Goal: Task Accomplishment & Management: Complete application form

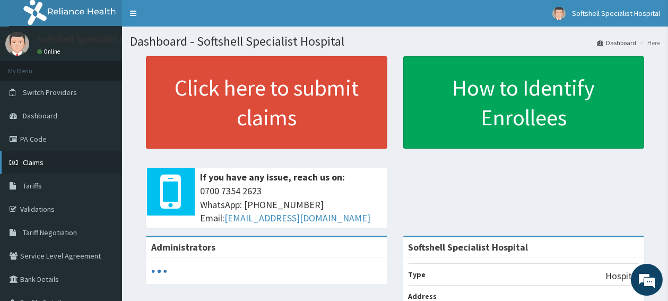
click at [46, 169] on link "Claims" at bounding box center [61, 162] width 122 height 23
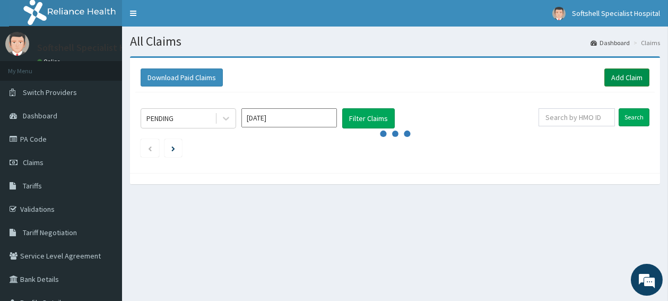
click at [626, 79] on link "Add Claim" at bounding box center [626, 77] width 45 height 18
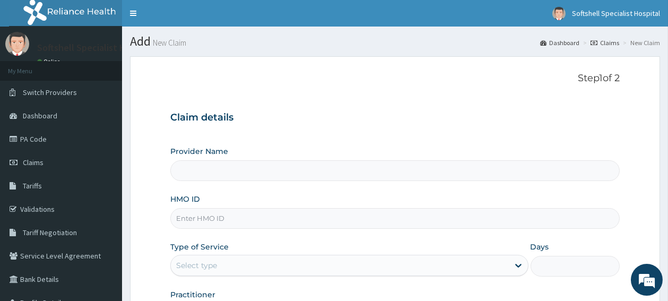
type input "Softshell Specialist Hospital"
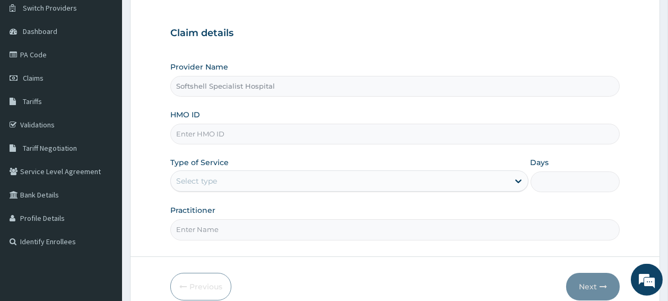
scroll to position [112, 0]
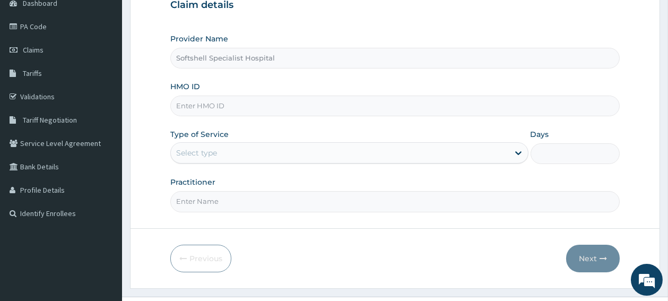
click at [271, 108] on input "HMO ID" at bounding box center [394, 105] width 449 height 21
type input "ZTE/10022/B"
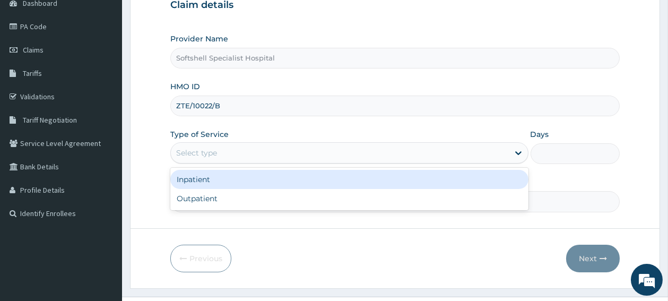
click at [240, 157] on div "Select type" at bounding box center [340, 152] width 338 height 17
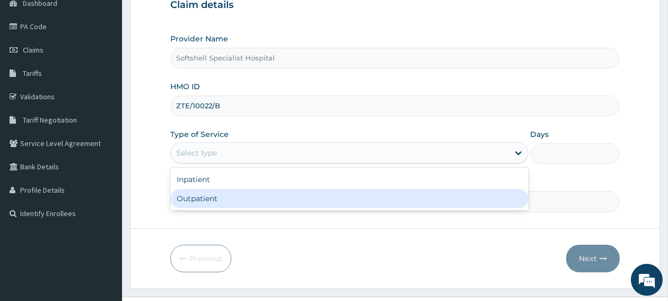
click at [209, 204] on div "Outpatient" at bounding box center [349, 198] width 358 height 19
type input "1"
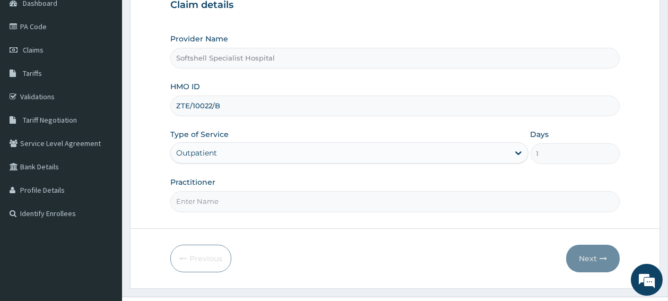
click at [207, 204] on input "Practitioner" at bounding box center [394, 201] width 449 height 21
type input "dr. blessing"
click at [587, 256] on button "Next" at bounding box center [593, 259] width 54 height 28
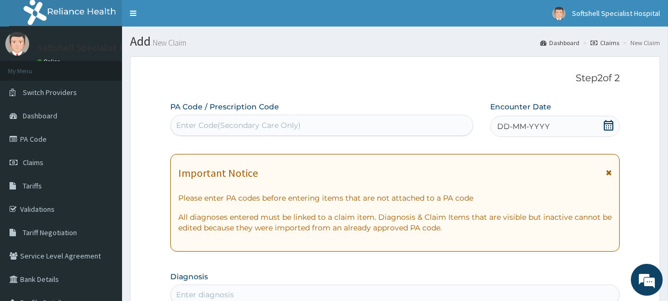
click at [376, 124] on div "Enter Code(Secondary Care Only)" at bounding box center [322, 125] width 302 height 17
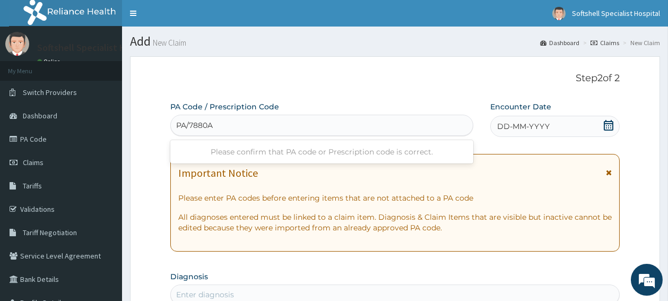
type input "PA/7880A5"
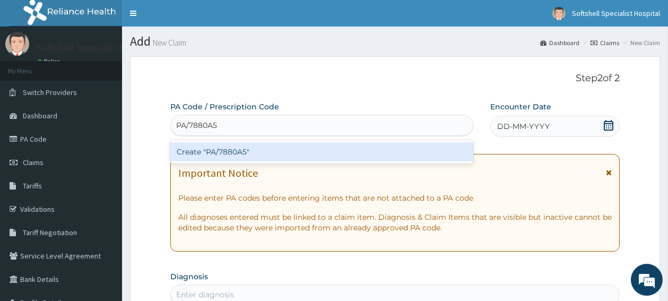
click at [358, 149] on div "Create "PA/7880A5"" at bounding box center [321, 151] width 303 height 19
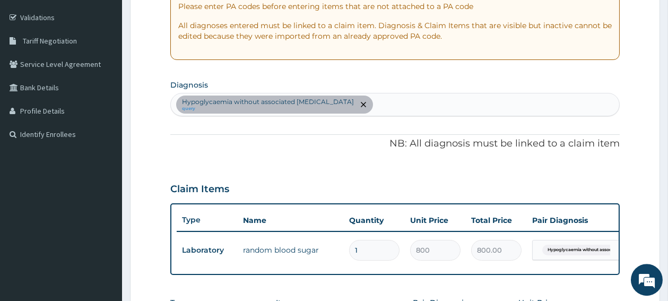
scroll to position [193, 0]
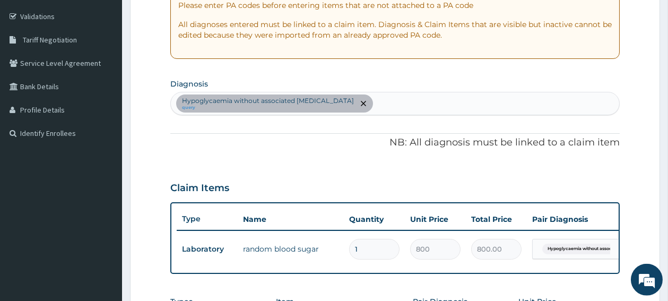
click at [366, 103] on div "Hypoglycaemia without associated diabetes query" at bounding box center [395, 103] width 448 height 22
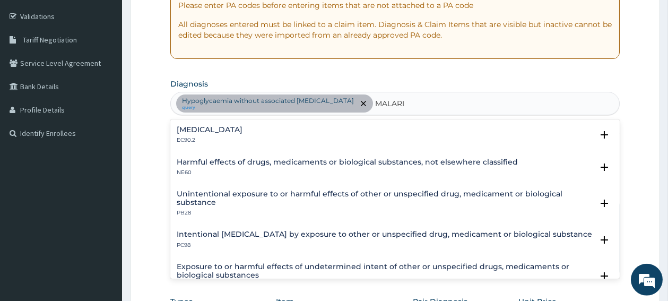
type input "MALARIA"
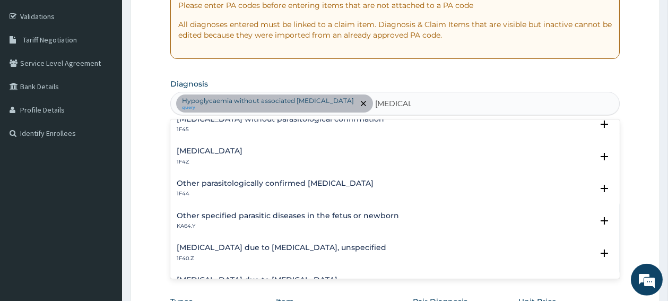
scroll to position [56, 0]
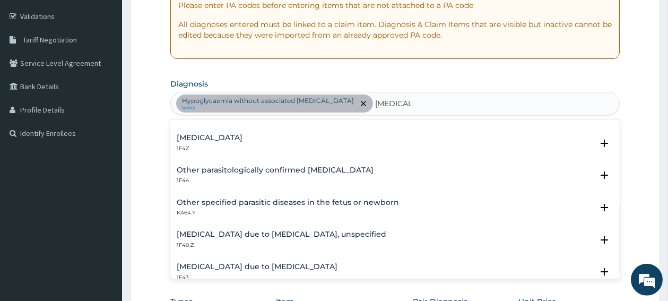
click at [340, 236] on h4 "Malaria due to Plasmodium falciparum, unspecified" at bounding box center [282, 234] width 210 height 8
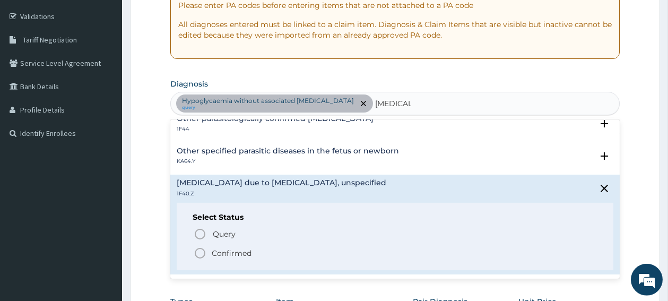
scroll to position [113, 0]
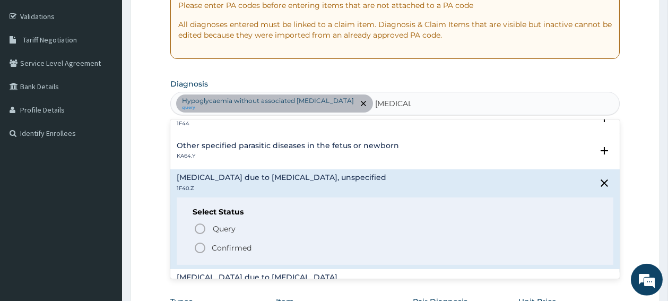
click at [201, 247] on icon "status option filled" at bounding box center [200, 247] width 13 height 13
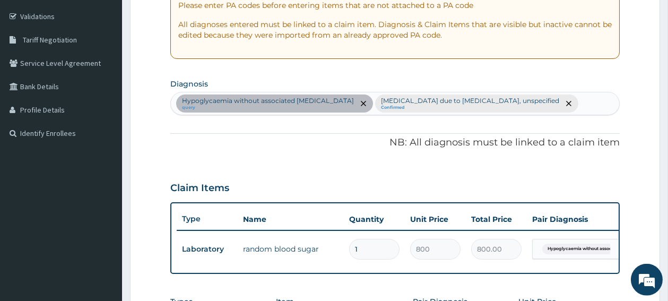
click at [547, 100] on div "Hypoglycaemia without associated diabetes query Malaria due to Plasmodium falci…" at bounding box center [395, 103] width 448 height 22
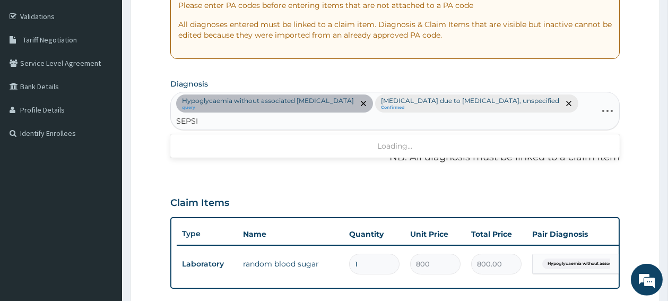
type input "SEPSIS"
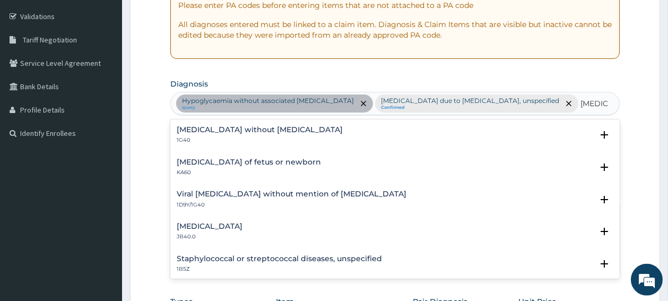
click at [262, 133] on h4 "Sepsis without septic shock" at bounding box center [260, 130] width 166 height 8
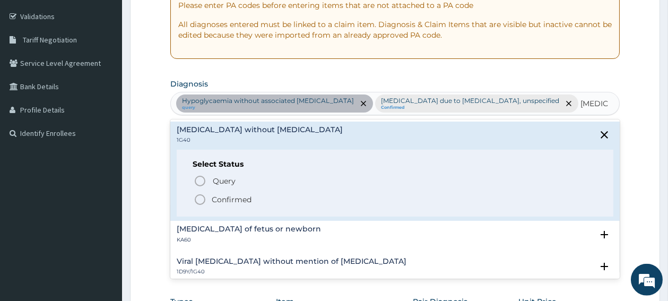
click at [198, 201] on icon "status option filled" at bounding box center [200, 199] width 13 height 13
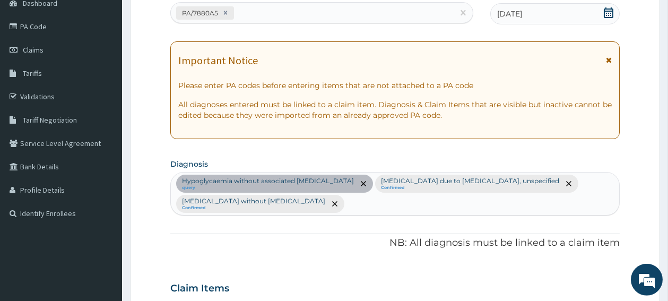
scroll to position [84, 0]
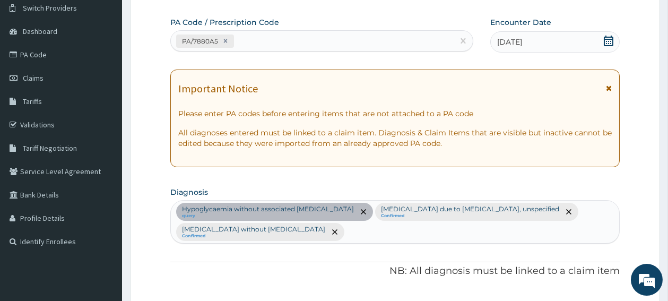
click at [605, 39] on icon at bounding box center [609, 41] width 10 height 11
click at [613, 39] on icon at bounding box center [608, 41] width 11 height 11
click at [609, 39] on icon at bounding box center [609, 41] width 10 height 11
click at [609, 40] on icon at bounding box center [608, 41] width 11 height 11
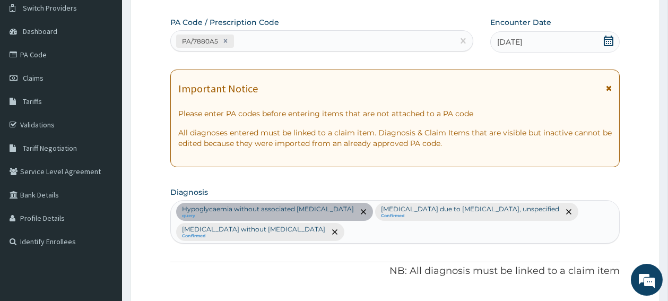
click at [609, 39] on icon at bounding box center [608, 41] width 11 height 11
click at [609, 39] on icon at bounding box center [609, 41] width 10 height 11
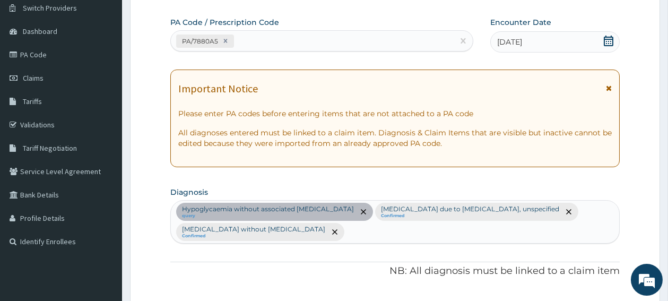
click at [609, 39] on icon at bounding box center [609, 41] width 10 height 11
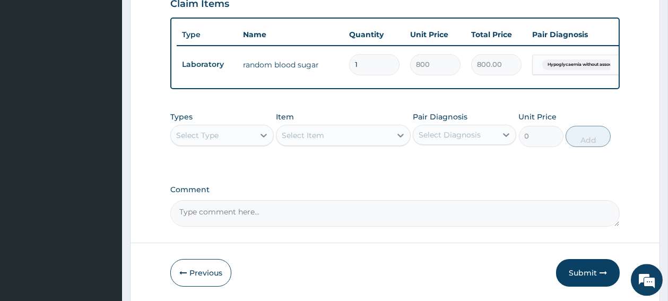
scroll to position [407, 0]
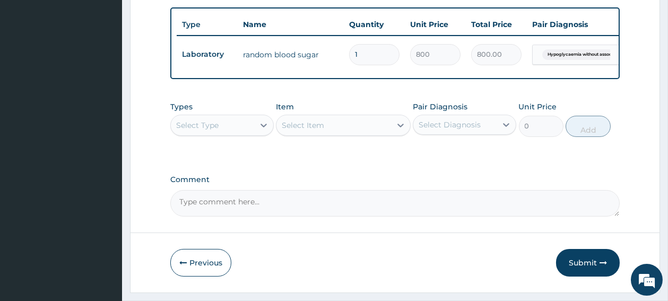
click at [239, 134] on div "Select Type" at bounding box center [212, 125] width 83 height 17
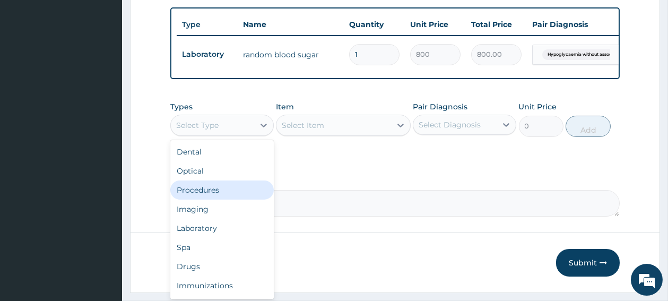
click at [210, 191] on div "Procedures" at bounding box center [221, 189] width 103 height 19
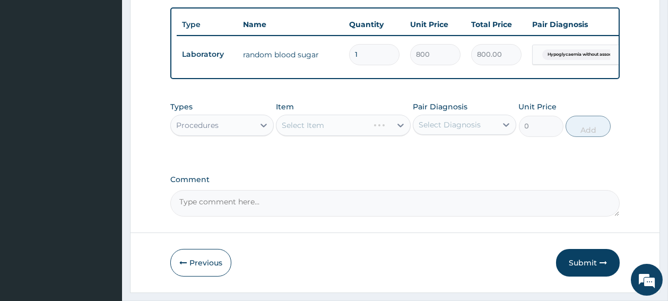
click at [333, 136] on div "Select Item" at bounding box center [343, 125] width 135 height 21
click at [342, 131] on div "Select Item" at bounding box center [343, 125] width 135 height 21
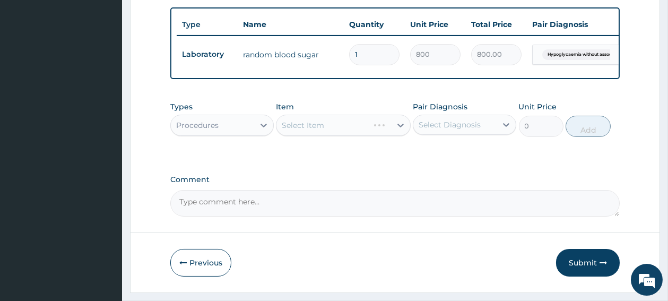
click at [342, 131] on div "Select Item" at bounding box center [343, 125] width 135 height 21
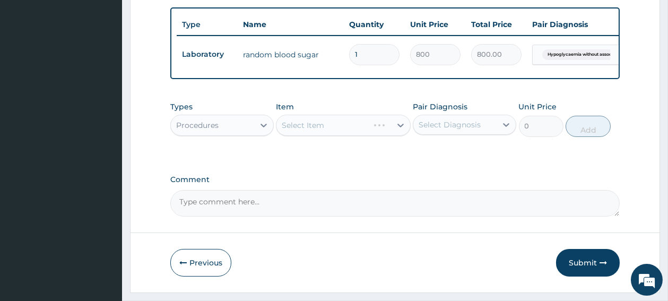
click at [341, 131] on div "Select Item" at bounding box center [343, 125] width 135 height 21
click at [342, 131] on div "Select Item" at bounding box center [343, 125] width 135 height 21
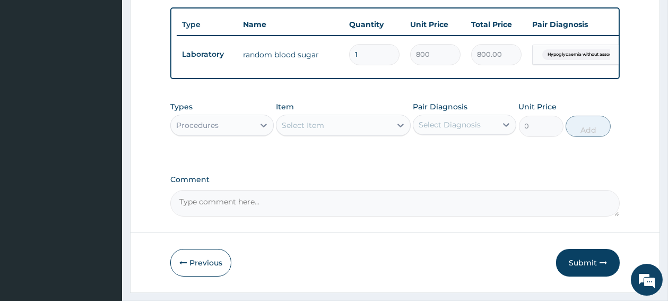
click at [342, 131] on div "Select Item" at bounding box center [333, 125] width 115 height 17
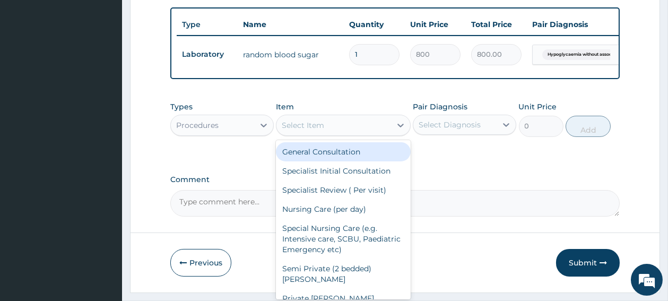
click at [329, 158] on div "General Consultation" at bounding box center [343, 151] width 135 height 19
type input "1800"
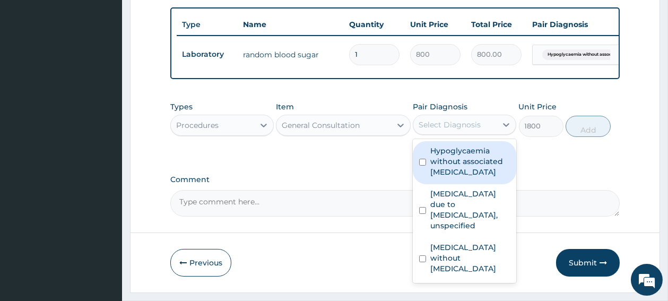
click at [473, 130] on div "Select Diagnosis" at bounding box center [450, 124] width 62 height 11
click at [424, 166] on input "checkbox" at bounding box center [422, 162] width 7 height 7
checkbox input "true"
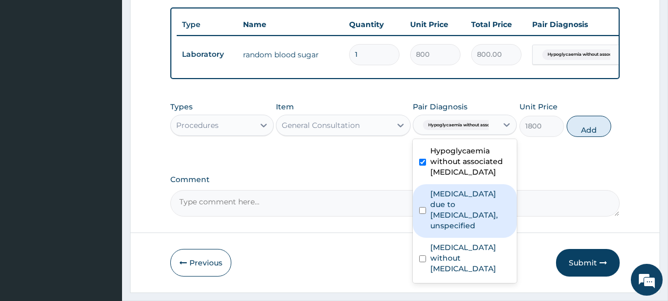
click at [421, 214] on input "checkbox" at bounding box center [422, 210] width 7 height 7
checkbox input "true"
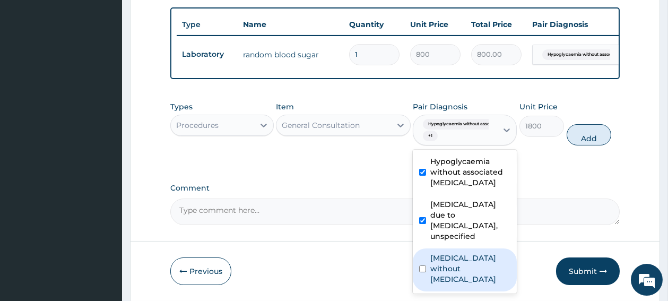
click at [423, 272] on input "checkbox" at bounding box center [422, 268] width 7 height 7
checkbox input "true"
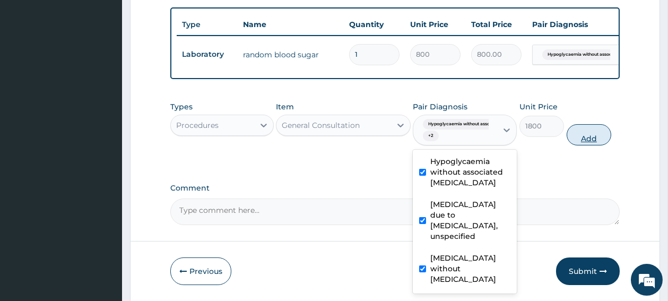
click at [579, 145] on button "Add" at bounding box center [589, 134] width 45 height 21
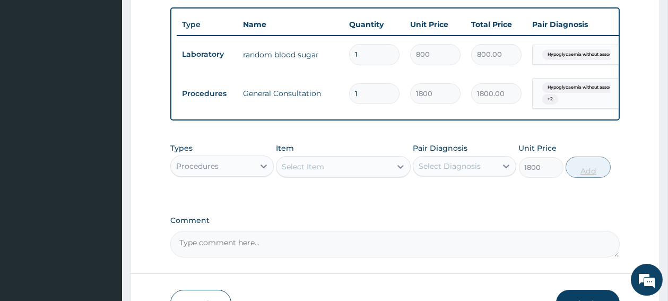
type input "0"
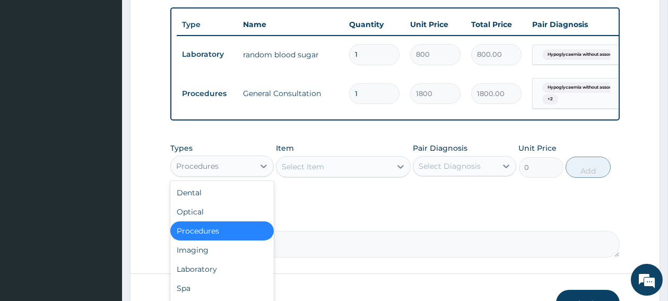
click at [243, 175] on div "Procedures" at bounding box center [212, 166] width 83 height 17
click at [230, 273] on div "Laboratory" at bounding box center [221, 268] width 103 height 19
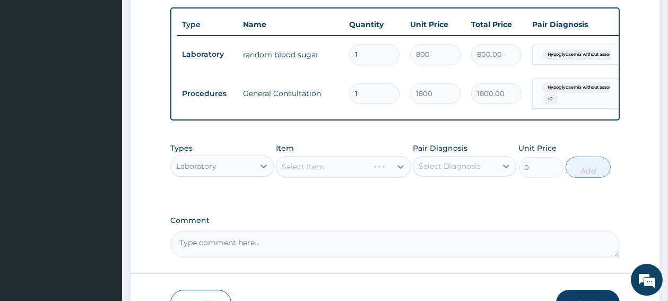
click at [343, 176] on div "Select Item" at bounding box center [343, 166] width 135 height 21
click at [343, 175] on div "Select Item" at bounding box center [333, 166] width 115 height 17
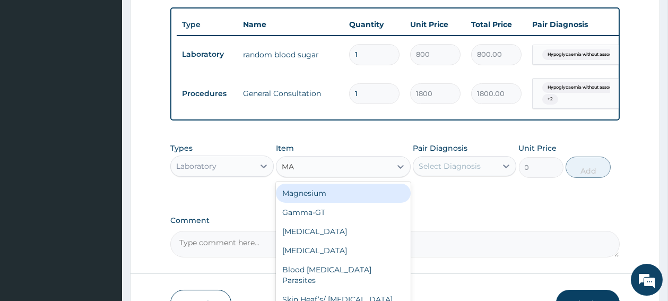
type input "MAL"
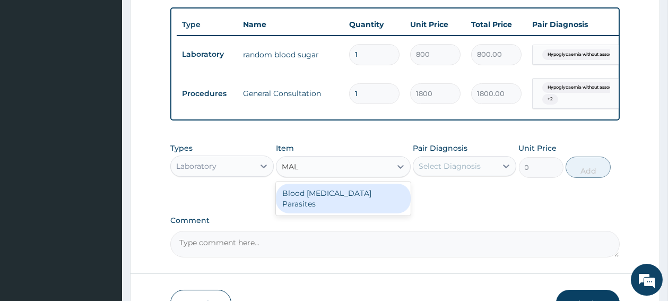
click at [335, 197] on div "Blood [MEDICAL_DATA] Parasites" at bounding box center [343, 199] width 135 height 30
type input "700"
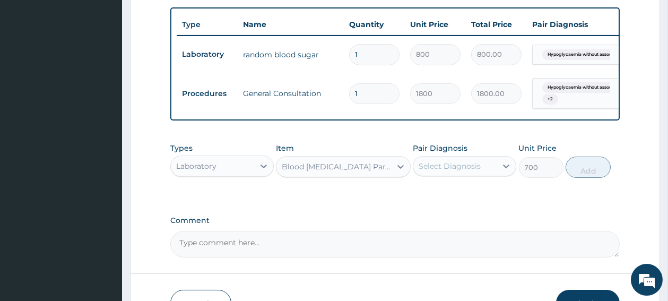
click at [442, 175] on div "Select Diagnosis" at bounding box center [454, 166] width 83 height 17
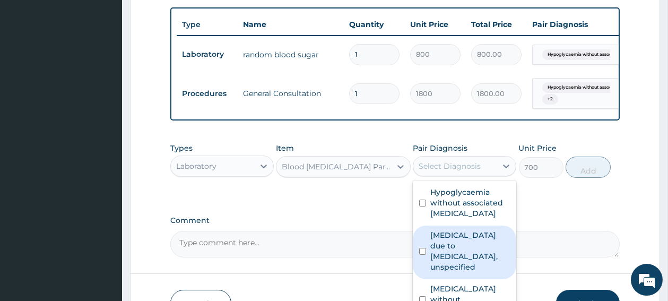
click at [422, 255] on input "checkbox" at bounding box center [422, 251] width 7 height 7
checkbox input "true"
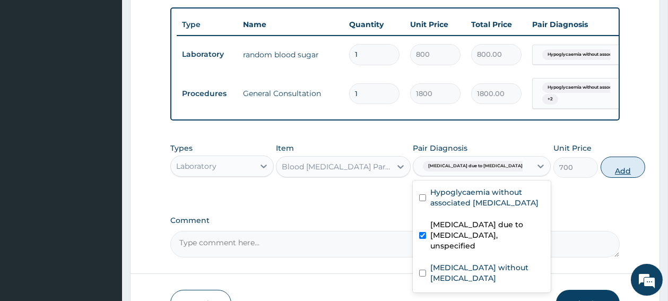
click at [601, 176] on button "Add" at bounding box center [623, 167] width 45 height 21
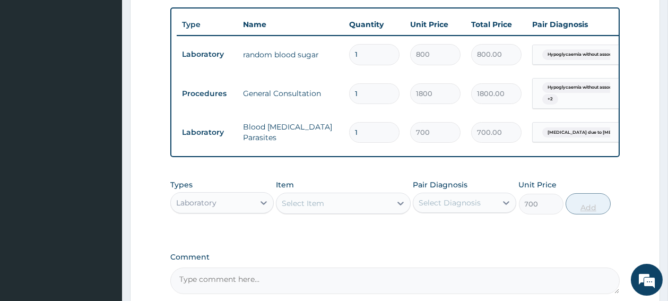
type input "0"
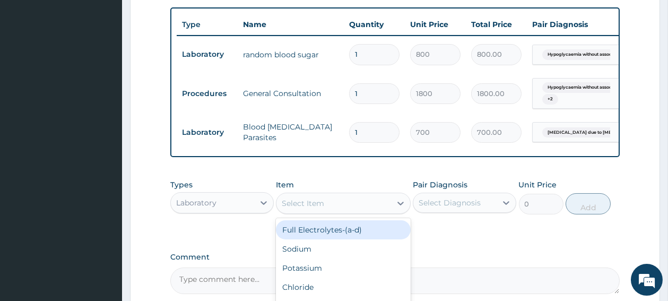
click at [327, 212] on div "Select Item" at bounding box center [333, 203] width 115 height 17
type input "FULL"
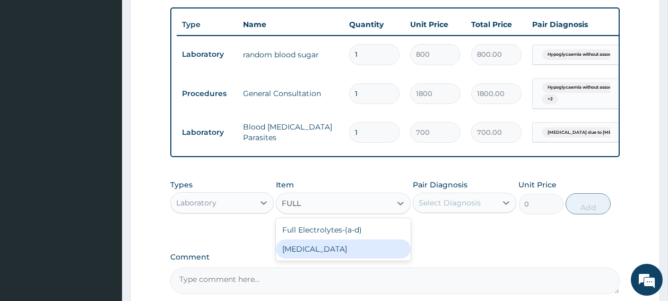
click at [313, 258] on div "[MEDICAL_DATA]" at bounding box center [343, 248] width 135 height 19
type input "2000"
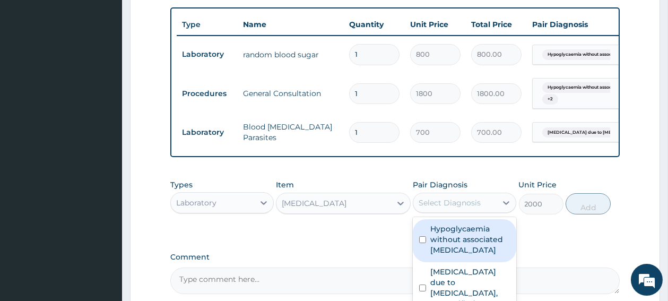
click at [440, 208] on div "Select Diagnosis" at bounding box center [450, 202] width 62 height 11
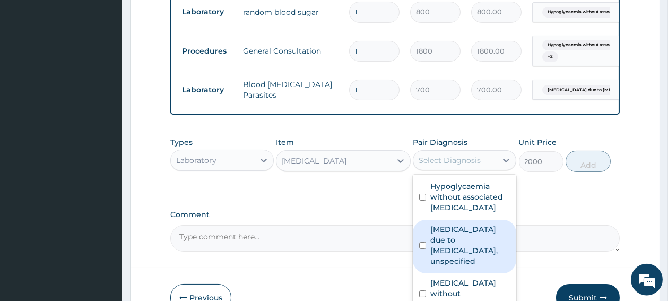
scroll to position [463, 0]
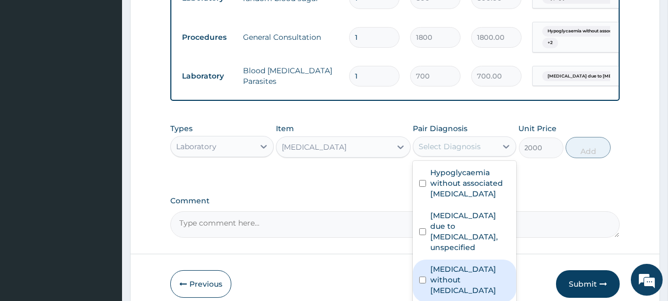
click at [425, 282] on input "checkbox" at bounding box center [422, 279] width 7 height 7
checkbox input "true"
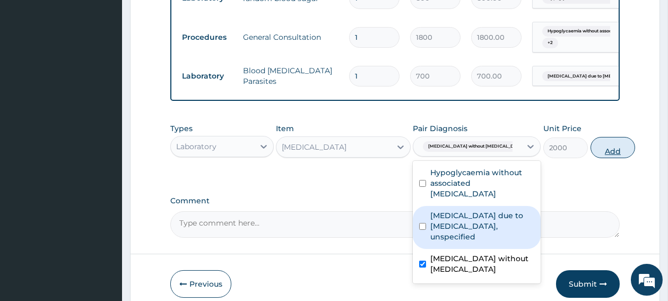
click at [590, 158] on button "Add" at bounding box center [612, 147] width 45 height 21
type input "0"
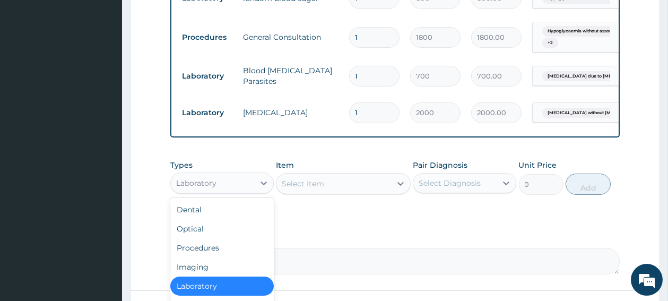
click at [230, 187] on div "Laboratory" at bounding box center [212, 183] width 83 height 17
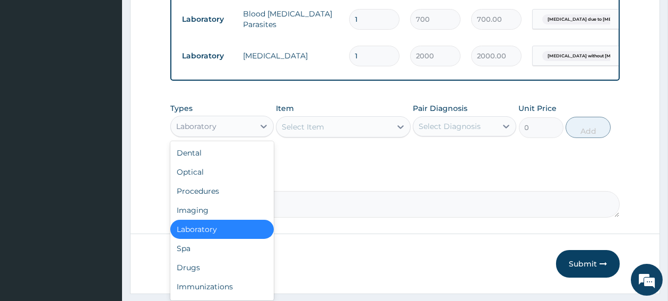
scroll to position [548, 0]
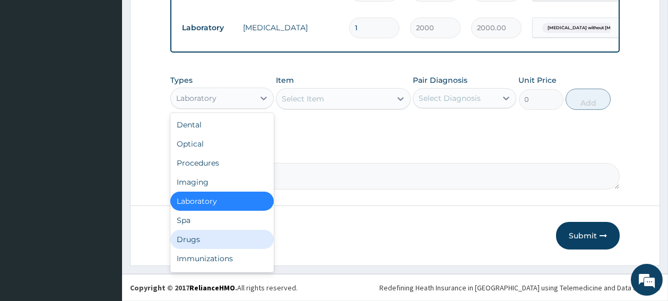
click at [199, 247] on div "Drugs" at bounding box center [221, 239] width 103 height 19
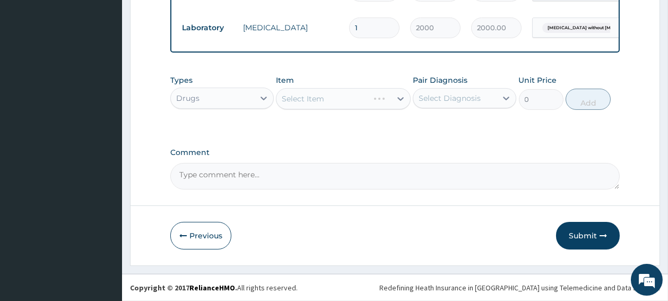
click at [331, 104] on div "Select Item" at bounding box center [343, 98] width 135 height 21
click at [331, 103] on div "Select Item" at bounding box center [343, 98] width 135 height 21
click at [331, 103] on div "Select Item" at bounding box center [333, 98] width 115 height 17
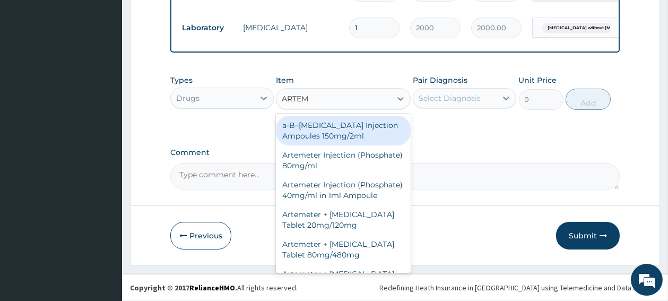
type input "ARTEME"
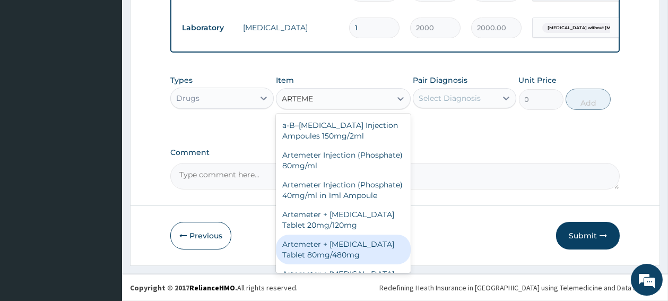
click at [326, 264] on div "Artemeter + [MEDICAL_DATA] Tablet 80mg/480mg" at bounding box center [343, 249] width 135 height 30
type input "1300"
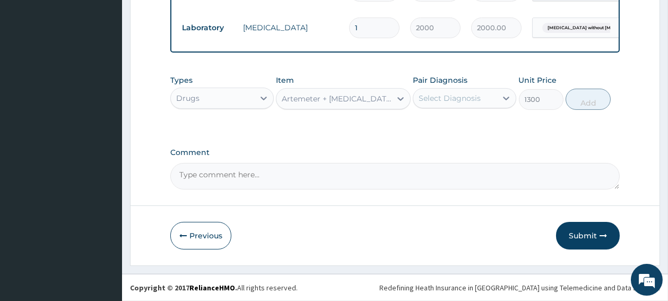
click at [437, 103] on div "Select Diagnosis" at bounding box center [450, 98] width 62 height 11
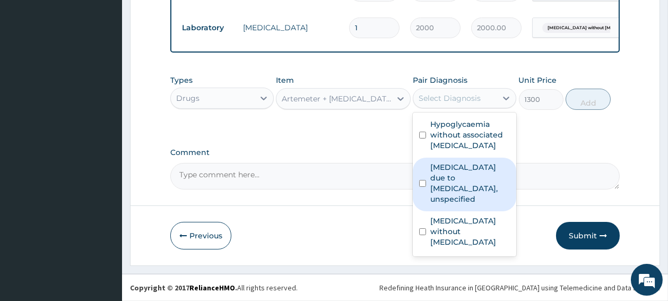
click at [424, 187] on input "checkbox" at bounding box center [422, 183] width 7 height 7
checkbox input "true"
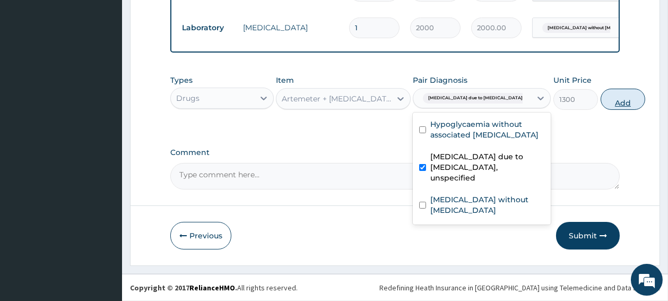
click at [601, 105] on button "Add" at bounding box center [623, 99] width 45 height 21
type input "0"
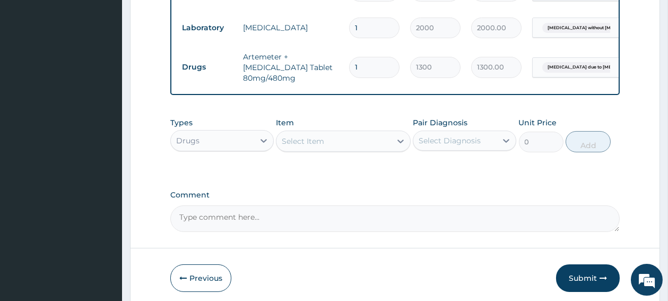
click at [346, 150] on div "Select Item" at bounding box center [333, 141] width 115 height 17
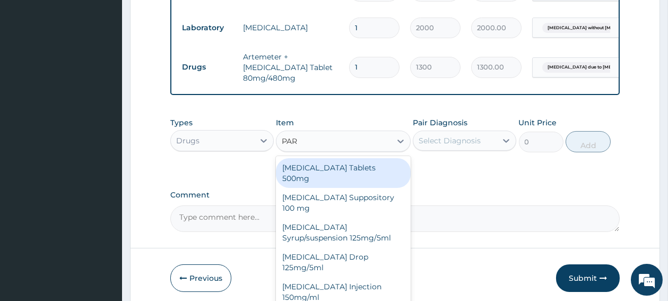
type input "PARA"
click at [354, 173] on div "[MEDICAL_DATA] Tablets 500mg" at bounding box center [343, 173] width 135 height 30
type input "10"
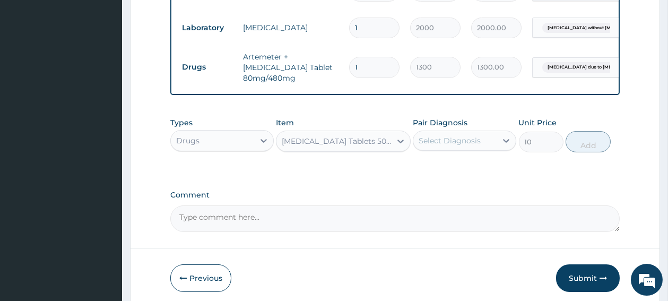
click at [439, 145] on div "Select Diagnosis" at bounding box center [450, 140] width 62 height 11
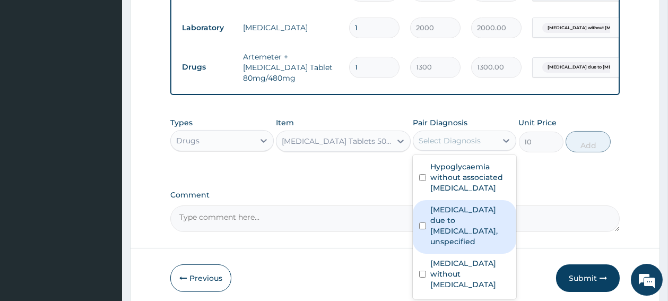
click at [421, 229] on input "checkbox" at bounding box center [422, 225] width 7 height 7
checkbox input "true"
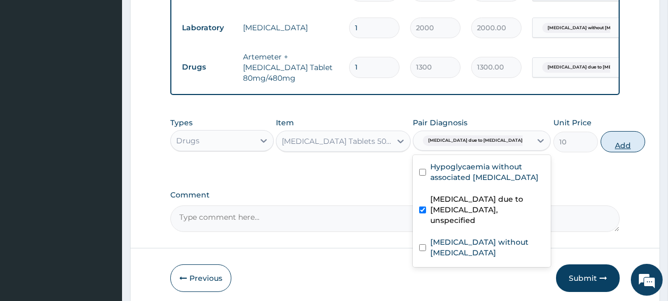
click at [601, 149] on button "Add" at bounding box center [623, 141] width 45 height 21
type input "0"
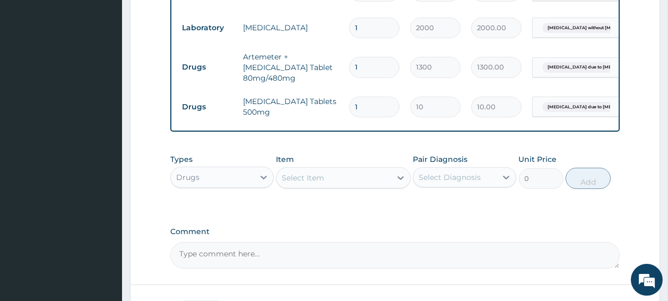
click at [369, 106] on input "1" at bounding box center [374, 107] width 50 height 21
type input "18"
type input "180.00"
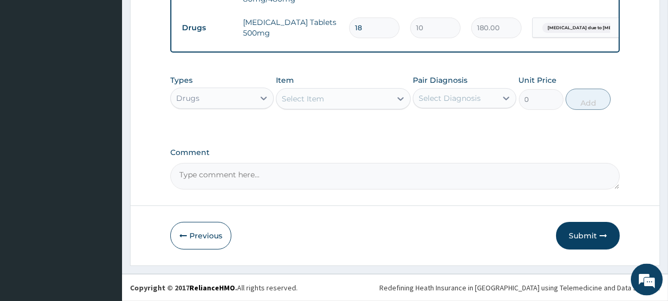
scroll to position [635, 0]
type input "18"
click at [587, 235] on button "Submit" at bounding box center [588, 236] width 64 height 28
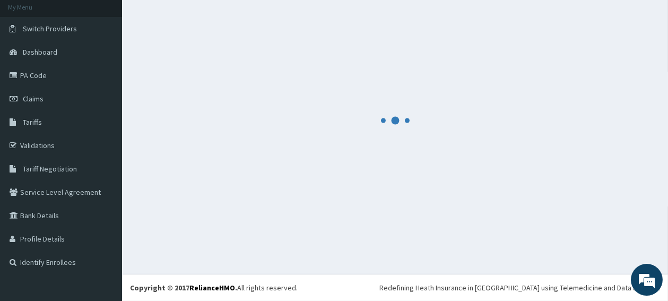
scroll to position [64, 0]
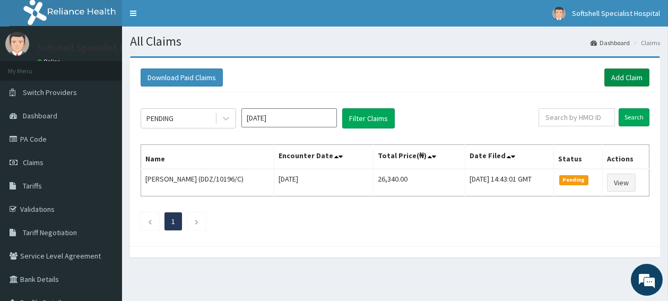
click at [618, 72] on link "Add Claim" at bounding box center [626, 77] width 45 height 18
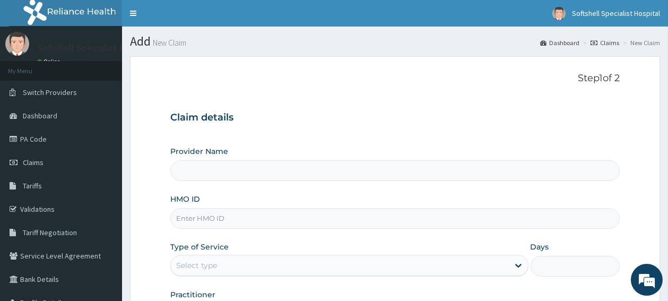
type input "Softshell Specialist Hospital"
click at [254, 212] on input "HMO ID" at bounding box center [394, 218] width 449 height 21
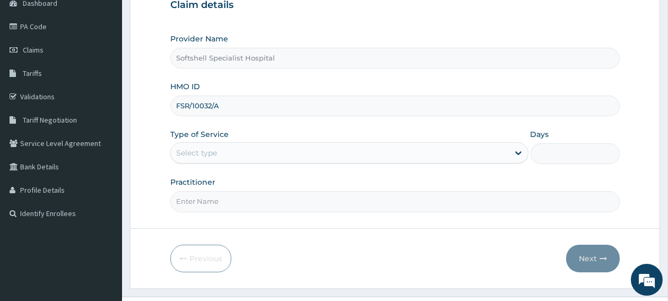
scroll to position [134, 0]
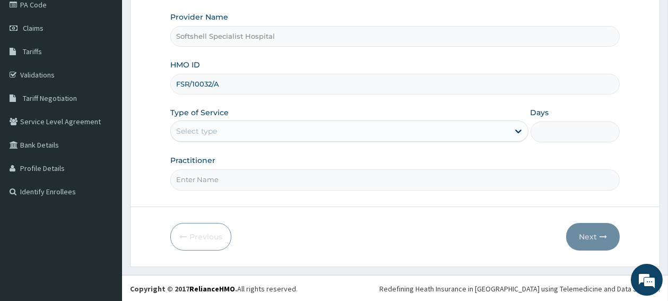
type input "FSR/10032/A"
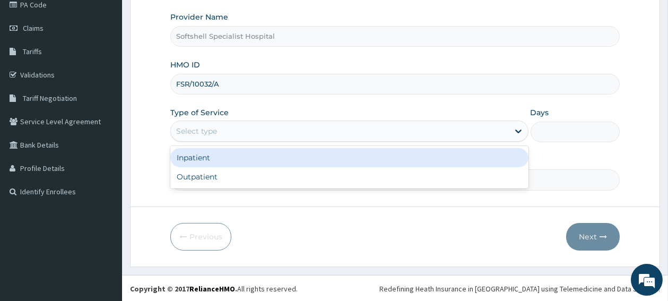
click at [316, 130] on div "Select type" at bounding box center [340, 131] width 338 height 17
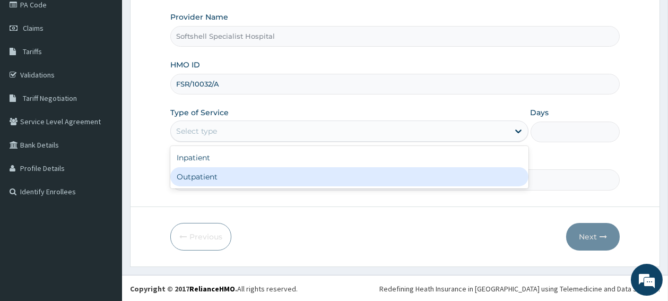
click at [271, 186] on div "Outpatient" at bounding box center [349, 176] width 358 height 19
type input "1"
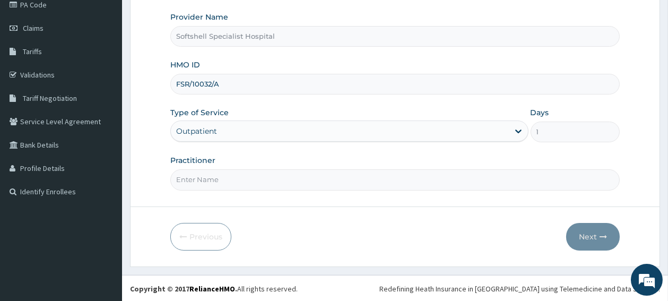
click at [322, 182] on input "Practitioner" at bounding box center [394, 179] width 449 height 21
type input "DR BLESSING"
click at [588, 229] on button "Next" at bounding box center [593, 237] width 54 height 28
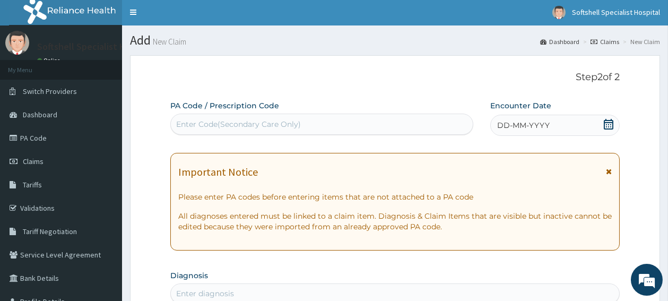
scroll to position [0, 0]
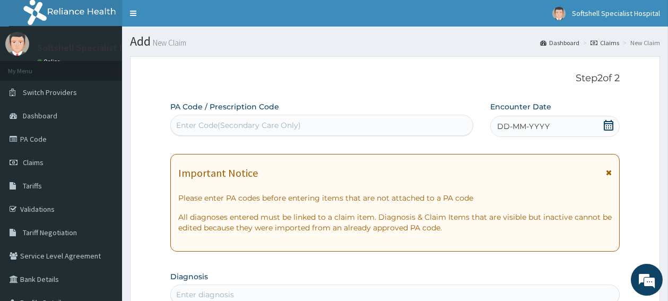
click at [610, 119] on div "DD-MM-YYYY" at bounding box center [555, 126] width 130 height 21
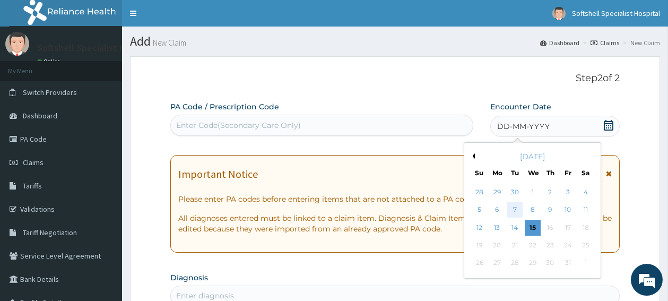
click at [512, 211] on div "7" at bounding box center [515, 210] width 16 height 16
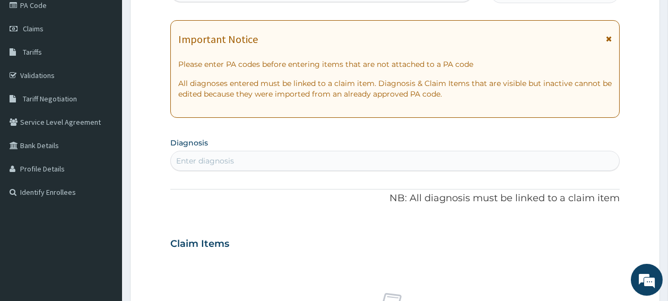
scroll to position [141, 0]
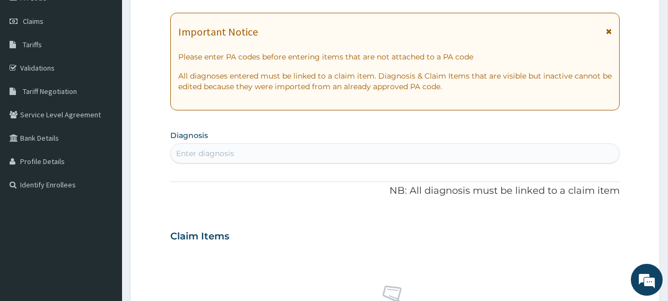
click at [249, 158] on div "Enter diagnosis" at bounding box center [395, 153] width 448 height 17
type input "MALARIA"
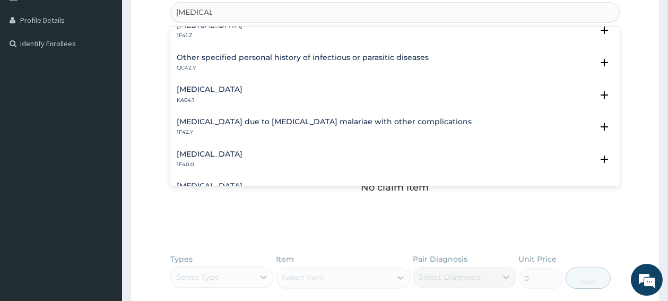
scroll to position [254, 0]
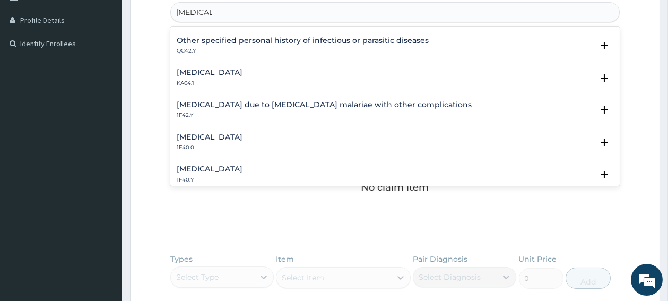
click at [242, 169] on h4 "Other severe and complicated Plasmodium falciparum malaria" at bounding box center [210, 169] width 66 height 8
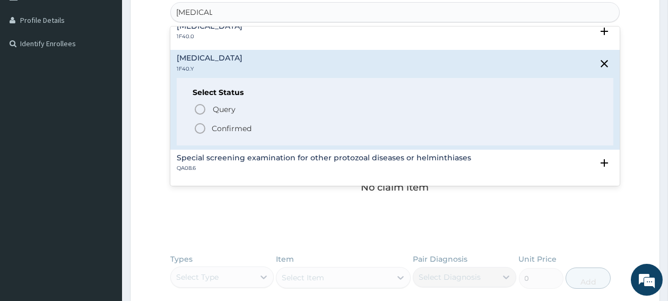
scroll to position [367, 0]
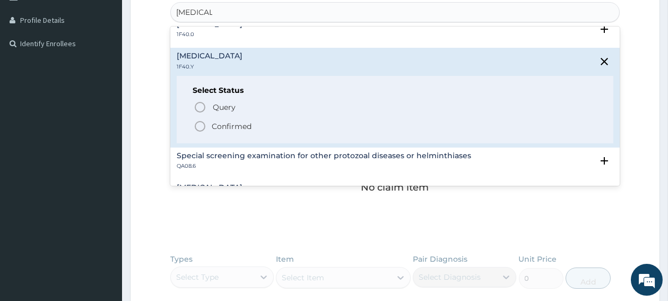
click at [202, 124] on icon "status option filled" at bounding box center [200, 126] width 13 height 13
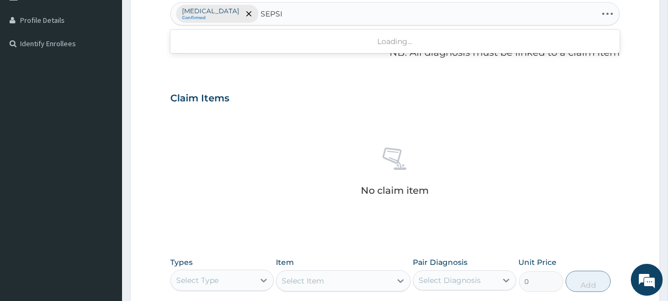
type input "SEPSIS"
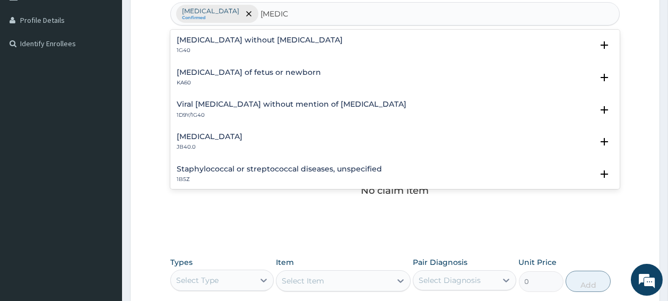
click at [229, 39] on h4 "Sepsis without septic shock" at bounding box center [260, 40] width 166 height 8
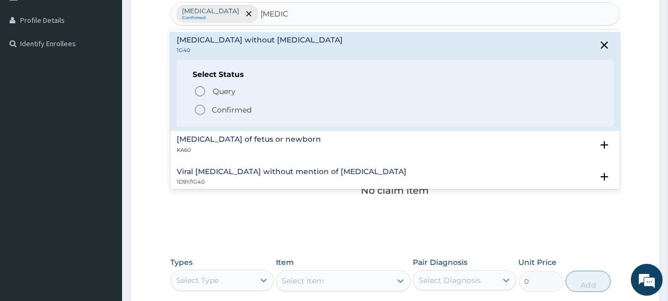
click at [229, 39] on h4 "Sepsis without septic shock" at bounding box center [260, 40] width 166 height 8
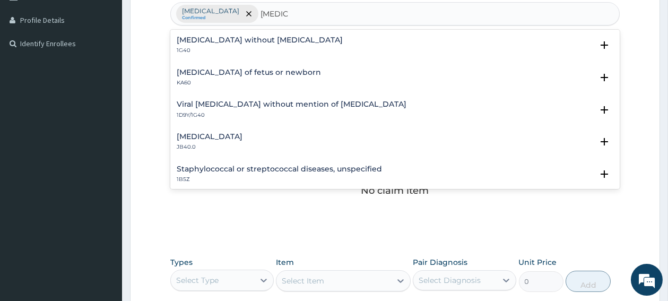
click at [219, 44] on h4 "Sepsis without septic shock" at bounding box center [260, 40] width 166 height 8
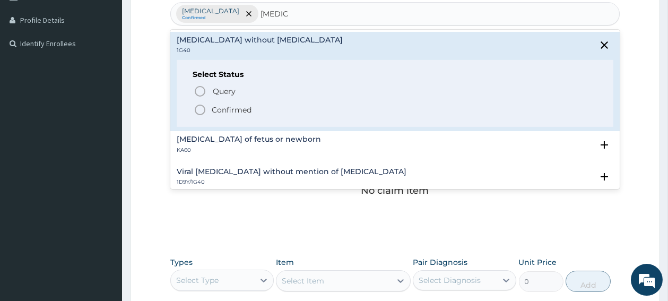
click at [198, 110] on icon "status option filled" at bounding box center [200, 109] width 13 height 13
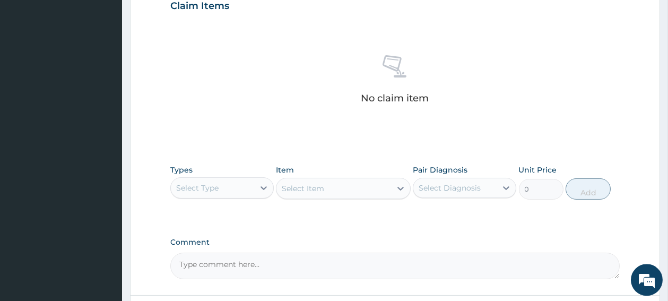
scroll to position [395, 0]
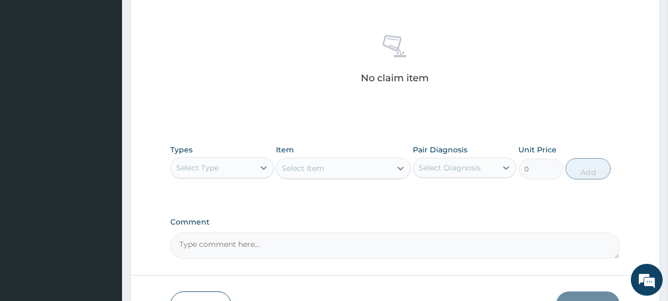
click at [249, 170] on div "Select Type" at bounding box center [212, 167] width 83 height 17
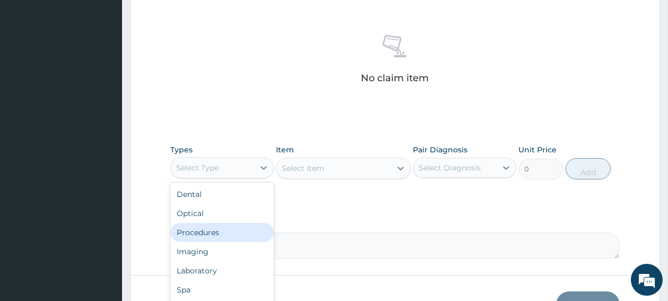
click at [225, 230] on div "Procedures" at bounding box center [221, 232] width 103 height 19
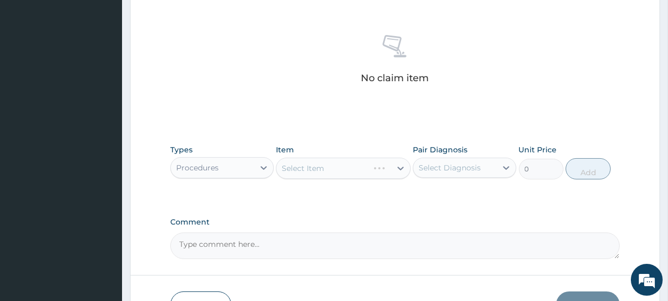
click at [354, 161] on div "Select Item" at bounding box center [343, 168] width 135 height 21
click at [345, 175] on div "Select Item" at bounding box center [343, 168] width 135 height 21
click at [340, 167] on div "Select Item" at bounding box center [343, 168] width 135 height 21
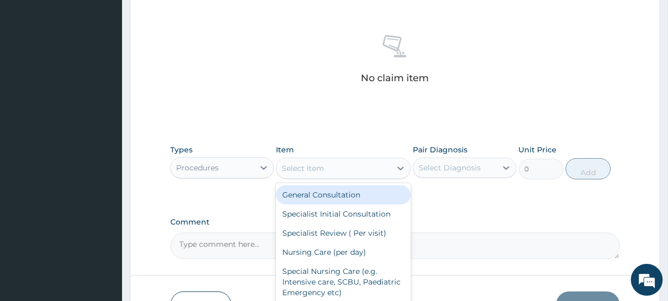
click at [340, 167] on div "Select Item" at bounding box center [333, 168] width 115 height 17
click at [325, 197] on div "General Consultation" at bounding box center [343, 194] width 135 height 19
type input "1800"
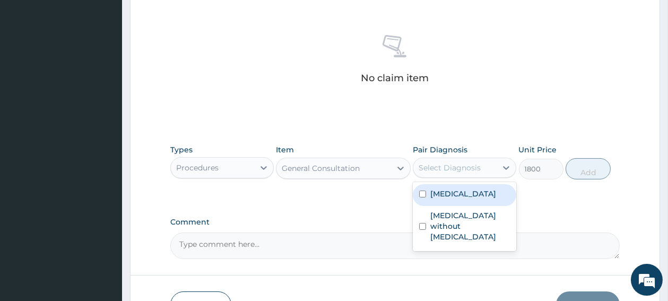
click at [439, 173] on div "Select Diagnosis" at bounding box center [454, 167] width 83 height 17
click at [423, 197] on input "checkbox" at bounding box center [422, 193] width 7 height 7
checkbox input "true"
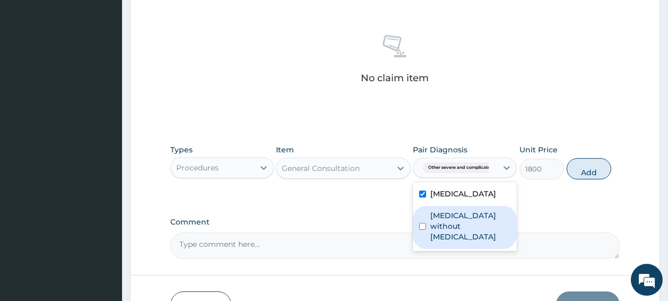
click at [420, 230] on input "checkbox" at bounding box center [422, 226] width 7 height 7
checkbox input "true"
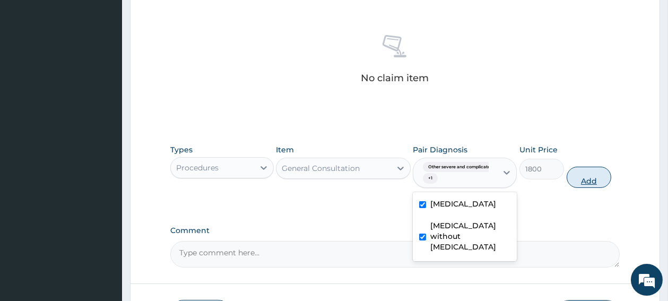
click at [584, 172] on button "Add" at bounding box center [589, 177] width 45 height 21
type input "0"
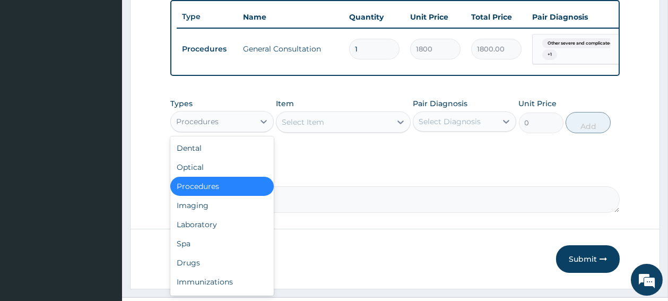
click at [247, 128] on div "Procedures" at bounding box center [212, 121] width 83 height 17
click at [207, 227] on div "Laboratory" at bounding box center [221, 224] width 103 height 19
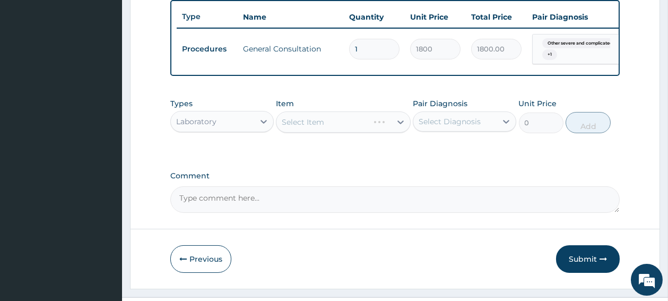
click at [333, 132] on div "Select Item" at bounding box center [343, 121] width 135 height 21
click at [332, 132] on div "Select Item" at bounding box center [343, 121] width 135 height 21
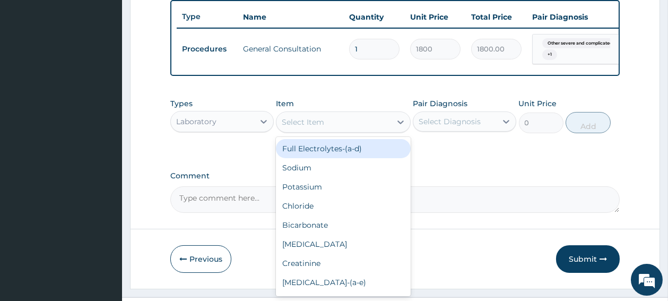
click at [332, 131] on div "Select Item" at bounding box center [333, 122] width 115 height 17
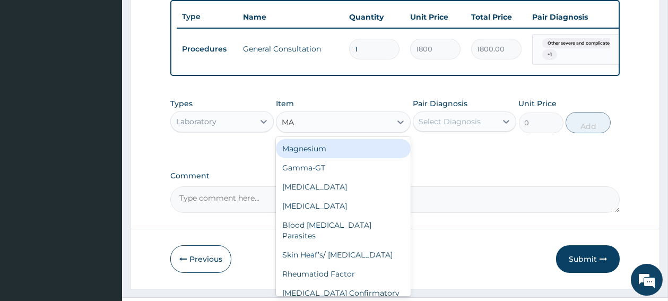
type input "MAL"
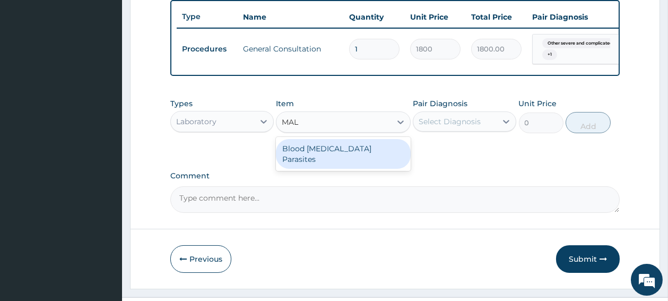
click at [322, 157] on div "Blood Malaria Parasites" at bounding box center [343, 154] width 135 height 30
type input "700"
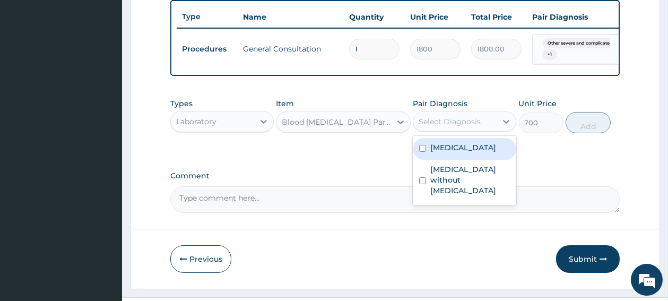
click at [440, 127] on div "Select Diagnosis" at bounding box center [450, 121] width 62 height 11
click at [424, 152] on input "checkbox" at bounding box center [422, 148] width 7 height 7
checkbox input "true"
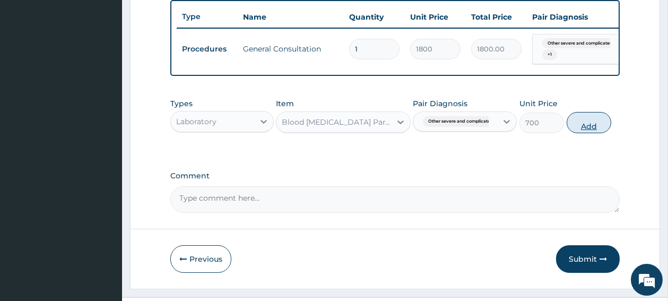
click at [596, 129] on button "Add" at bounding box center [589, 122] width 45 height 21
type input "0"
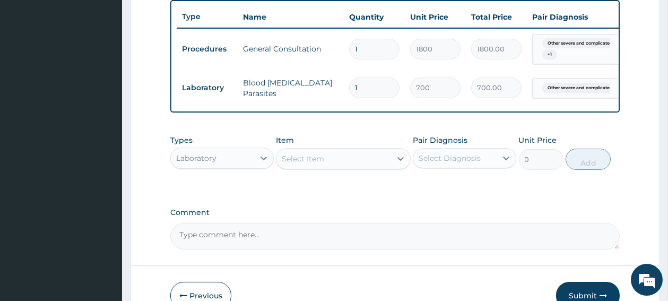
click at [381, 167] on div "Select Item" at bounding box center [333, 158] width 115 height 17
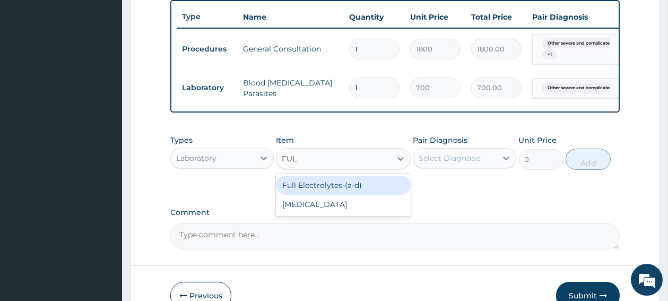
type input "FULL"
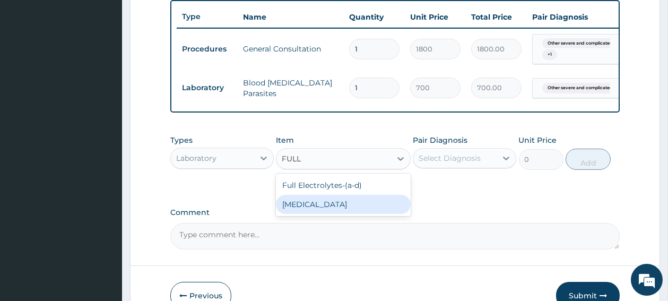
click at [353, 208] on div "[MEDICAL_DATA]" at bounding box center [343, 204] width 135 height 19
type input "2000"
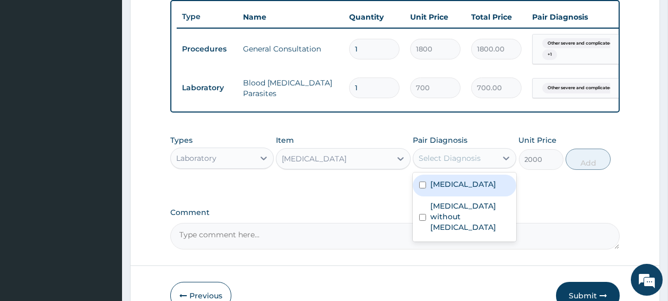
click at [472, 163] on div "Select Diagnosis" at bounding box center [450, 158] width 62 height 11
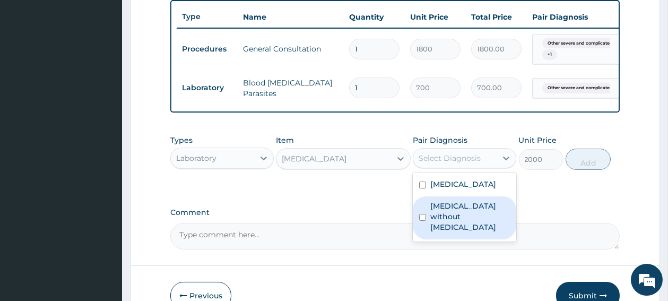
click at [423, 221] on input "checkbox" at bounding box center [422, 217] width 7 height 7
checkbox input "true"
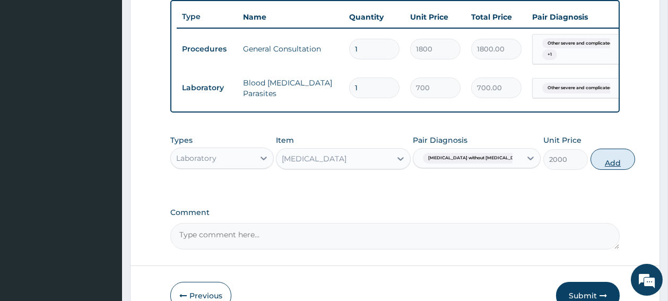
click at [590, 170] on button "Add" at bounding box center [612, 159] width 45 height 21
type input "0"
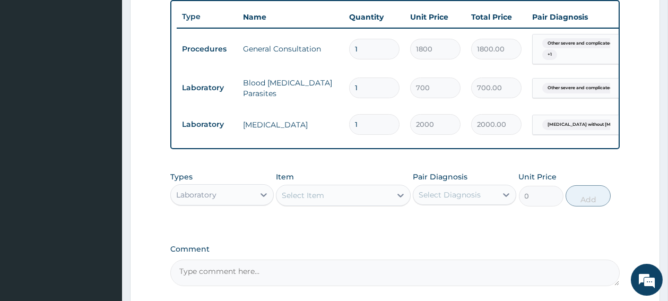
click at [237, 202] on div "Laboratory" at bounding box center [212, 194] width 83 height 17
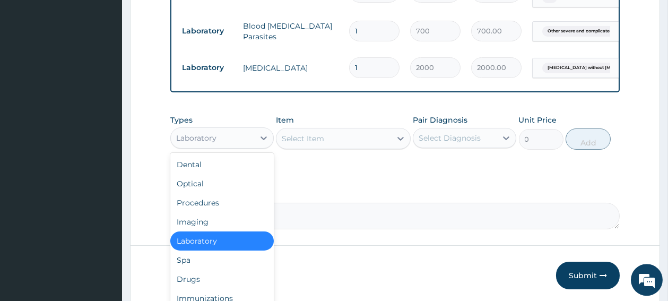
scroll to position [480, 0]
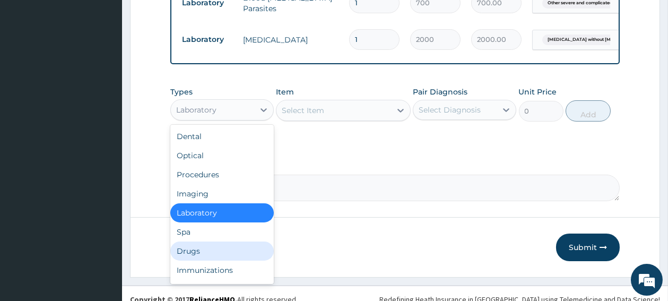
click at [198, 252] on div "Drugs" at bounding box center [221, 250] width 103 height 19
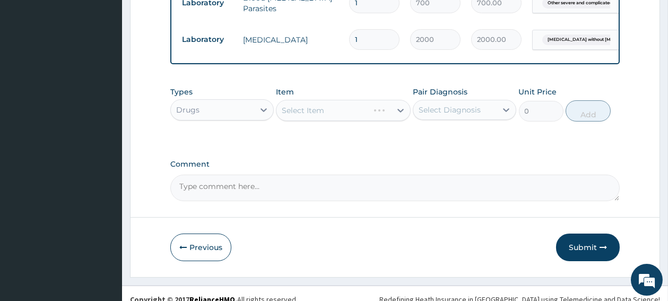
click at [331, 121] on div "Select Item" at bounding box center [343, 110] width 135 height 21
click at [331, 119] on div "Select Item" at bounding box center [333, 110] width 115 height 17
type input "EMAI"
click at [205, 257] on button "Previous" at bounding box center [200, 247] width 61 height 28
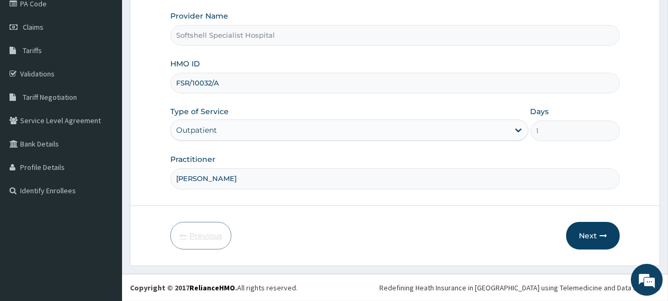
scroll to position [134, 0]
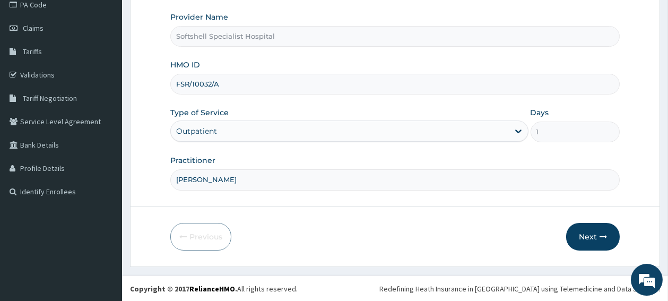
click at [183, 88] on input "FSR/10032/A" at bounding box center [394, 84] width 449 height 21
type input "PSR/10032/A"
click at [577, 234] on button "Next" at bounding box center [593, 237] width 54 height 28
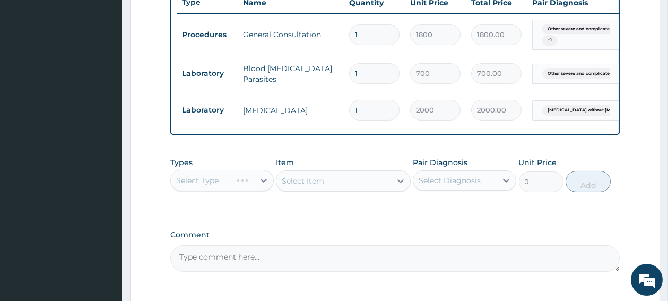
scroll to position [416, 0]
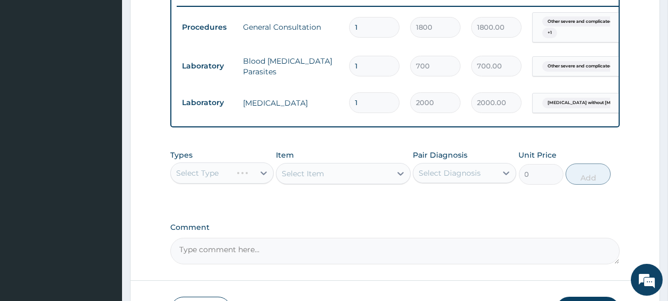
click at [244, 184] on div "Select Type" at bounding box center [221, 172] width 103 height 21
click at [241, 181] on div "Select Type" at bounding box center [212, 172] width 83 height 17
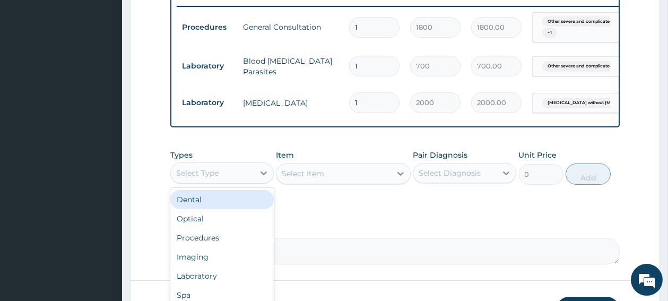
click at [241, 181] on div "Select Type" at bounding box center [212, 172] width 83 height 17
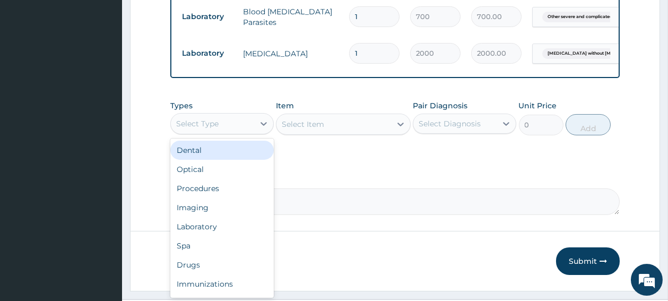
scroll to position [473, 0]
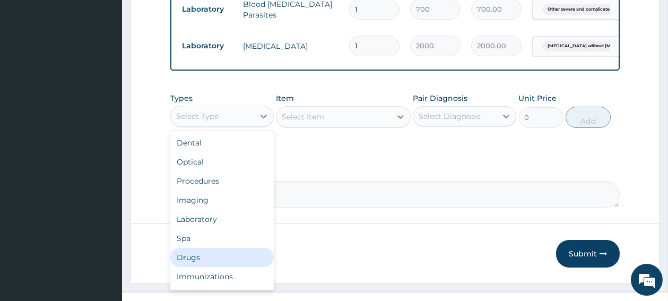
click at [208, 261] on div "Drugs" at bounding box center [221, 257] width 103 height 19
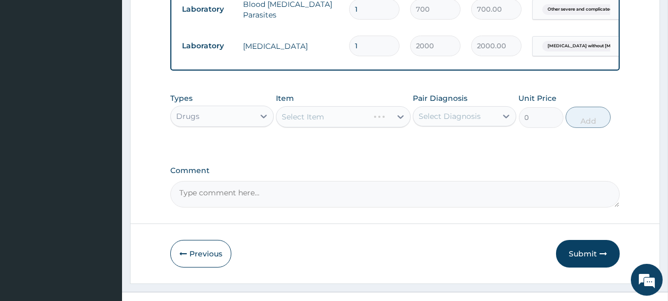
click at [348, 127] on div "Select Item" at bounding box center [343, 116] width 135 height 21
click at [348, 125] on div "Select Item" at bounding box center [333, 116] width 115 height 17
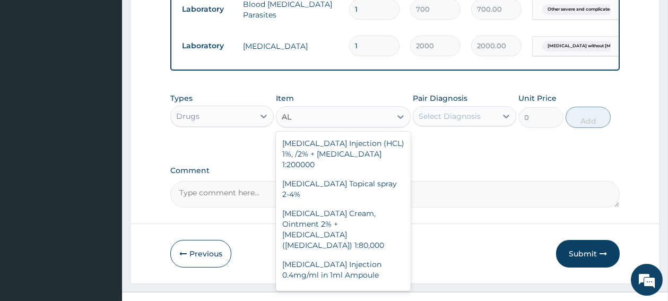
type input "A"
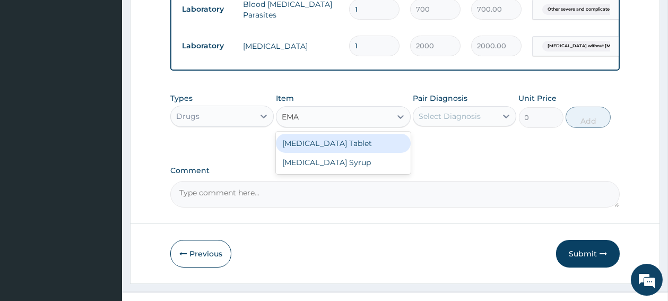
type input "EMA"
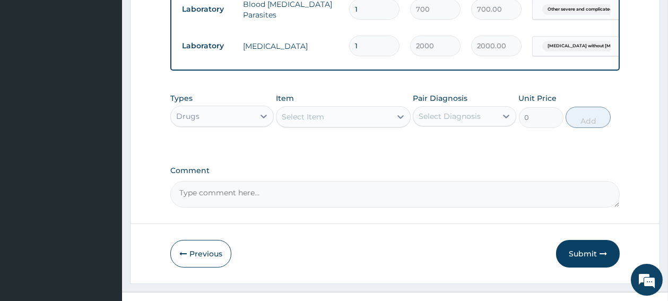
click at [299, 122] on div "Select Item" at bounding box center [303, 116] width 42 height 11
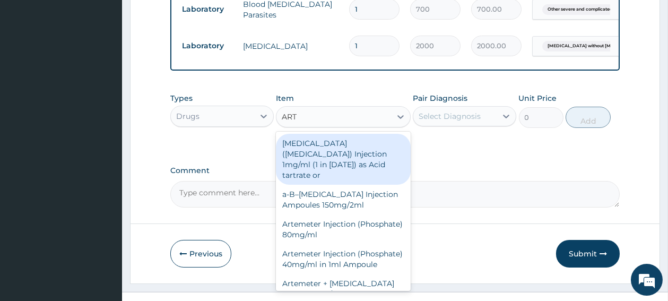
type input "ARTE"
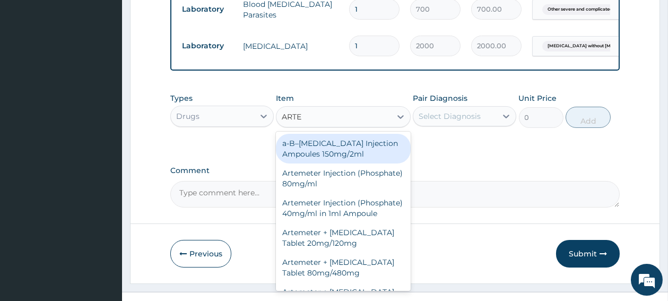
click at [310, 157] on div "a-B–[MEDICAL_DATA] Injection Ampoules 150mg/2ml" at bounding box center [343, 149] width 135 height 30
type input "3700"
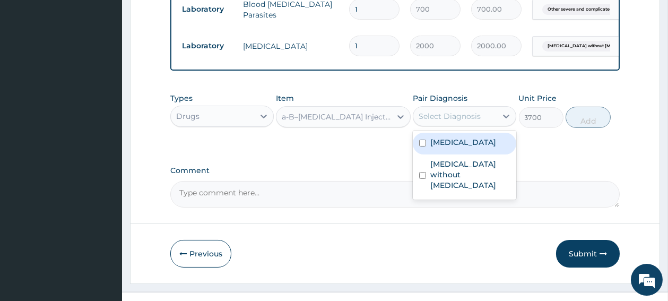
click at [459, 125] on div "Select Diagnosis" at bounding box center [454, 116] width 83 height 17
click at [422, 146] on input "checkbox" at bounding box center [422, 143] width 7 height 7
checkbox input "true"
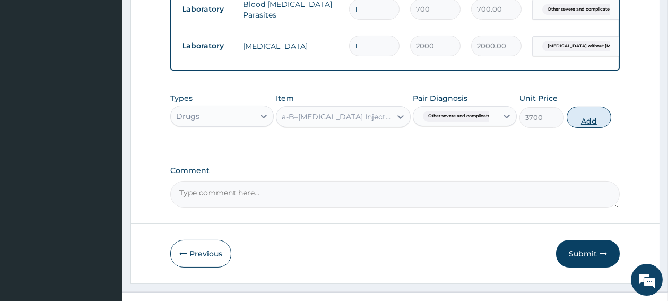
click at [588, 128] on button "Add" at bounding box center [589, 117] width 45 height 21
type input "0"
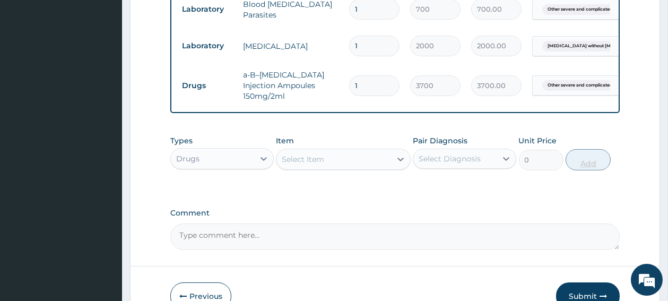
type input "13"
type input "48100.00"
type input "1"
type input "3700.00"
type input "0.00"
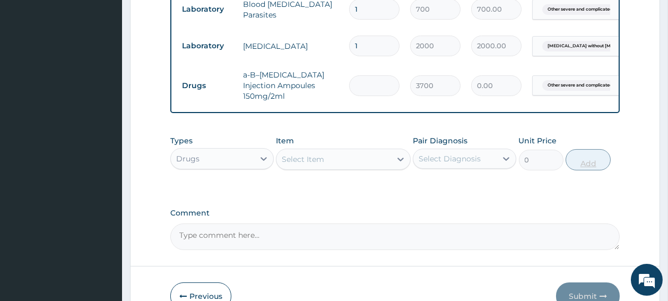
type input "3"
type input "11100.00"
type input "3"
click at [346, 161] on div "Select Item" at bounding box center [333, 159] width 115 height 17
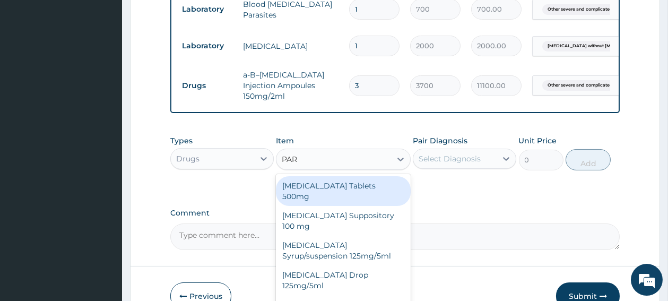
type input "PARA"
click at [357, 181] on div "[MEDICAL_DATA] Tablets 500mg" at bounding box center [343, 191] width 135 height 30
type input "10"
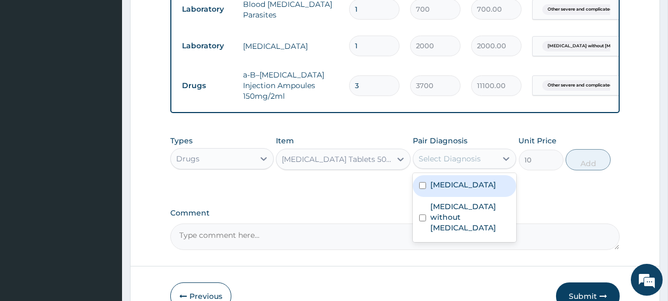
click at [448, 164] on div "Select Diagnosis" at bounding box center [450, 158] width 62 height 11
click at [422, 189] on input "checkbox" at bounding box center [422, 185] width 7 height 7
checkbox input "true"
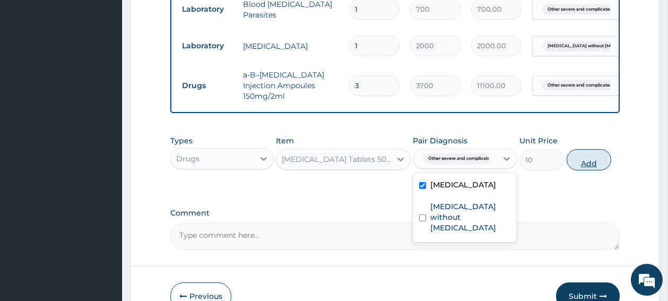
click at [584, 160] on button "Add" at bounding box center [589, 159] width 45 height 21
type input "0"
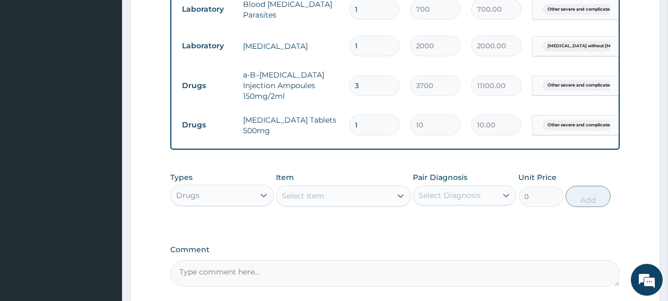
click at [360, 122] on input "1" at bounding box center [374, 125] width 50 height 21
type input "18"
type input "180.00"
type input "18"
click at [333, 204] on div "Select Item" at bounding box center [333, 195] width 115 height 17
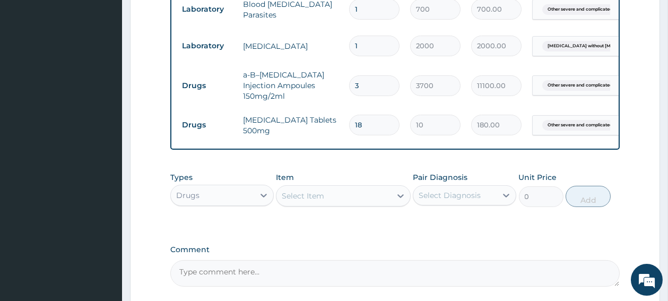
click at [331, 204] on div "Select Item" at bounding box center [333, 195] width 115 height 17
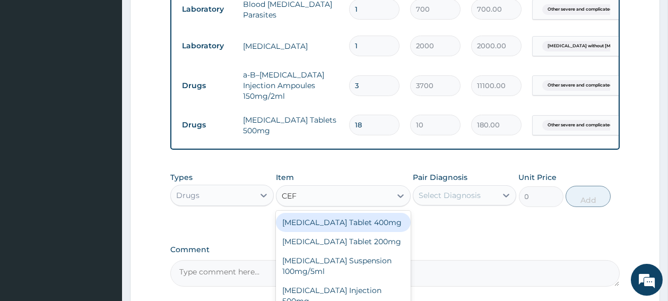
type input "CEFU"
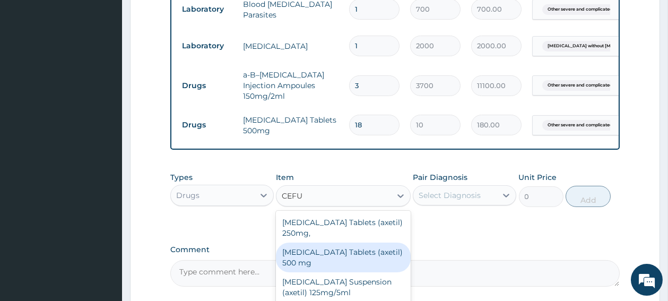
click at [345, 260] on div "[MEDICAL_DATA] Tablets (axetil) 500 mg" at bounding box center [343, 257] width 135 height 30
type input "320"
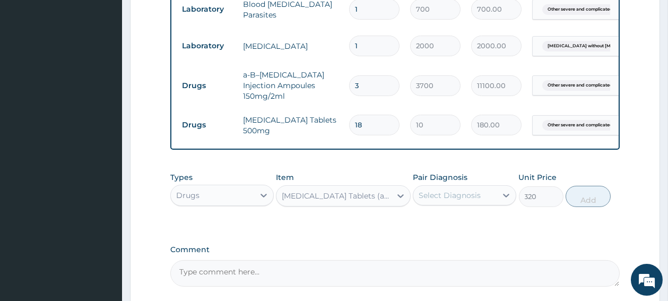
click at [460, 197] on div "Select Diagnosis" at bounding box center [450, 195] width 62 height 11
click at [436, 204] on div "Select Diagnosis" at bounding box center [454, 195] width 83 height 17
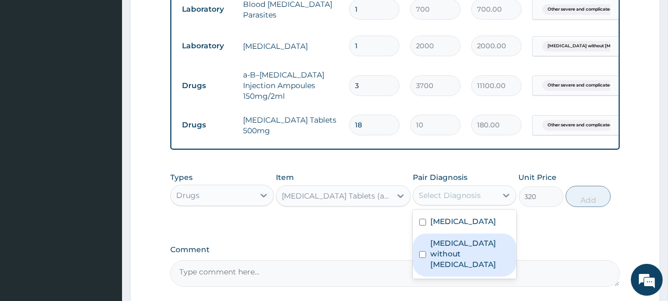
click at [423, 258] on input "checkbox" at bounding box center [422, 254] width 7 height 7
checkbox input "true"
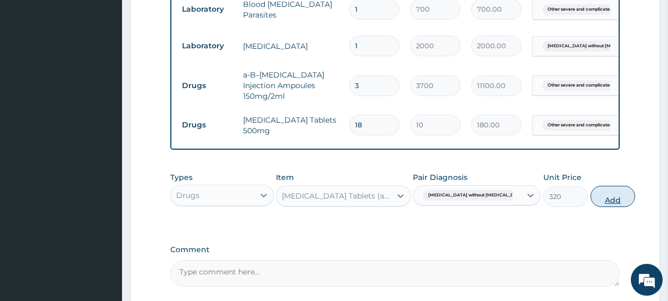
click at [590, 207] on button "Add" at bounding box center [612, 196] width 45 height 21
type input "0"
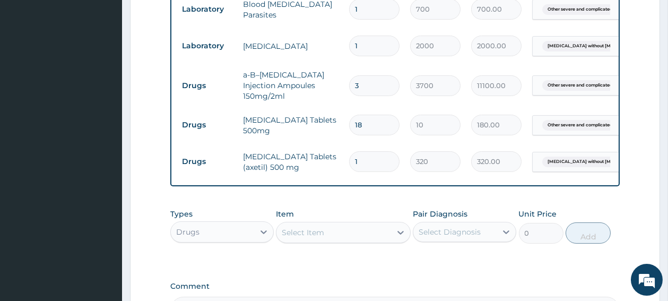
click at [366, 153] on input "1" at bounding box center [374, 161] width 50 height 21
type input "10"
type input "3200.00"
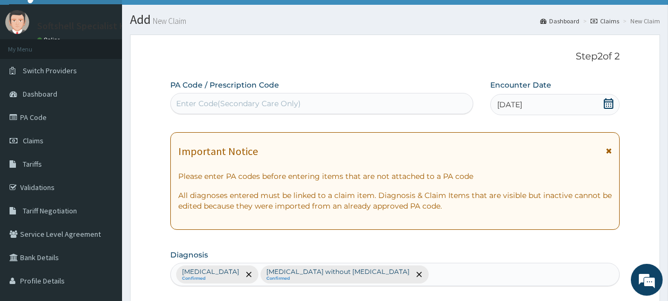
scroll to position [0, 0]
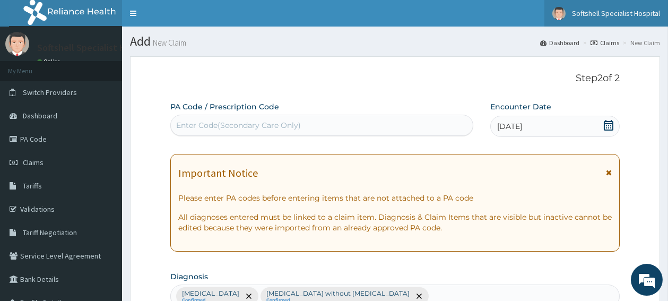
type input "10"
click at [667, 4] on link "Softshell Specialist Hospital" at bounding box center [606, 13] width 124 height 27
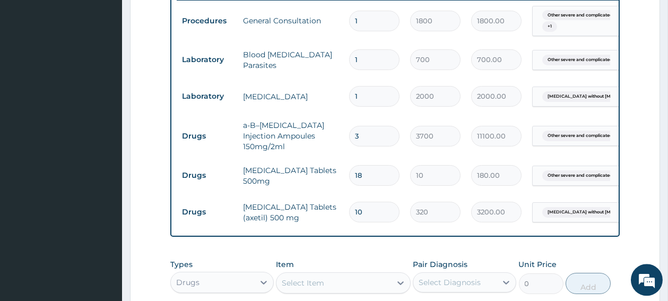
scroll to position [469, 0]
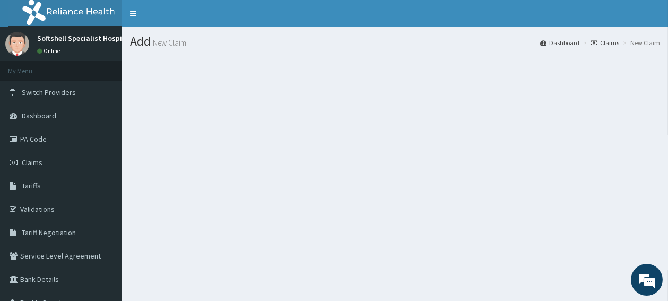
click at [149, 45] on h1 "Add New Claim" at bounding box center [395, 41] width 530 height 14
click at [28, 163] on span "Claims" at bounding box center [32, 163] width 21 height 10
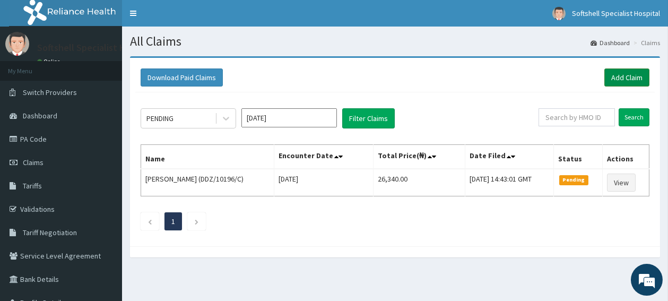
click at [620, 79] on link "Add Claim" at bounding box center [626, 77] width 45 height 18
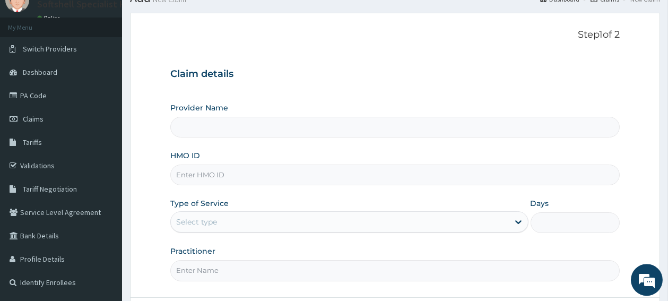
scroll to position [56, 0]
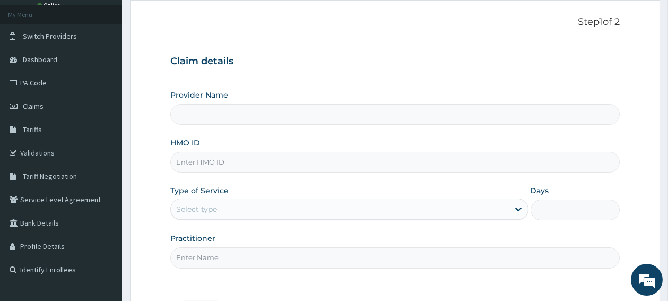
type input "Softshell Specialist Hospital"
click at [216, 161] on input "HMO ID" at bounding box center [394, 162] width 449 height 21
type input "PSR/10035/A"
click at [219, 204] on div "Select type" at bounding box center [340, 209] width 338 height 17
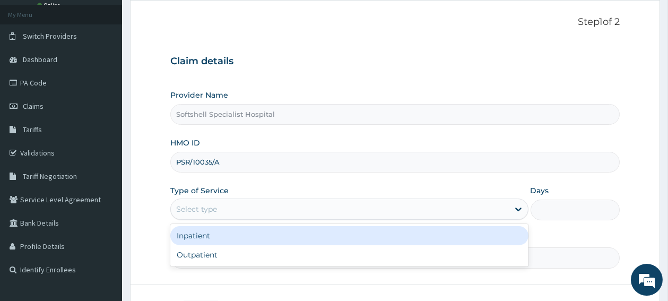
click at [219, 204] on div "Select type" at bounding box center [340, 209] width 338 height 17
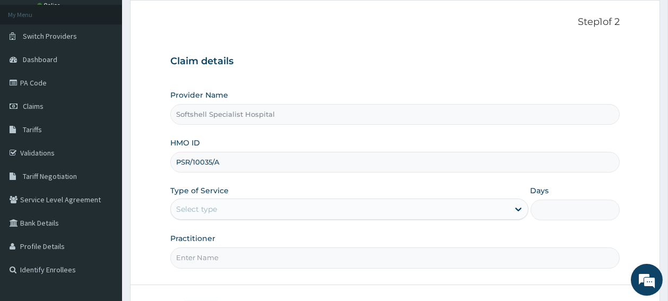
click at [219, 204] on div "Select type" at bounding box center [340, 209] width 338 height 17
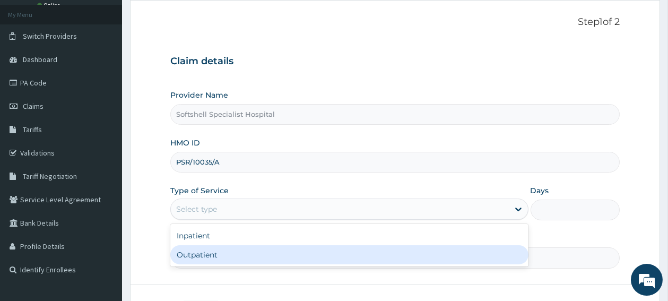
click at [209, 251] on div "Outpatient" at bounding box center [349, 254] width 358 height 19
type input "1"
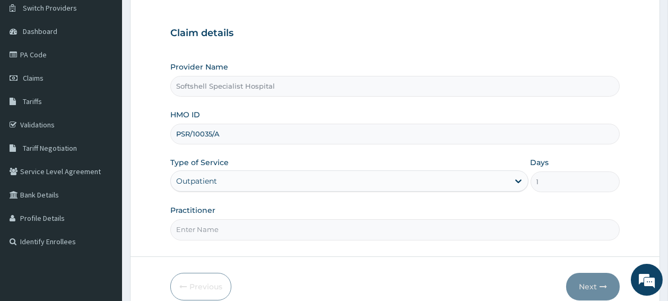
scroll to position [112, 0]
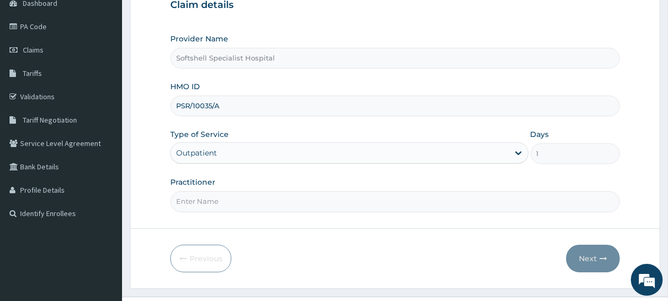
click at [220, 204] on input "Practitioner" at bounding box center [394, 201] width 449 height 21
type input "d"
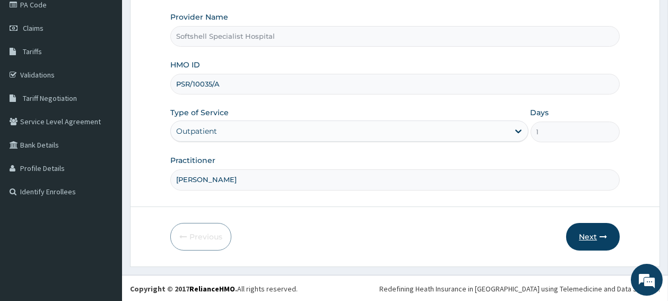
type input "DR.BLESSING"
click at [592, 234] on button "Next" at bounding box center [593, 237] width 54 height 28
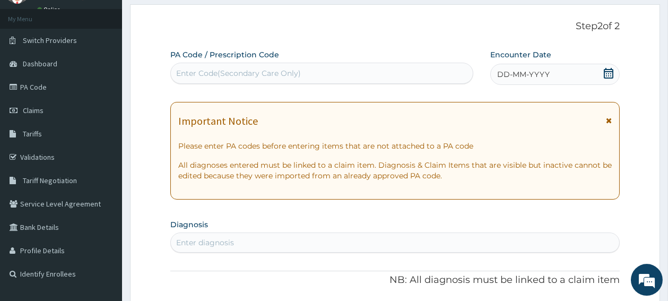
scroll to position [50, 0]
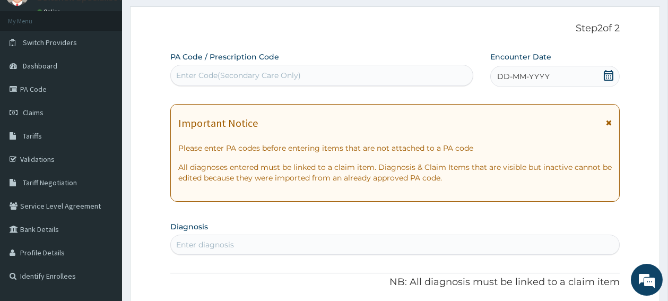
click at [606, 77] on icon at bounding box center [608, 75] width 11 height 11
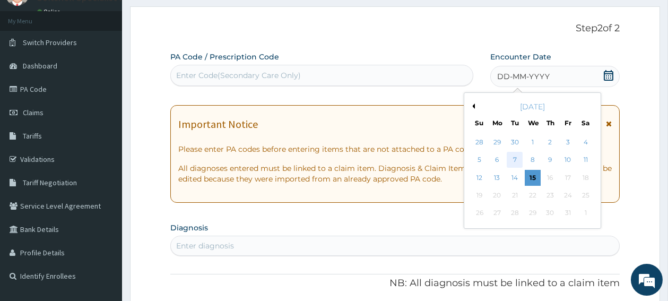
click at [516, 161] on div "7" at bounding box center [515, 160] width 16 height 16
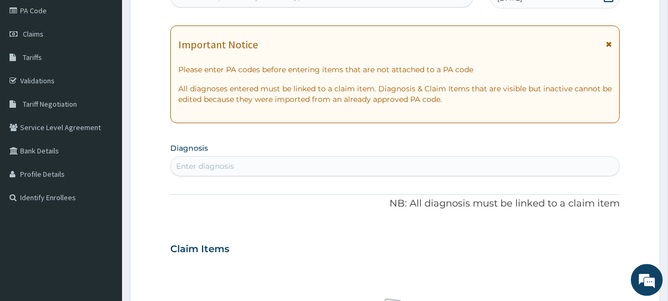
scroll to position [134, 0]
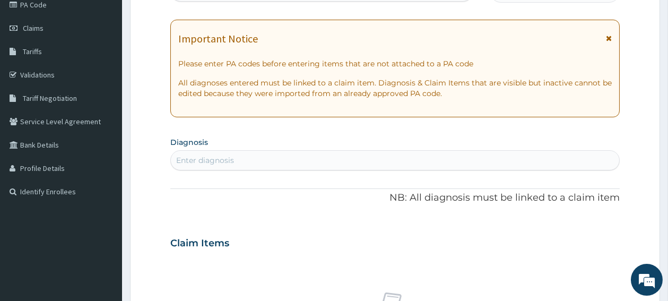
click at [222, 155] on div "Enter diagnosis" at bounding box center [205, 160] width 58 height 11
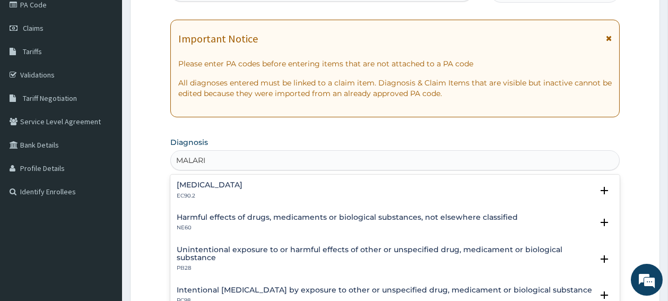
type input "[MEDICAL_DATA]"
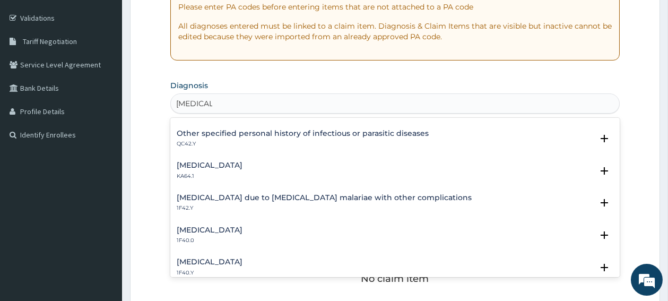
scroll to position [254, 0]
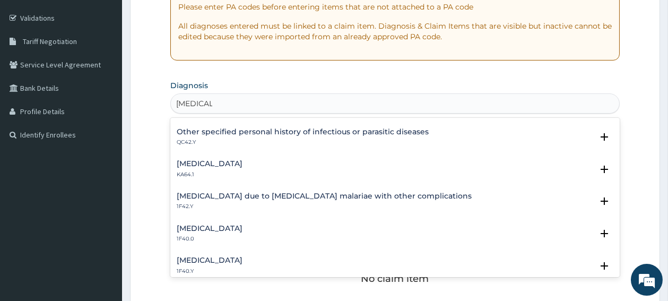
click at [237, 259] on h4 "[MEDICAL_DATA]" at bounding box center [210, 260] width 66 height 8
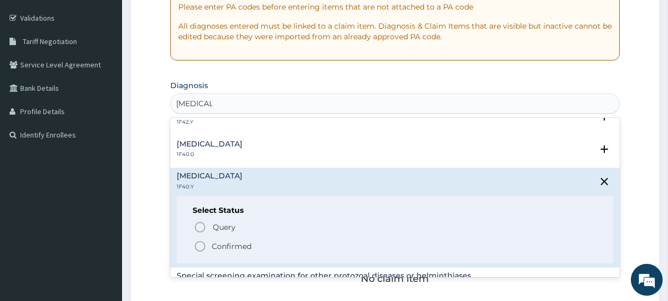
scroll to position [367, 0]
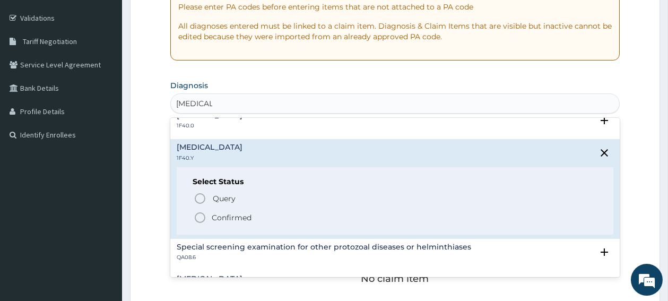
click at [200, 219] on icon "status option filled" at bounding box center [200, 217] width 13 height 13
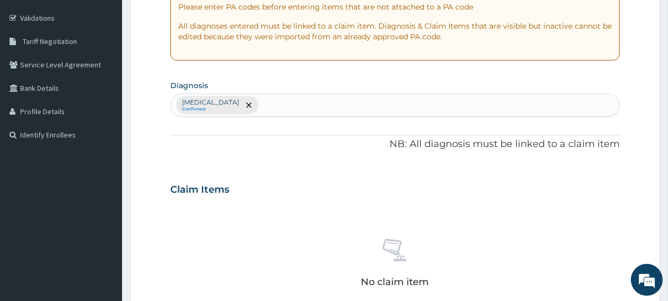
click at [421, 104] on div "Other severe and complicated Plasmodium falciparum malaria Confirmed" at bounding box center [395, 105] width 448 height 22
type input "[MEDICAL_DATA]"
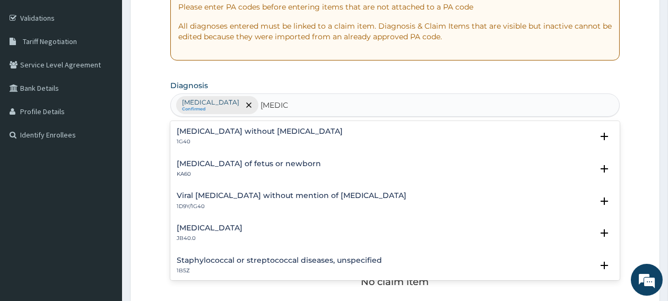
click at [212, 134] on h4 "[MEDICAL_DATA] without [MEDICAL_DATA]" at bounding box center [260, 131] width 166 height 8
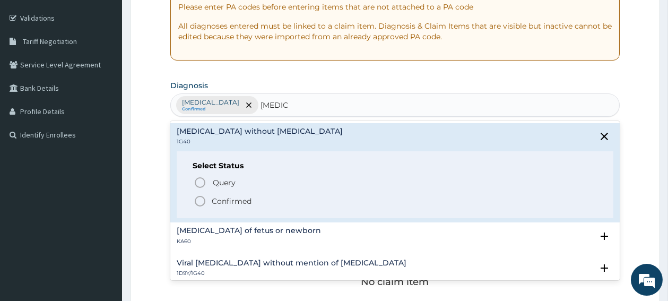
click at [198, 201] on icon "status option filled" at bounding box center [200, 201] width 13 height 13
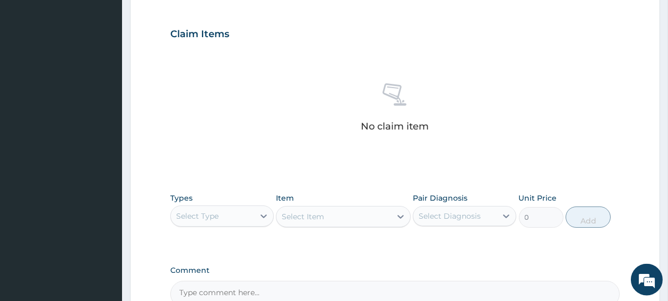
scroll to position [360, 0]
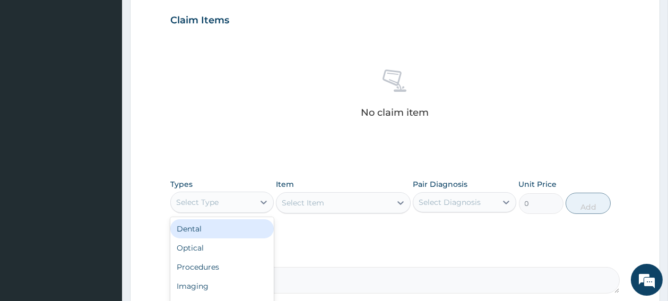
click at [240, 203] on div "Select Type" at bounding box center [212, 202] width 83 height 17
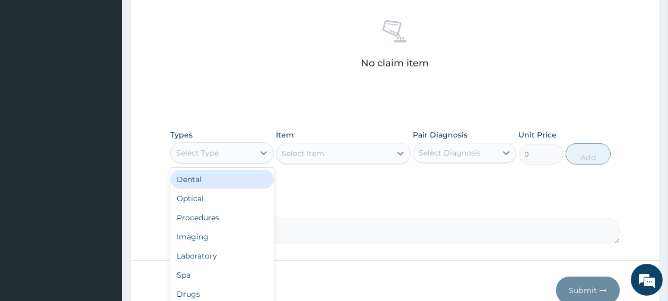
scroll to position [416, 0]
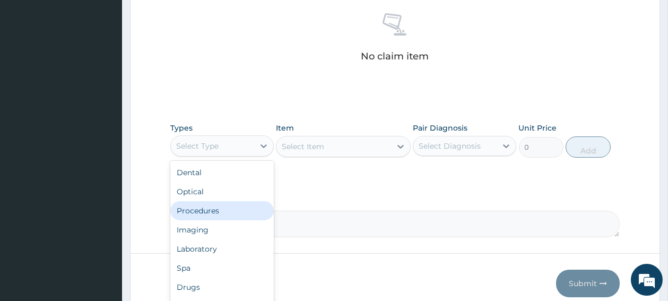
click at [201, 207] on div "Procedures" at bounding box center [221, 210] width 103 height 19
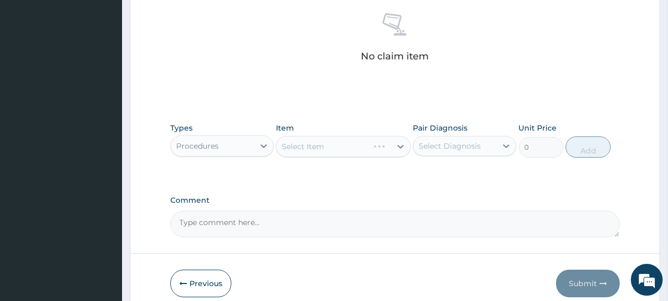
click at [345, 146] on div "Select Item" at bounding box center [343, 146] width 135 height 21
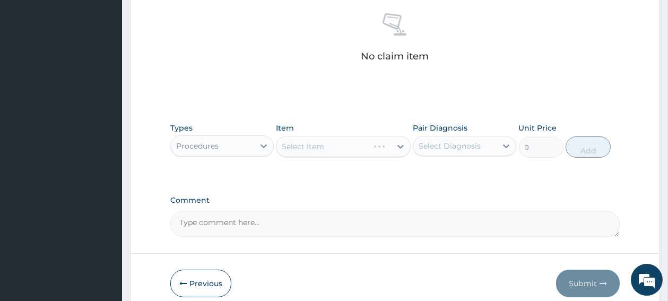
click at [345, 146] on div "Select Item" at bounding box center [343, 146] width 135 height 21
click at [345, 146] on div "Select Item" at bounding box center [333, 146] width 115 height 17
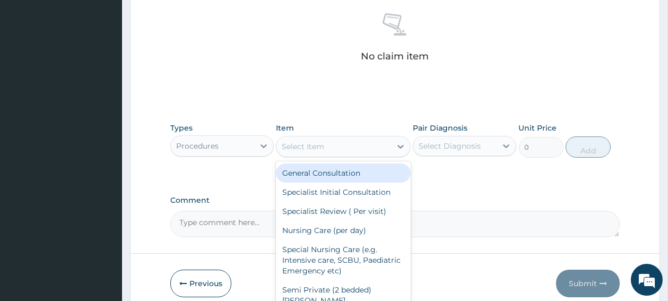
click at [332, 174] on div "General Consultation" at bounding box center [343, 172] width 135 height 19
type input "1800"
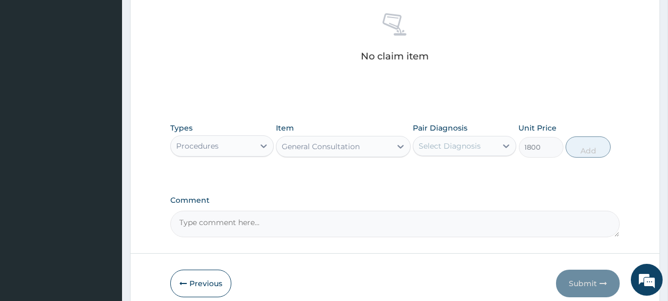
click at [423, 150] on div "Select Diagnosis" at bounding box center [450, 146] width 62 height 11
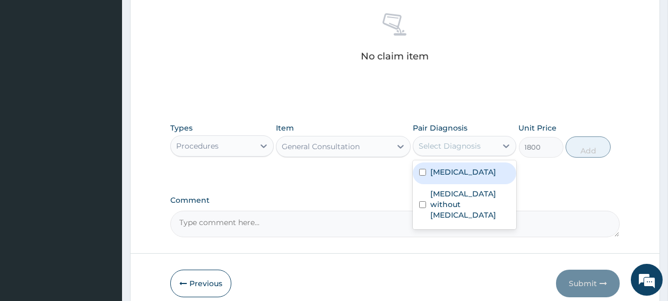
click at [422, 176] on input "checkbox" at bounding box center [422, 172] width 7 height 7
checkbox input "true"
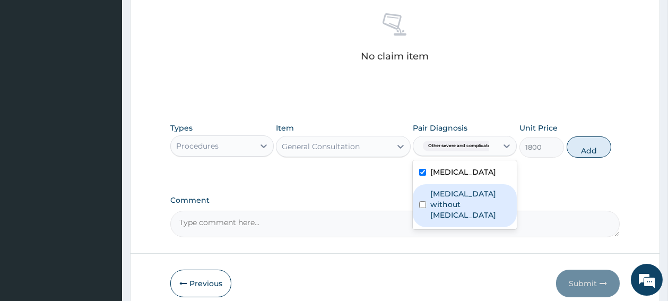
click at [422, 208] on input "checkbox" at bounding box center [422, 204] width 7 height 7
checkbox input "true"
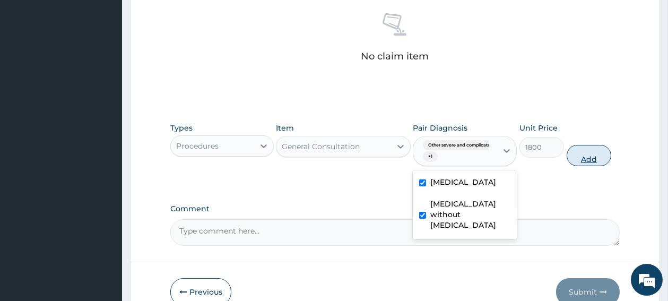
click at [589, 156] on button "Add" at bounding box center [589, 155] width 45 height 21
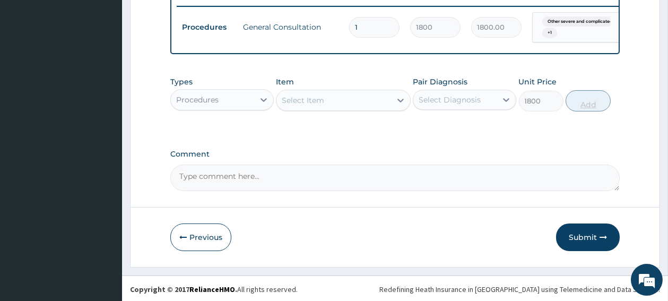
type input "0"
click at [256, 109] on div at bounding box center [263, 99] width 19 height 19
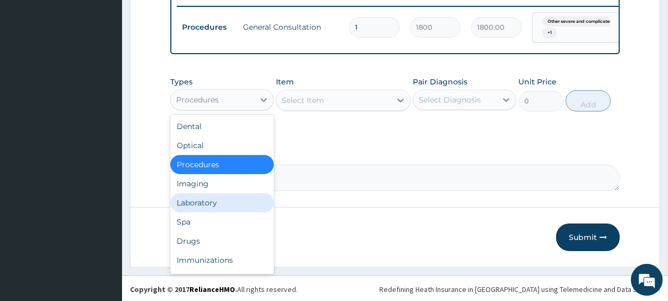
click at [192, 212] on div "Laboratory" at bounding box center [221, 202] width 103 height 19
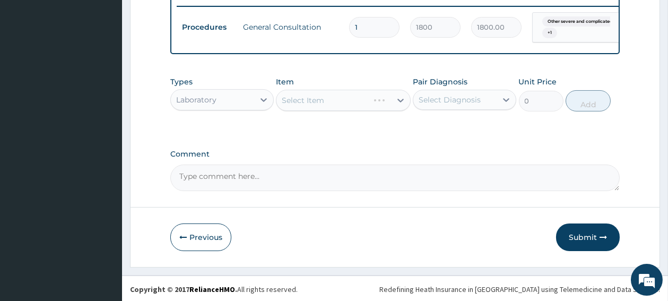
click at [308, 109] on div "Select Item" at bounding box center [343, 100] width 135 height 21
click at [351, 109] on div "Select Item" at bounding box center [333, 100] width 115 height 17
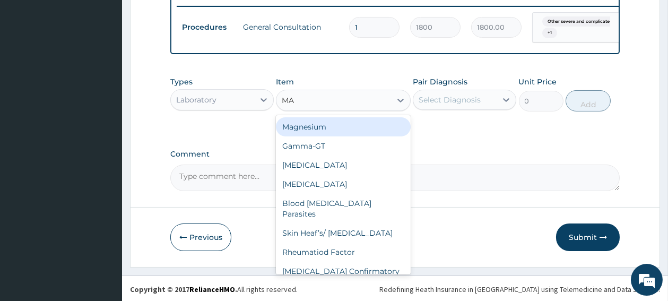
type input "MAL"
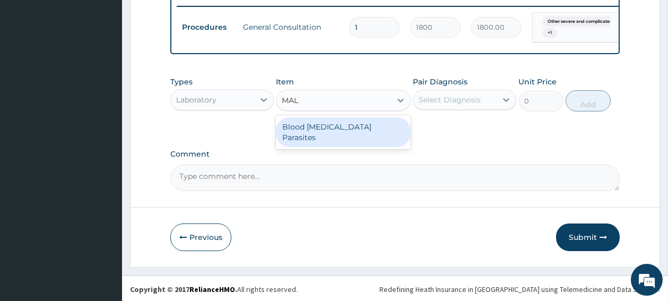
click at [363, 136] on div "Blood [MEDICAL_DATA] Parasites" at bounding box center [343, 132] width 135 height 30
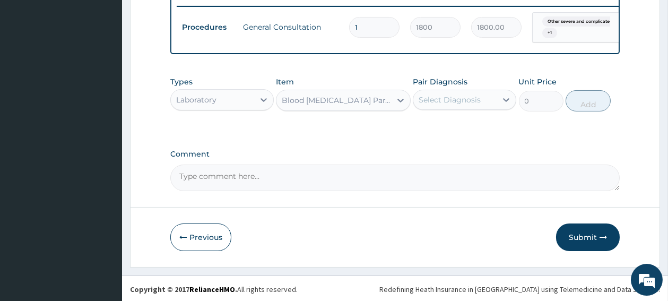
type input "700"
click at [455, 105] on div "Select Diagnosis" at bounding box center [450, 99] width 62 height 11
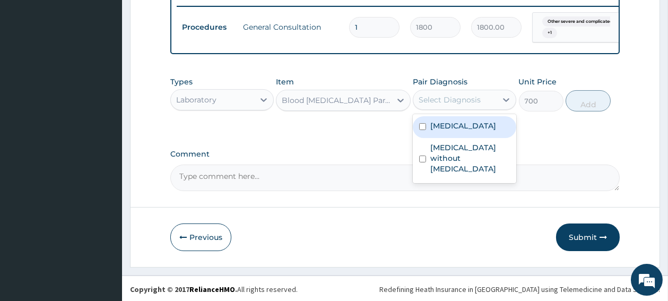
click at [422, 130] on input "checkbox" at bounding box center [422, 126] width 7 height 7
checkbox input "true"
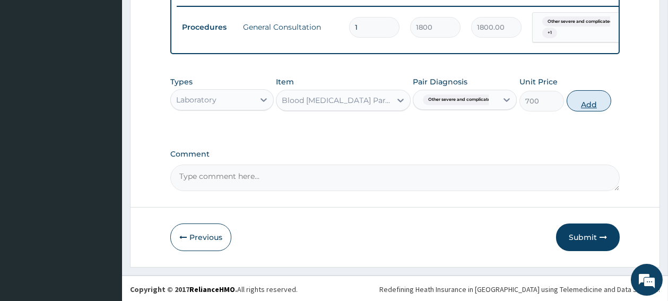
click at [577, 111] on button "Add" at bounding box center [589, 100] width 45 height 21
type input "0"
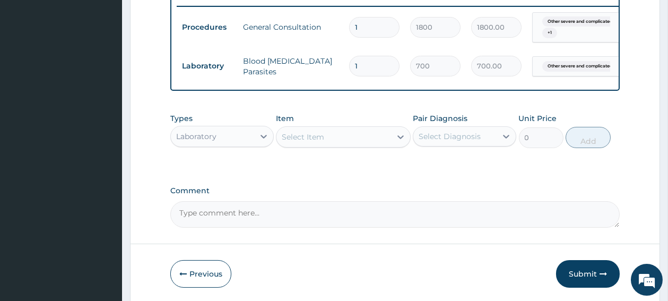
click at [369, 153] on div "Types Laboratory Item Select Item Pair Diagnosis Select Diagnosis Unit Price 0 …" at bounding box center [394, 131] width 449 height 46
click at [362, 145] on div "Select Item" at bounding box center [333, 136] width 115 height 17
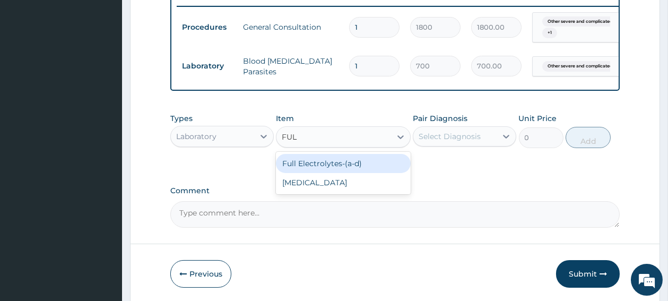
type input "FULL"
click at [317, 173] on div "Full Electrolytes-(a-d)" at bounding box center [343, 163] width 135 height 19
type input "3200"
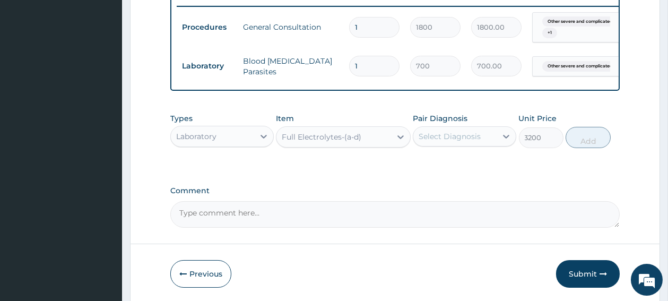
click at [431, 142] on div "Select Diagnosis" at bounding box center [450, 136] width 62 height 11
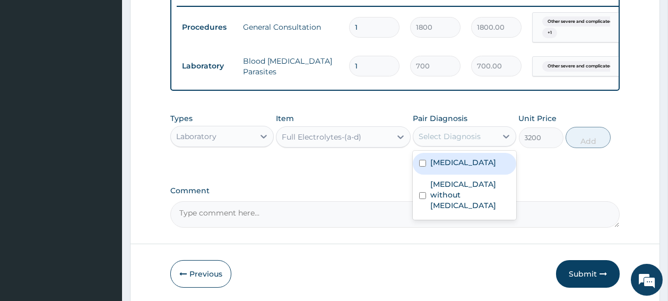
click at [422, 167] on input "checkbox" at bounding box center [422, 163] width 7 height 7
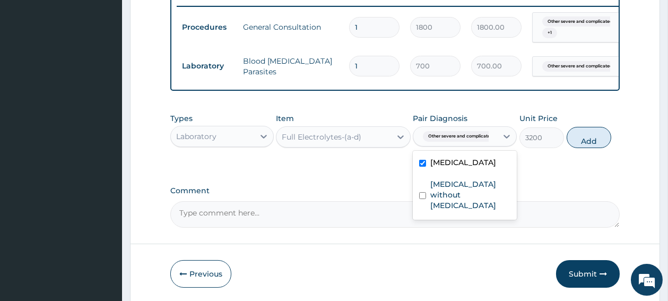
click at [422, 167] on input "checkbox" at bounding box center [422, 163] width 7 height 7
checkbox input "false"
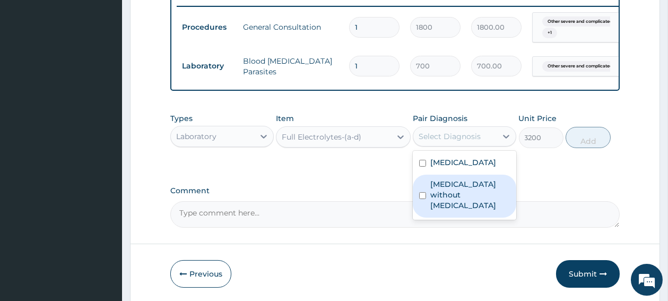
click at [420, 199] on input "checkbox" at bounding box center [422, 195] width 7 height 7
checkbox input "true"
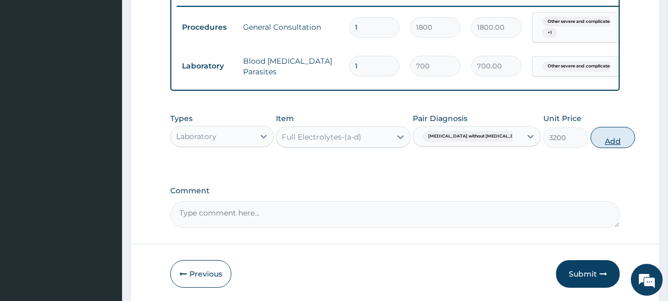
click at [590, 147] on button "Add" at bounding box center [612, 137] width 45 height 21
type input "0"
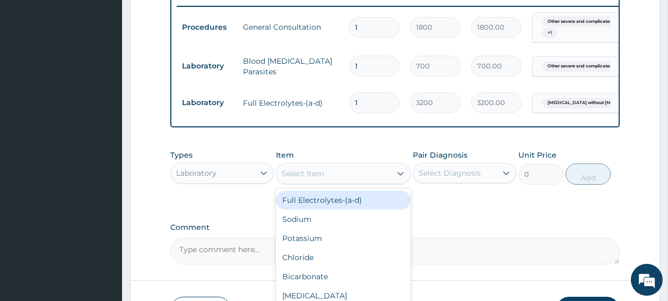
click at [354, 181] on div "Select Item" at bounding box center [333, 173] width 115 height 17
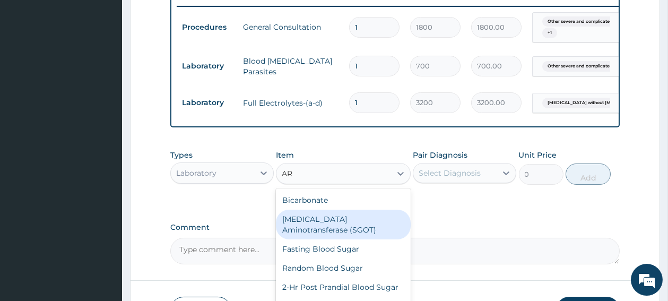
type input "A"
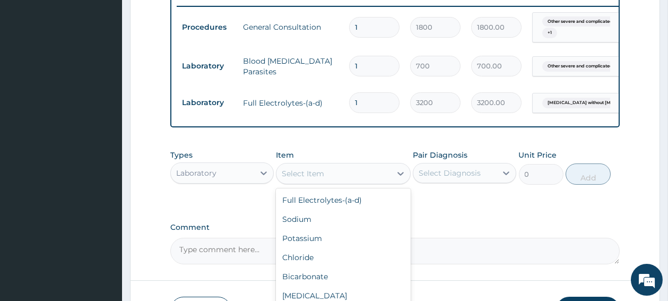
click at [219, 173] on div "Laboratory" at bounding box center [212, 172] width 83 height 17
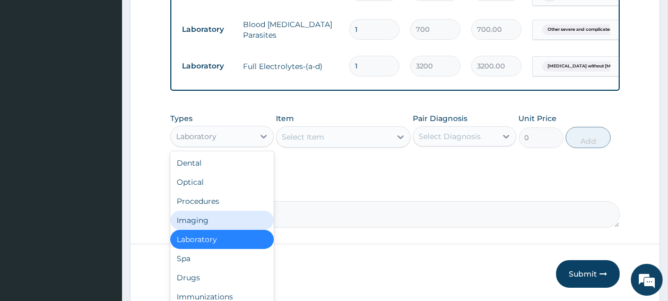
scroll to position [473, 0]
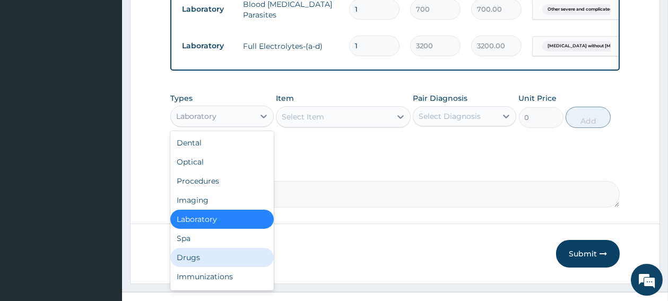
click at [188, 264] on div "Drugs" at bounding box center [221, 257] width 103 height 19
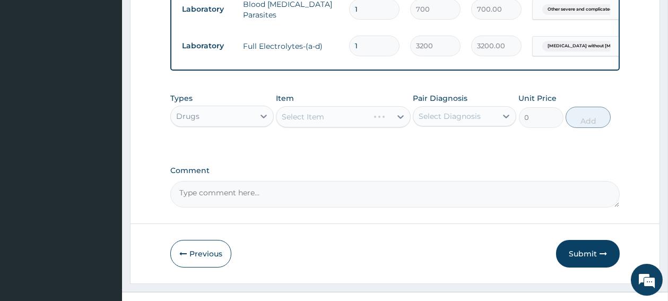
click at [334, 127] on div "Select Item" at bounding box center [343, 116] width 135 height 21
click at [334, 125] on div "Select Item" at bounding box center [333, 116] width 115 height 17
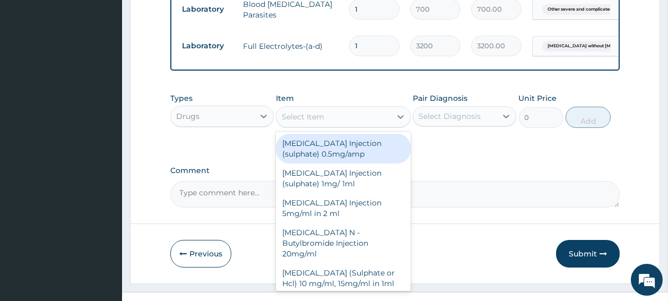
click at [334, 125] on div "Select Item" at bounding box center [333, 116] width 115 height 17
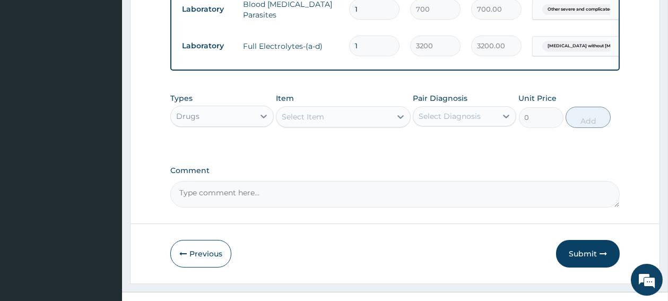
click at [335, 125] on div "Select Item" at bounding box center [333, 116] width 115 height 17
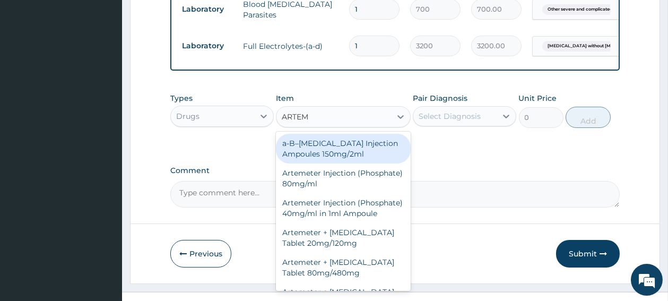
type input "ARTEME"
click at [322, 156] on div "a-B–[MEDICAL_DATA] Injection Ampoules 150mg/2ml" at bounding box center [343, 149] width 135 height 30
type input "3700"
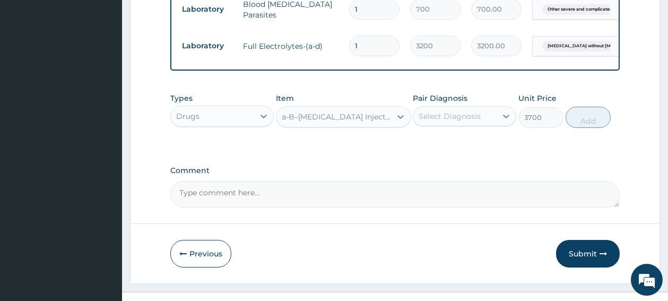
click at [431, 120] on div "Select Diagnosis" at bounding box center [450, 116] width 62 height 11
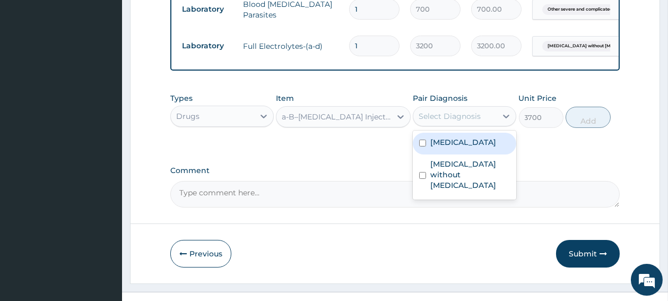
click at [425, 154] on div "[MEDICAL_DATA]" at bounding box center [464, 144] width 103 height 22
checkbox input "true"
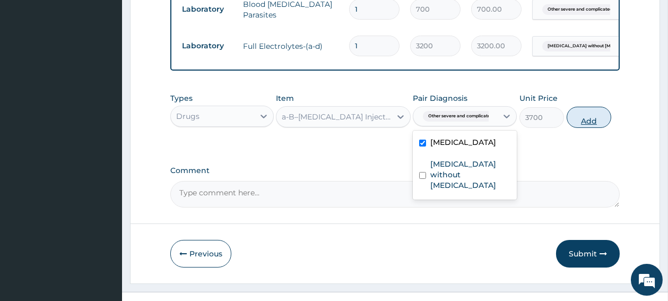
click at [585, 123] on button "Add" at bounding box center [589, 117] width 45 height 21
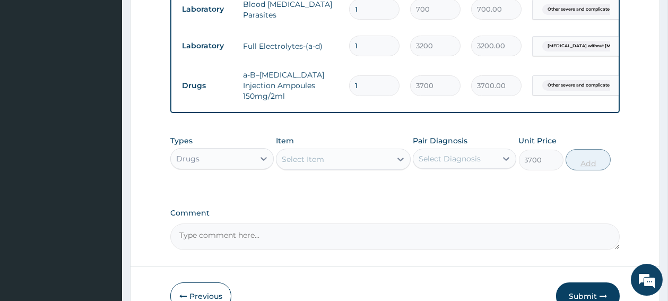
type input "0"
click at [361, 84] on input "1" at bounding box center [374, 85] width 50 height 21
type input "0.00"
type input "3"
type input "11100.00"
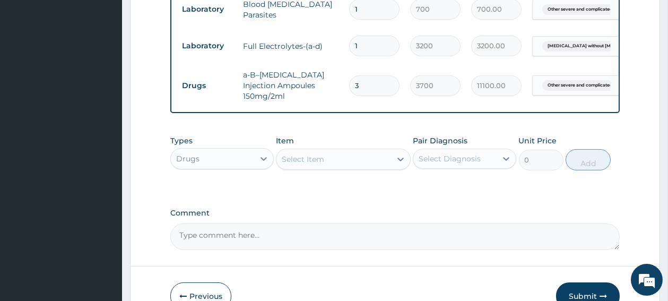
type input "3"
click at [348, 167] on div "Select Item" at bounding box center [333, 159] width 115 height 17
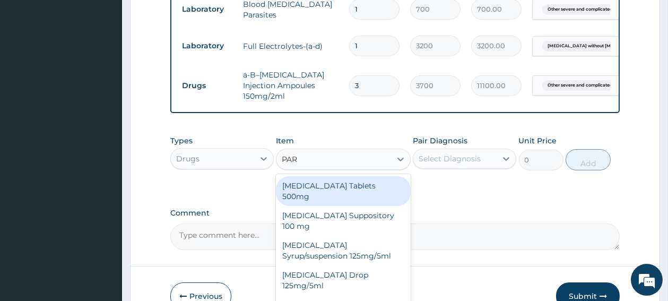
type input "PARA"
click at [325, 186] on div "[MEDICAL_DATA] Tablets 500mg" at bounding box center [343, 191] width 135 height 30
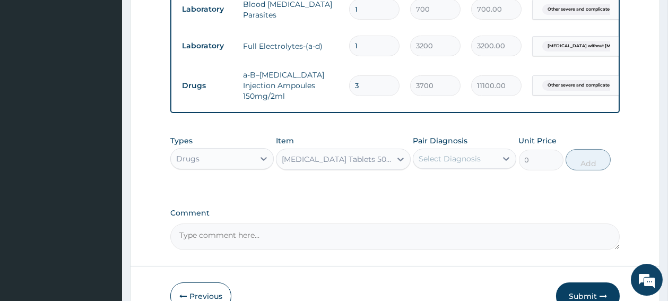
type input "10"
click at [472, 167] on div "Select Diagnosis" at bounding box center [454, 158] width 83 height 17
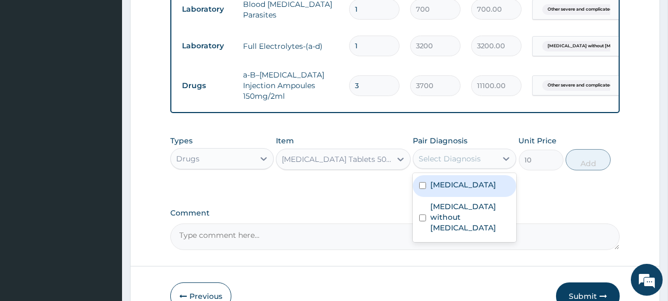
click at [422, 189] on input "checkbox" at bounding box center [422, 185] width 7 height 7
checkbox input "true"
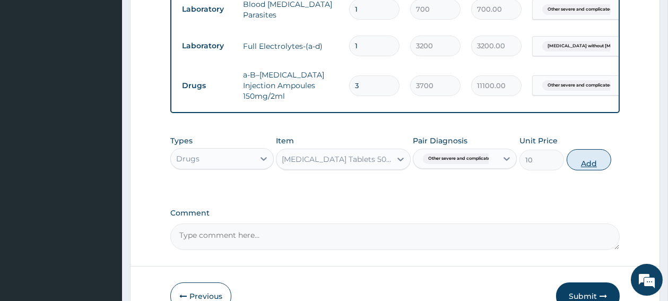
click at [589, 163] on button "Add" at bounding box center [589, 159] width 45 height 21
type input "0"
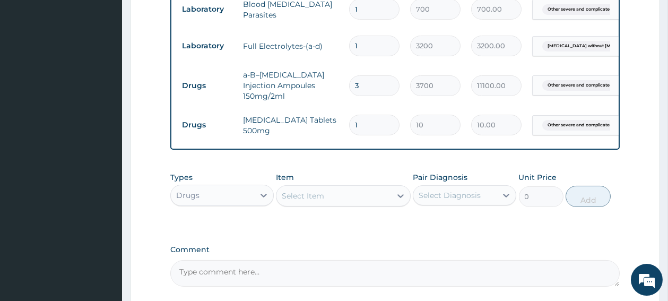
click at [370, 123] on input "1" at bounding box center [374, 125] width 50 height 21
type input "18"
type input "180.00"
type input "18"
click at [323, 201] on div "Select Item" at bounding box center [303, 195] width 42 height 11
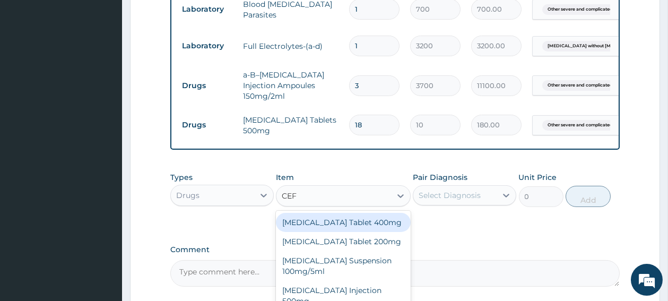
type input "CEFU"
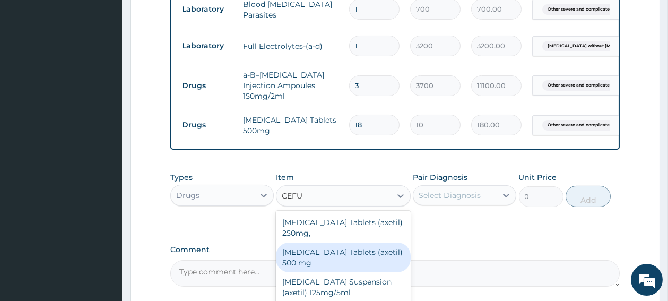
click at [310, 258] on div "Cefuroxime Tablets (axetil) 500 mg" at bounding box center [343, 257] width 135 height 30
type input "320"
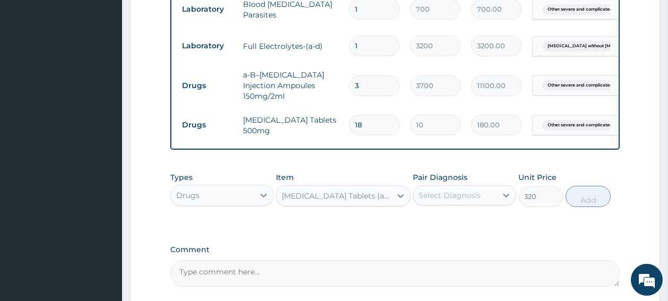
click at [441, 196] on div "Select Diagnosis" at bounding box center [450, 195] width 62 height 11
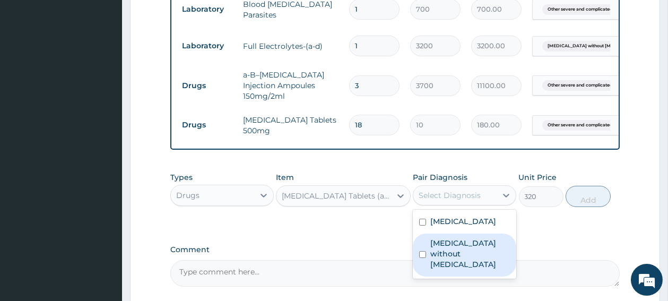
click at [423, 276] on div "Sepsis without septic shock" at bounding box center [464, 254] width 103 height 43
checkbox input "true"
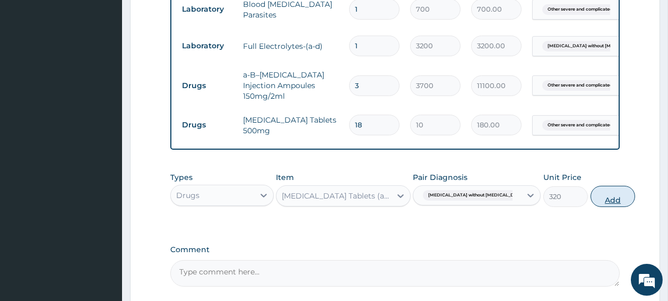
click at [590, 197] on button "Add" at bounding box center [612, 196] width 45 height 21
type input "0"
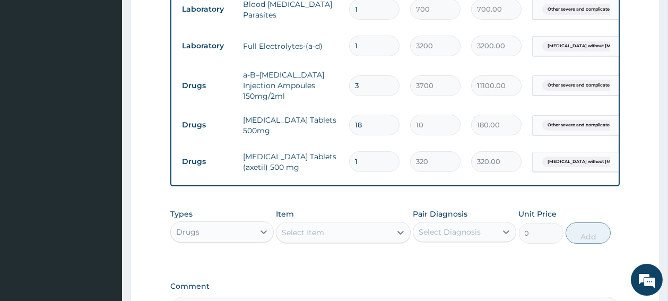
type input "10"
type input "3200.00"
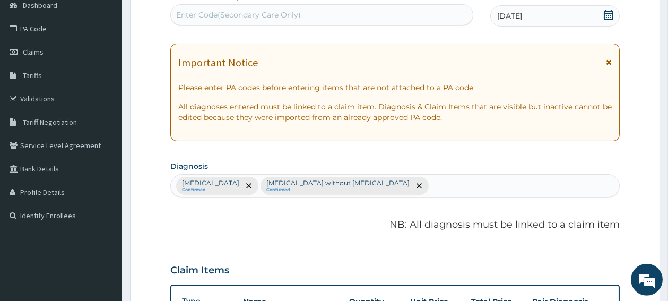
scroll to position [112, 0]
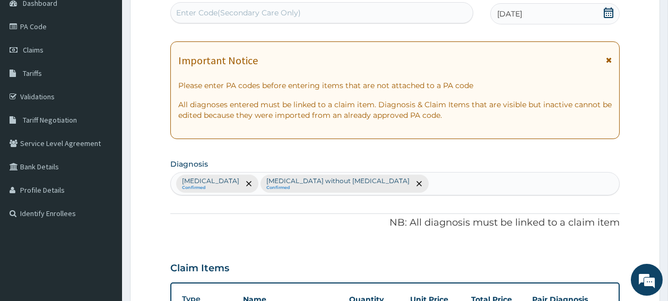
type input "10"
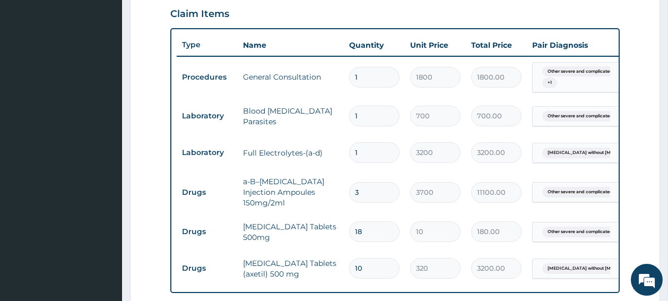
scroll to position [395, 0]
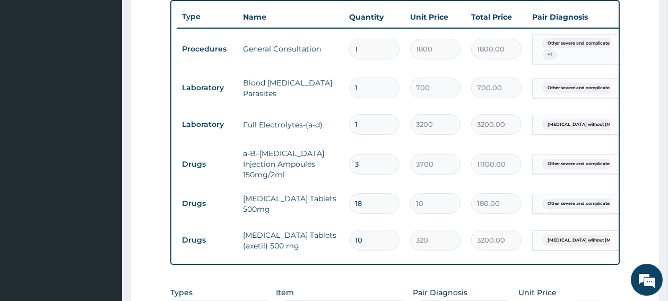
click at [580, 127] on span "[MEDICAL_DATA] without [MEDICAL_DATA]" at bounding box center [595, 124] width 107 height 11
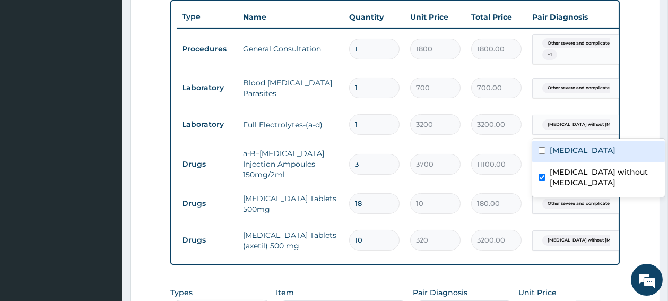
click at [575, 120] on span "[MEDICAL_DATA] without [MEDICAL_DATA]" at bounding box center [595, 124] width 107 height 11
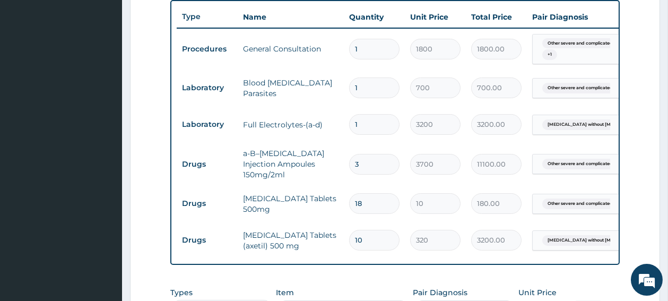
click at [575, 120] on span "[MEDICAL_DATA] without [MEDICAL_DATA]" at bounding box center [595, 124] width 107 height 11
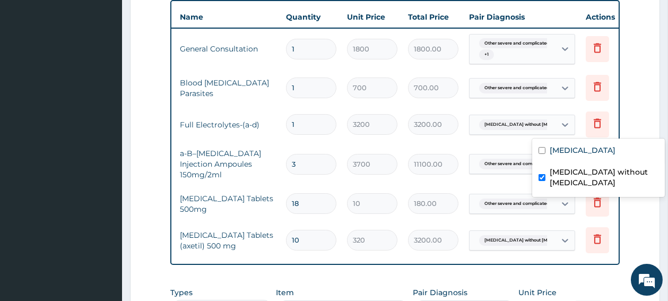
scroll to position [0, 77]
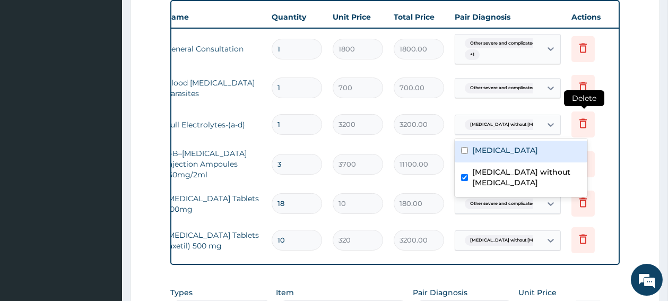
click at [584, 123] on icon at bounding box center [583, 123] width 13 height 13
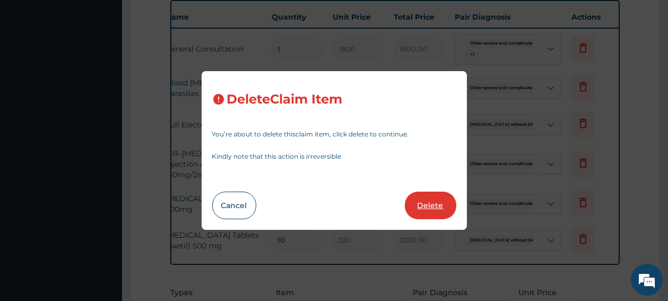
click at [428, 203] on button "Delete" at bounding box center [430, 206] width 51 height 28
type input "3"
type input "3700"
type input "11100.00"
type input "18"
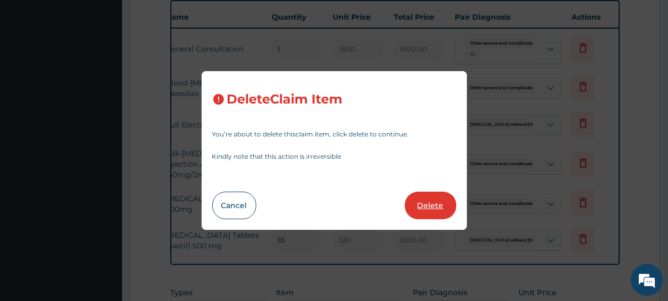
type input "10"
type input "180.00"
type input "10"
type input "320"
type input "3200.00"
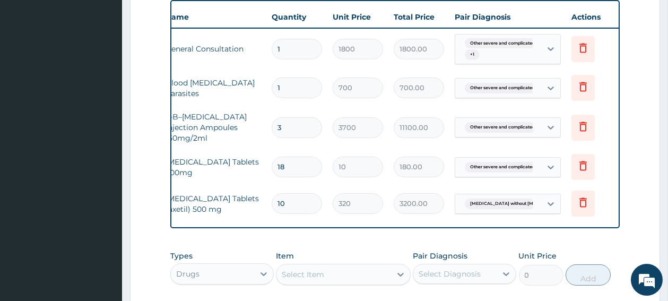
scroll to position [0, 0]
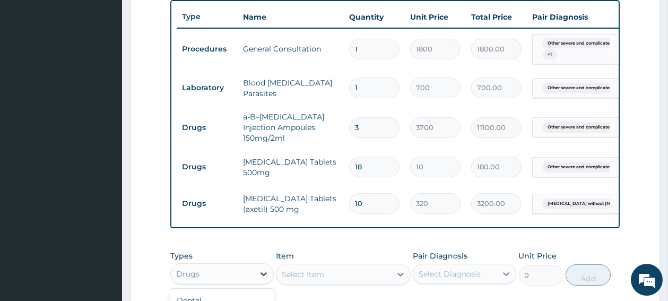
click at [266, 277] on icon at bounding box center [263, 273] width 11 height 11
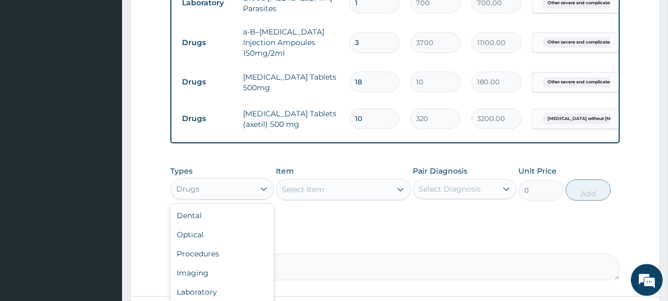
scroll to position [508, 0]
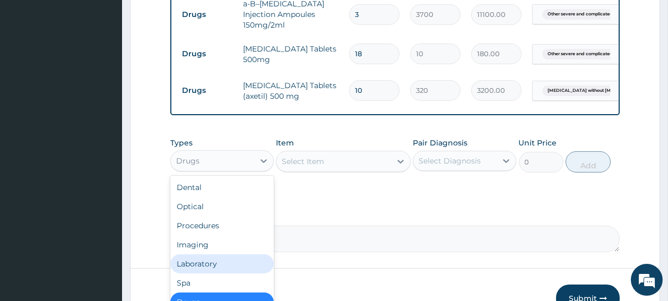
click at [227, 262] on div "Laboratory" at bounding box center [221, 263] width 103 height 19
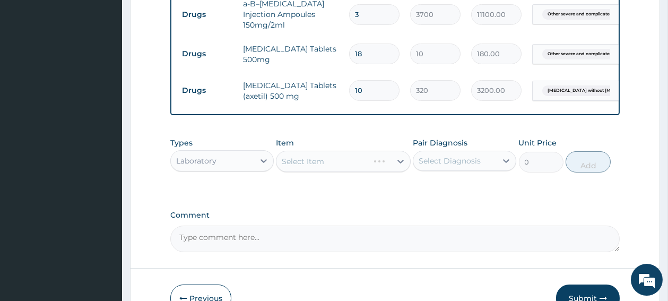
click at [339, 157] on div "Select Item" at bounding box center [343, 161] width 135 height 21
click at [338, 166] on div "Select Item" at bounding box center [343, 161] width 135 height 21
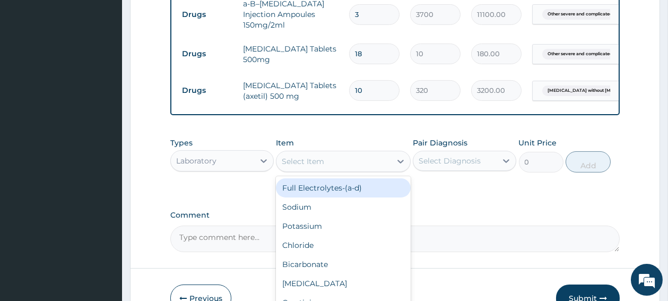
click at [342, 166] on div "Select Item" at bounding box center [333, 161] width 115 height 17
type input "FULL"
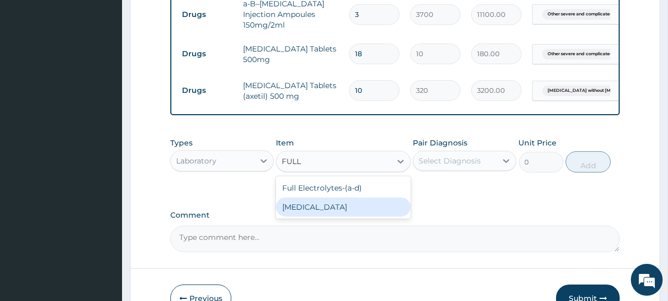
click at [326, 209] on div "Full Blood Count" at bounding box center [343, 206] width 135 height 19
type input "2000"
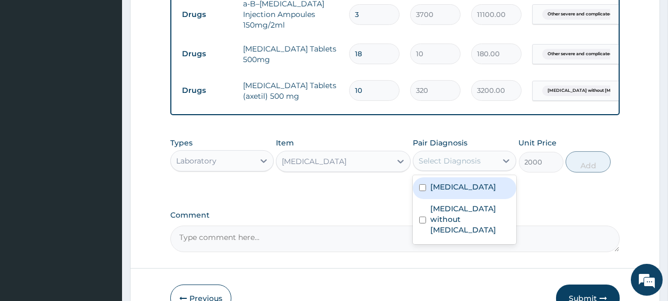
click at [447, 165] on div "Select Diagnosis" at bounding box center [450, 160] width 62 height 11
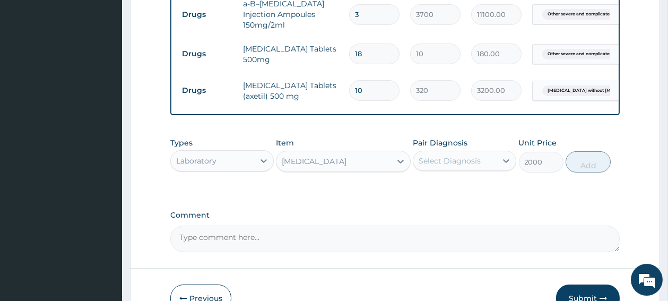
drag, startPoint x: 447, startPoint y: 165, endPoint x: 413, endPoint y: 238, distance: 80.0
click at [449, 169] on div "Select Diagnosis" at bounding box center [454, 160] width 83 height 17
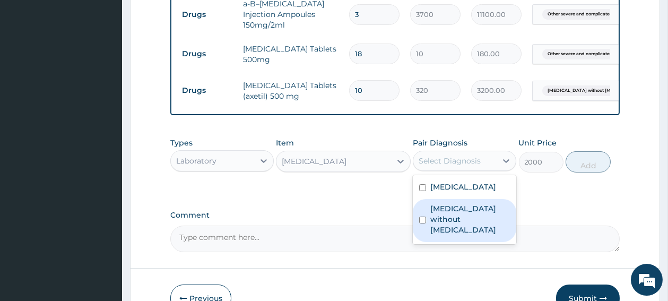
click at [424, 223] on input "checkbox" at bounding box center [422, 219] width 7 height 7
checkbox input "true"
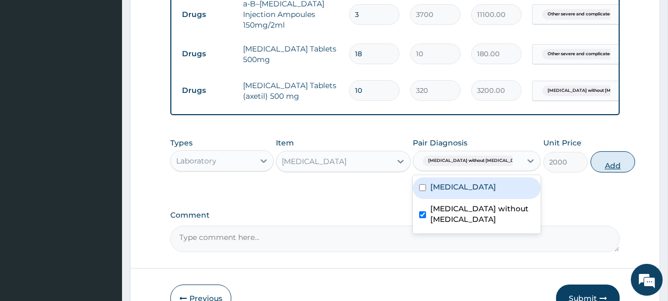
click at [590, 167] on button "Add" at bounding box center [612, 161] width 45 height 21
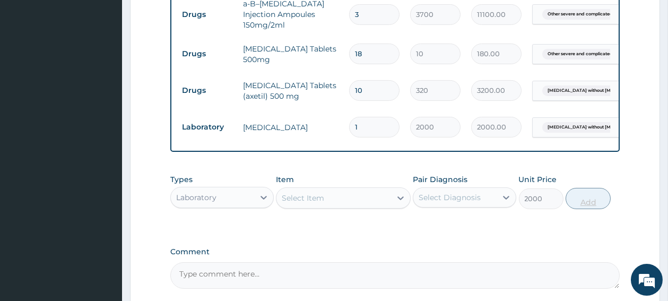
type input "0"
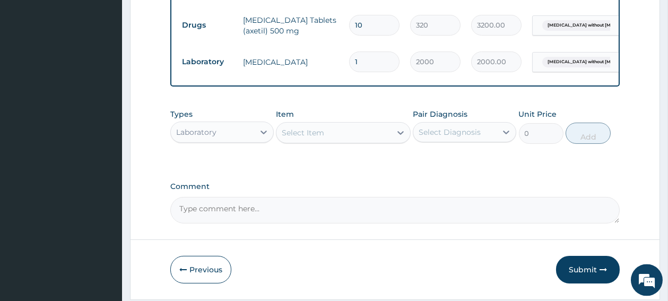
scroll to position [609, 0]
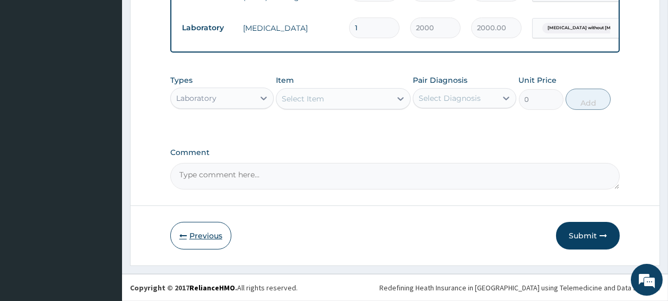
click at [205, 235] on button "Previous" at bounding box center [200, 236] width 61 height 28
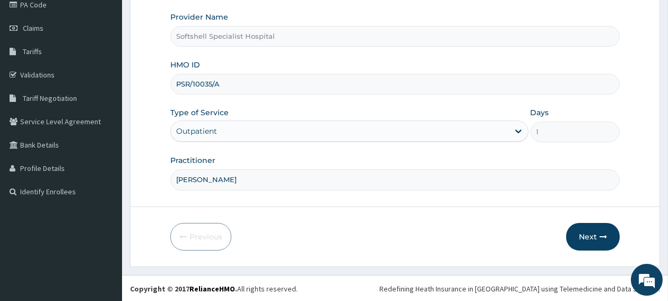
click at [212, 83] on input "PSR/10035/A" at bounding box center [394, 84] width 449 height 21
type input "PSR/10032/A"
click at [589, 240] on button "Next" at bounding box center [593, 237] width 54 height 28
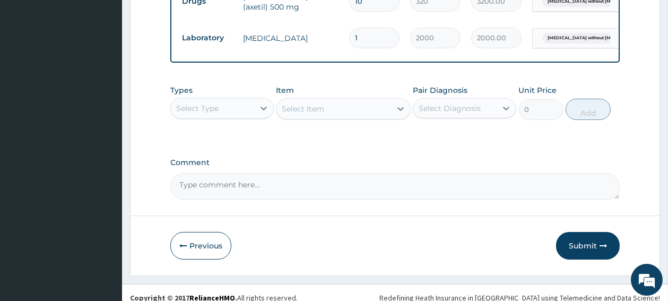
scroll to position [609, 0]
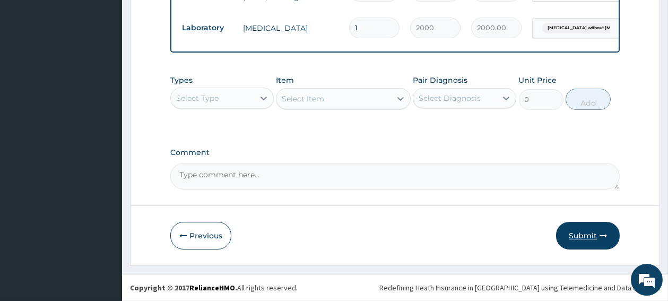
click at [583, 234] on button "Submit" at bounding box center [588, 236] width 64 height 28
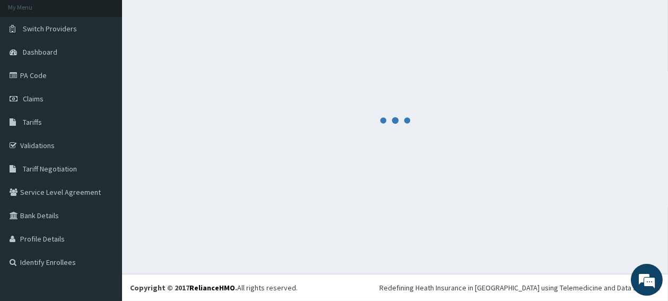
scroll to position [64, 0]
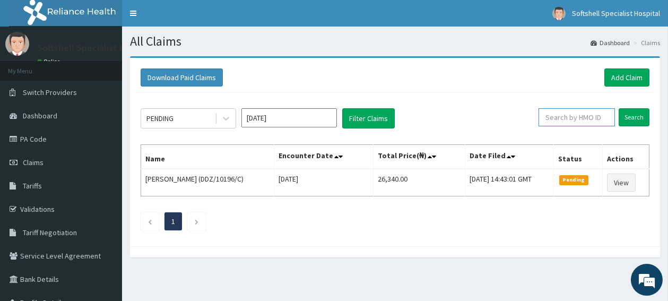
click at [577, 120] on input "text" at bounding box center [576, 117] width 76 height 18
type input "PSR/10032/A"
click at [634, 116] on input "Search" at bounding box center [634, 117] width 31 height 18
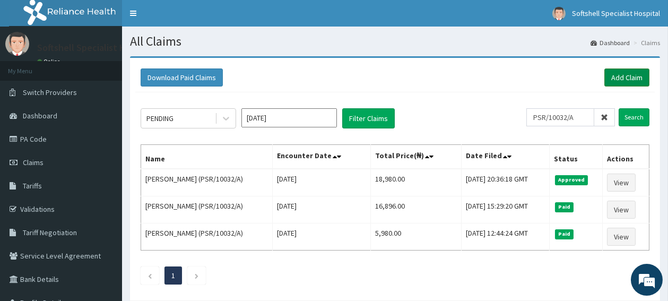
click at [635, 77] on link "Add Claim" at bounding box center [626, 77] width 45 height 18
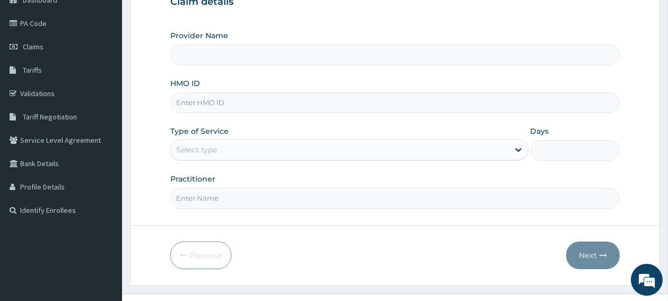
scroll to position [134, 0]
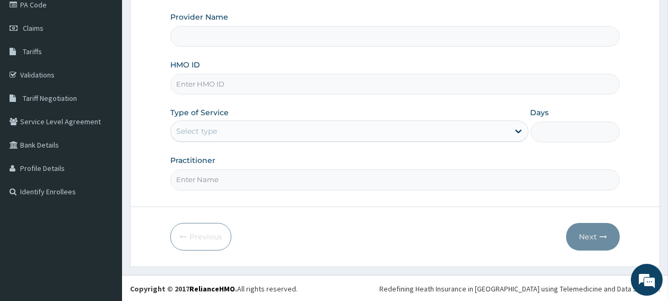
type input "Softshell Specialist Hospital"
click at [230, 83] on input "HMO ID" at bounding box center [394, 84] width 449 height 21
click at [51, 77] on link "Validations" at bounding box center [61, 74] width 122 height 23
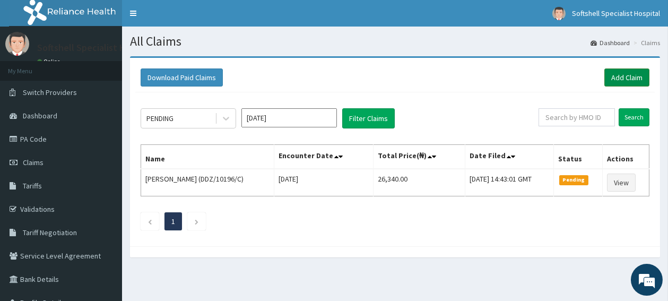
click at [629, 76] on link "Add Claim" at bounding box center [626, 77] width 45 height 18
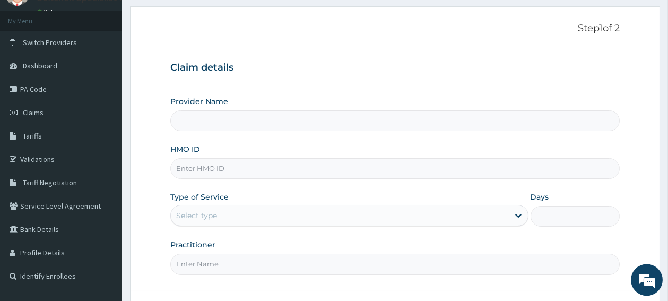
scroll to position [56, 0]
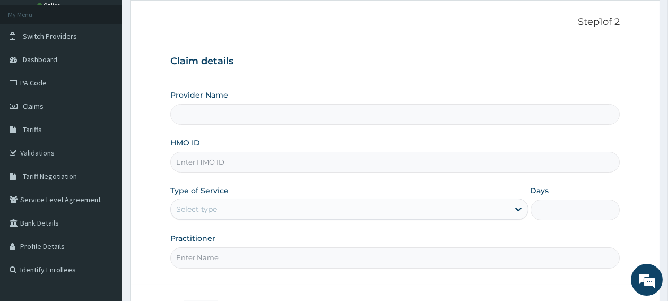
type input "Softshell Specialist Hospital"
click at [227, 163] on input "HMO ID" at bounding box center [394, 162] width 449 height 21
paste input "rgi/10075/d"
type input "rgi/10075/d"
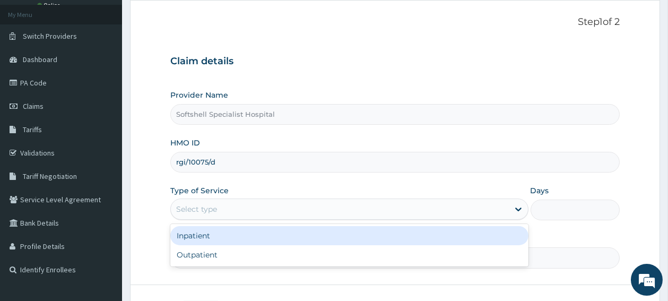
click at [257, 206] on div "Select type" at bounding box center [340, 209] width 338 height 17
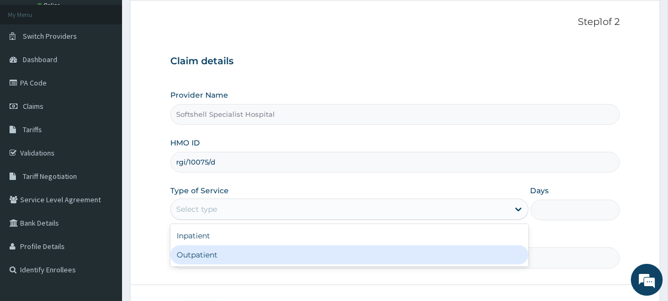
click at [219, 251] on div "Outpatient" at bounding box center [349, 254] width 358 height 19
type input "1"
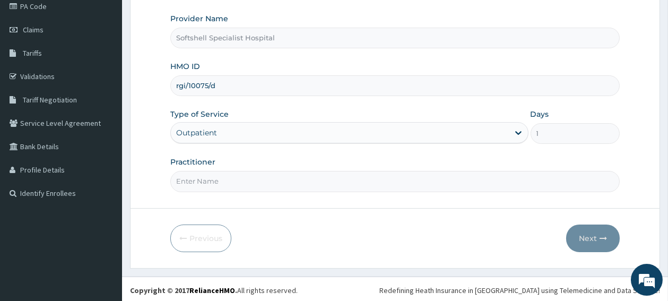
scroll to position [134, 0]
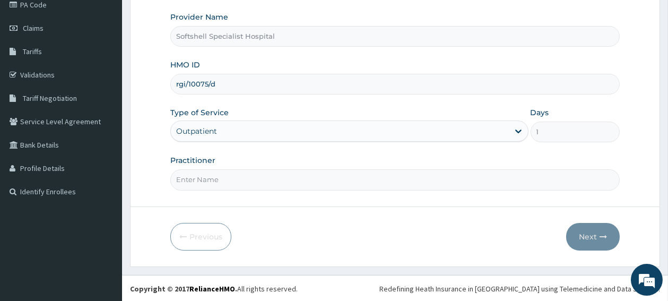
click at [322, 181] on input "Practitioner" at bounding box center [394, 179] width 449 height 21
type input "[PERSON_NAME]"
click at [588, 231] on button "Next" at bounding box center [593, 237] width 54 height 28
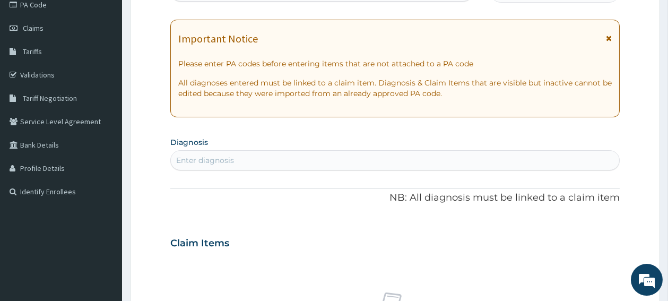
click at [215, 160] on div "Enter diagnosis" at bounding box center [205, 160] width 58 height 11
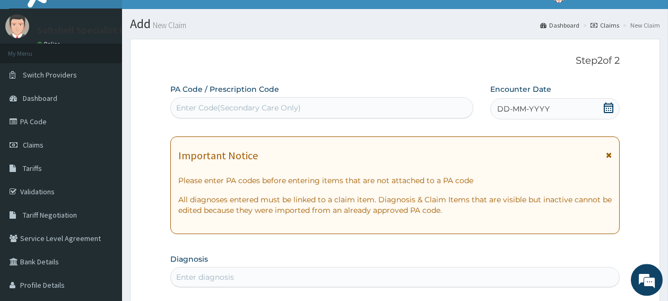
scroll to position [0, 0]
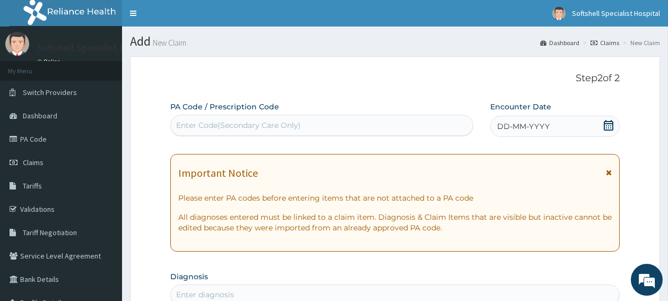
click at [610, 123] on icon at bounding box center [608, 125] width 11 height 11
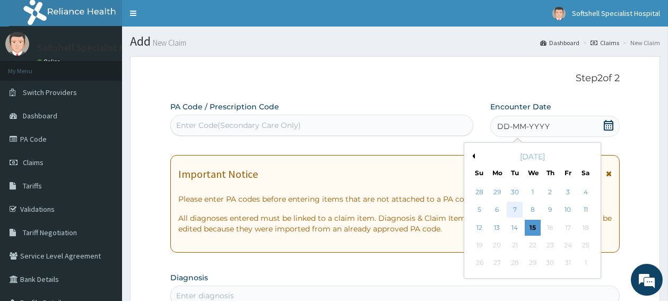
click at [513, 212] on div "7" at bounding box center [515, 210] width 16 height 16
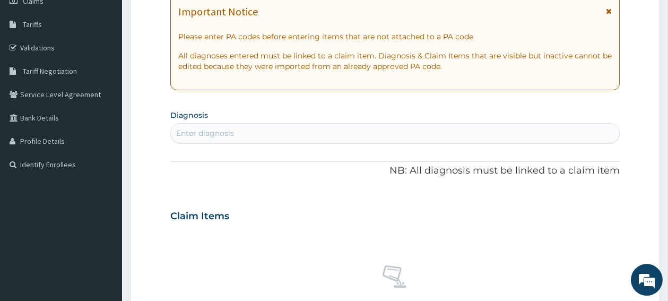
scroll to position [169, 0]
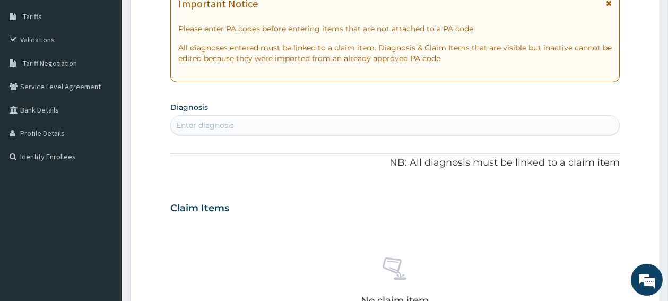
click at [281, 124] on div "Enter diagnosis" at bounding box center [395, 125] width 448 height 17
type input "[MEDICAL_DATA]"
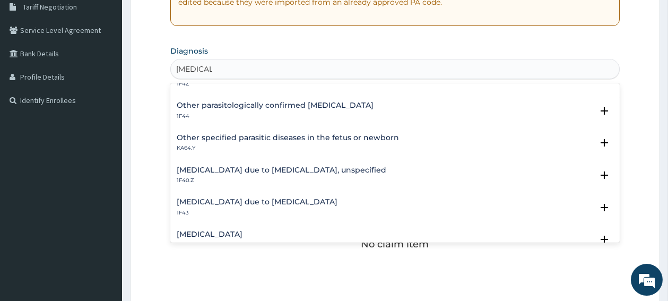
scroll to position [113, 0]
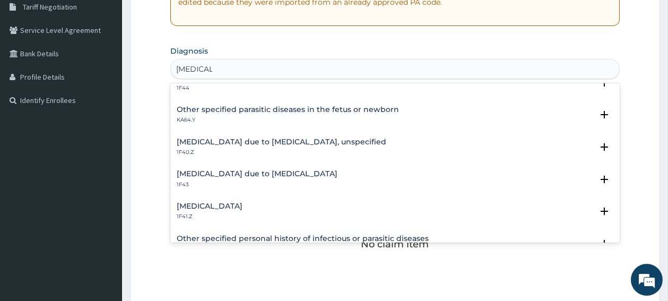
click at [244, 142] on h4 "[MEDICAL_DATA] due to [MEDICAL_DATA], unspecified" at bounding box center [282, 142] width 210 height 8
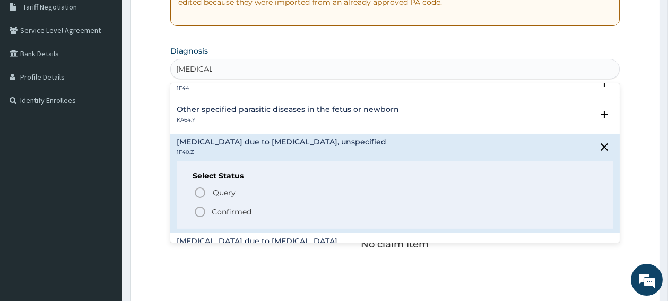
click at [201, 212] on icon "status option filled" at bounding box center [200, 211] width 13 height 13
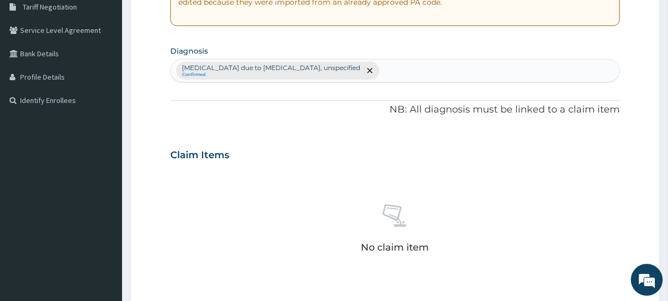
click at [385, 72] on div "[MEDICAL_DATA] due to [MEDICAL_DATA], unspecified Confirmed" at bounding box center [395, 70] width 448 height 22
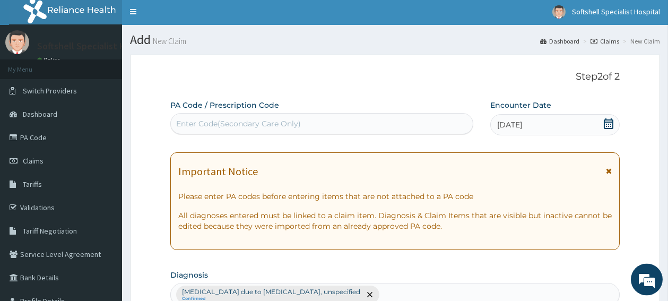
scroll to position [0, 0]
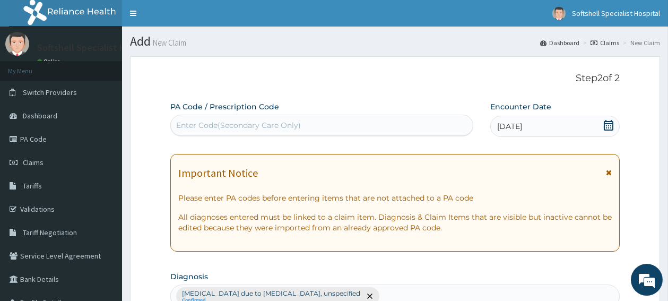
click at [358, 127] on div "Enter Code(Secondary Care Only)" at bounding box center [322, 125] width 302 height 17
paste input "RGI/10075/D"
type input "R"
click at [241, 125] on div "Enter Code(Secondary Care Only)" at bounding box center [238, 125] width 125 height 11
paste input "PA/4E5C7A"
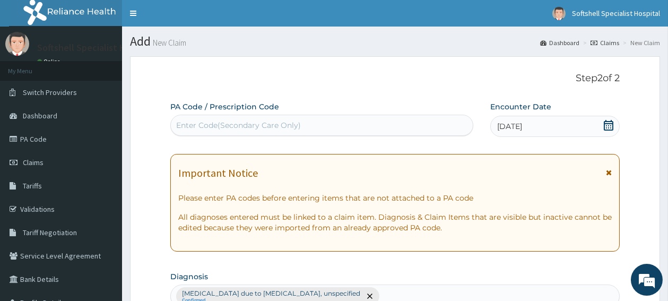
type input "PA/4E5C7A"
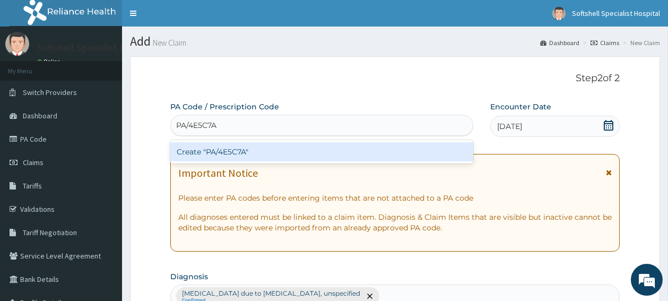
click at [238, 147] on div "Create "PA/4E5C7A"" at bounding box center [321, 151] width 303 height 19
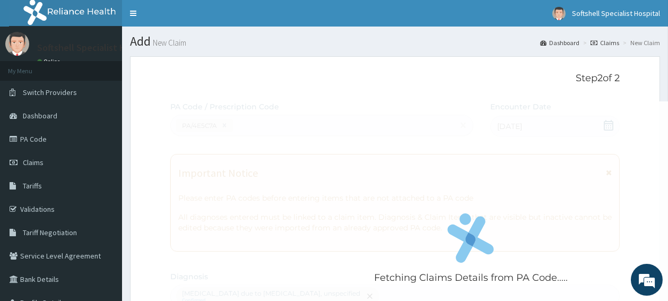
click at [238, 146] on div "Fetching Claims Details from PA Code....." at bounding box center [470, 251] width 601 height 301
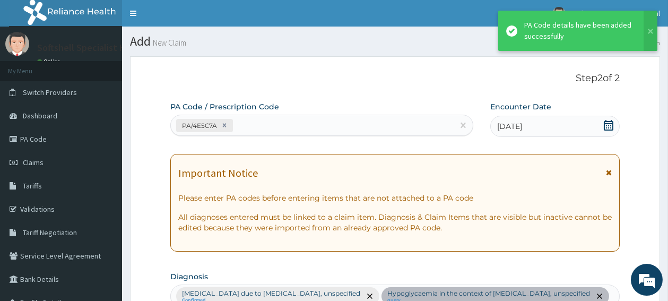
scroll to position [290, 0]
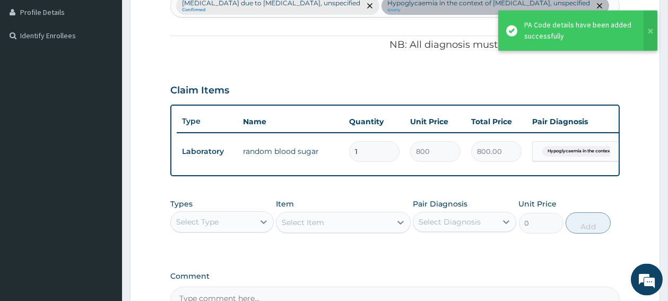
click at [238, 147] on td "random blood sugar" at bounding box center [291, 151] width 106 height 21
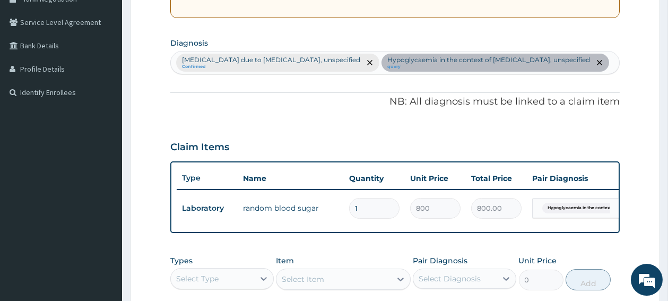
scroll to position [254, 0]
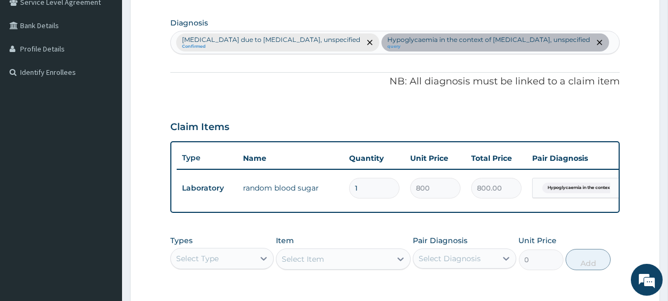
click at [586, 46] on div "[MEDICAL_DATA] due to [MEDICAL_DATA], unspecified Confirmed Hypoglycaemia in th…" at bounding box center [395, 42] width 448 height 22
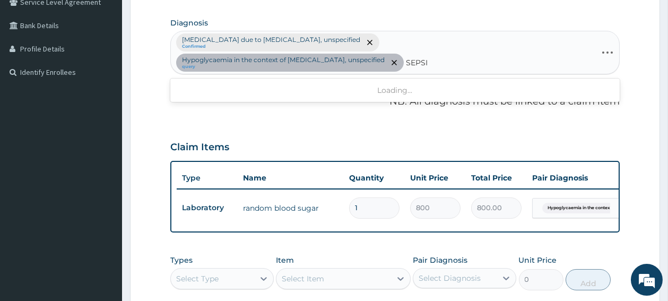
type input "[MEDICAL_DATA]"
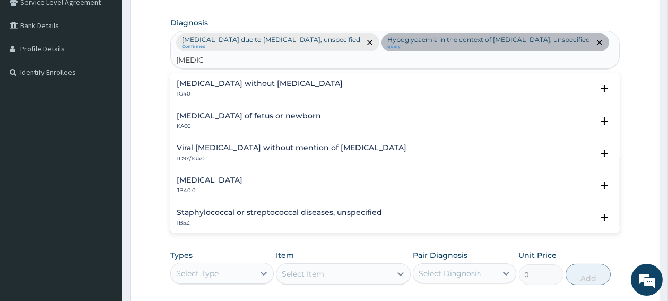
click at [191, 80] on h4 "[MEDICAL_DATA] without [MEDICAL_DATA]" at bounding box center [260, 84] width 166 height 8
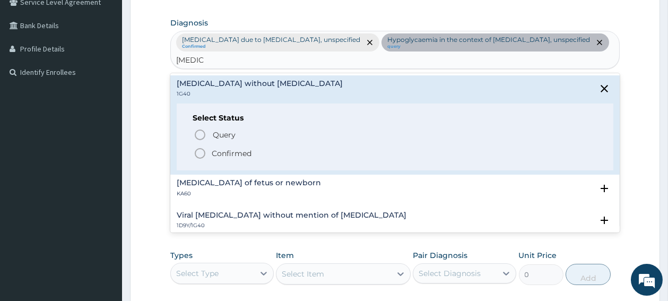
click at [201, 147] on icon "status option filled" at bounding box center [200, 153] width 13 height 13
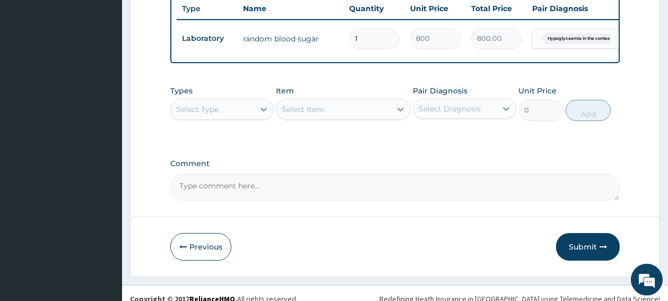
scroll to position [423, 0]
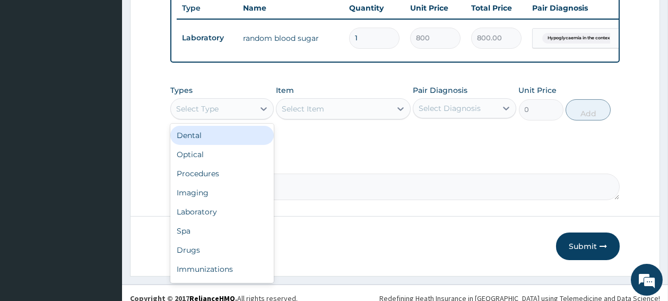
click at [212, 117] on div "Select Type" at bounding box center [212, 108] width 83 height 17
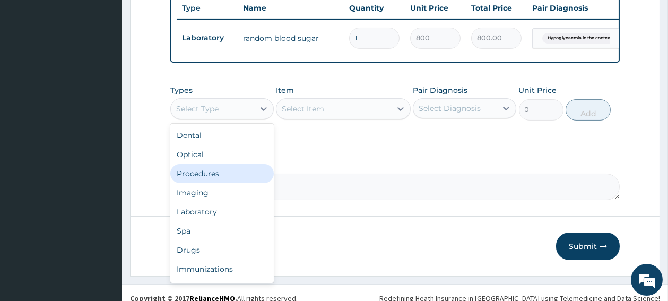
click at [213, 180] on div "Procedures" at bounding box center [221, 173] width 103 height 19
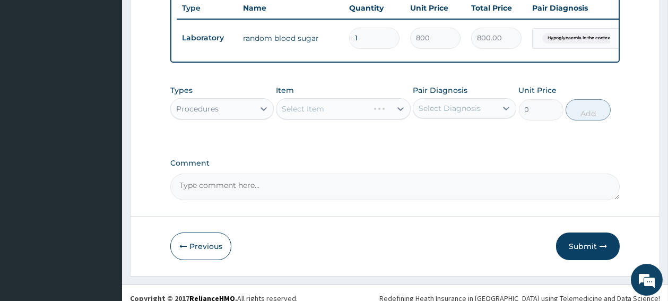
click at [338, 119] on div "Select Item" at bounding box center [343, 108] width 135 height 21
click at [345, 117] on div "Select Item" at bounding box center [333, 108] width 115 height 17
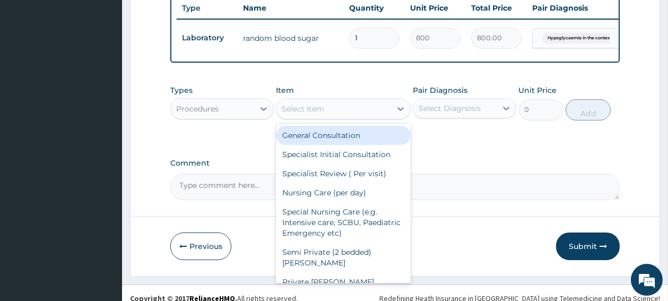
click at [335, 141] on div "General Consultation" at bounding box center [343, 135] width 135 height 19
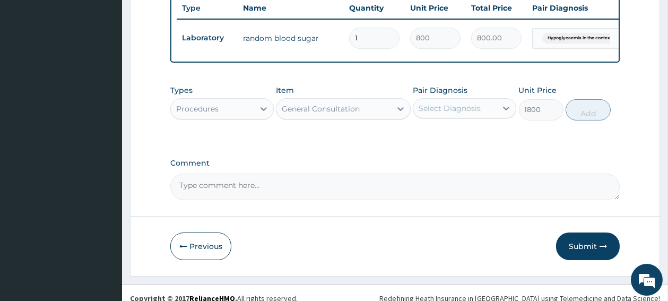
type input "1800"
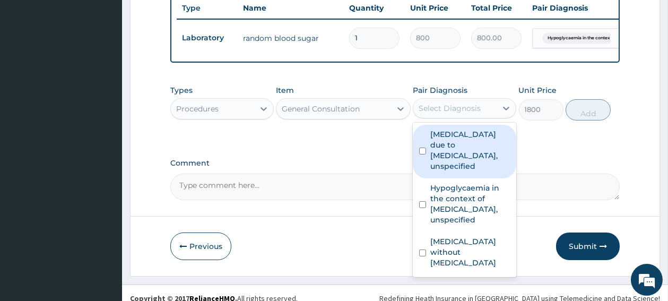
click at [428, 114] on div "Select Diagnosis" at bounding box center [450, 108] width 62 height 11
click at [427, 160] on div "[MEDICAL_DATA] due to [MEDICAL_DATA], unspecified" at bounding box center [464, 152] width 103 height 54
checkbox input "true"
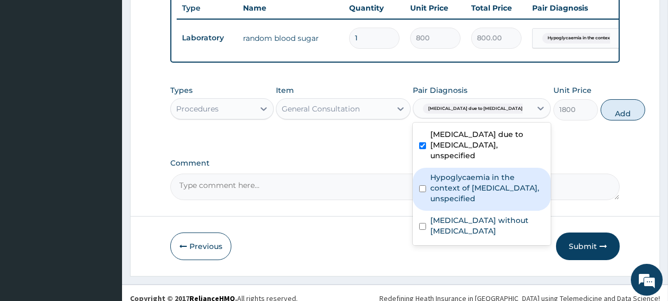
click at [422, 192] on input "checkbox" at bounding box center [422, 188] width 7 height 7
checkbox input "true"
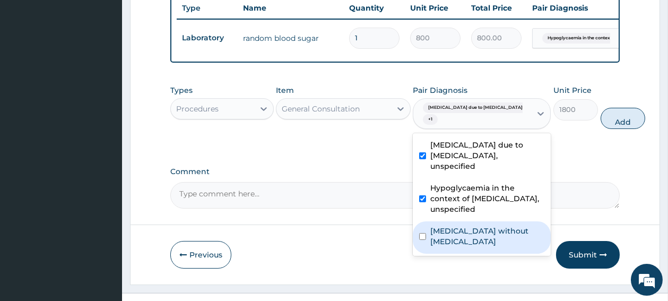
click at [422, 240] on input "checkbox" at bounding box center [422, 236] width 7 height 7
checkbox input "true"
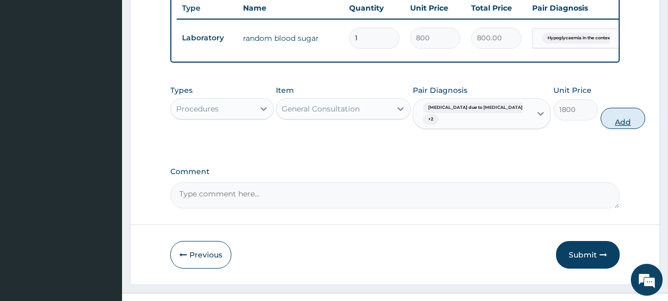
click at [601, 129] on button "Add" at bounding box center [623, 118] width 45 height 21
type input "0"
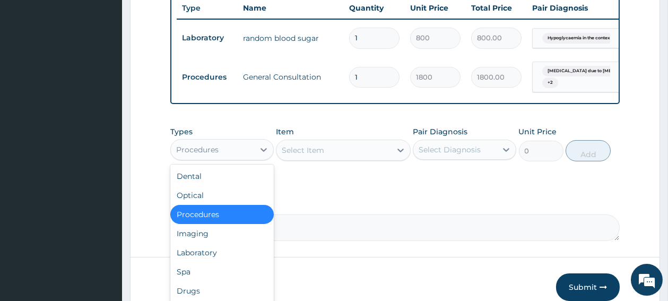
click at [224, 158] on div "Procedures" at bounding box center [212, 149] width 83 height 17
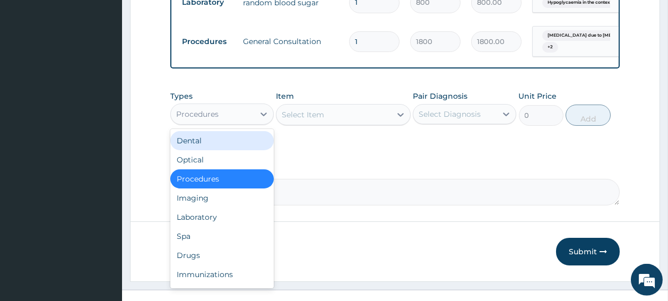
scroll to position [480, 0]
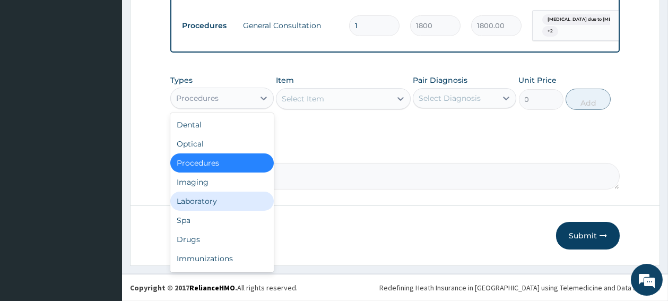
click at [207, 205] on div "Laboratory" at bounding box center [221, 201] width 103 height 19
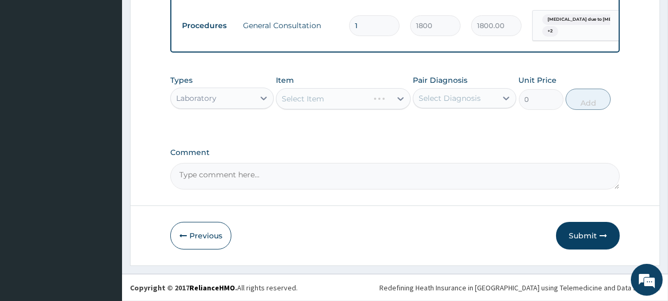
click at [323, 97] on div "Select Item" at bounding box center [343, 98] width 135 height 21
click at [322, 103] on div "Select Item" at bounding box center [303, 98] width 42 height 11
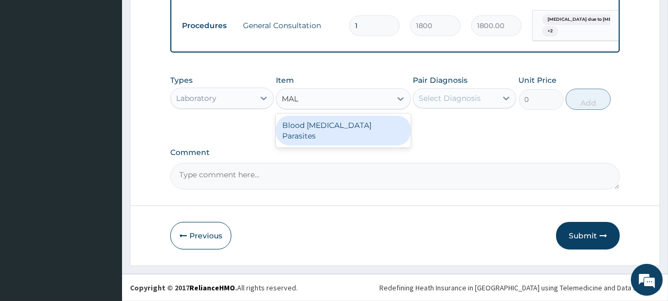
type input "MALA"
click at [302, 133] on div "Blood Malaria Parasites" at bounding box center [343, 131] width 135 height 30
type input "700"
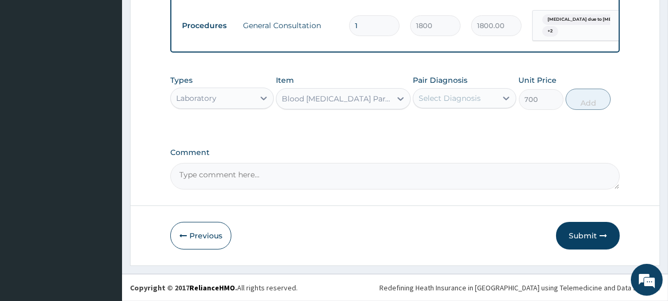
click at [448, 101] on div "Select Diagnosis" at bounding box center [450, 98] width 62 height 11
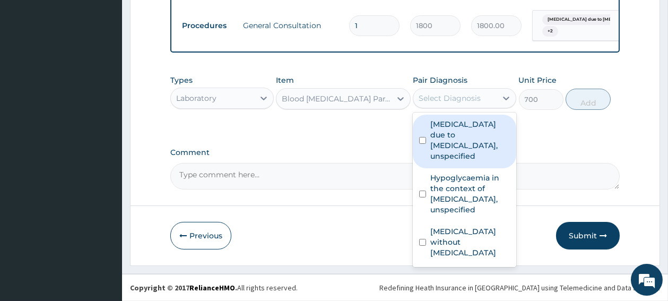
click at [426, 143] on input "checkbox" at bounding box center [422, 140] width 7 height 7
checkbox input "true"
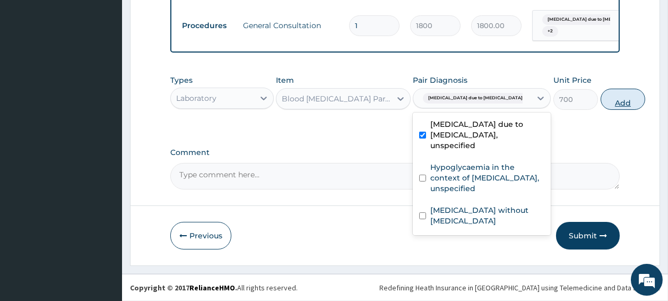
click at [601, 100] on button "Add" at bounding box center [623, 99] width 45 height 21
type input "0"
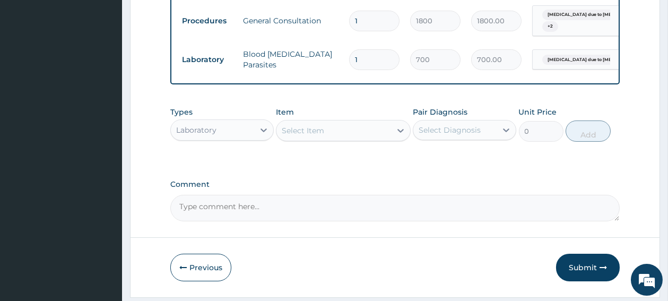
click at [362, 137] on div "Select Item" at bounding box center [333, 130] width 115 height 17
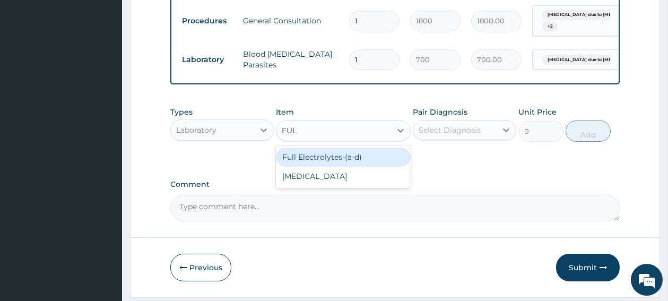
type input "FULL"
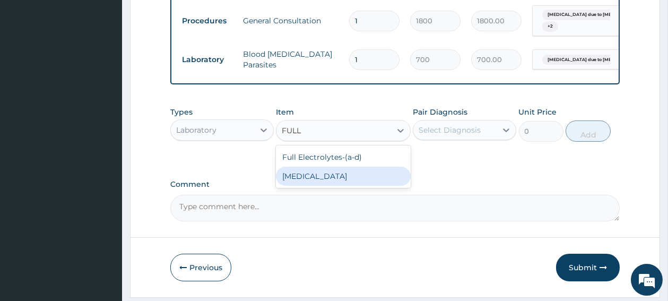
click at [310, 186] on div "[MEDICAL_DATA]" at bounding box center [343, 176] width 135 height 19
type input "2000"
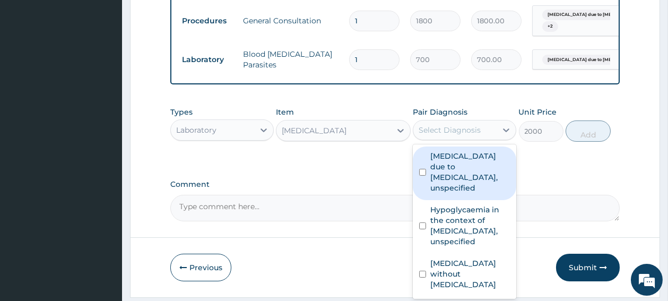
click at [445, 138] on div "Select Diagnosis" at bounding box center [454, 129] width 83 height 17
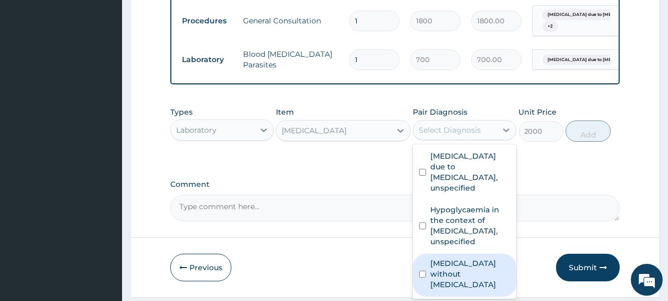
click at [423, 274] on input "checkbox" at bounding box center [422, 274] width 7 height 7
checkbox input "true"
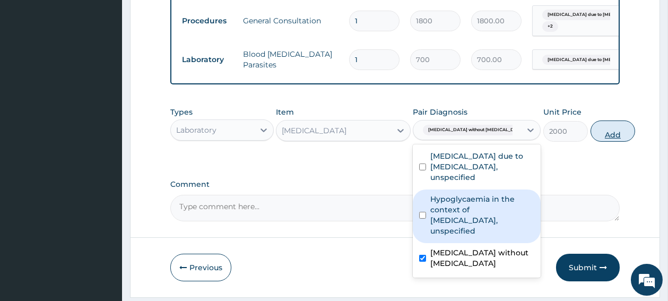
click at [590, 142] on button "Add" at bounding box center [612, 130] width 45 height 21
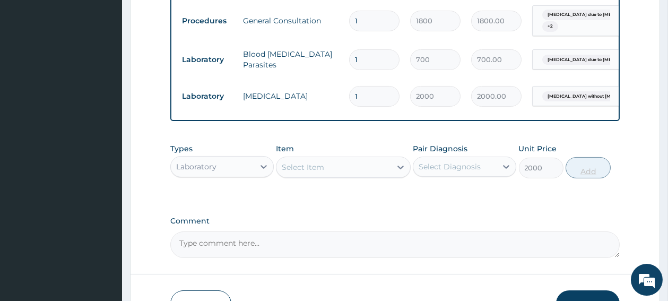
type input "0"
click at [237, 175] on div "Laboratory" at bounding box center [212, 166] width 83 height 17
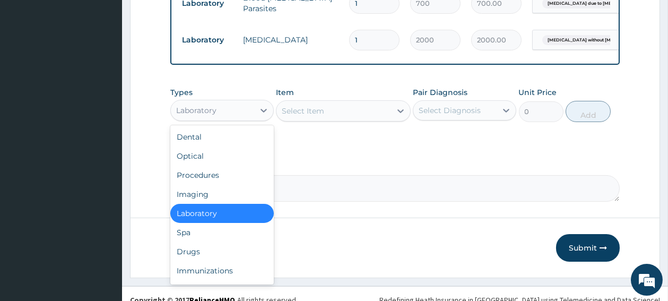
scroll to position [556, 0]
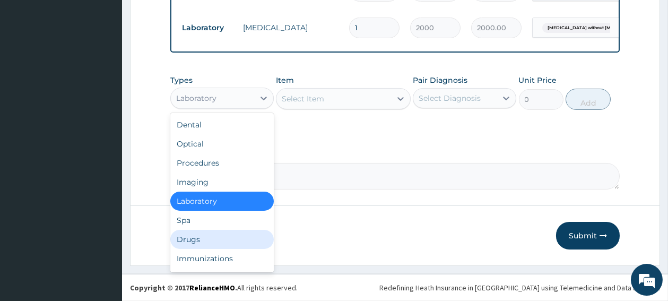
click at [197, 237] on div "Drugs" at bounding box center [221, 239] width 103 height 19
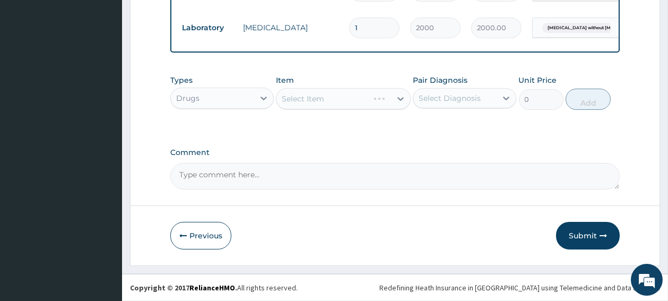
click at [329, 105] on div "Select Item" at bounding box center [343, 98] width 135 height 21
click at [336, 101] on div "Select Item" at bounding box center [333, 98] width 115 height 17
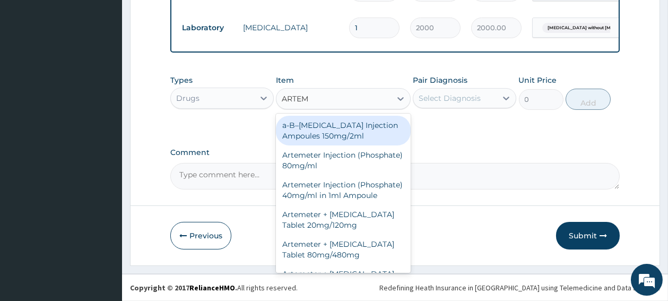
type input "ARTEME"
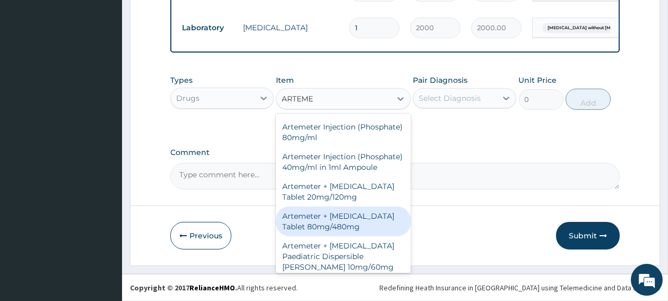
scroll to position [56, 0]
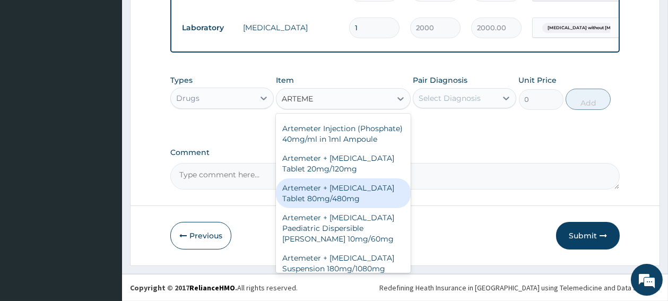
click at [323, 200] on div "Artemeter + [MEDICAL_DATA] Tablet 80mg/480mg" at bounding box center [343, 193] width 135 height 30
type input "1300"
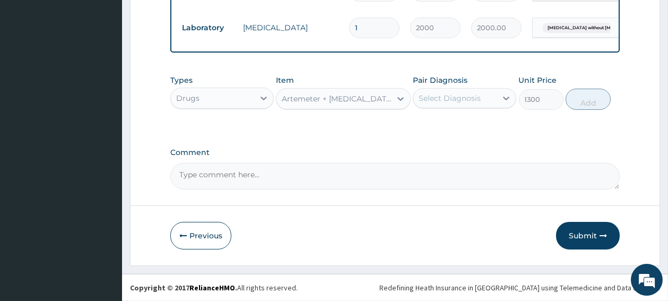
click at [442, 98] on div "Select Diagnosis" at bounding box center [450, 98] width 62 height 11
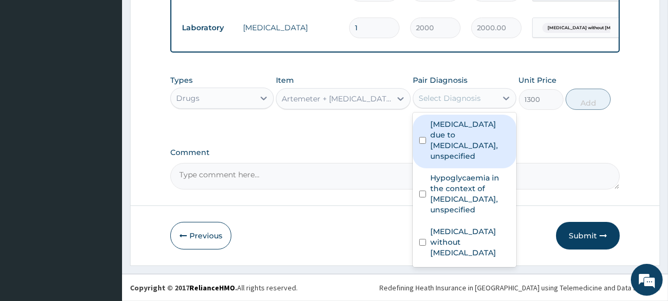
click at [424, 142] on input "checkbox" at bounding box center [422, 140] width 7 height 7
checkbox input "true"
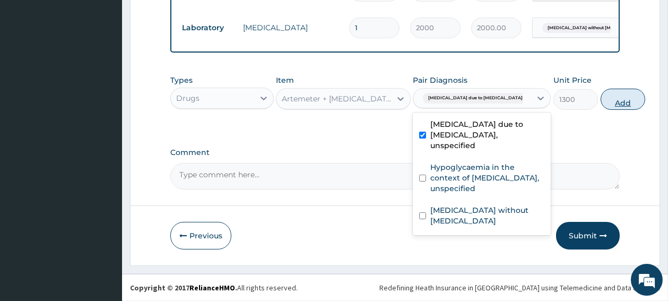
click at [601, 101] on button "Add" at bounding box center [623, 99] width 45 height 21
type input "0"
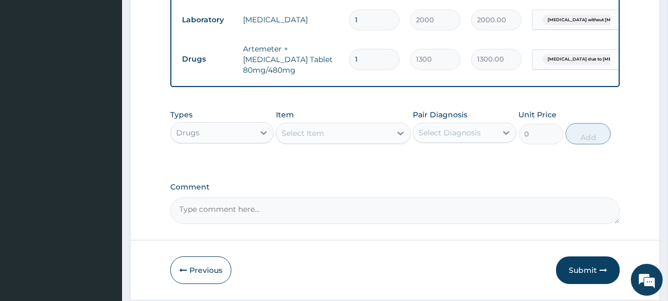
click at [370, 142] on div "Select Item" at bounding box center [333, 133] width 115 height 17
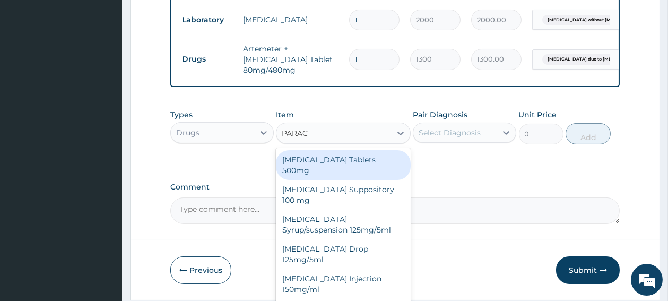
type input "PARACE"
click at [350, 167] on div "[MEDICAL_DATA] Tablets 500mg" at bounding box center [343, 165] width 135 height 30
type input "10"
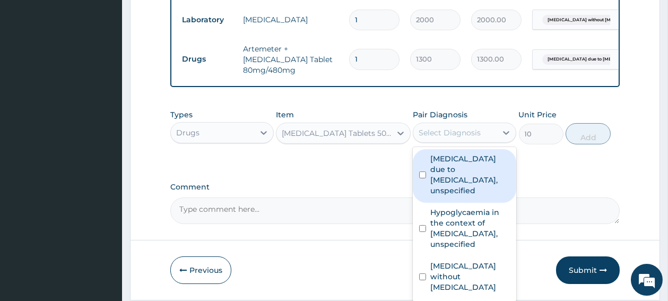
click at [430, 137] on div "Select Diagnosis" at bounding box center [450, 132] width 62 height 11
click at [425, 178] on input "checkbox" at bounding box center [422, 174] width 7 height 7
checkbox input "true"
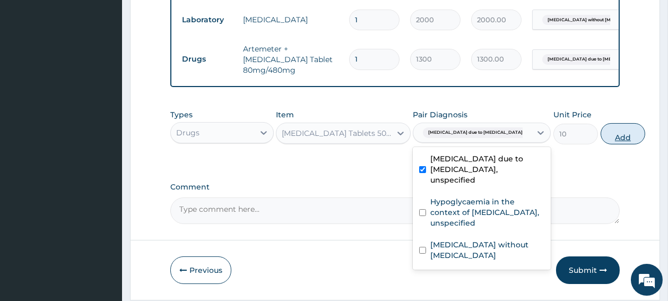
click at [601, 144] on button "Add" at bounding box center [623, 133] width 45 height 21
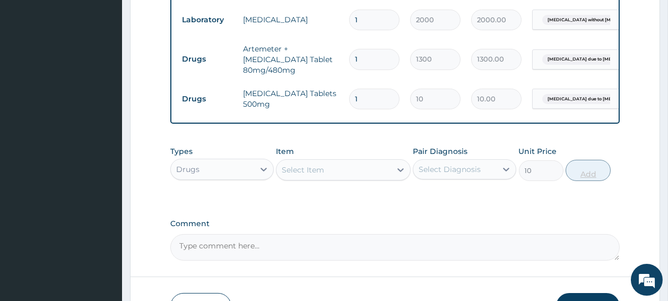
type input "0"
click at [362, 100] on input "1" at bounding box center [374, 99] width 50 height 21
type input "18"
type input "180.00"
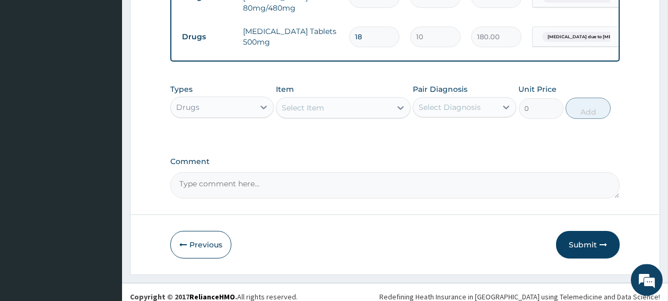
scroll to position [635, 0]
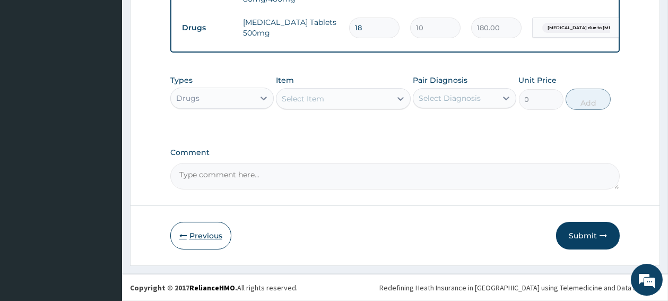
type input "18"
click at [204, 238] on button "Previous" at bounding box center [200, 236] width 61 height 28
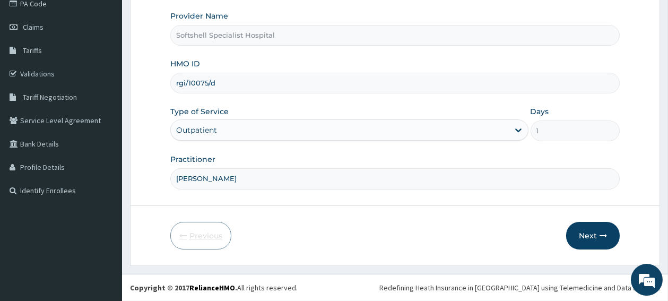
scroll to position [134, 0]
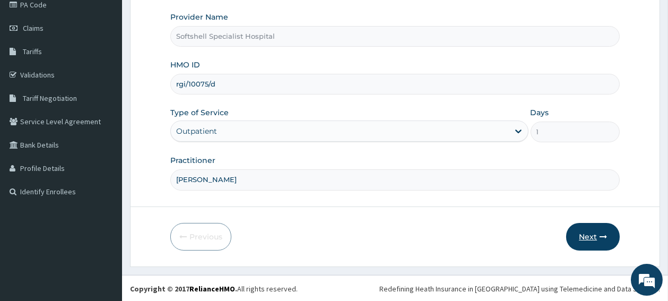
click at [589, 237] on button "Next" at bounding box center [593, 237] width 54 height 28
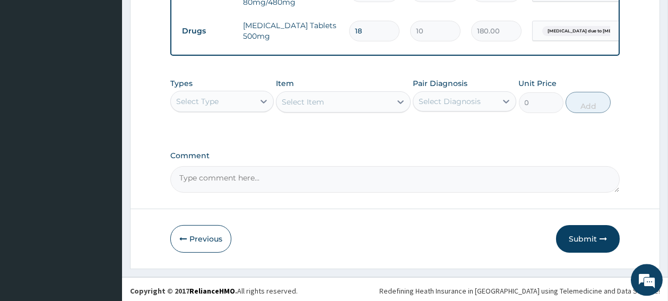
scroll to position [635, 0]
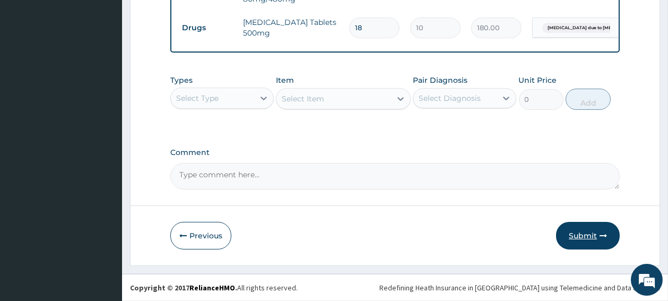
click at [579, 234] on button "Submit" at bounding box center [588, 236] width 64 height 28
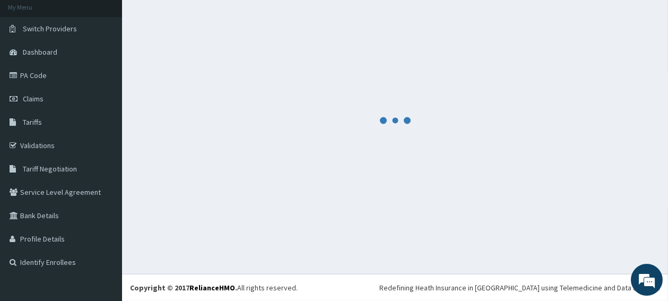
scroll to position [64, 0]
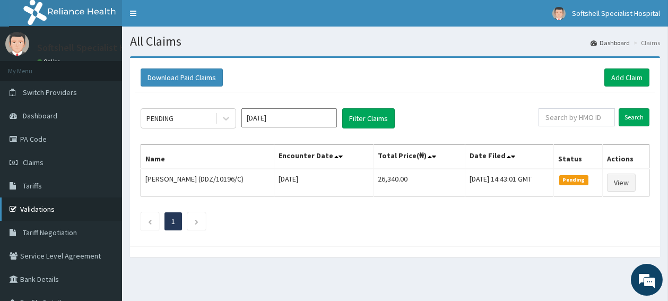
click at [27, 206] on link "Validations" at bounding box center [61, 208] width 122 height 23
click at [579, 118] on input "text" at bounding box center [576, 117] width 76 height 18
type input "RGI/10075/D"
click at [632, 119] on input "Search" at bounding box center [634, 117] width 31 height 18
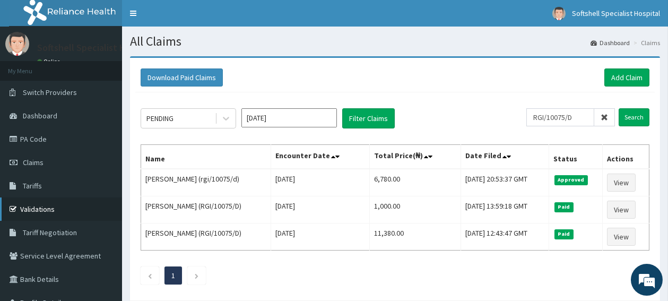
click at [39, 212] on link "Validations" at bounding box center [61, 208] width 122 height 23
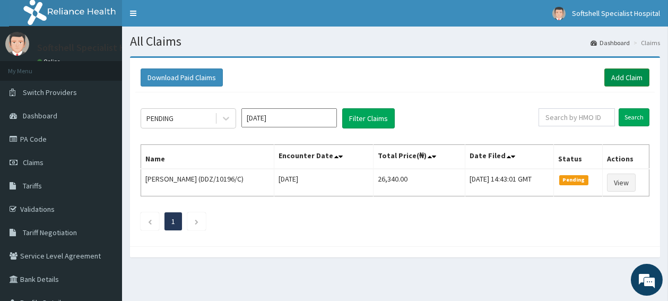
click at [627, 75] on link "Add Claim" at bounding box center [626, 77] width 45 height 18
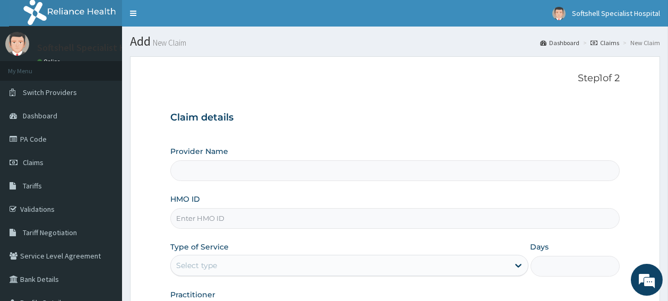
click at [199, 222] on input "HMO ID" at bounding box center [394, 218] width 449 height 21
paste input "WCO/10006/A"
type input "WCO/10006/A"
click at [199, 222] on input "WCO/10006/A" at bounding box center [394, 218] width 449 height 21
type input "Softshell Specialist Hospital"
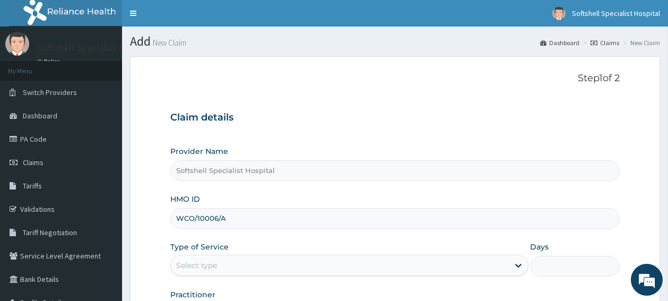
click at [264, 220] on input "WCO/10006/A" at bounding box center [394, 218] width 449 height 21
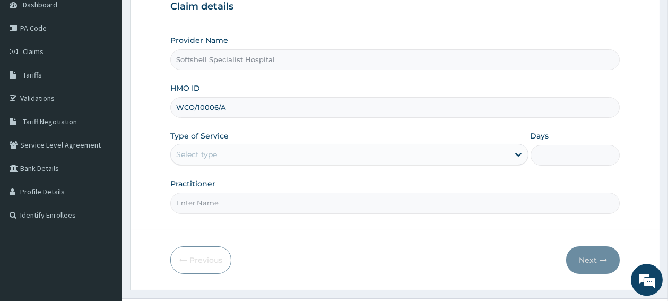
scroll to position [112, 0]
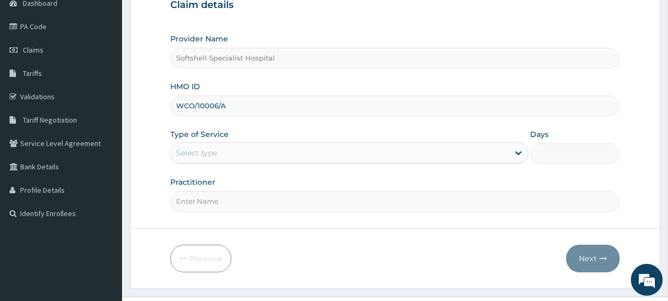
type input "WCO/10006/A"
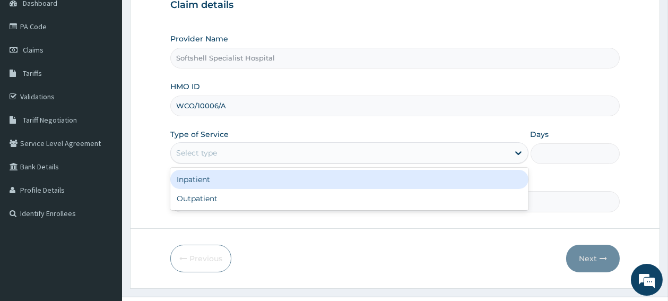
click at [277, 160] on div "Select type" at bounding box center [340, 152] width 338 height 17
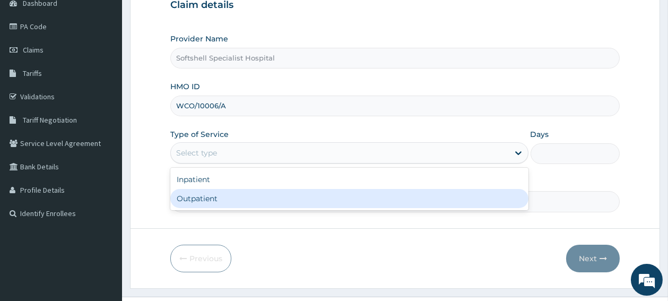
click at [262, 200] on div "Outpatient" at bounding box center [349, 198] width 358 height 19
type input "1"
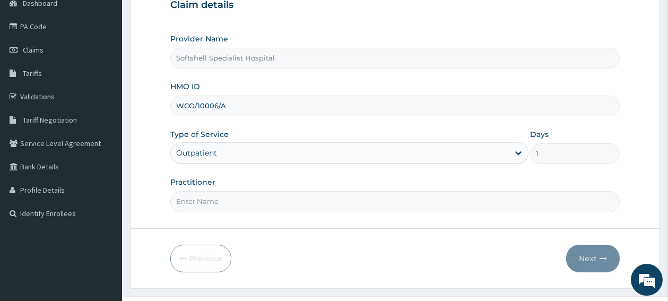
click at [262, 201] on input "Practitioner" at bounding box center [394, 201] width 449 height 21
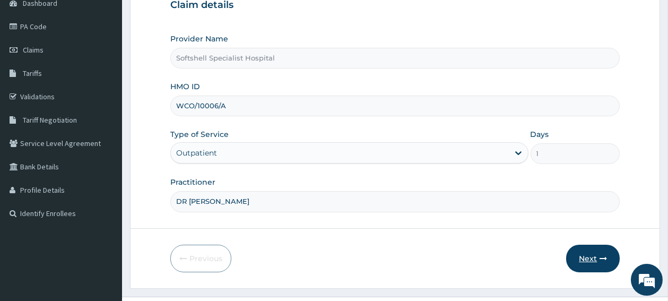
type input "DR AUGUSTINA"
click at [581, 257] on button "Next" at bounding box center [593, 259] width 54 height 28
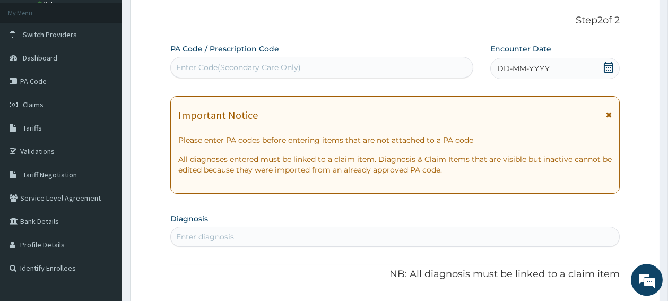
scroll to position [56, 0]
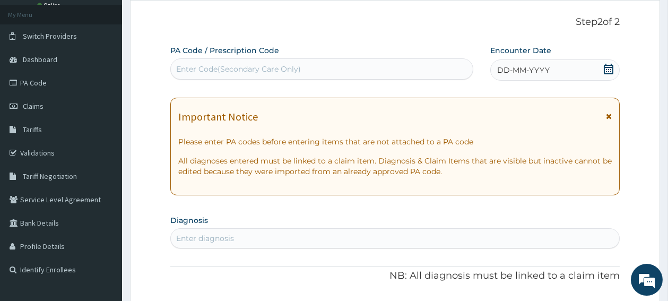
click at [344, 75] on div "Enter Code(Secondary Care Only)" at bounding box center [322, 68] width 302 height 17
paste input "PA/5428D0"
type input "PA/5428D0"
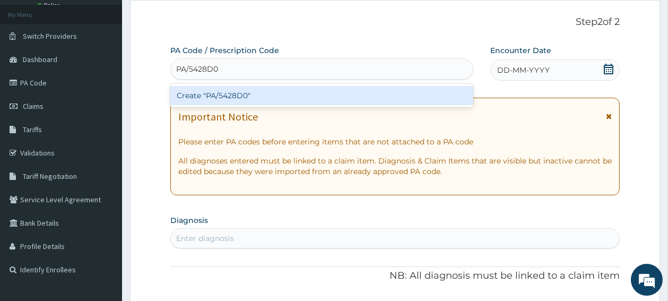
click at [311, 99] on div "Create "PA/5428D0"" at bounding box center [321, 95] width 303 height 19
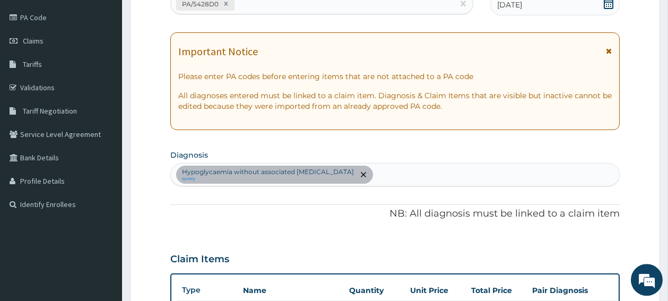
scroll to position [121, 0]
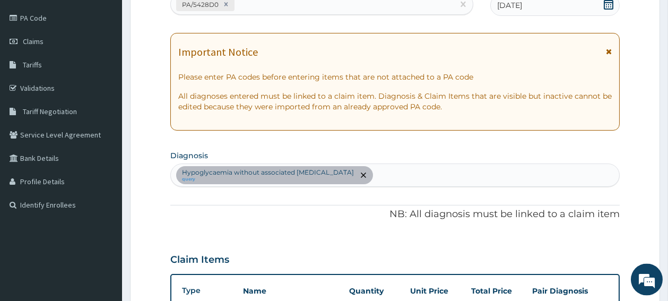
click at [357, 173] on div "Hypoglycaemia without associated diabetes query" at bounding box center [395, 175] width 448 height 22
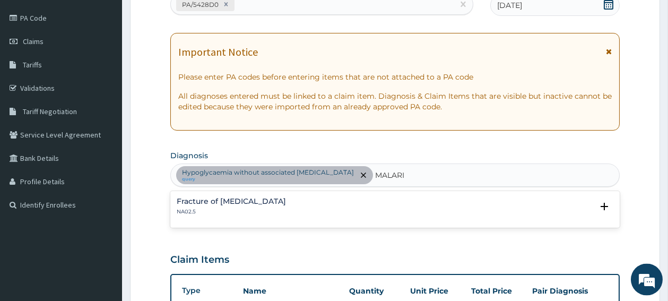
type input "[MEDICAL_DATA]"
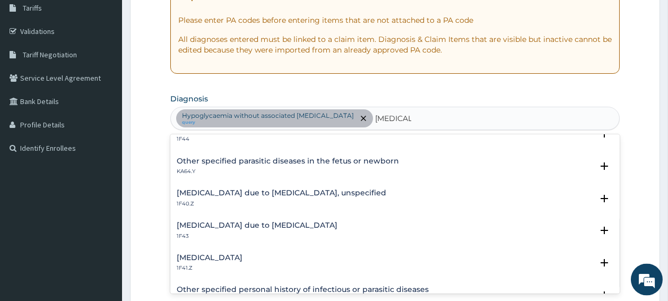
scroll to position [113, 0]
click at [279, 193] on h4 "[MEDICAL_DATA] due to [MEDICAL_DATA], unspecified" at bounding box center [282, 192] width 210 height 8
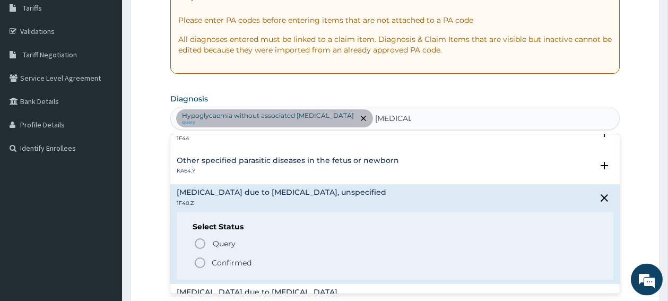
click at [199, 266] on icon "status option filled" at bounding box center [200, 262] width 13 height 13
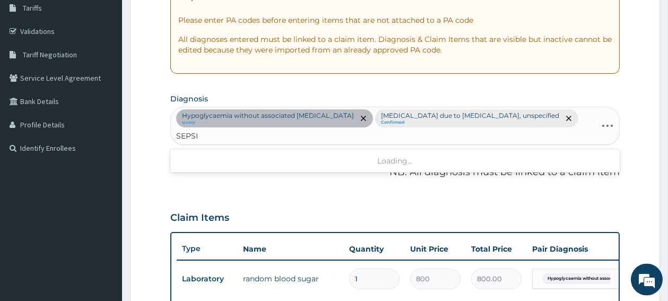
type input "[MEDICAL_DATA]"
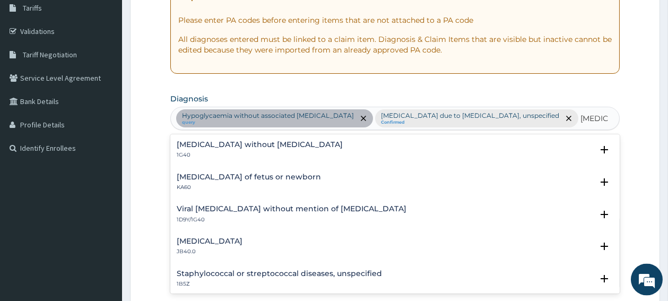
click at [191, 145] on h4 "[MEDICAL_DATA] without [MEDICAL_DATA]" at bounding box center [260, 145] width 166 height 8
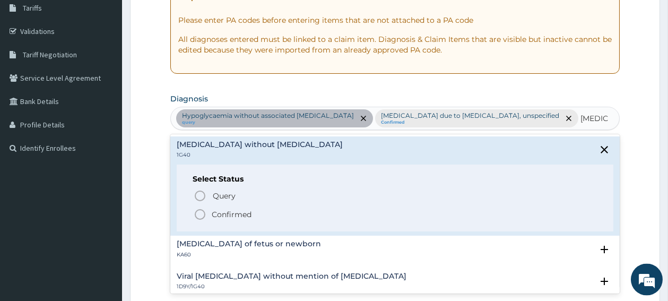
click at [202, 214] on icon "status option filled" at bounding box center [200, 214] width 13 height 13
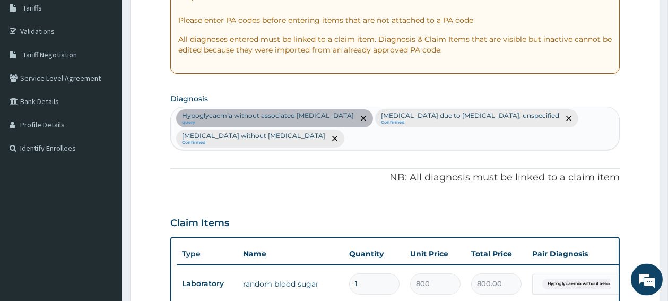
click at [416, 300] on tr "Laboratory random blood sugar 1 800 800.00 Hypoglycaemia without associat... De…" at bounding box center [437, 283] width 520 height 37
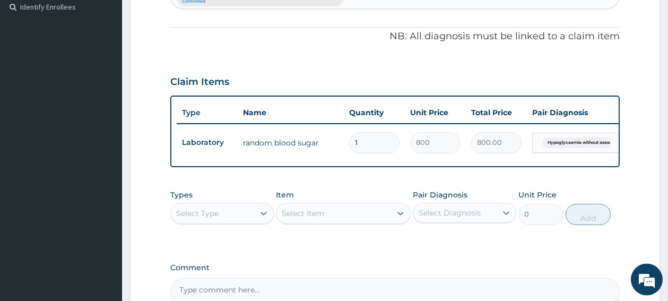
scroll to position [375, 0]
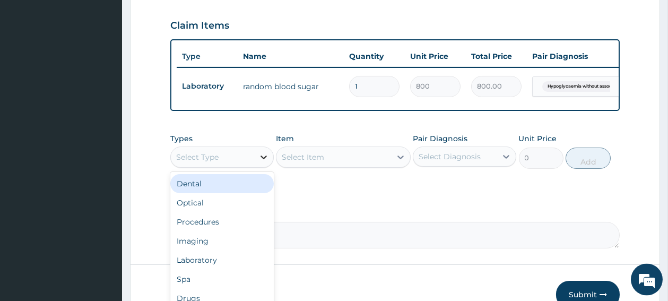
click at [258, 167] on div at bounding box center [263, 156] width 19 height 19
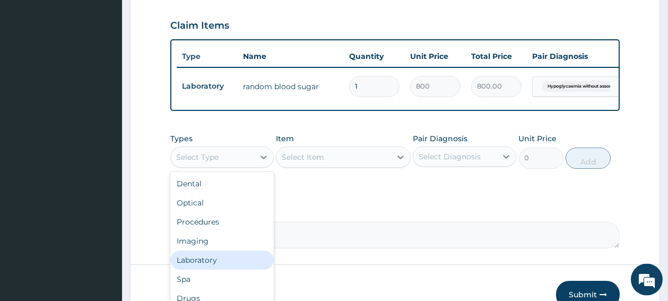
click at [233, 267] on div "Laboratory" at bounding box center [221, 259] width 103 height 19
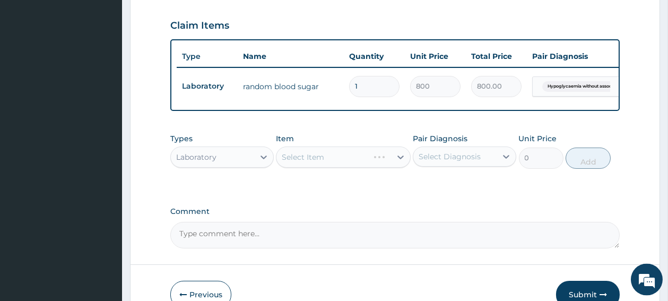
click at [322, 164] on div "Select Item" at bounding box center [343, 156] width 135 height 21
click at [322, 162] on div "Select Item" at bounding box center [303, 157] width 42 height 11
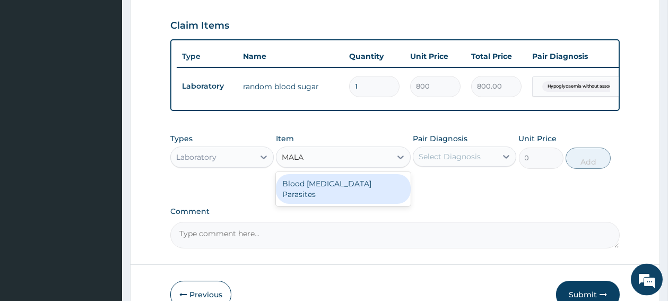
type input "MALAR"
click at [298, 192] on div "Blood Malaria Parasites" at bounding box center [343, 189] width 135 height 30
type input "700"
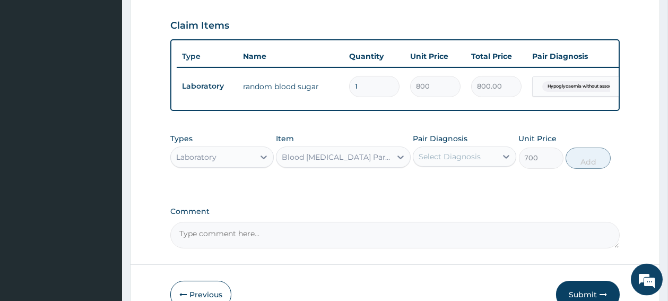
click at [445, 162] on div "Select Diagnosis" at bounding box center [450, 156] width 62 height 11
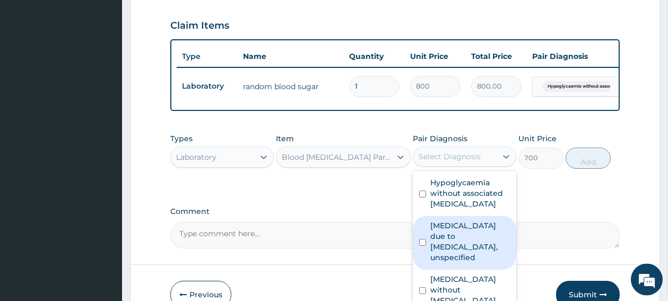
click at [422, 246] on input "checkbox" at bounding box center [422, 242] width 7 height 7
checkbox input "true"
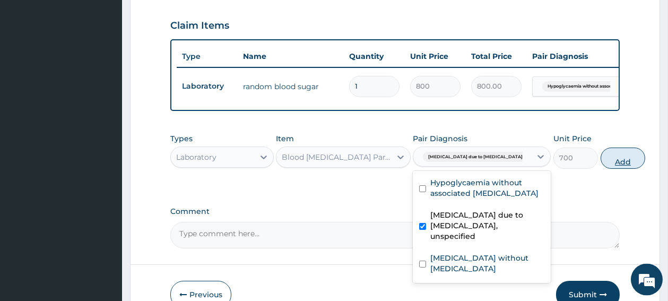
click at [601, 162] on button "Add" at bounding box center [623, 157] width 45 height 21
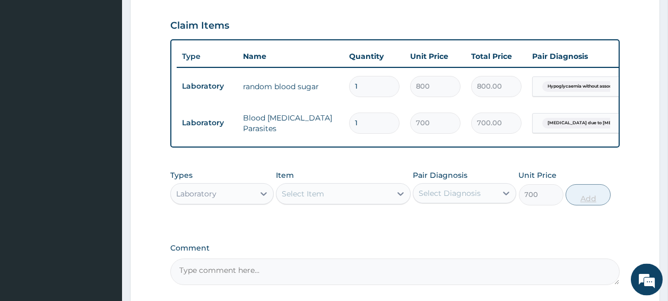
type input "0"
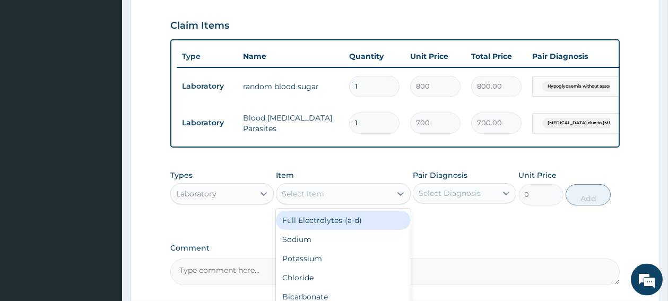
click at [315, 199] on div "Select Item" at bounding box center [303, 193] width 42 height 11
type input "FULL"
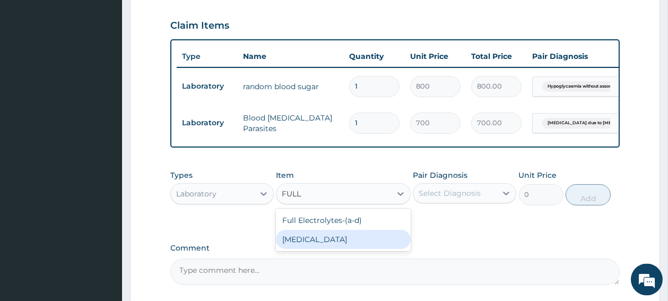
click at [305, 246] on div "[MEDICAL_DATA]" at bounding box center [343, 239] width 135 height 19
type input "2000"
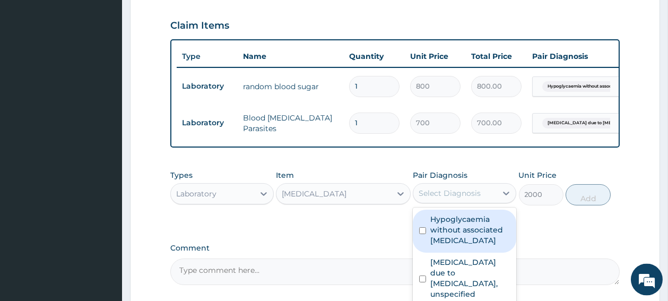
click at [450, 198] on div "Select Diagnosis" at bounding box center [450, 193] width 62 height 11
click at [420, 234] on input "checkbox" at bounding box center [422, 230] width 7 height 7
checkbox input "true"
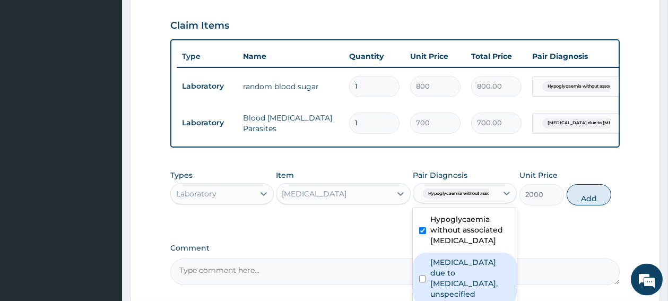
click at [427, 288] on div "Malaria due to Plasmodium falciparum, unspecified" at bounding box center [465, 280] width 104 height 54
checkbox input "true"
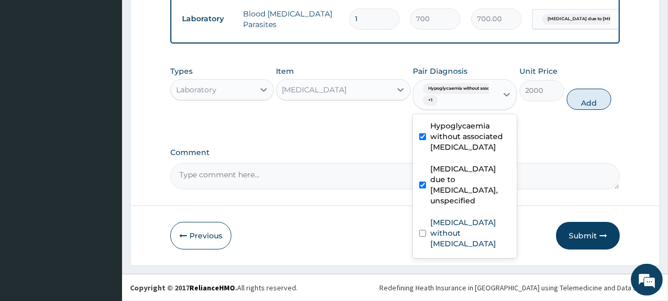
scroll to position [487, 0]
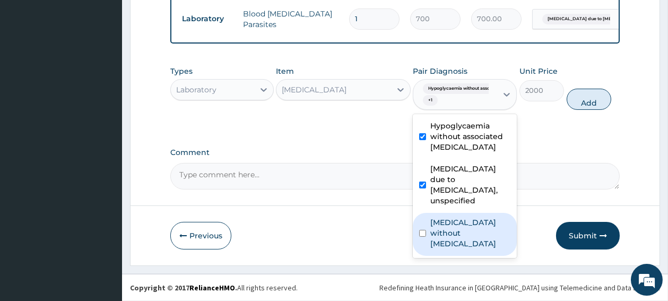
click at [422, 230] on input "checkbox" at bounding box center [422, 233] width 7 height 7
checkbox input "true"
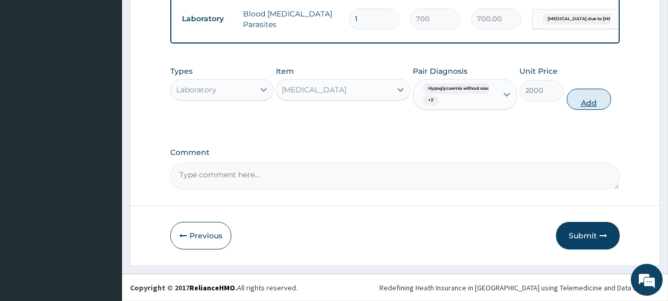
click at [581, 104] on button "Add" at bounding box center [589, 99] width 45 height 21
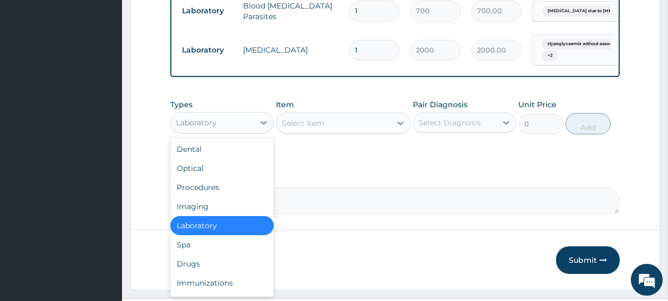
click at [235, 130] on div "Laboratory" at bounding box center [212, 122] width 83 height 17
click at [212, 197] on div "Procedures" at bounding box center [221, 187] width 103 height 19
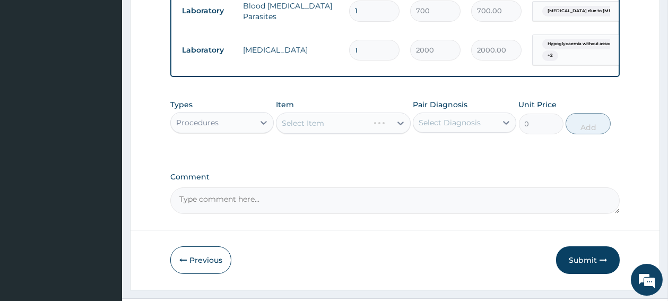
click at [340, 132] on div "Select Item" at bounding box center [343, 122] width 135 height 21
click at [340, 132] on div "Select Item" at bounding box center [333, 123] width 115 height 17
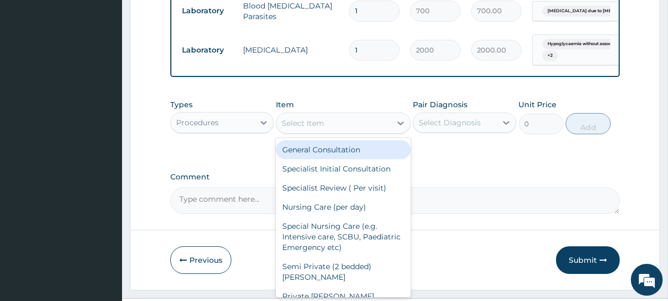
click at [334, 157] on div "General Consultation" at bounding box center [343, 149] width 135 height 19
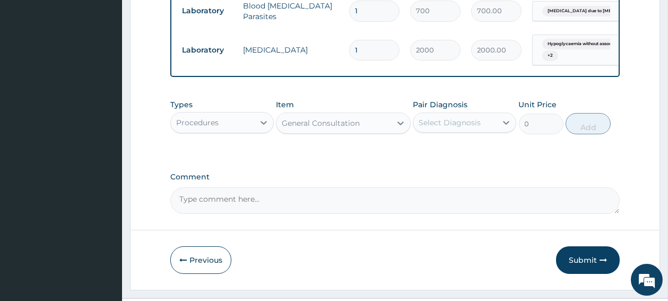
type input "1800"
click at [452, 131] on div "Select Diagnosis" at bounding box center [454, 122] width 83 height 17
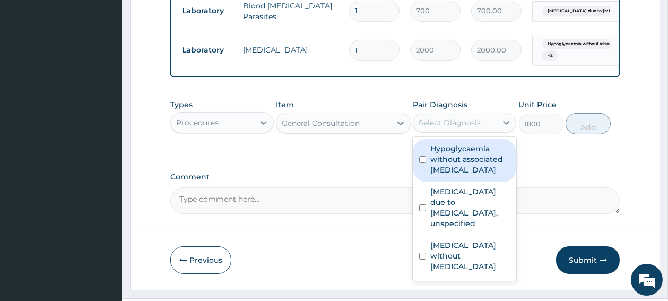
click at [424, 163] on input "checkbox" at bounding box center [422, 159] width 7 height 7
checkbox input "true"
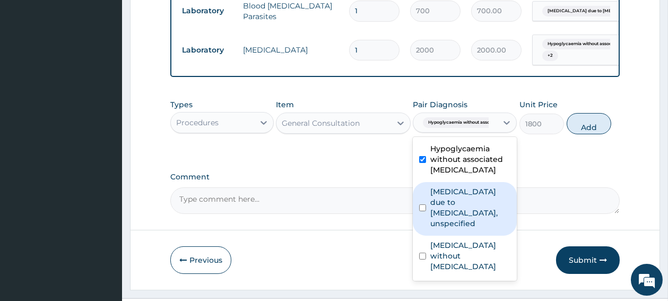
click at [424, 211] on input "checkbox" at bounding box center [422, 207] width 7 height 7
checkbox input "true"
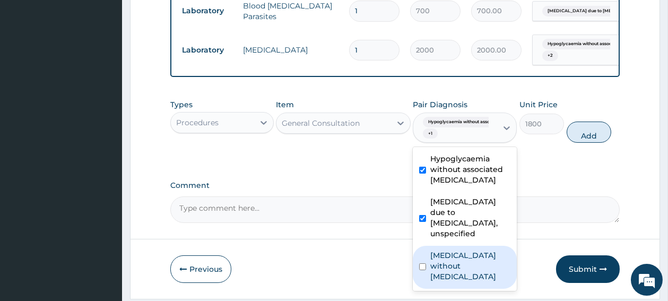
click at [423, 267] on input "checkbox" at bounding box center [422, 266] width 7 height 7
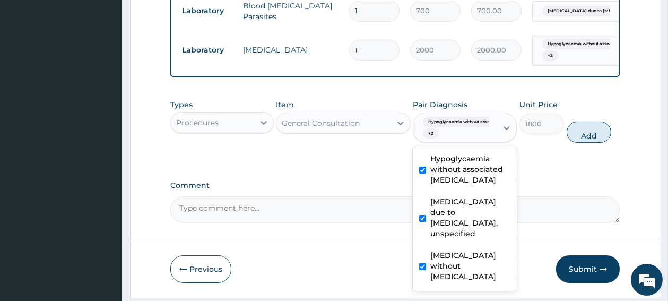
click at [423, 267] on input "checkbox" at bounding box center [422, 266] width 7 height 7
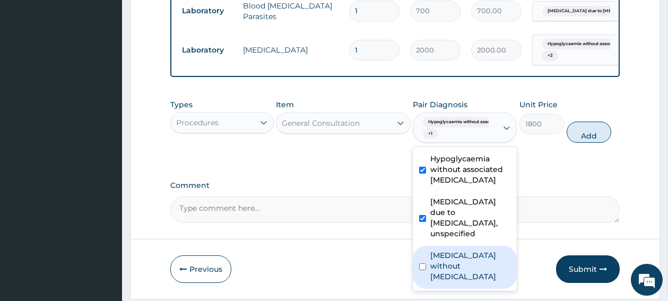
click at [421, 270] on input "checkbox" at bounding box center [422, 266] width 7 height 7
checkbox input "true"
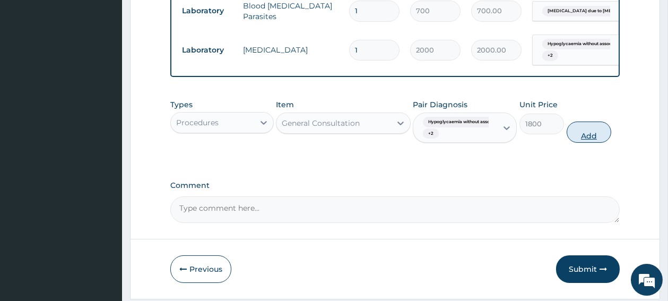
click at [582, 138] on button "Add" at bounding box center [589, 131] width 45 height 21
type input "0"
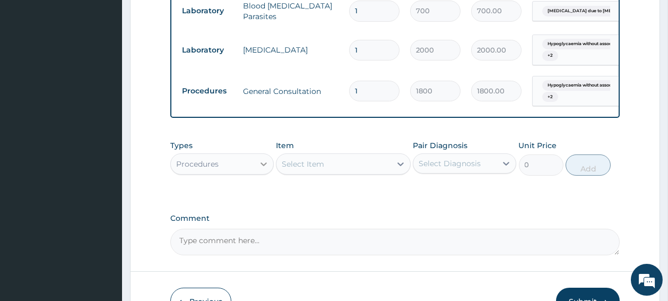
click at [258, 169] on icon at bounding box center [263, 164] width 11 height 11
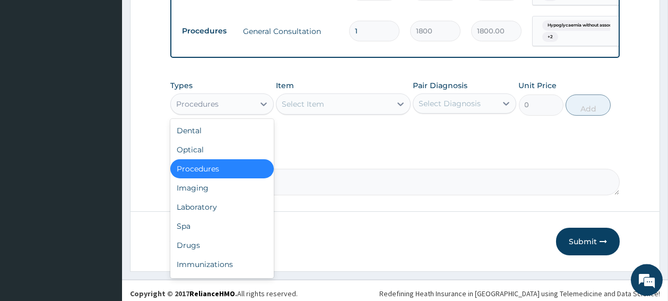
scroll to position [560, 0]
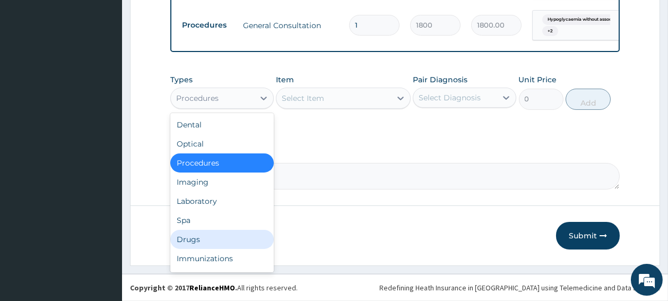
click at [194, 244] on div "Drugs" at bounding box center [221, 239] width 103 height 19
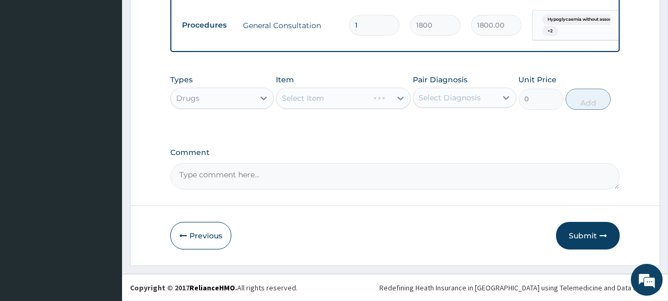
click at [319, 99] on div "Select Item" at bounding box center [343, 98] width 135 height 21
click at [346, 100] on div "Select Item" at bounding box center [343, 98] width 135 height 21
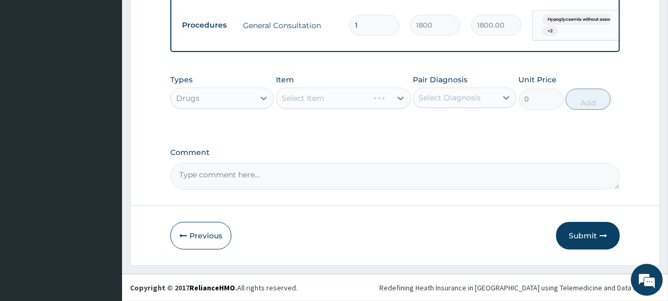
click at [346, 100] on div "Select Item" at bounding box center [343, 98] width 135 height 21
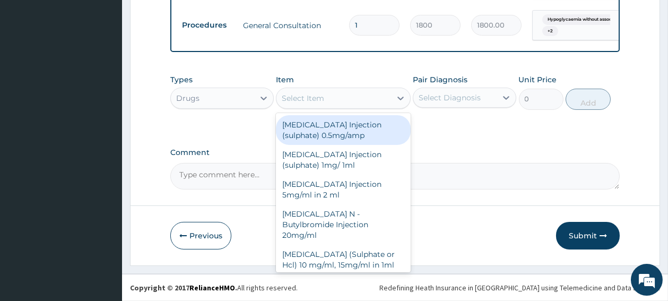
click at [346, 100] on div "Select Item" at bounding box center [333, 98] width 115 height 17
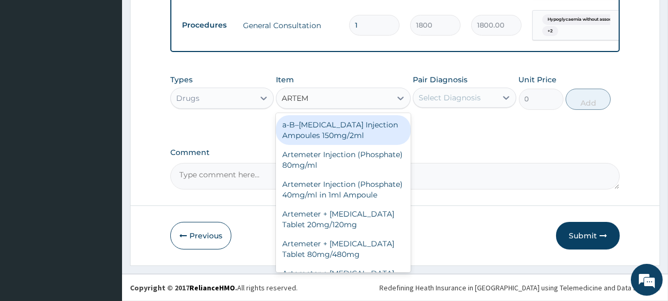
type input "ARTEME"
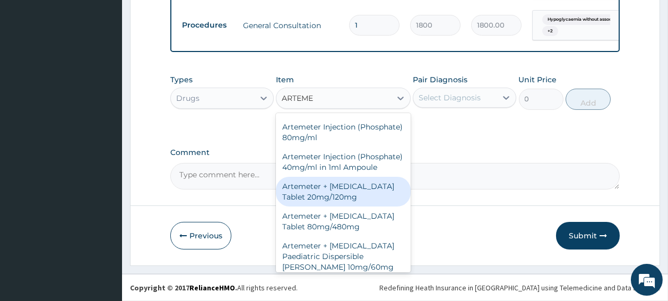
scroll to position [28, 0]
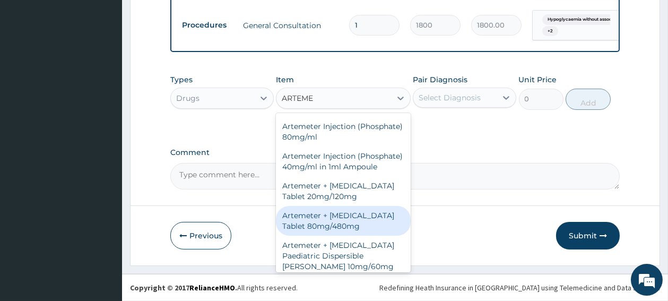
click at [323, 236] on div "Artemeter + Lumefantrine Tablet 80mg/480mg" at bounding box center [343, 221] width 135 height 30
type input "1300"
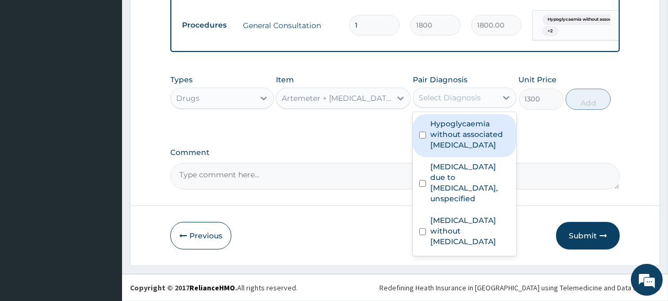
click at [443, 98] on div "Select Diagnosis" at bounding box center [450, 97] width 62 height 11
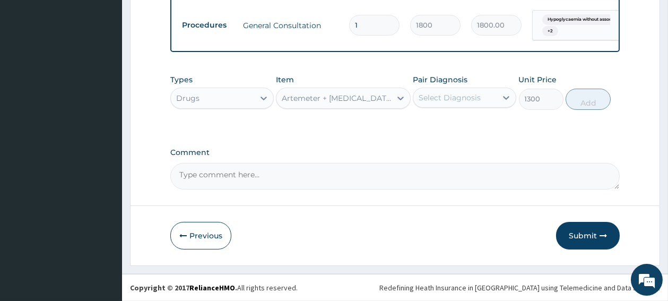
click at [443, 98] on div "Select Diagnosis" at bounding box center [450, 97] width 62 height 11
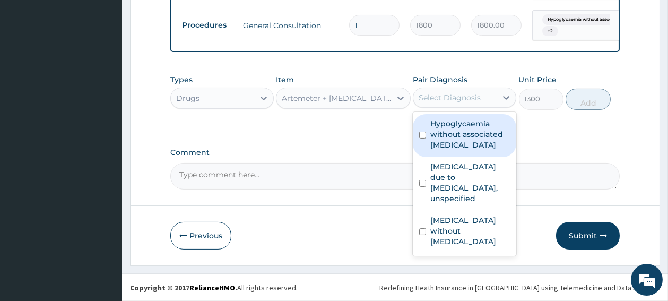
click at [443, 98] on div "Select Diagnosis" at bounding box center [450, 97] width 62 height 11
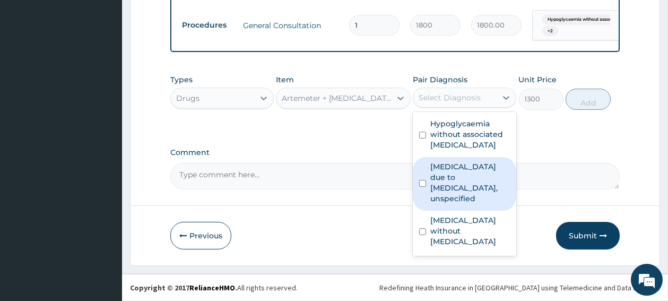
click at [423, 181] on input "checkbox" at bounding box center [422, 183] width 7 height 7
checkbox input "true"
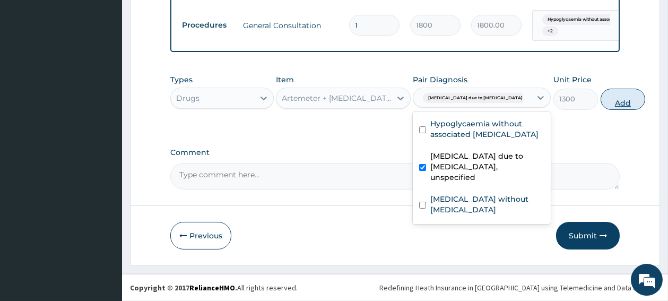
click at [601, 101] on button "Add" at bounding box center [623, 99] width 45 height 21
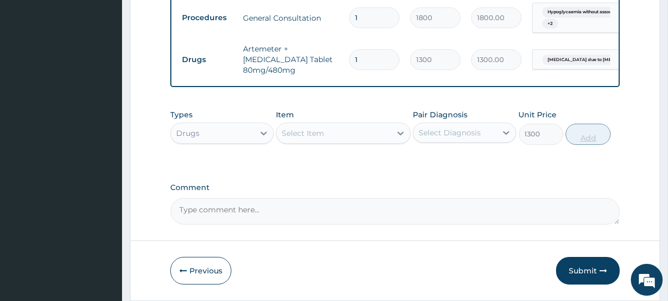
type input "0"
click at [338, 139] on div "Select Item" at bounding box center [333, 133] width 115 height 17
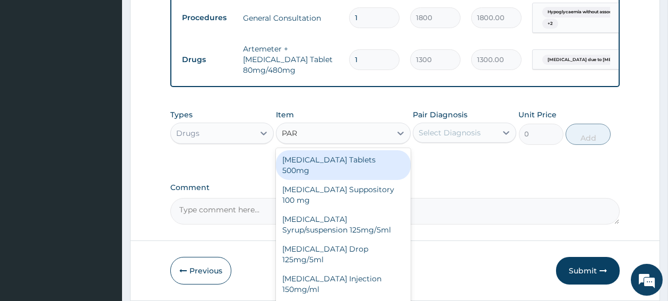
type input "PARA"
click at [321, 171] on div "Paracetamol Tablets 500mg" at bounding box center [343, 165] width 135 height 30
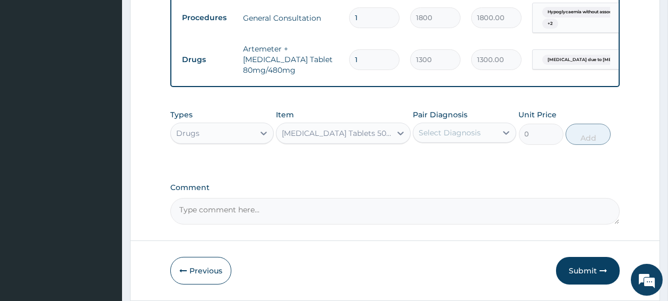
type input "10"
click at [452, 136] on div "Select Diagnosis" at bounding box center [450, 132] width 62 height 11
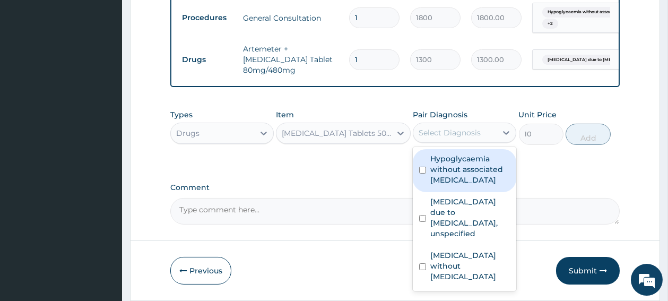
click at [452, 136] on div "Select Diagnosis" at bounding box center [450, 132] width 62 height 11
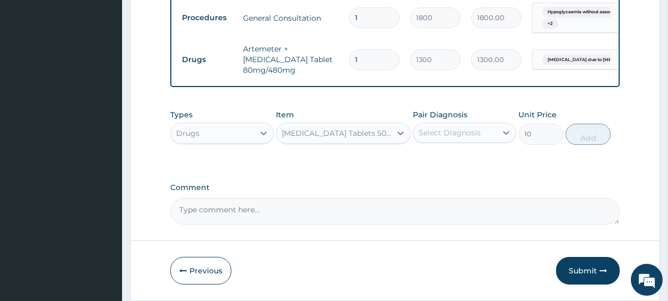
click at [452, 136] on div "Select Diagnosis" at bounding box center [450, 132] width 62 height 11
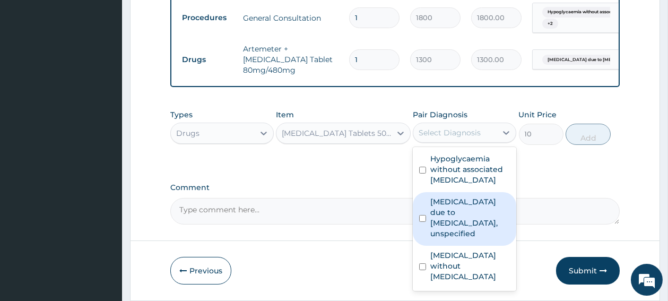
click at [423, 222] on input "checkbox" at bounding box center [422, 218] width 7 height 7
checkbox input "true"
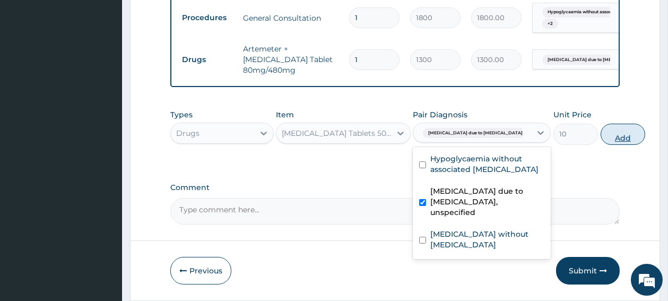
click at [601, 143] on button "Add" at bounding box center [623, 134] width 45 height 21
type input "0"
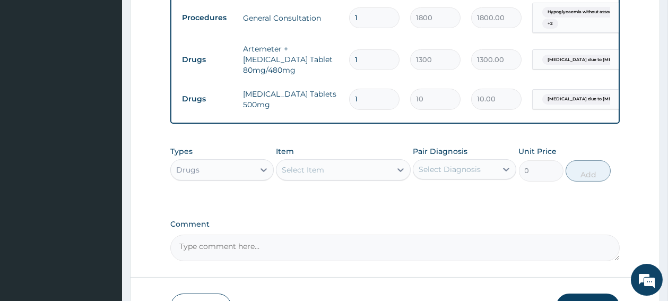
click at [368, 99] on input "1" at bounding box center [374, 99] width 50 height 21
type input "18"
type input "180.00"
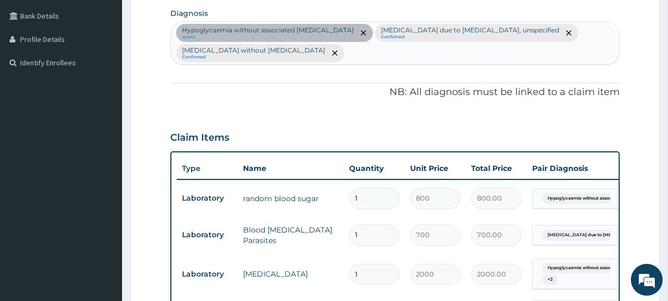
scroll to position [250, 0]
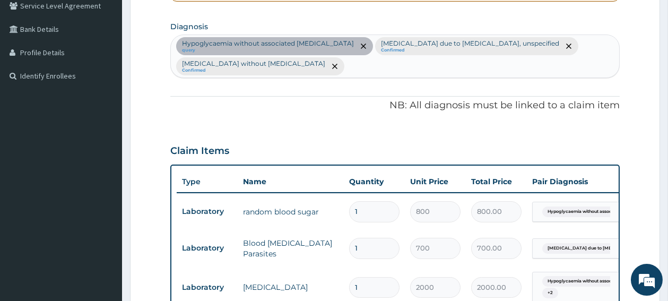
type input "18"
click at [333, 70] on div "Hypoglycaemia without associated diabetes query Malaria due to Plasmodium falci…" at bounding box center [395, 56] width 448 height 42
type input "UPPER"
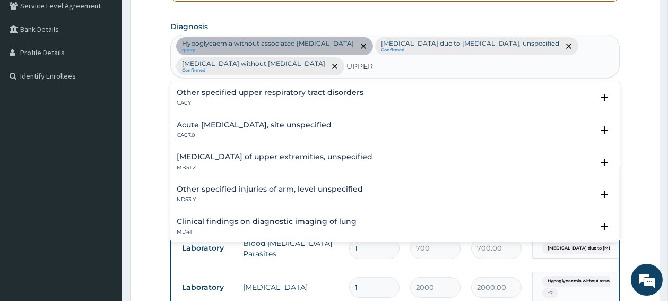
click at [242, 125] on h4 "Acute upper respiratory infection, site unspecified" at bounding box center [254, 125] width 155 height 8
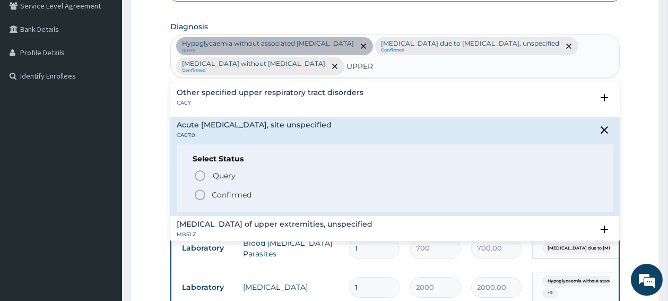
click at [242, 125] on h4 "Acute upper respiratory infection, site unspecified" at bounding box center [254, 125] width 155 height 8
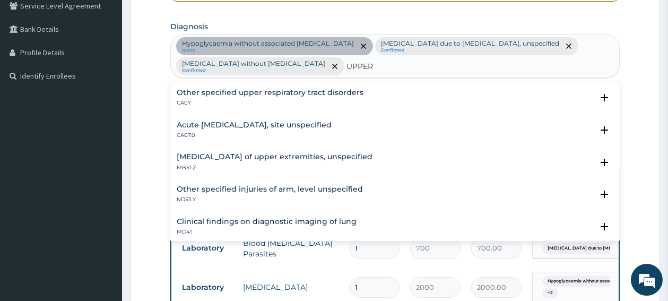
click at [242, 125] on h4 "Acute upper respiratory infection, site unspecified" at bounding box center [254, 125] width 155 height 8
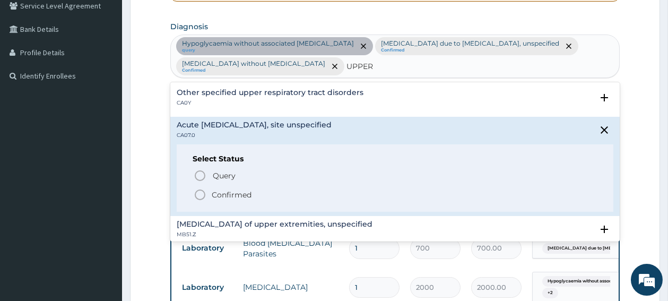
click at [199, 195] on icon "status option filled" at bounding box center [200, 194] width 13 height 13
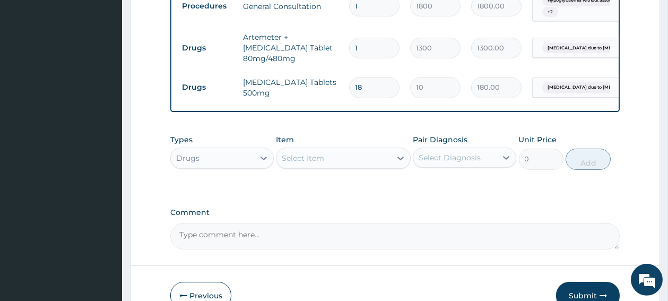
scroll to position [588, 0]
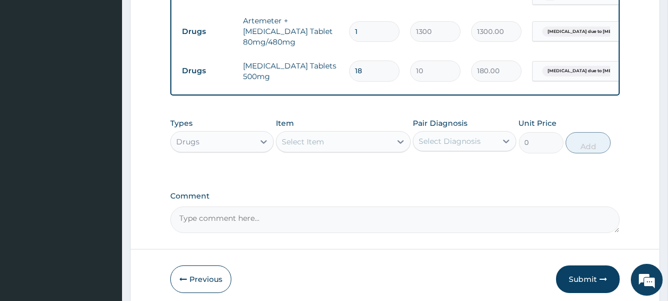
click at [329, 150] on div "Select Item" at bounding box center [333, 141] width 115 height 17
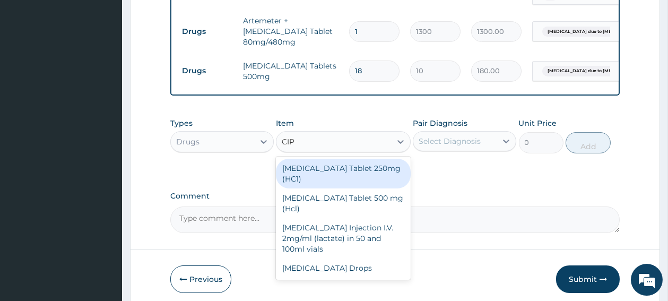
type input "CIPR"
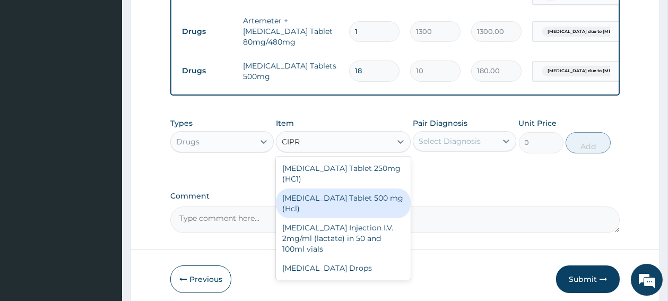
click at [320, 207] on div "[MEDICAL_DATA] Tablet 500 mg (Hcl)" at bounding box center [343, 203] width 135 height 30
type input "100"
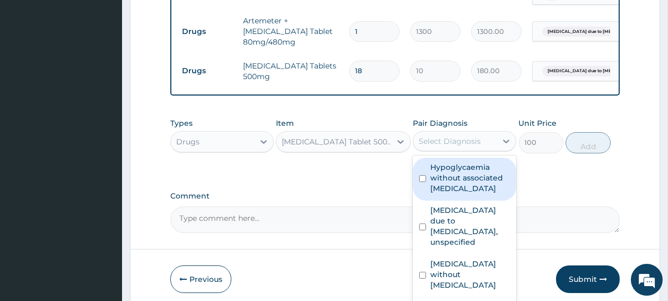
click at [472, 146] on div "Select Diagnosis" at bounding box center [450, 141] width 62 height 11
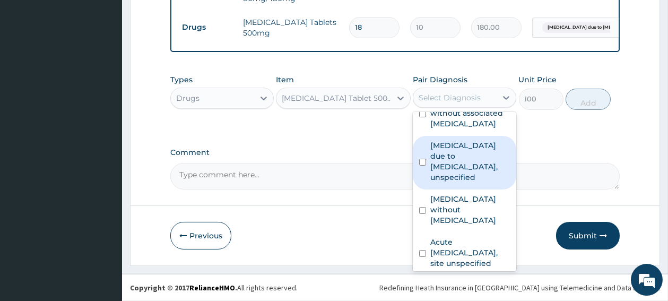
scroll to position [28, 0]
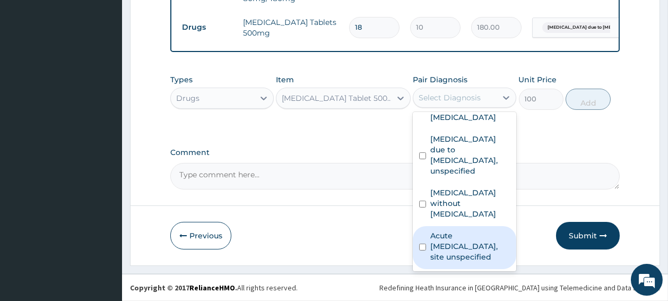
click at [424, 250] on input "checkbox" at bounding box center [422, 247] width 7 height 7
checkbox input "true"
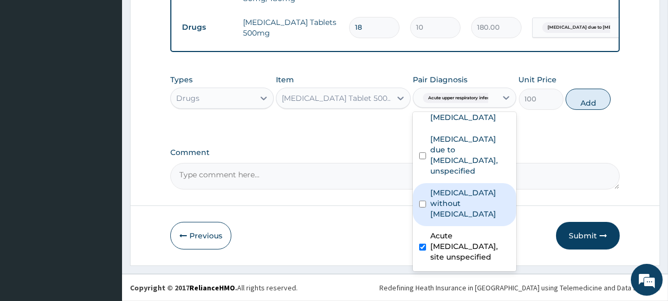
click at [423, 207] on input "checkbox" at bounding box center [422, 204] width 7 height 7
checkbox input "true"
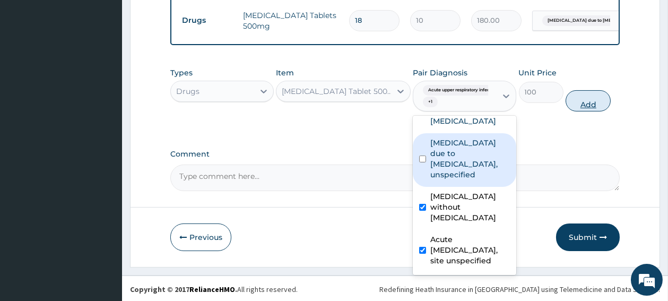
click at [577, 109] on button "Add" at bounding box center [588, 100] width 45 height 21
type input "0"
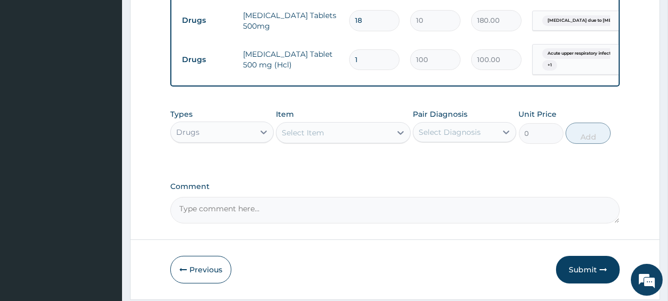
type input "10"
type input "1000.00"
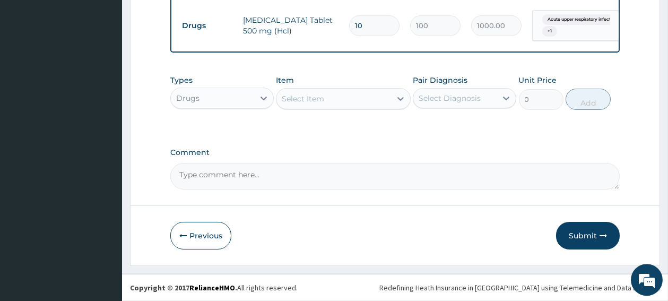
scroll to position [680, 0]
type input "10"
click at [211, 230] on button "Previous" at bounding box center [200, 236] width 61 height 28
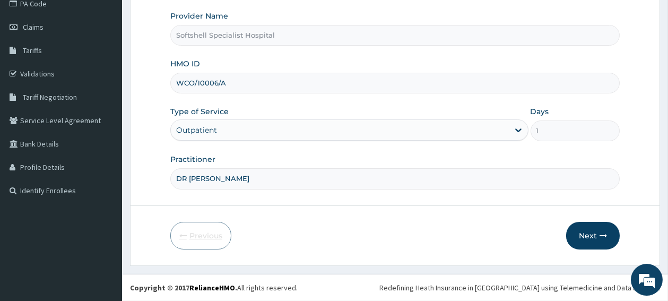
scroll to position [134, 0]
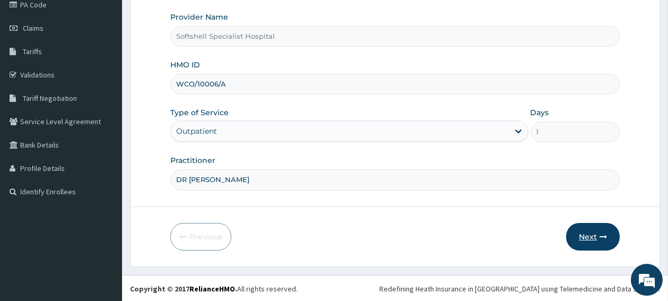
click at [590, 237] on button "Next" at bounding box center [593, 237] width 54 height 28
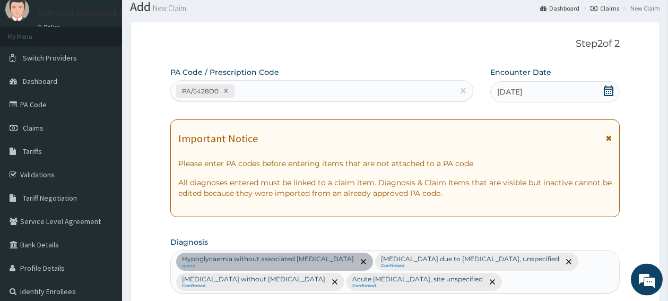
scroll to position [22, 0]
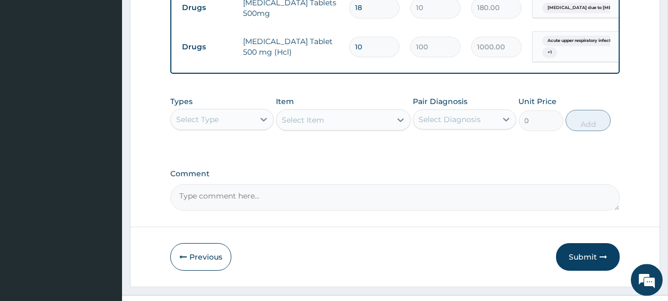
scroll to position [671, 0]
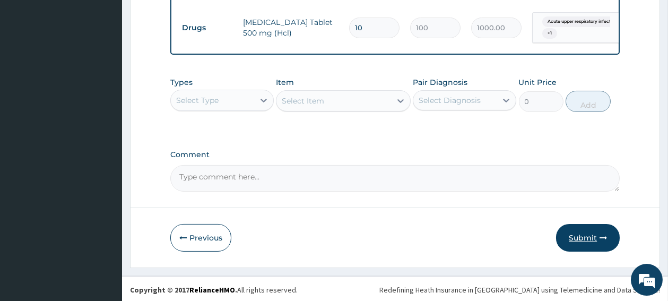
click at [588, 241] on button "Submit" at bounding box center [588, 238] width 64 height 28
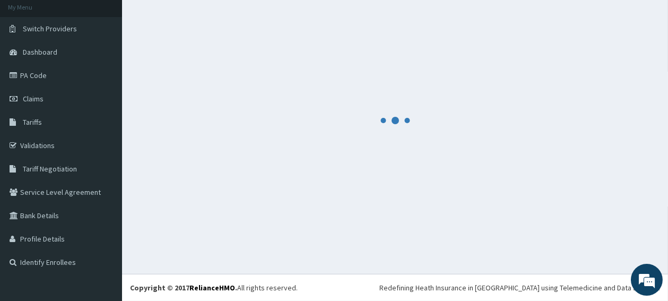
scroll to position [64, 0]
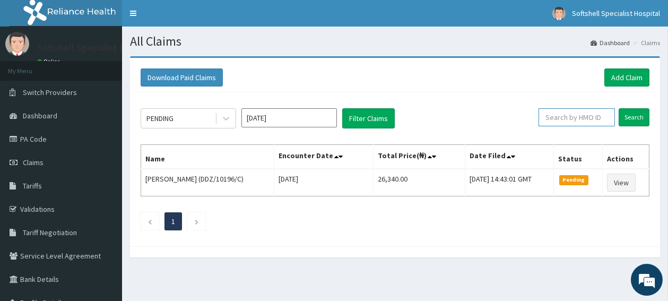
click at [576, 118] on input "text" at bounding box center [576, 117] width 76 height 18
type input "WCO/10006/A"
click at [630, 114] on input "Search" at bounding box center [634, 117] width 31 height 18
click at [37, 212] on link "Validations" at bounding box center [61, 208] width 122 height 23
click at [622, 77] on link "Add Claim" at bounding box center [626, 77] width 45 height 18
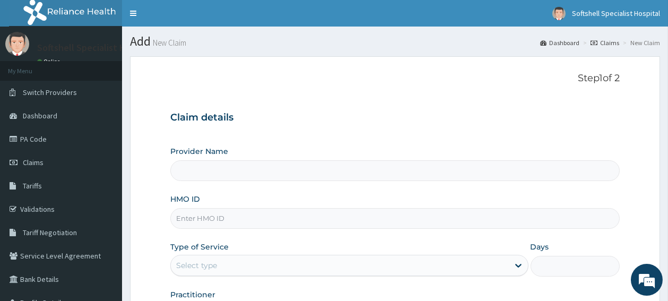
type input "Softshell Specialist Hospital"
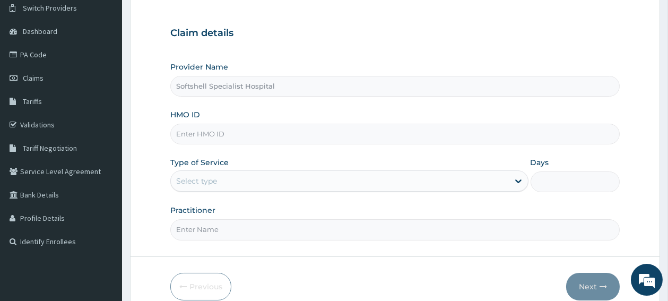
click at [233, 127] on input "HMO ID" at bounding box center [394, 134] width 449 height 21
paste input "BLD/10032/D"
type input "BLD/10032/D"
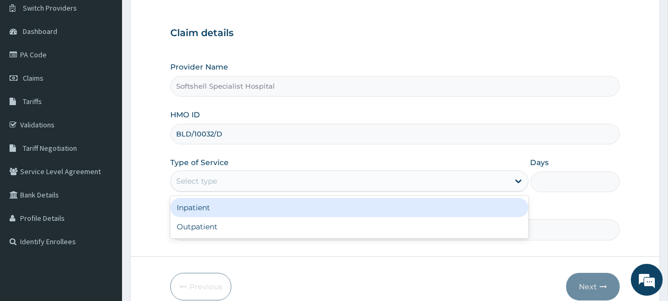
click at [224, 179] on div "Select type" at bounding box center [340, 180] width 338 height 17
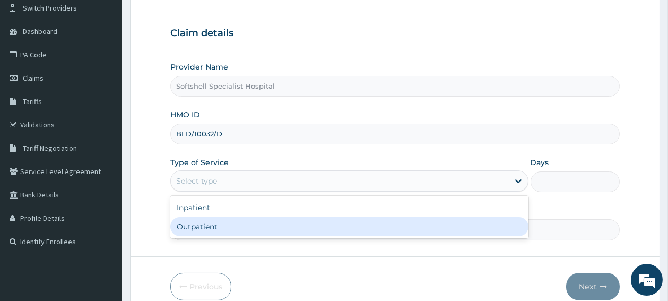
click at [206, 226] on div "Outpatient" at bounding box center [349, 226] width 358 height 19
type input "1"
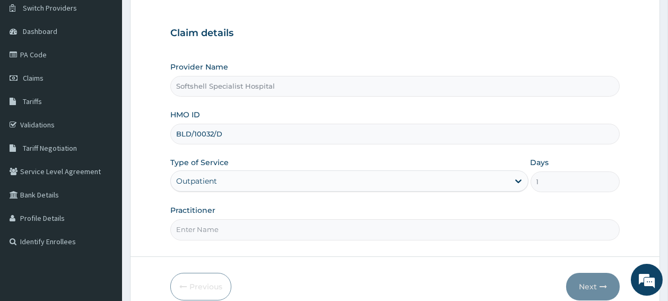
click at [303, 231] on input "Practitioner" at bounding box center [394, 229] width 449 height 21
click at [228, 234] on input "Practitioner" at bounding box center [394, 229] width 449 height 21
type input "[PERSON_NAME]"
click at [590, 287] on button "Next" at bounding box center [593, 287] width 54 height 28
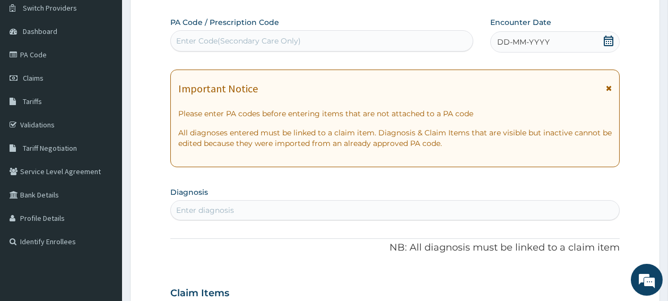
click at [611, 41] on icon at bounding box center [609, 41] width 10 height 11
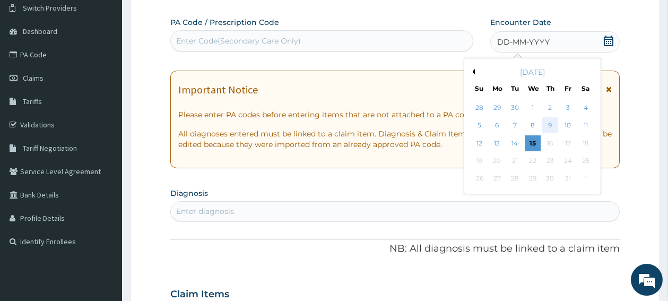
click at [551, 126] on div "9" at bounding box center [550, 126] width 16 height 16
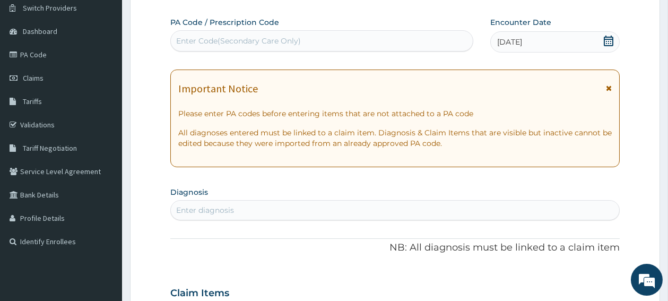
click at [386, 218] on div "Enter diagnosis" at bounding box center [395, 210] width 448 height 17
type input "[MEDICAL_DATA]"
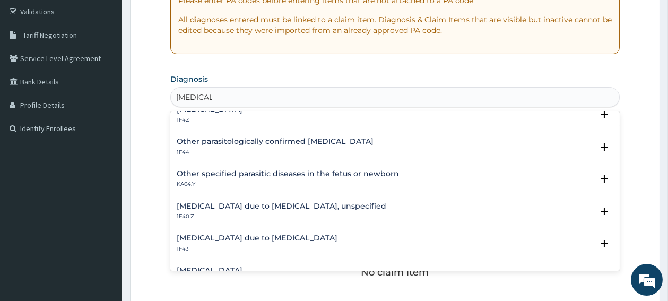
scroll to position [85, 0]
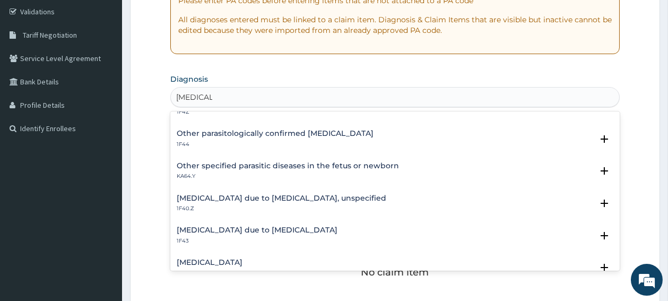
click at [253, 199] on h4 "[MEDICAL_DATA] due to [MEDICAL_DATA], unspecified" at bounding box center [282, 198] width 210 height 8
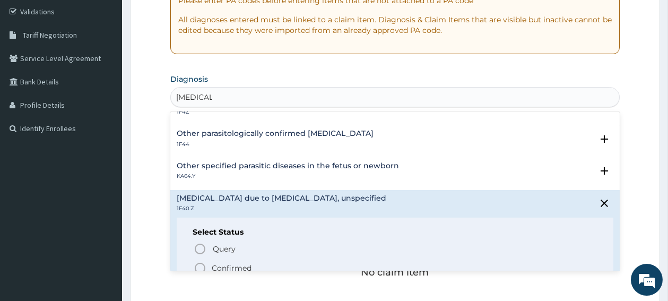
click at [201, 266] on icon "status option filled" at bounding box center [200, 268] width 13 height 13
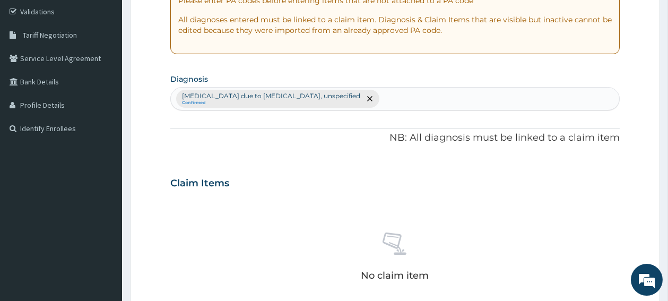
click at [391, 109] on div "[MEDICAL_DATA] due to [MEDICAL_DATA], unspecified Confirmed" at bounding box center [395, 99] width 448 height 22
click at [389, 100] on div "[MEDICAL_DATA] due to [MEDICAL_DATA], unspecified Confirmed" at bounding box center [395, 99] width 448 height 22
type input "UPPER"
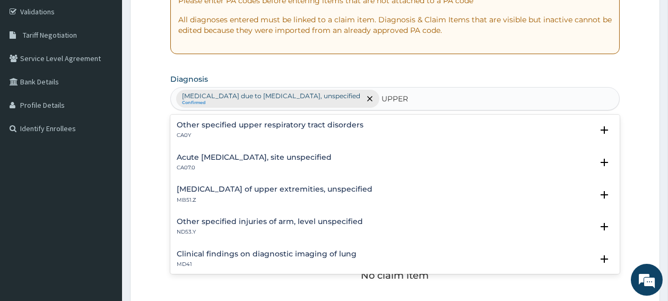
click at [258, 161] on h4 "Acute [MEDICAL_DATA], site unspecified" at bounding box center [254, 157] width 155 height 8
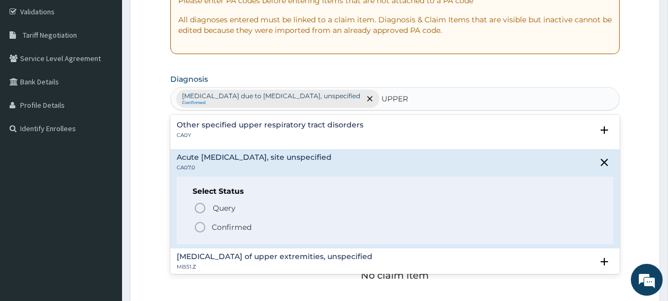
click at [200, 227] on icon "status option filled" at bounding box center [200, 227] width 13 height 13
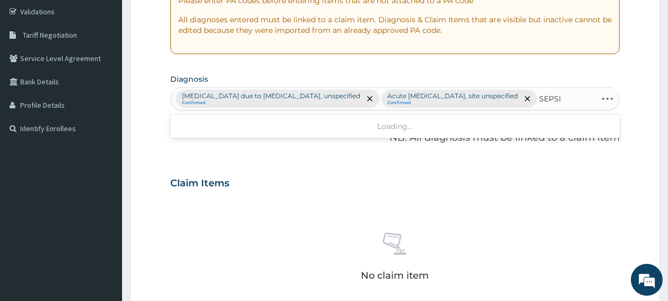
type input "[MEDICAL_DATA]"
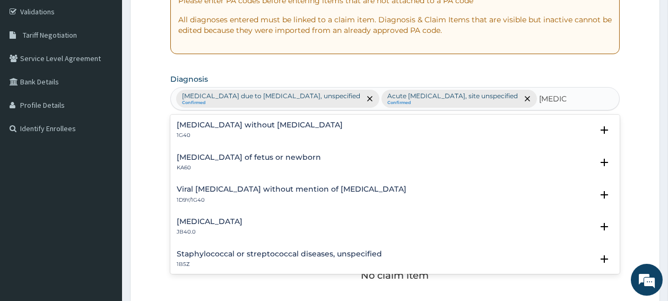
click at [208, 127] on h4 "[MEDICAL_DATA] without [MEDICAL_DATA]" at bounding box center [260, 125] width 166 height 8
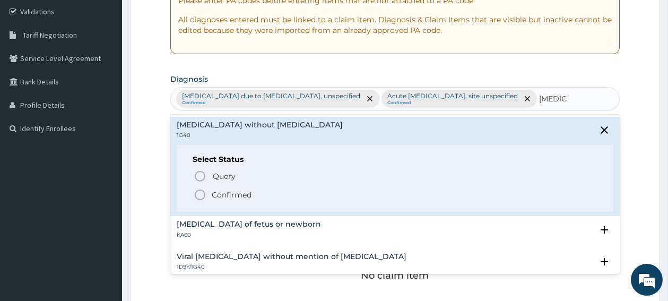
click at [199, 196] on icon "status option filled" at bounding box center [200, 194] width 13 height 13
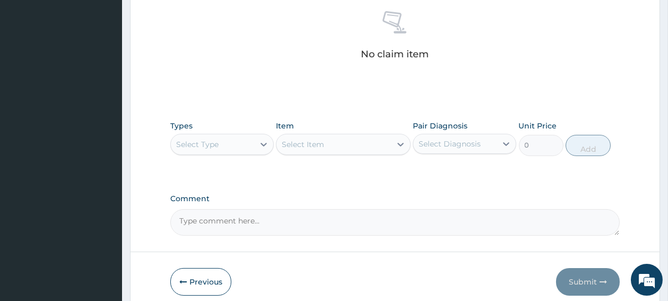
scroll to position [451, 0]
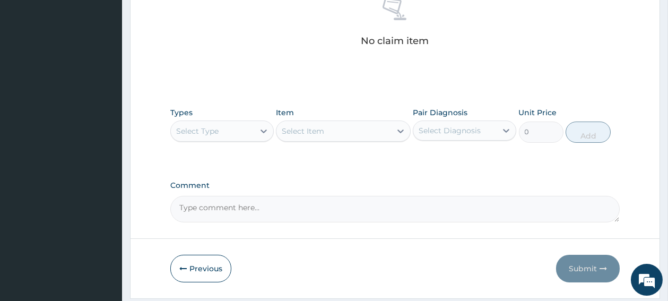
click at [248, 137] on div "Select Type" at bounding box center [212, 131] width 83 height 17
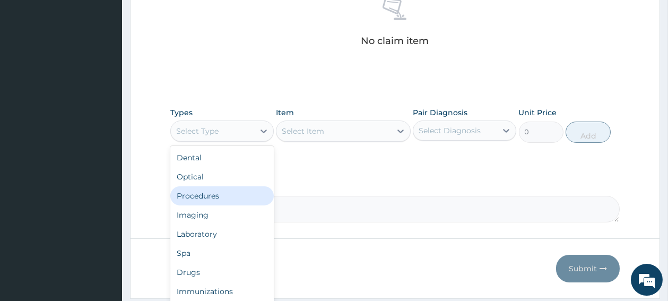
click at [210, 199] on div "Procedures" at bounding box center [221, 195] width 103 height 19
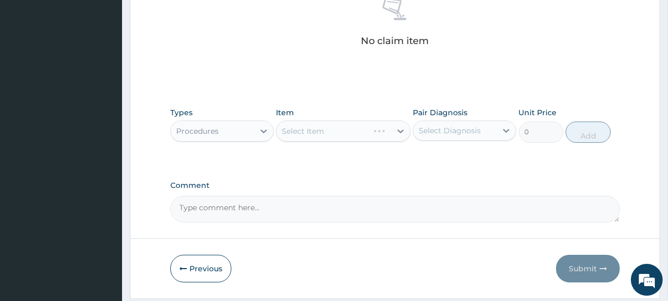
click at [316, 122] on div "Select Item" at bounding box center [343, 130] width 135 height 21
click at [316, 135] on div "Select Item" at bounding box center [343, 130] width 135 height 21
click at [316, 135] on div "Select Item" at bounding box center [303, 131] width 42 height 11
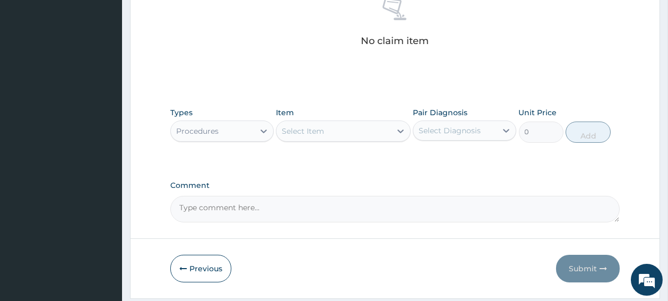
click at [380, 140] on div "Select Item" at bounding box center [343, 130] width 135 height 21
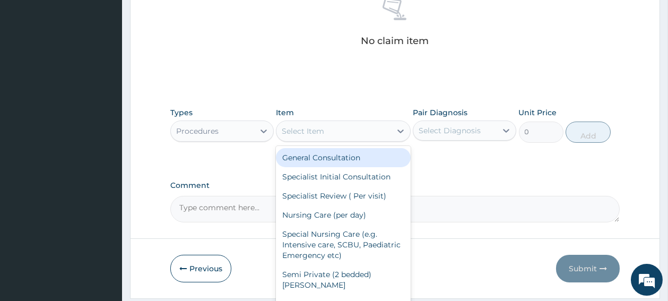
click at [358, 160] on div "General Consultation" at bounding box center [343, 157] width 135 height 19
type input "1800"
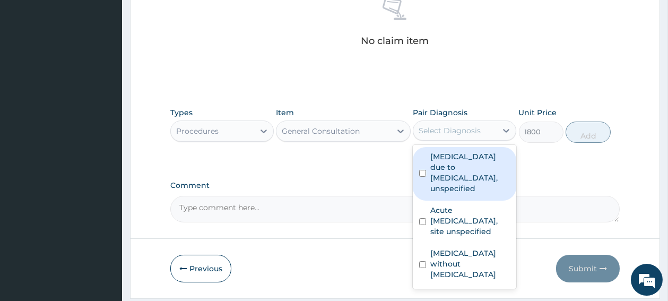
click at [465, 138] on div "Select Diagnosis" at bounding box center [454, 130] width 83 height 17
click at [420, 172] on input "checkbox" at bounding box center [422, 173] width 7 height 7
checkbox input "true"
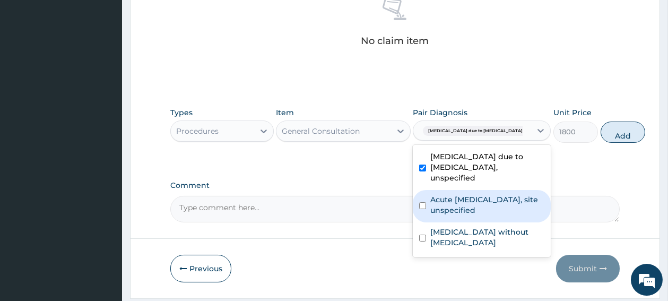
click at [421, 209] on input "checkbox" at bounding box center [422, 205] width 7 height 7
checkbox input "true"
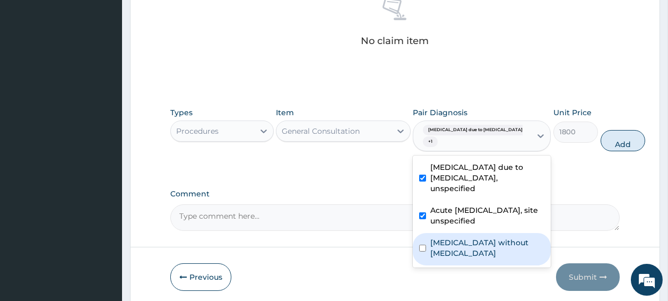
click at [423, 251] on input "checkbox" at bounding box center [422, 248] width 7 height 7
checkbox input "true"
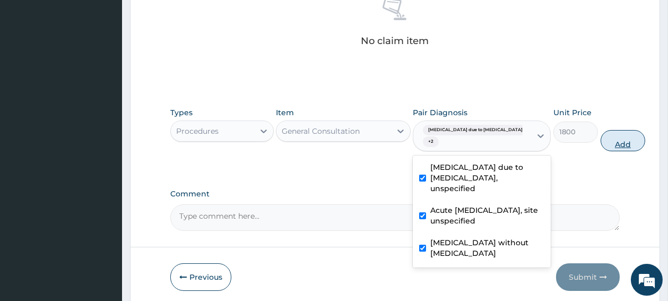
click at [601, 144] on button "Add" at bounding box center [623, 140] width 45 height 21
type input "0"
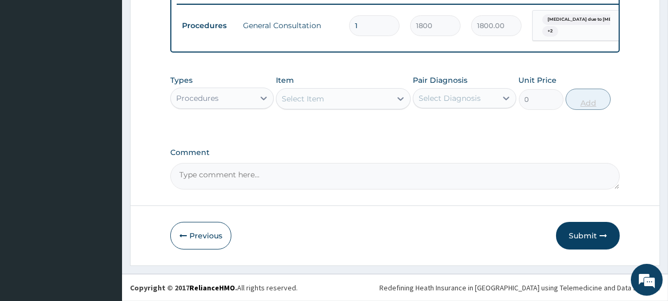
scroll to position [446, 0]
click at [342, 97] on div "Select Item" at bounding box center [333, 98] width 115 height 17
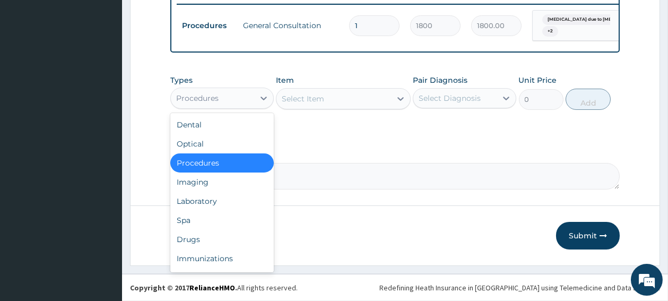
click at [234, 101] on div "Procedures" at bounding box center [212, 98] width 83 height 17
click at [205, 197] on div "Laboratory" at bounding box center [221, 201] width 103 height 19
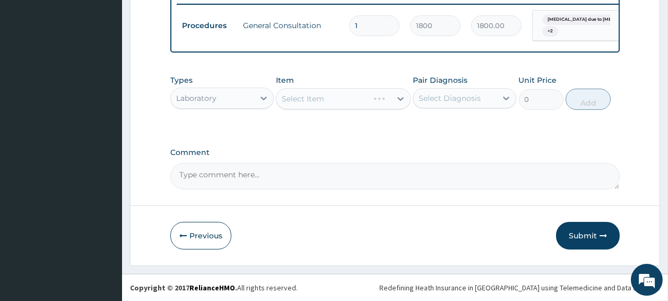
click at [335, 102] on div "Select Item" at bounding box center [343, 98] width 135 height 21
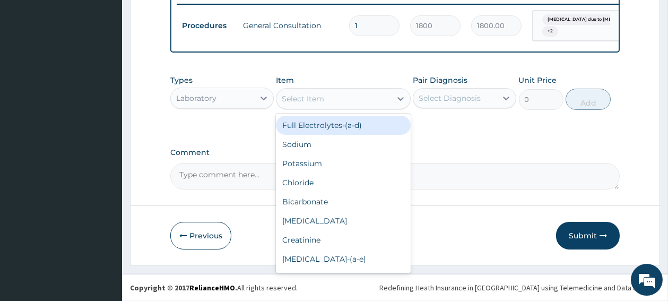
click at [362, 101] on div "Select Item" at bounding box center [333, 98] width 115 height 17
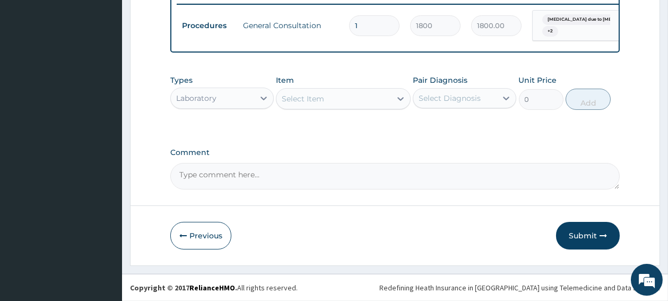
click at [362, 101] on div "Select Item" at bounding box center [333, 98] width 115 height 17
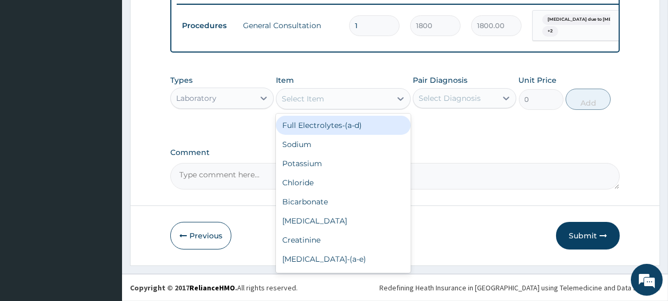
click at [362, 101] on div "Select Item" at bounding box center [333, 98] width 115 height 17
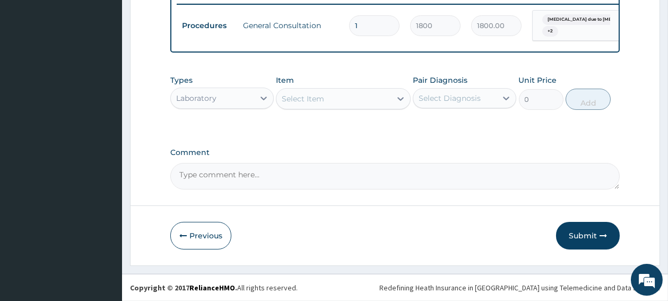
click at [362, 101] on div "Select Item" at bounding box center [333, 98] width 115 height 17
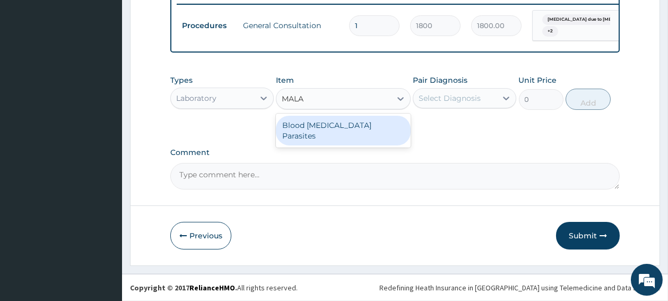
type input "MALAR"
click at [348, 131] on div "Blood [MEDICAL_DATA] Parasites" at bounding box center [343, 131] width 135 height 30
type input "700"
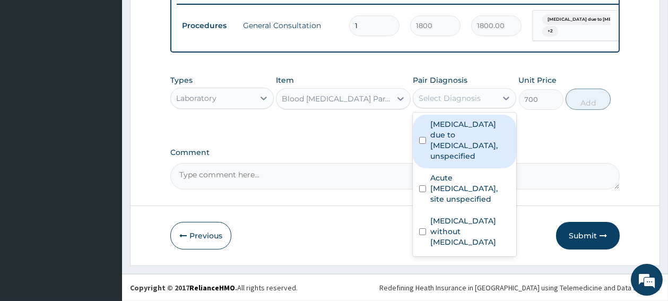
click at [464, 99] on div "Select Diagnosis" at bounding box center [450, 98] width 62 height 11
click at [421, 138] on input "checkbox" at bounding box center [422, 140] width 7 height 7
checkbox input "true"
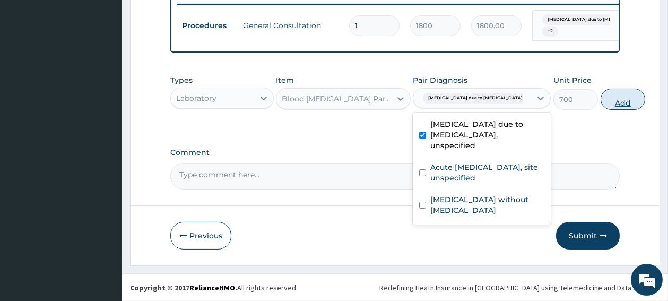
click at [601, 107] on button "Add" at bounding box center [623, 99] width 45 height 21
type input "0"
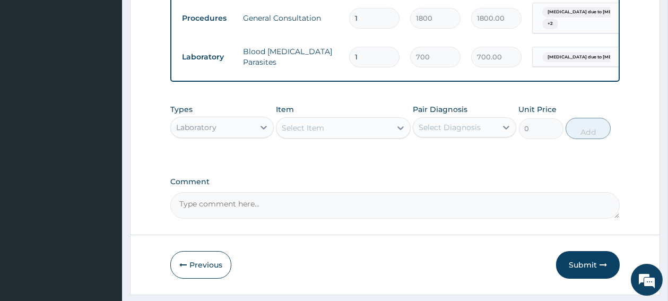
click at [342, 130] on div "Select Item" at bounding box center [333, 127] width 115 height 17
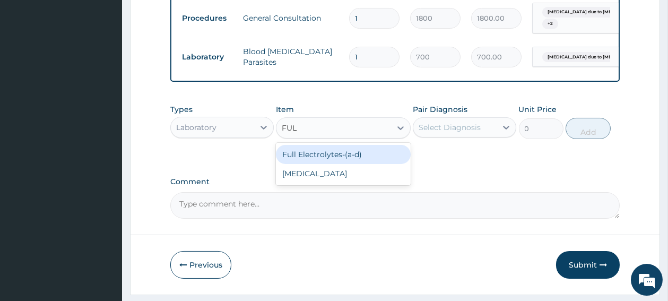
type input "FULL"
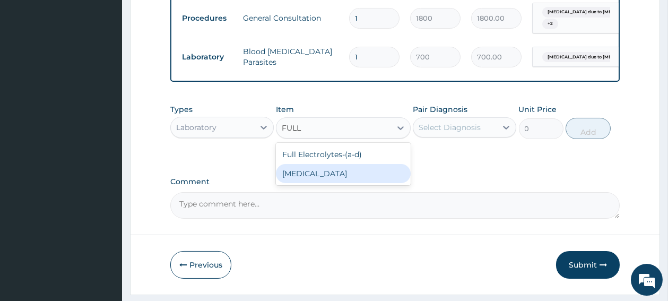
click at [316, 179] on div "[MEDICAL_DATA]" at bounding box center [343, 173] width 135 height 19
type input "2000"
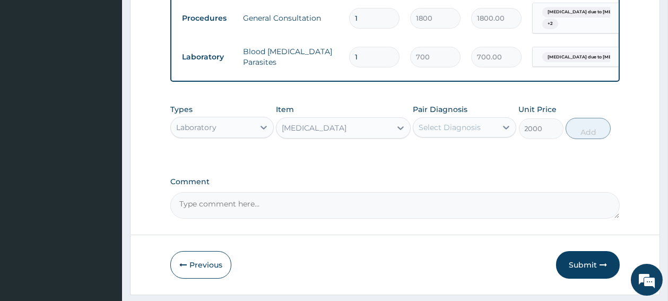
click at [459, 133] on div "Select Diagnosis" at bounding box center [450, 127] width 62 height 11
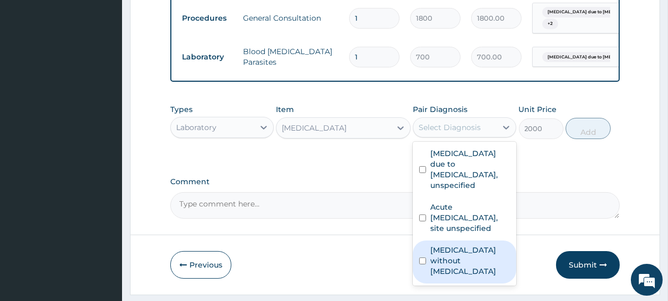
click at [423, 264] on input "checkbox" at bounding box center [422, 260] width 7 height 7
checkbox input "true"
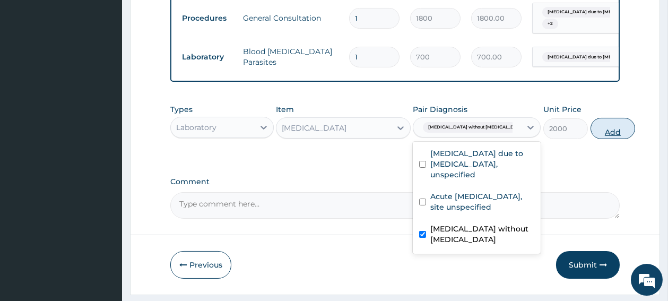
click at [590, 139] on button "Add" at bounding box center [612, 128] width 45 height 21
type input "0"
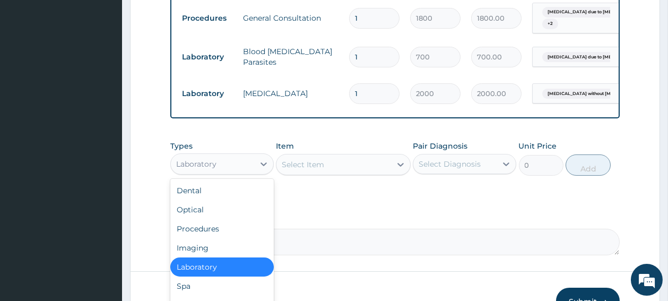
click at [250, 172] on div "Laboratory" at bounding box center [212, 163] width 83 height 17
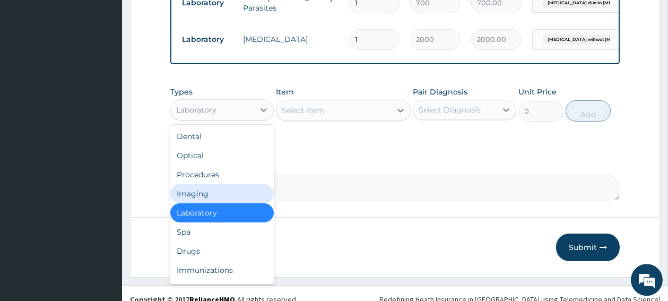
scroll to position [502, 0]
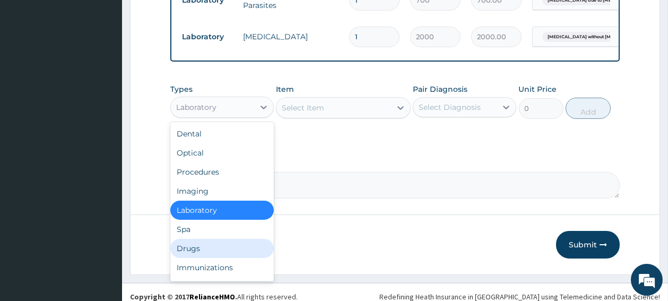
click at [204, 256] on div "Drugs" at bounding box center [221, 248] width 103 height 19
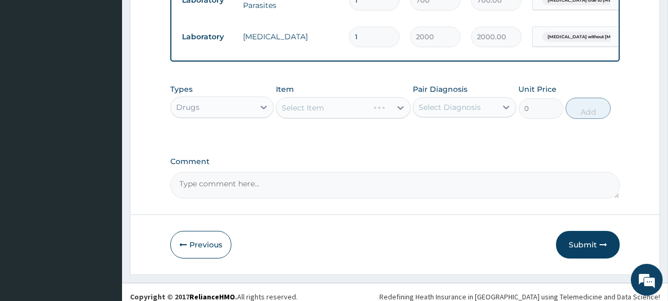
click at [317, 113] on div "Select Item" at bounding box center [343, 107] width 135 height 21
click at [317, 113] on div "Select Item" at bounding box center [303, 107] width 42 height 11
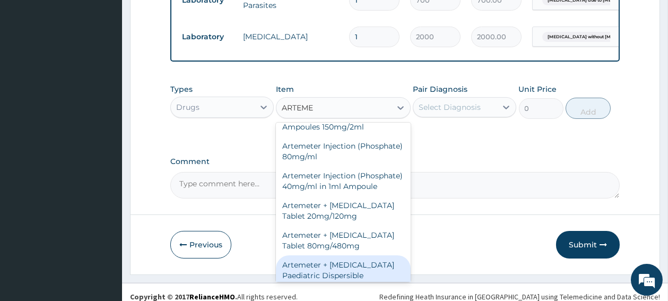
scroll to position [0, 0]
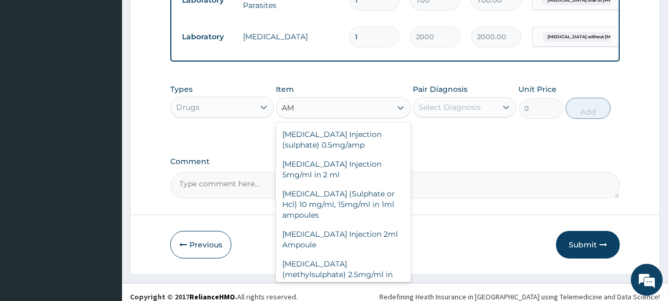
type input "A"
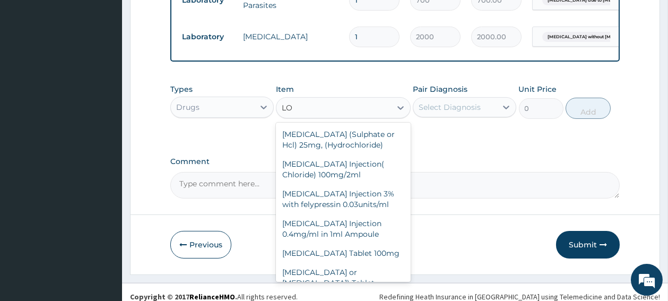
type input "L"
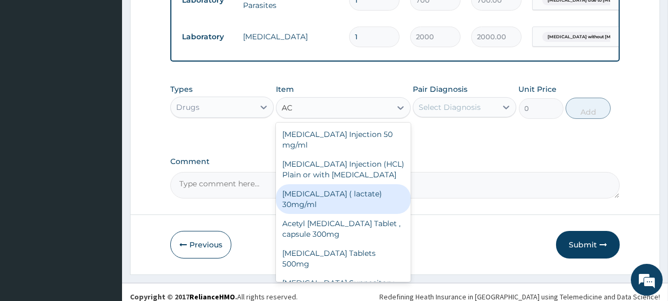
type input "A"
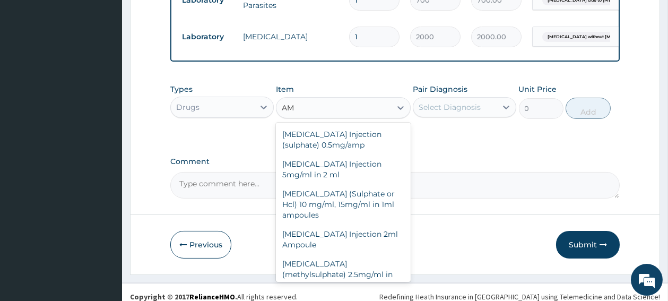
type input "A"
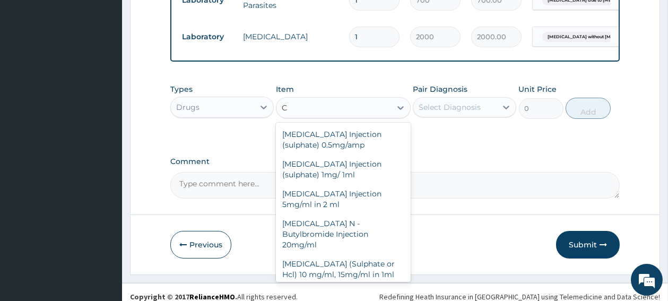
type input "C"
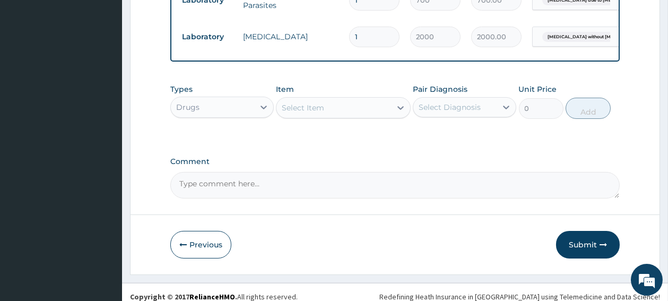
click at [311, 112] on div "Select Item" at bounding box center [303, 107] width 42 height 11
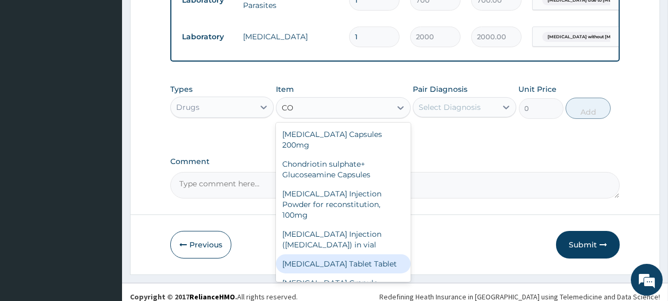
type input "C"
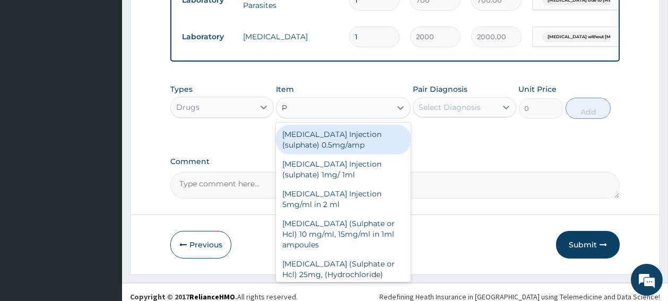
type input "P"
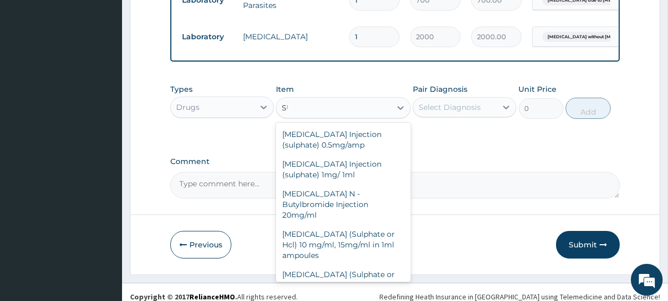
type input "S"
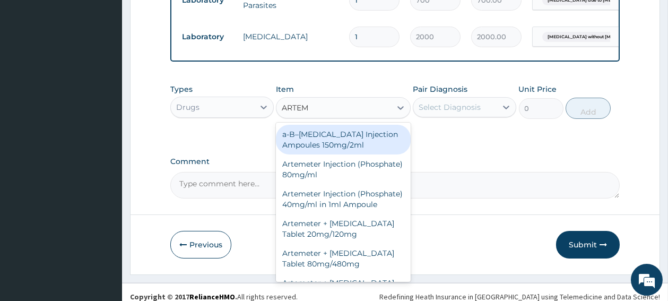
type input "ARTE"
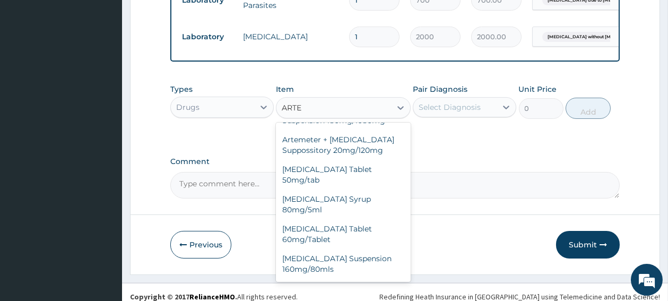
scroll to position [185, 0]
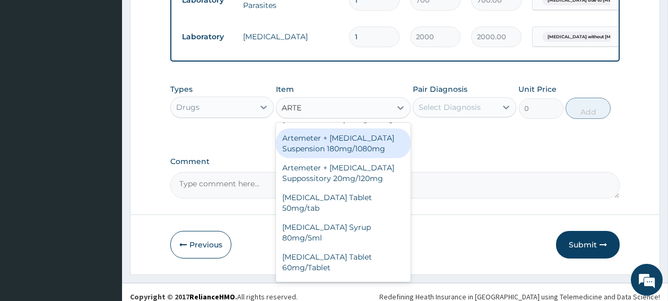
click at [337, 157] on div "Artemeter + Lumefantrine Suspension 180mg/1080mg" at bounding box center [343, 143] width 135 height 30
type input "1400"
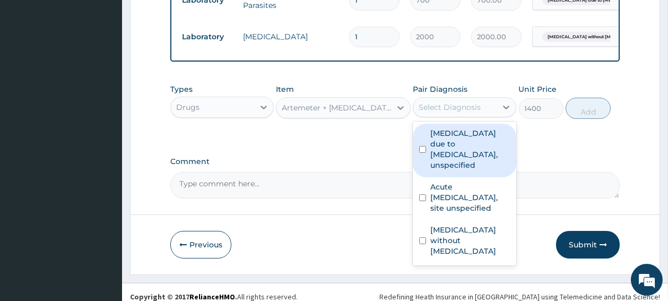
click at [435, 112] on div "Select Diagnosis" at bounding box center [450, 107] width 62 height 11
click at [424, 153] on input "checkbox" at bounding box center [422, 149] width 7 height 7
checkbox input "true"
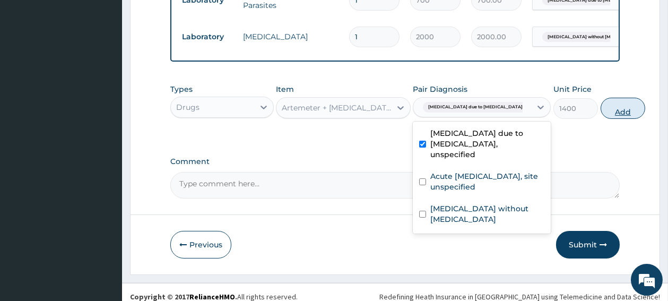
click at [601, 116] on button "Add" at bounding box center [623, 108] width 45 height 21
type input "0"
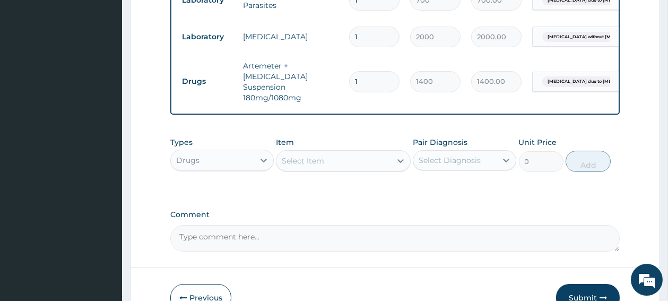
click at [373, 169] on div "Select Item" at bounding box center [333, 160] width 115 height 17
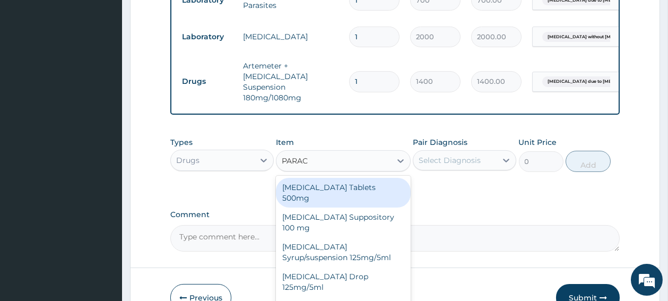
type input "PARACE"
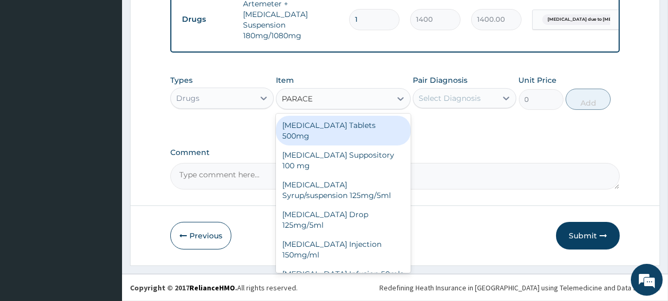
scroll to position [21, 0]
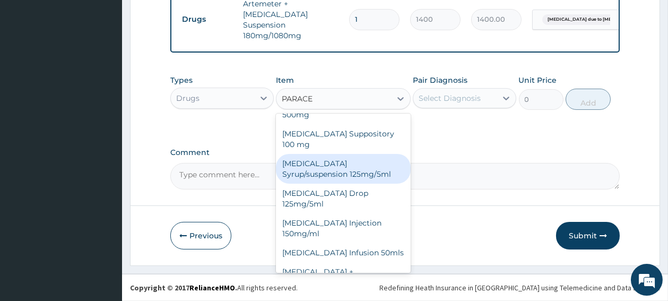
click at [314, 161] on div "[MEDICAL_DATA] Syrup/suspension 125mg/5ml" at bounding box center [343, 169] width 135 height 30
type input "400"
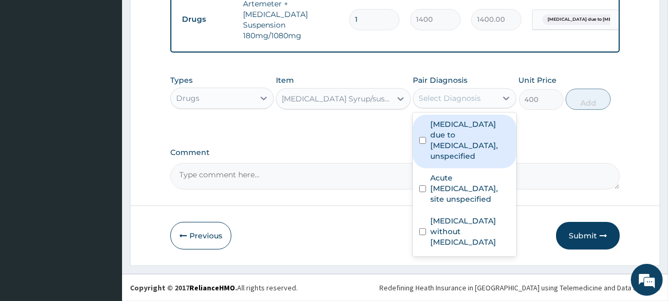
click at [430, 99] on div "Select Diagnosis" at bounding box center [450, 98] width 62 height 11
click at [424, 145] on div "[MEDICAL_DATA] due to [MEDICAL_DATA], unspecified" at bounding box center [464, 142] width 103 height 54
checkbox input "true"
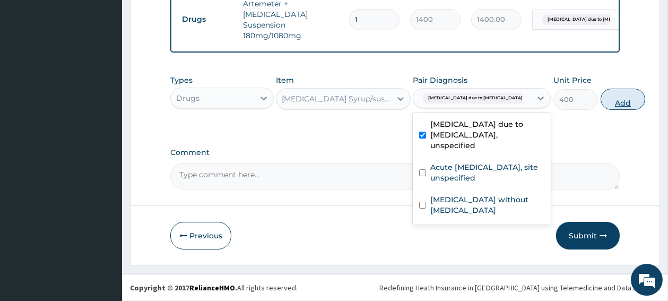
click at [601, 107] on button "Add" at bounding box center [623, 99] width 45 height 21
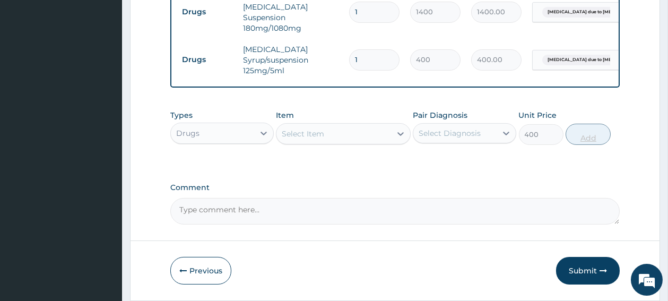
type input "0"
click at [337, 142] on div "Select Item" at bounding box center [333, 133] width 115 height 17
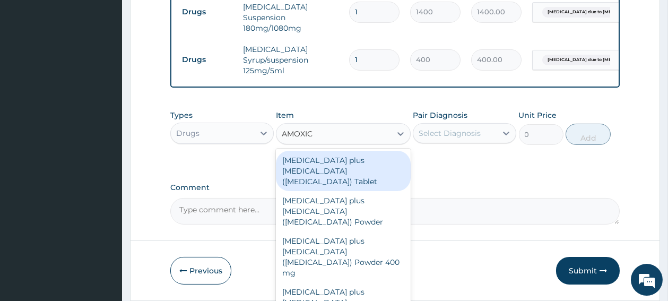
type input "AMOXICI"
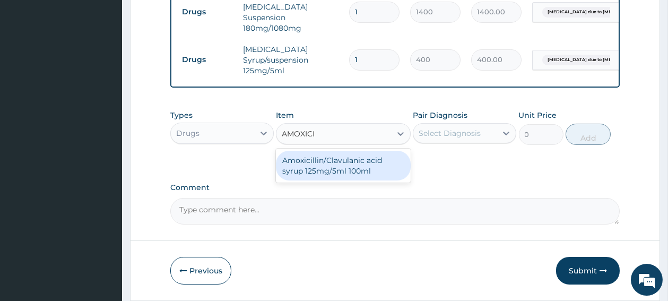
click at [337, 170] on div "Amoxicillin/Clavulanic acid syrup 125mg/5ml 100ml" at bounding box center [343, 166] width 135 height 30
type input "5000"
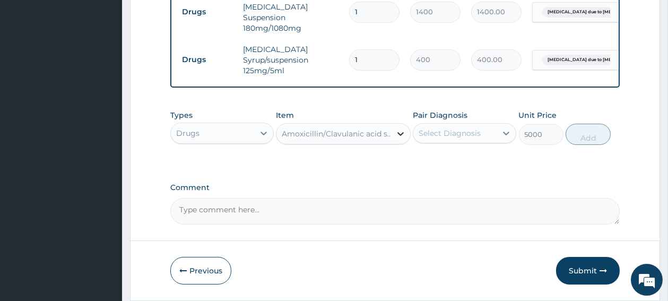
click at [402, 135] on icon at bounding box center [400, 134] width 6 height 4
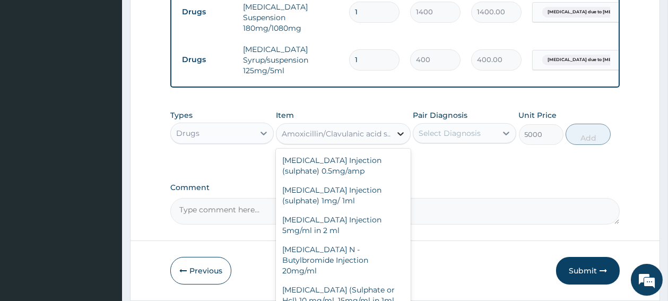
scroll to position [21276, 0]
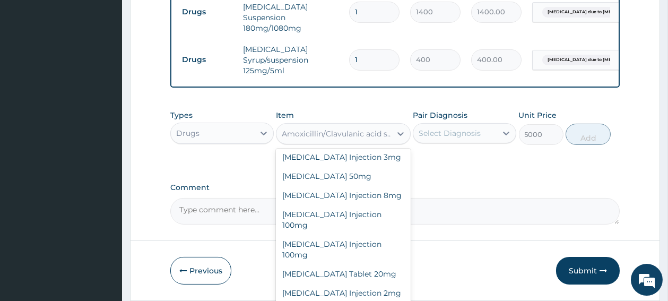
click at [315, 130] on div "Amoxicillin/Clavulanic acid syrup 125mg/5ml 100ml" at bounding box center [337, 133] width 110 height 11
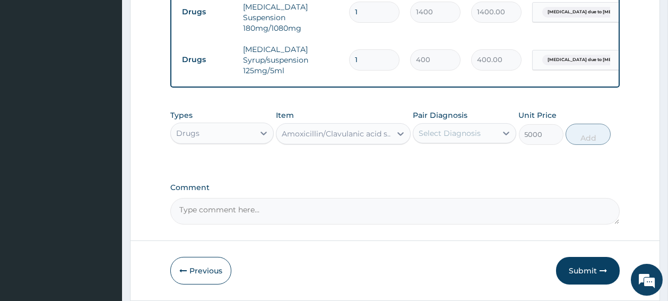
click at [315, 130] on div "Amoxicillin/Clavulanic acid syrup 125mg/5ml 100ml" at bounding box center [337, 133] width 110 height 11
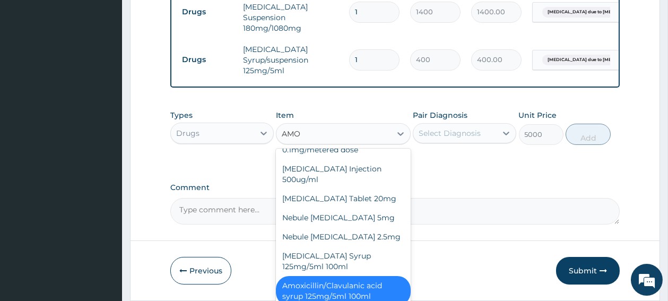
scroll to position [702, 0]
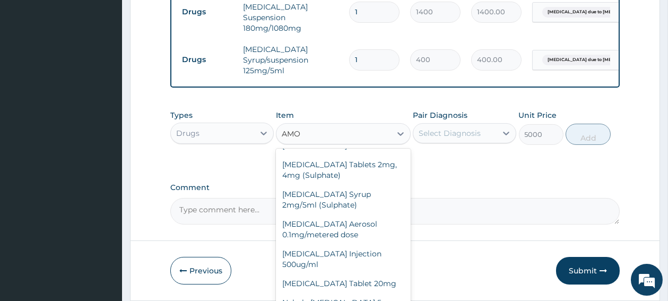
type input "AMOX"
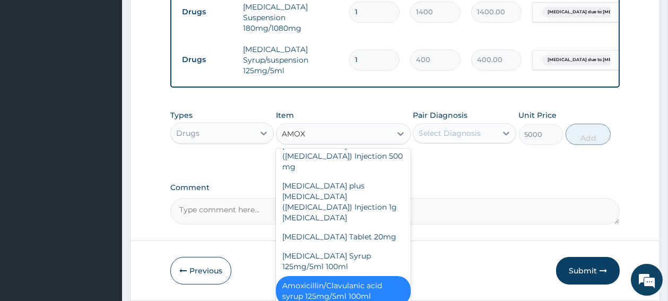
scroll to position [231, 0]
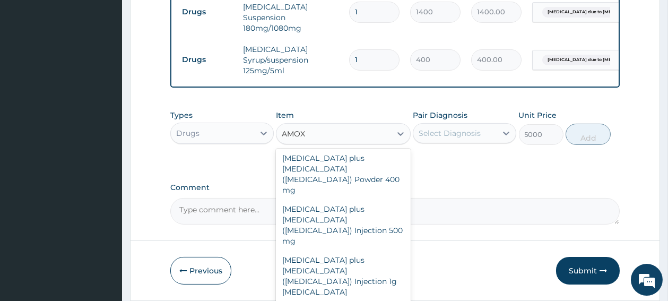
type input "2500"
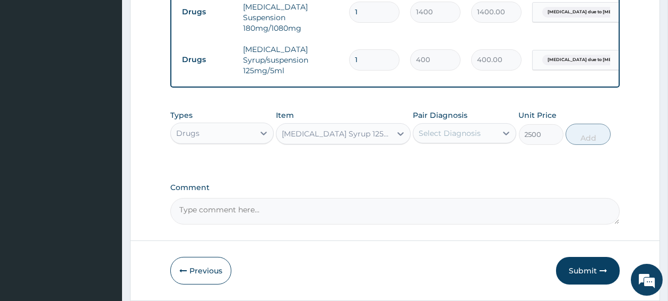
click at [388, 133] on div "[MEDICAL_DATA] Syrup 125mg/5ml 100ml" at bounding box center [337, 133] width 110 height 11
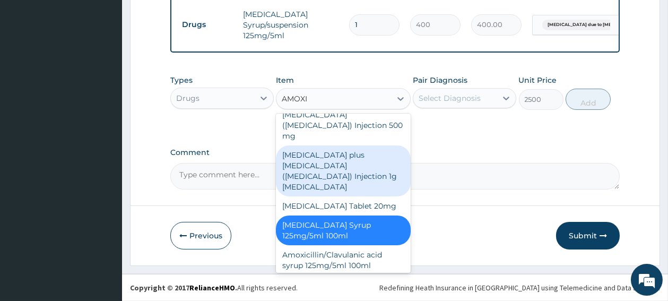
scroll to position [25, 0]
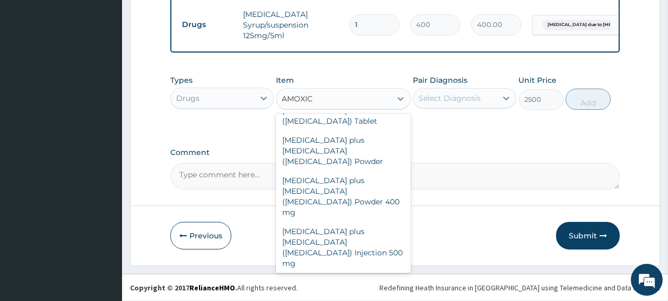
type input "AMOXICI"
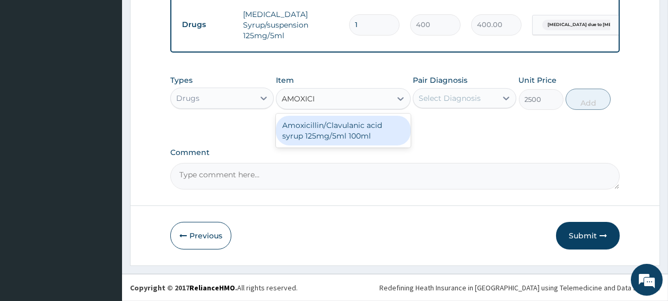
scroll to position [0, 0]
click at [329, 140] on div "Amoxicillin/Clavulanic acid syrup 125mg/5ml 100ml" at bounding box center [343, 131] width 135 height 30
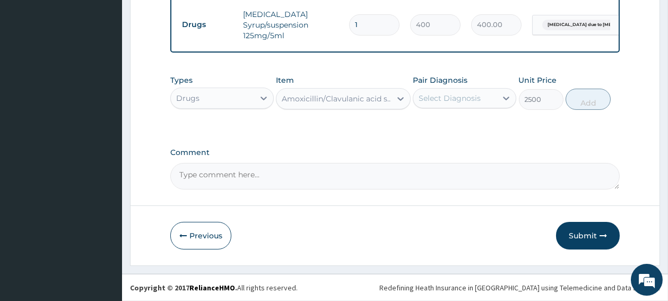
type input "5000"
click at [457, 99] on div "Select Diagnosis" at bounding box center [450, 98] width 62 height 11
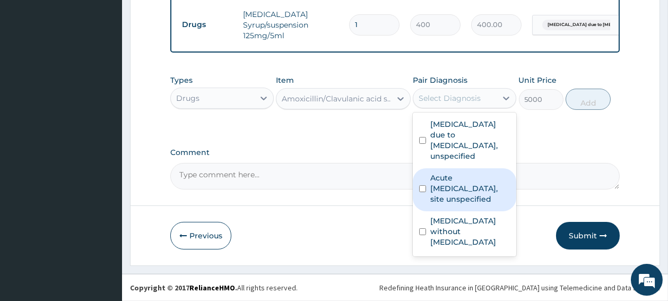
click at [423, 188] on input "checkbox" at bounding box center [422, 188] width 7 height 7
checkbox input "true"
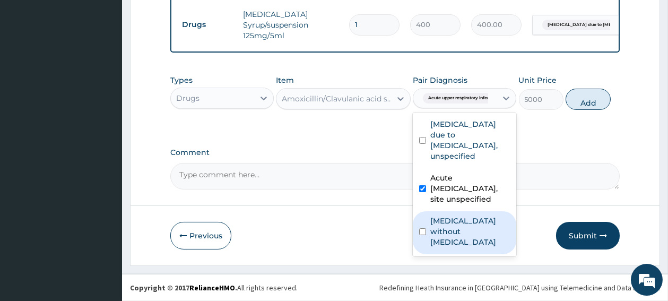
click at [424, 228] on input "checkbox" at bounding box center [422, 231] width 7 height 7
checkbox input "true"
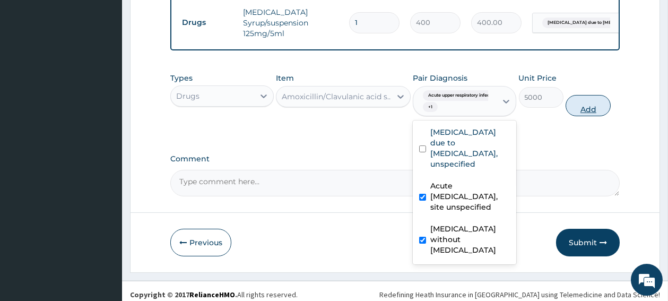
click at [590, 115] on button "Add" at bounding box center [588, 105] width 45 height 21
type input "0"
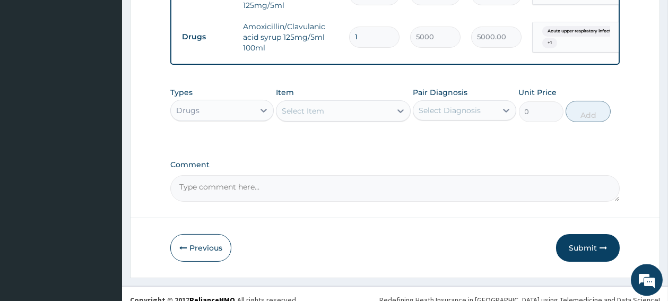
scroll to position [652, 0]
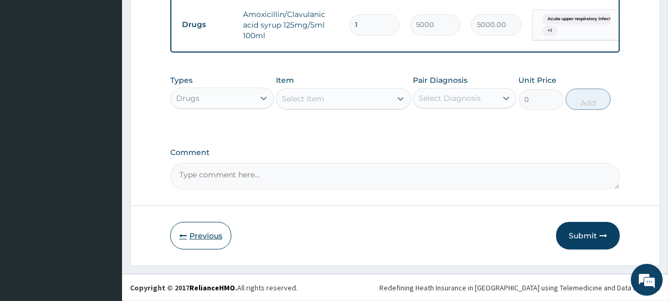
click at [184, 232] on icon "button" at bounding box center [182, 235] width 7 height 7
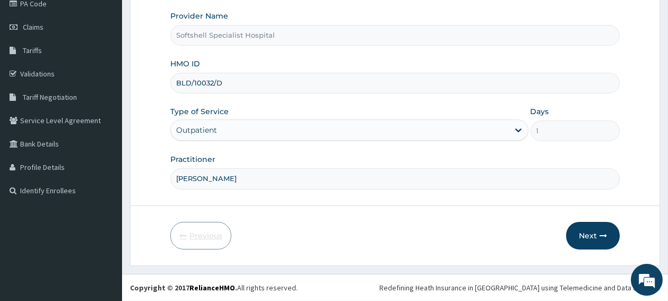
scroll to position [134, 0]
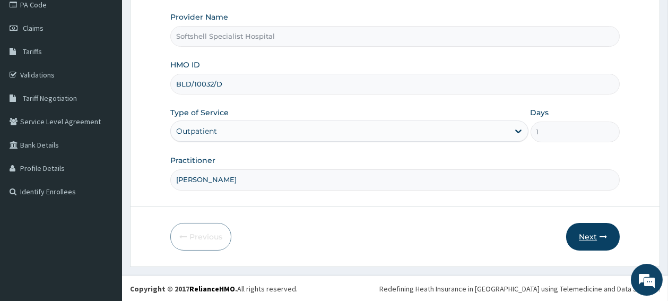
click at [584, 242] on button "Next" at bounding box center [593, 237] width 54 height 28
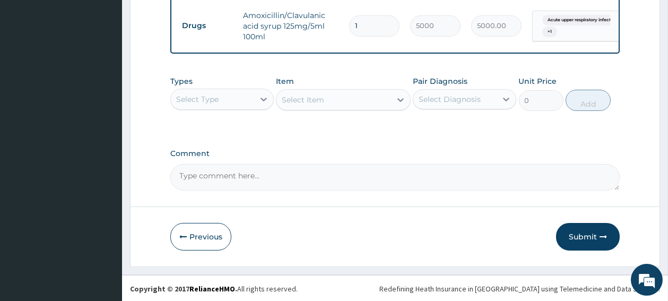
scroll to position [652, 0]
click at [576, 234] on button "Submit" at bounding box center [588, 236] width 64 height 28
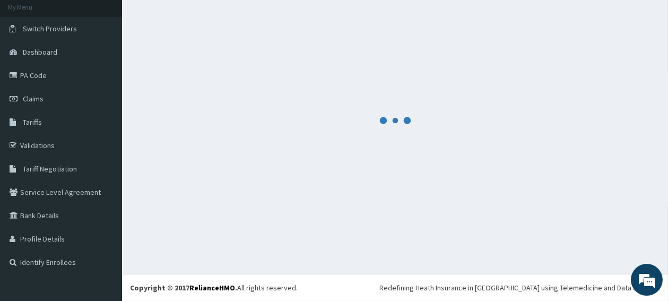
scroll to position [64, 0]
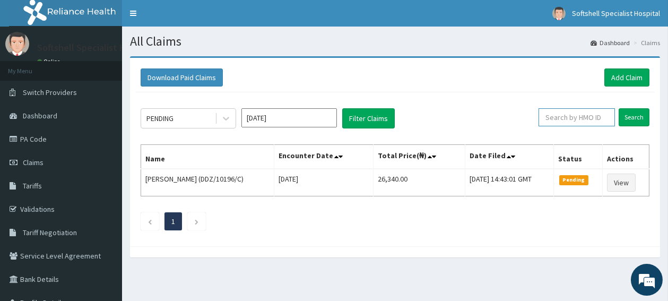
click at [563, 116] on input "text" at bounding box center [576, 117] width 76 height 18
paste input "BLD/10032/D"
type input "BLD/10032/D"
click at [638, 115] on input "Search" at bounding box center [634, 117] width 31 height 18
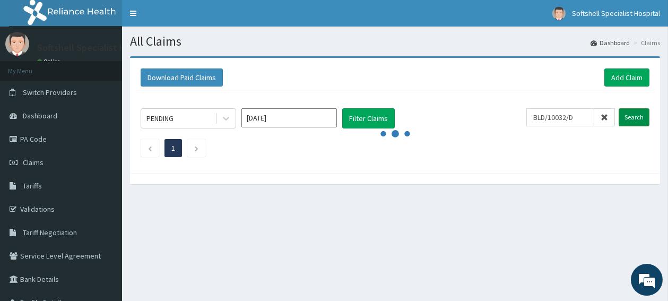
click at [638, 115] on input "Search" at bounding box center [634, 117] width 31 height 18
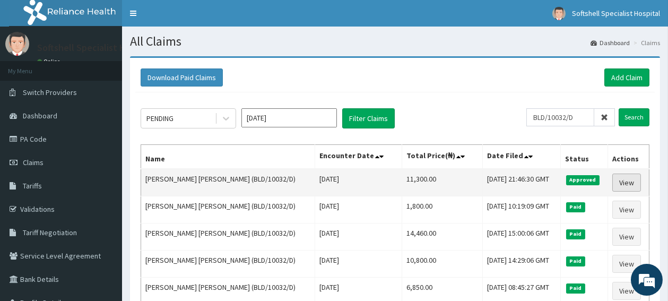
click at [628, 182] on link "View" at bounding box center [626, 182] width 29 height 18
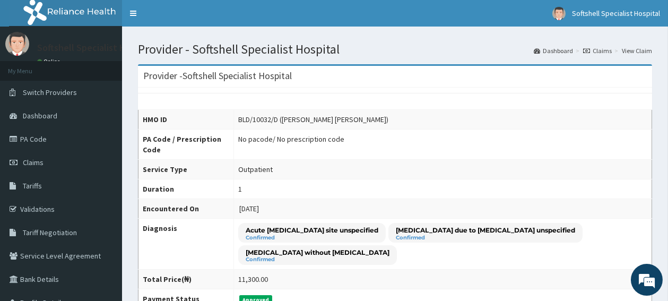
click at [23, 160] on span "Claims" at bounding box center [33, 163] width 21 height 10
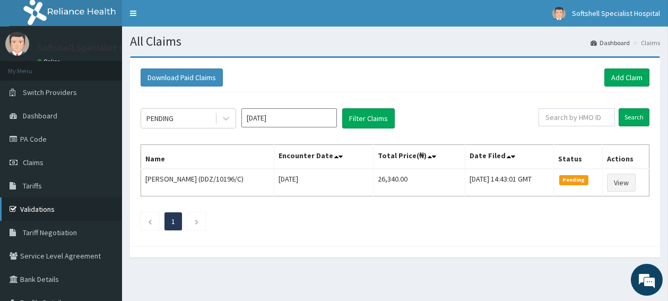
click at [35, 212] on link "Validations" at bounding box center [61, 208] width 122 height 23
click at [615, 78] on link "Add Claim" at bounding box center [626, 77] width 45 height 18
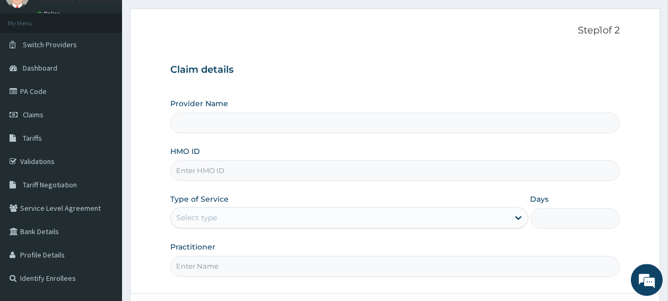
scroll to position [56, 0]
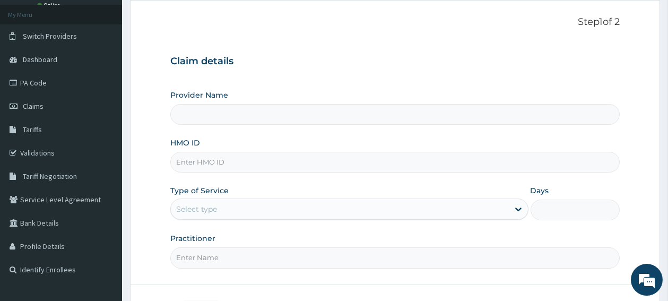
type input "Softshell Specialist Hospital"
click at [249, 160] on input "HMO ID" at bounding box center [394, 162] width 449 height 21
paste input "BLD/10032/B"
type input "BLD/10032/B"
click at [223, 210] on div "Select type" at bounding box center [340, 209] width 338 height 17
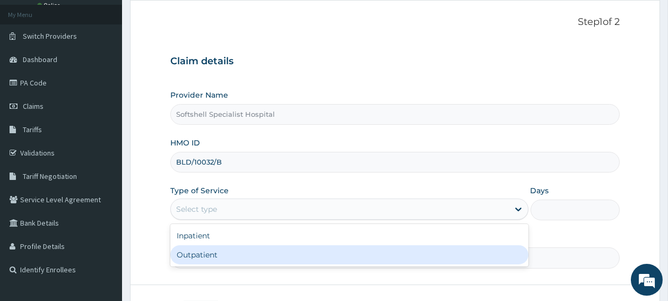
click at [204, 259] on div "Outpatient" at bounding box center [349, 254] width 358 height 19
type input "1"
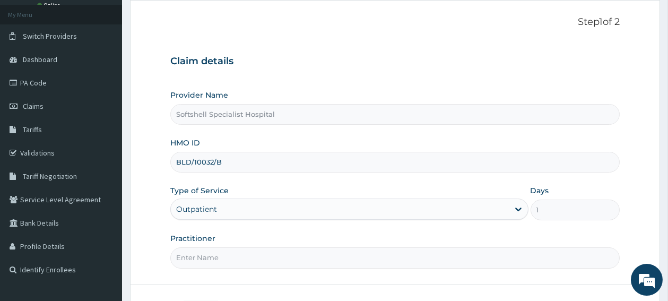
scroll to position [0, 0]
click at [206, 257] on input "Practitioner" at bounding box center [394, 257] width 449 height 21
click at [206, 258] on input "Practitioner" at bounding box center [394, 257] width 449 height 21
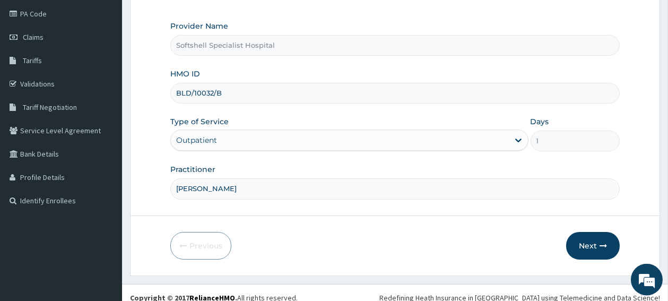
scroll to position [134, 0]
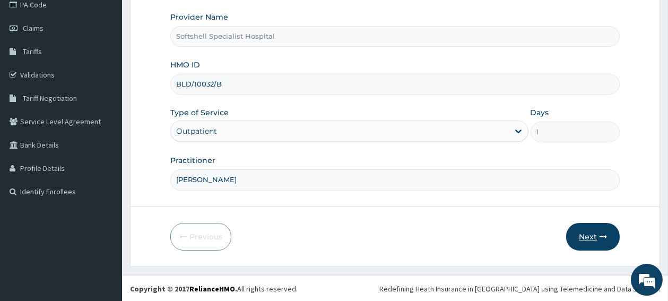
type input "[PERSON_NAME]"
click at [574, 239] on button "Next" at bounding box center [593, 237] width 54 height 28
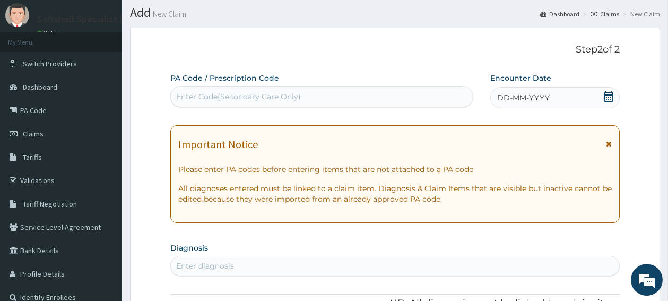
scroll to position [22, 0]
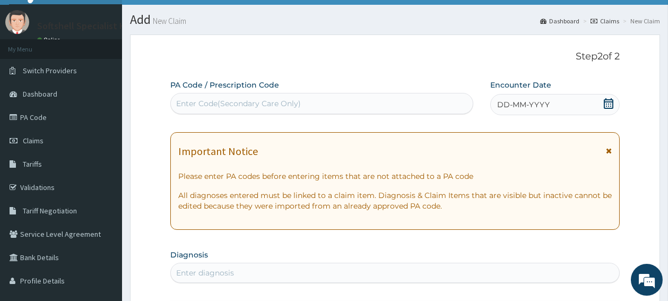
click at [614, 100] on div "DD-MM-YYYY" at bounding box center [555, 104] width 130 height 21
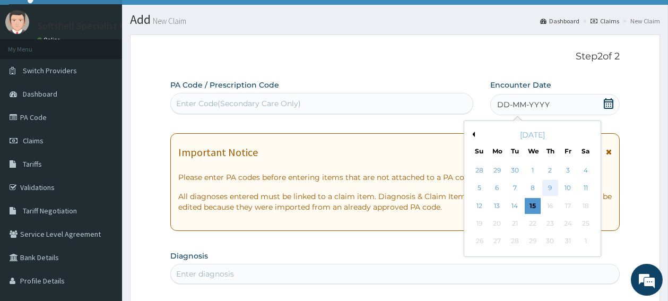
click at [553, 187] on div "9" at bounding box center [550, 188] width 16 height 16
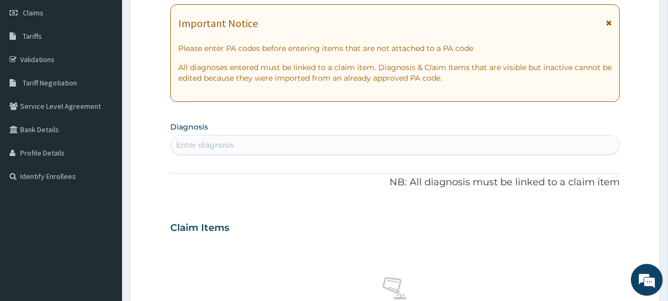
scroll to position [163, 0]
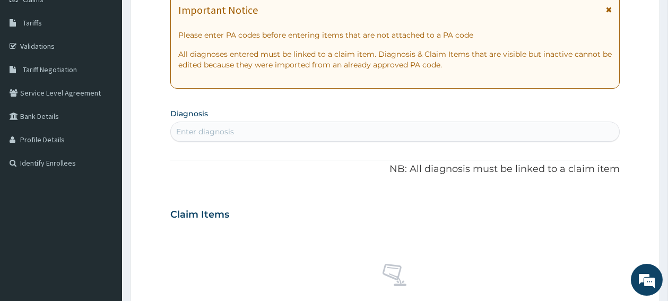
click at [268, 129] on div "Enter diagnosis" at bounding box center [395, 131] width 448 height 17
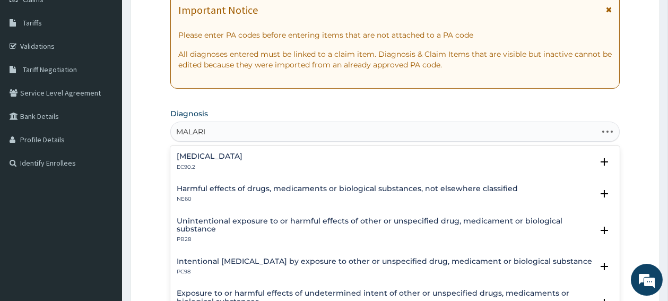
type input "[MEDICAL_DATA]"
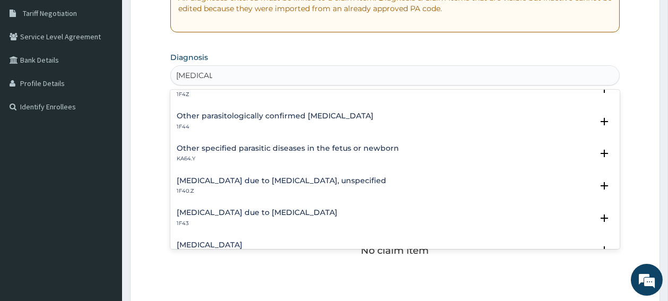
scroll to position [85, 0]
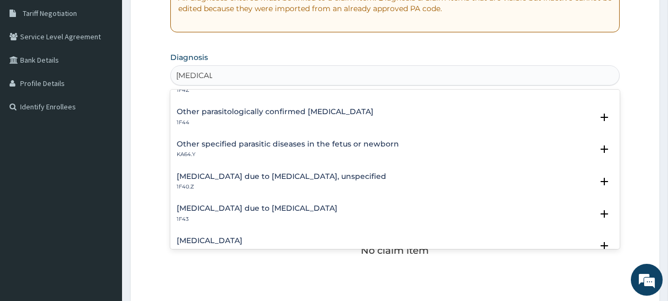
click at [271, 171] on div "[MEDICAL_DATA] due to [MEDICAL_DATA], unspecified 1F40.Z Select Status Query Qu…" at bounding box center [394, 184] width 449 height 32
click at [266, 177] on h4 "[MEDICAL_DATA] due to [MEDICAL_DATA], unspecified" at bounding box center [282, 176] width 210 height 8
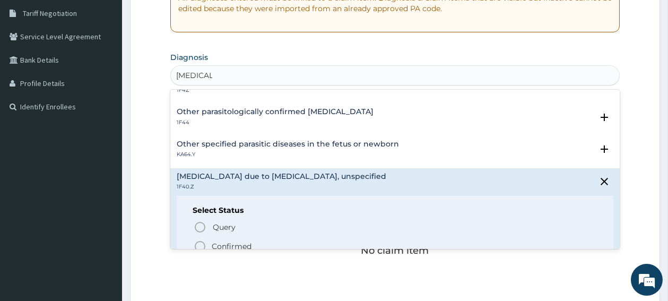
click at [203, 244] on icon "status option filled" at bounding box center [200, 246] width 13 height 13
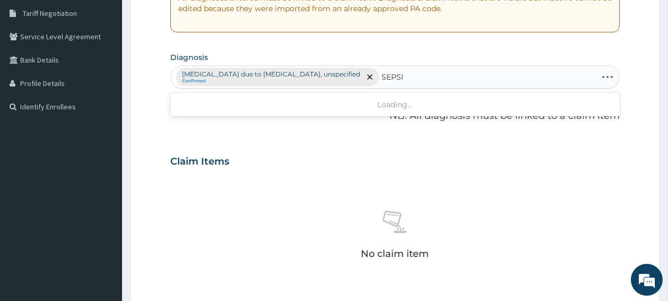
type input "[MEDICAL_DATA]"
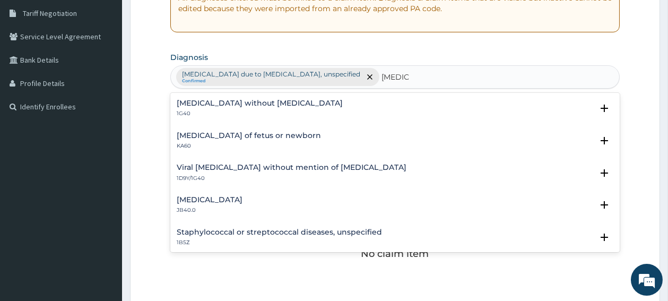
click at [202, 107] on h4 "[MEDICAL_DATA] without [MEDICAL_DATA]" at bounding box center [260, 103] width 166 height 8
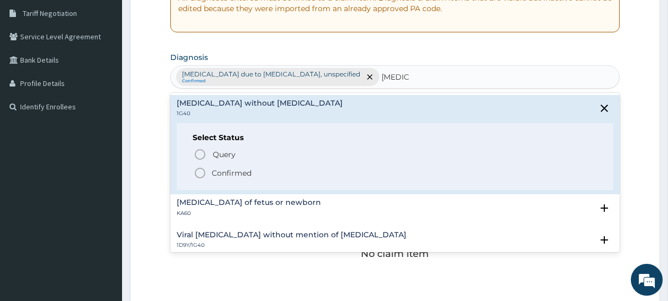
click at [201, 171] on icon "status option filled" at bounding box center [200, 173] width 13 height 13
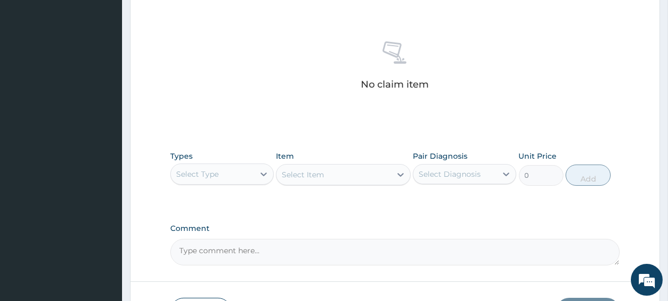
scroll to position [416, 0]
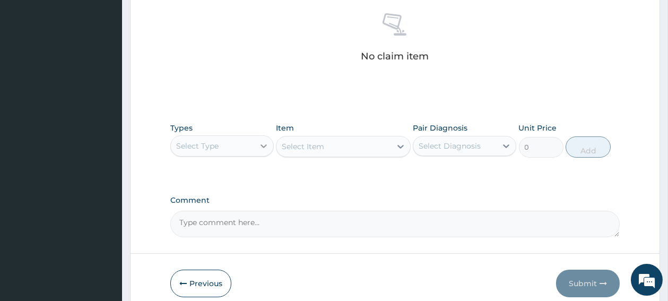
click at [262, 147] on icon at bounding box center [263, 146] width 11 height 11
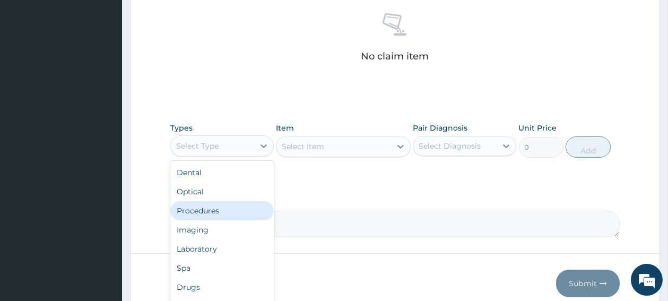
click at [230, 211] on div "Procedures" at bounding box center [221, 210] width 103 height 19
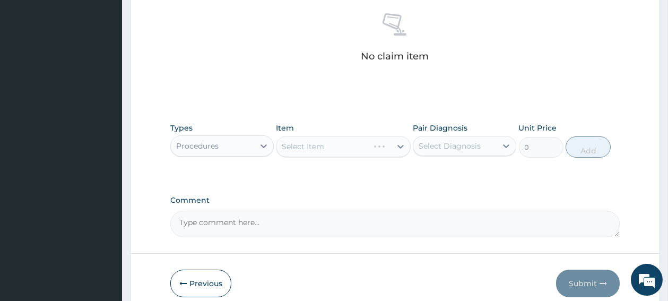
click at [342, 142] on div "Select Item" at bounding box center [343, 146] width 135 height 21
click at [342, 142] on div "Select Item" at bounding box center [333, 146] width 115 height 17
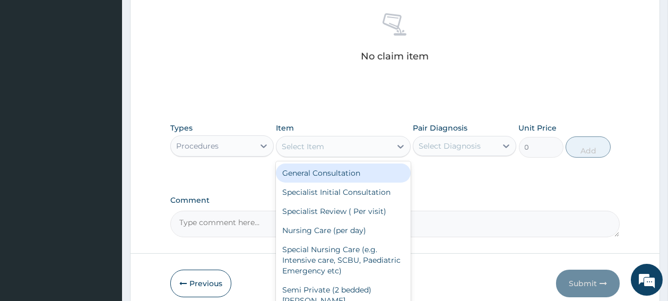
click at [340, 170] on div "General Consultation" at bounding box center [343, 172] width 135 height 19
type input "1800"
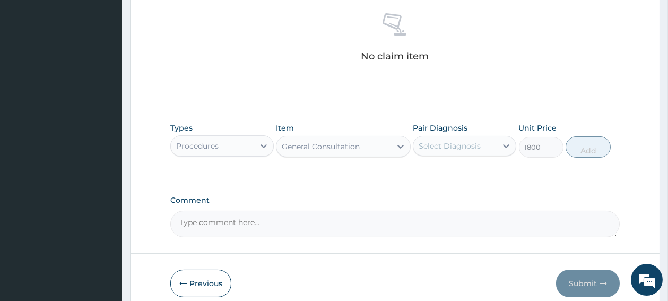
click at [438, 142] on div "Select Diagnosis" at bounding box center [450, 146] width 62 height 11
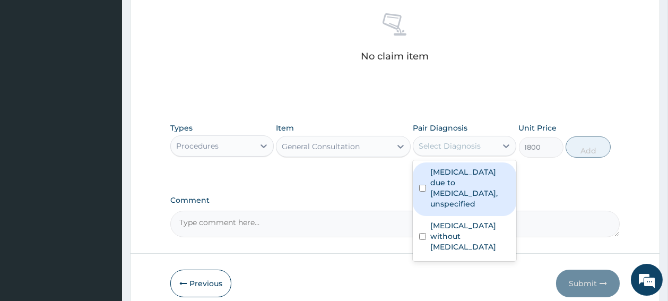
click at [425, 188] on input "checkbox" at bounding box center [422, 188] width 7 height 7
checkbox input "true"
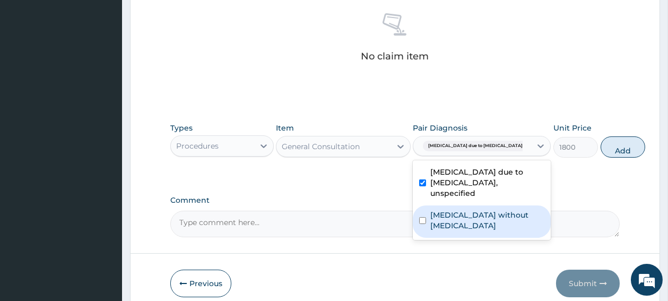
click at [424, 224] on input "checkbox" at bounding box center [422, 220] width 7 height 7
checkbox input "true"
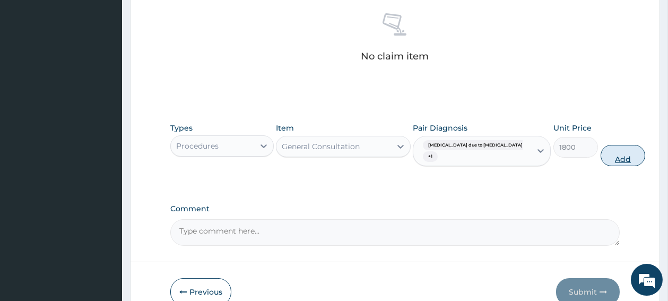
click at [601, 157] on button "Add" at bounding box center [623, 155] width 45 height 21
type input "0"
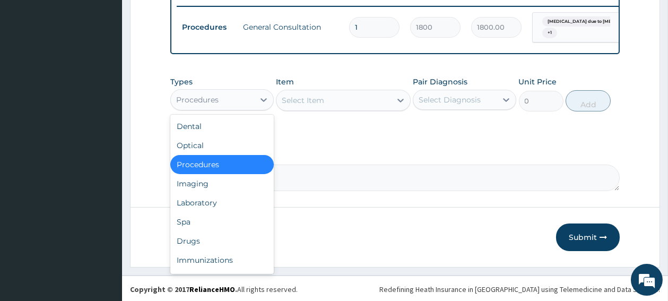
click at [235, 100] on div "Procedures" at bounding box center [212, 99] width 83 height 17
click at [200, 212] on div "Laboratory" at bounding box center [221, 202] width 103 height 19
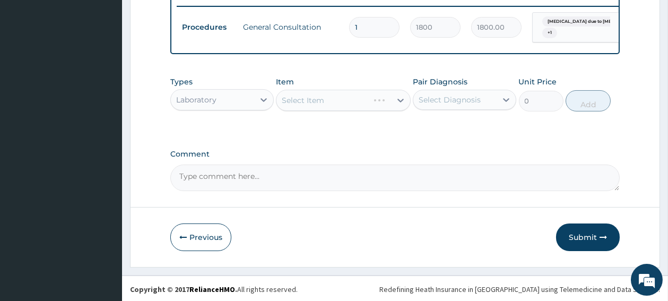
click at [326, 102] on div "Select Item" at bounding box center [343, 100] width 135 height 21
click at [339, 109] on div "Select Item" at bounding box center [333, 100] width 115 height 17
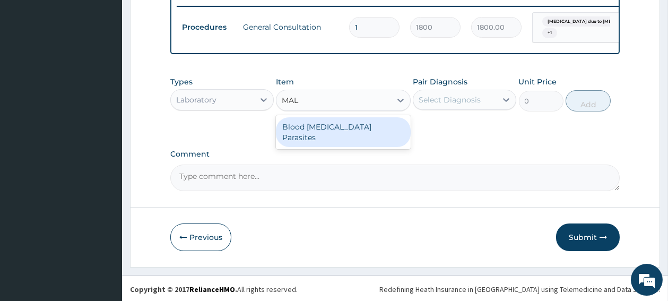
type input "MALA"
click at [317, 140] on div "Blood Malaria Parasites" at bounding box center [343, 132] width 135 height 30
type input "700"
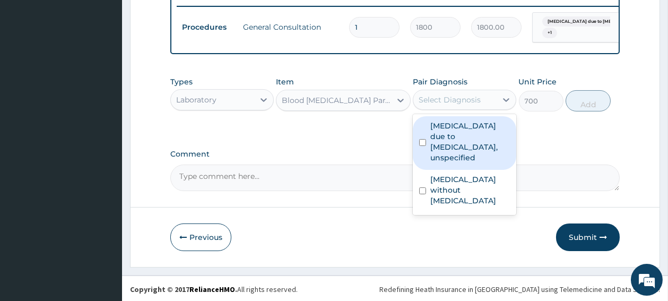
click at [441, 108] on div "Select Diagnosis" at bounding box center [454, 99] width 83 height 17
click at [422, 146] on input "checkbox" at bounding box center [422, 142] width 7 height 7
checkbox input "true"
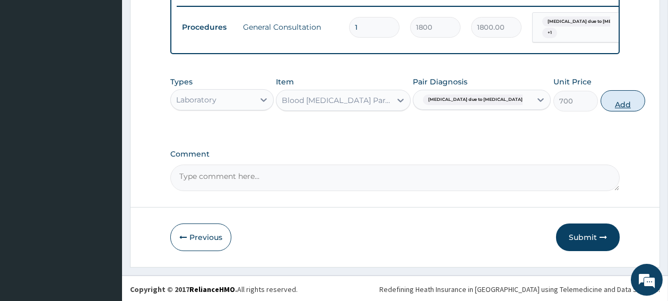
click at [601, 111] on button "Add" at bounding box center [623, 100] width 45 height 21
type input "0"
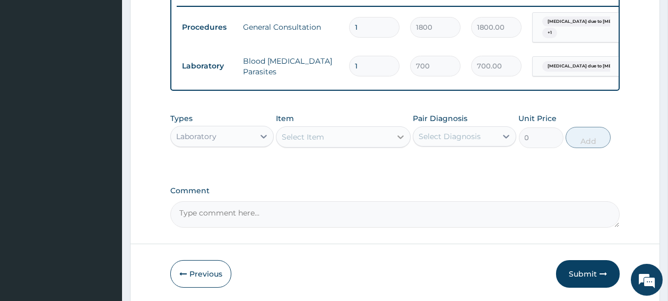
click at [391, 144] on div at bounding box center [400, 136] width 19 height 19
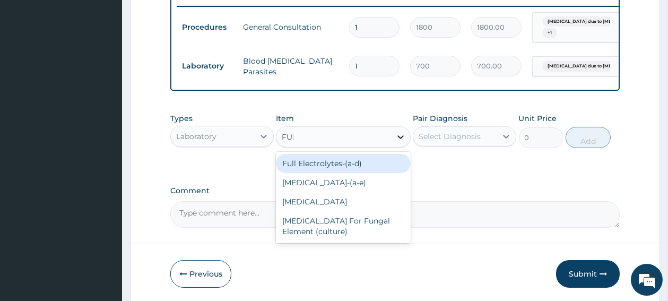
type input "FULL"
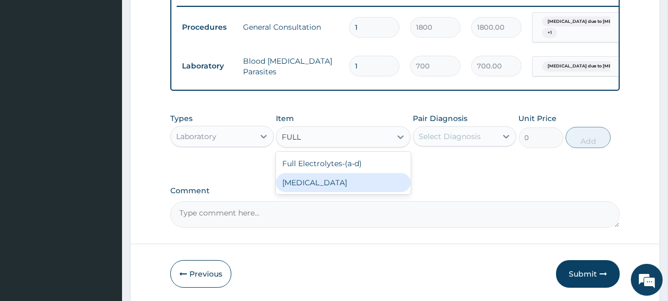
click at [317, 192] on div "Full Blood Count" at bounding box center [343, 182] width 135 height 19
type input "2000"
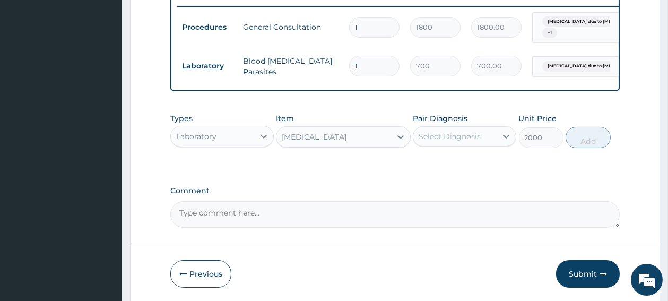
click at [472, 142] on div "Select Diagnosis" at bounding box center [450, 136] width 62 height 11
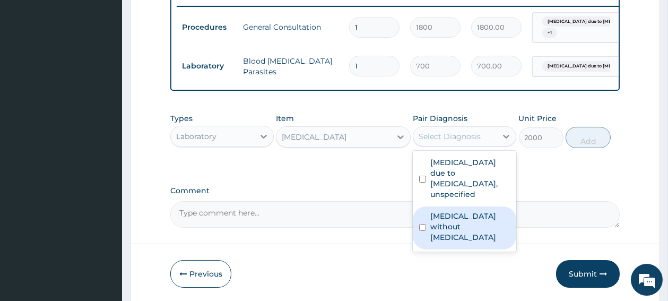
click at [421, 227] on input "checkbox" at bounding box center [422, 227] width 7 height 7
checkbox input "true"
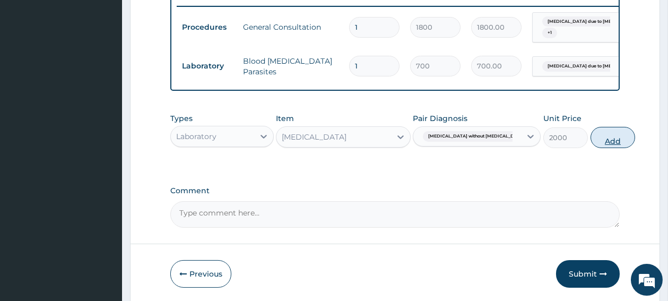
click at [590, 141] on button "Add" at bounding box center [612, 137] width 45 height 21
type input "0"
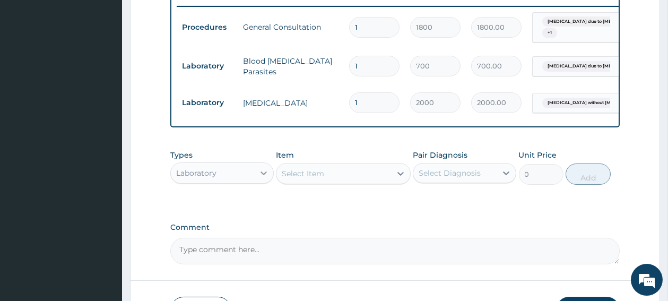
click at [258, 179] on div at bounding box center [263, 172] width 19 height 19
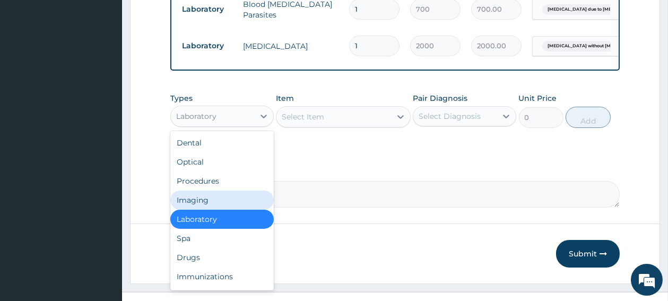
scroll to position [499, 0]
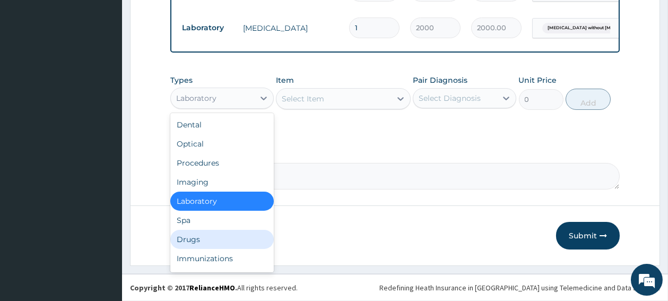
click at [215, 242] on div "Drugs" at bounding box center [221, 239] width 103 height 19
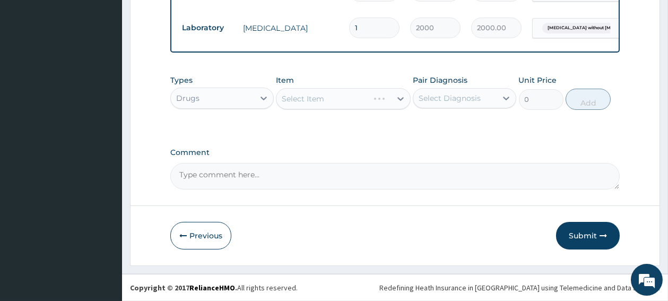
click at [373, 100] on div "Select Item" at bounding box center [343, 98] width 135 height 21
click at [373, 101] on div "Select Item" at bounding box center [333, 98] width 115 height 17
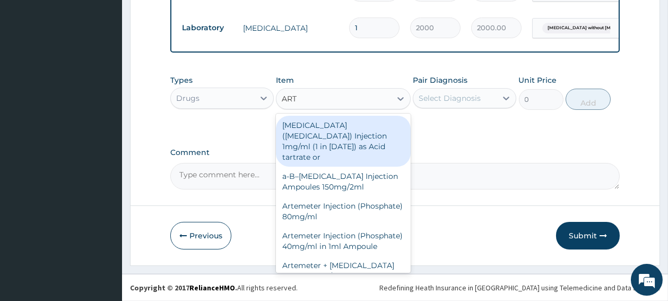
type input "ARTE"
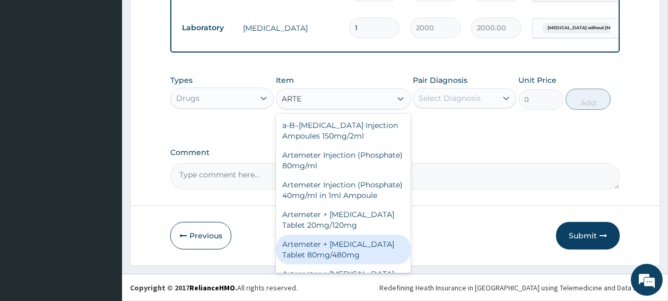
click at [315, 259] on div "Artemeter + Lumefantrine Tablet 80mg/480mg" at bounding box center [343, 249] width 135 height 30
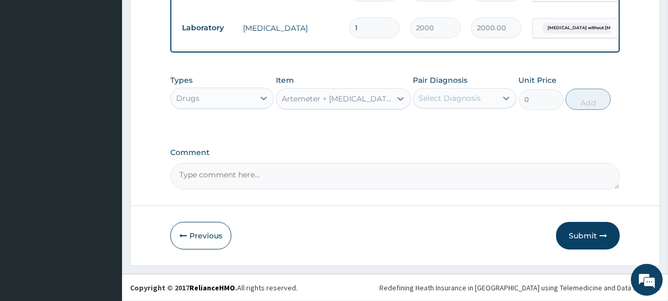
type input "1300"
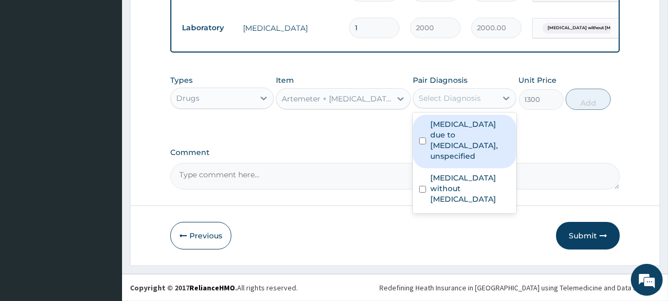
click at [454, 97] on div "Select Diagnosis" at bounding box center [450, 98] width 62 height 11
click at [423, 141] on input "checkbox" at bounding box center [422, 140] width 7 height 7
checkbox input "true"
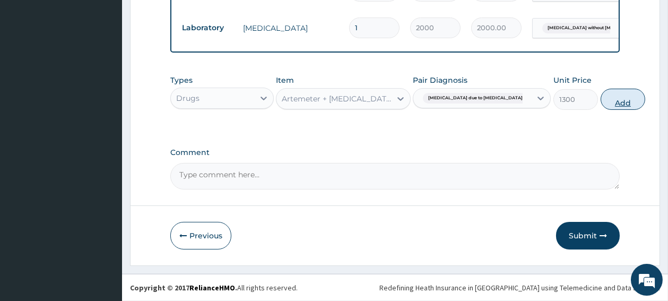
click at [601, 106] on button "Add" at bounding box center [623, 99] width 45 height 21
type input "0"
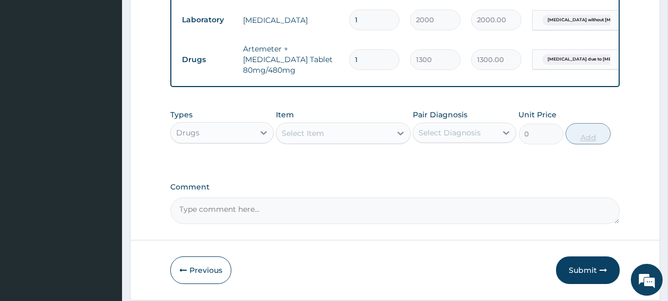
type input "0.00"
type input "6"
type input "7800.00"
type input "0.00"
type input "1"
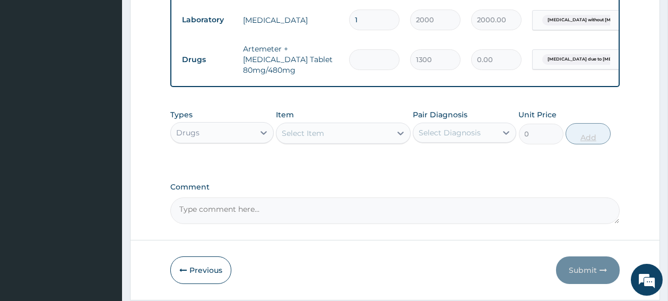
type input "1300.00"
click at [360, 142] on div "Select Item" at bounding box center [333, 133] width 115 height 17
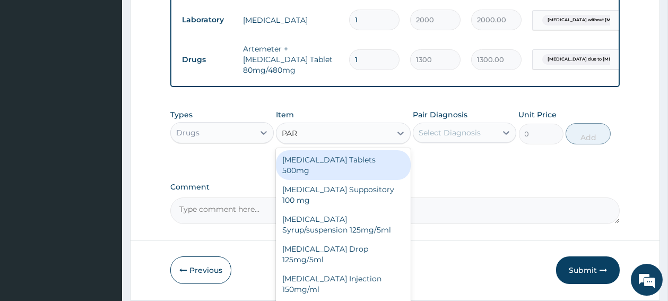
type input "PARA"
click at [348, 167] on div "Paracetamol Tablets 500mg" at bounding box center [343, 165] width 135 height 30
type input "10"
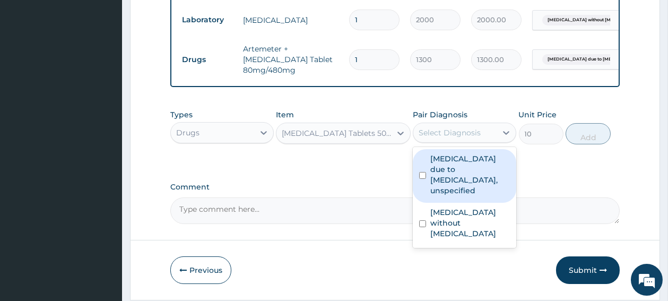
click at [442, 138] on div "Select Diagnosis" at bounding box center [450, 132] width 62 height 11
click at [425, 179] on input "checkbox" at bounding box center [422, 175] width 7 height 7
checkbox input "true"
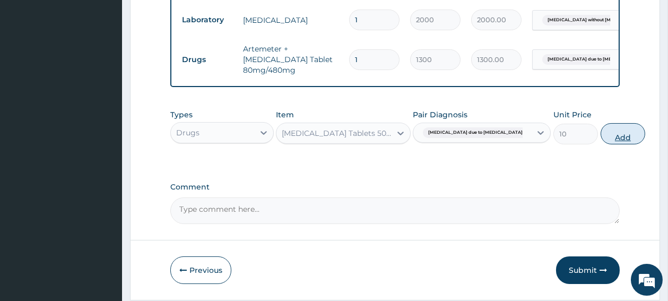
click at [601, 144] on button "Add" at bounding box center [623, 133] width 45 height 21
type input "0"
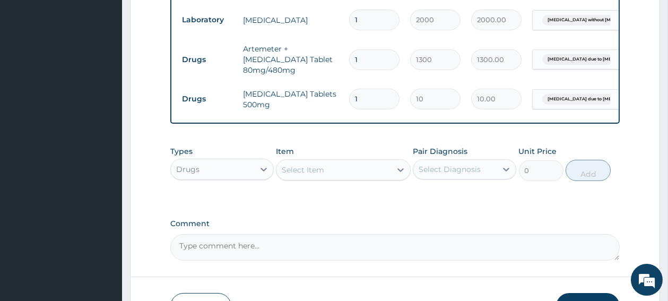
type input "18"
type input "180.00"
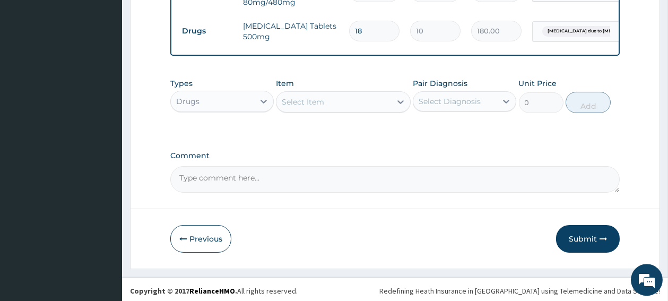
scroll to position [578, 0]
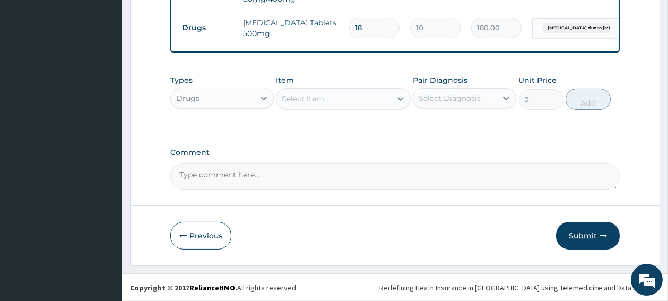
type input "18"
click at [585, 238] on button "Submit" at bounding box center [588, 236] width 64 height 28
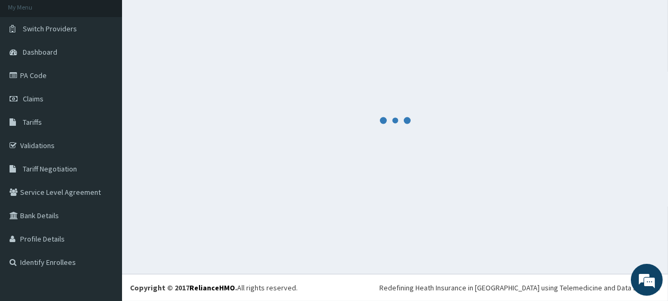
scroll to position [64, 0]
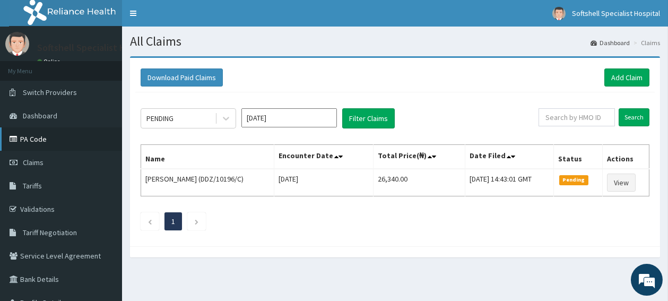
click at [33, 140] on link "PA Code" at bounding box center [61, 138] width 122 height 23
click at [40, 139] on link "PA Code" at bounding box center [61, 138] width 122 height 23
click at [621, 76] on link "Add Claim" at bounding box center [626, 77] width 45 height 18
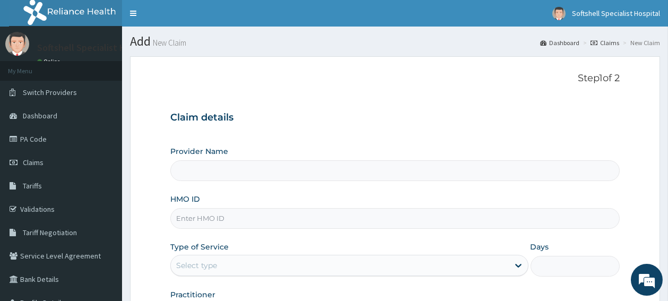
click at [291, 228] on input "HMO ID" at bounding box center [394, 218] width 449 height 21
type input "Softshell Specialist Hospital"
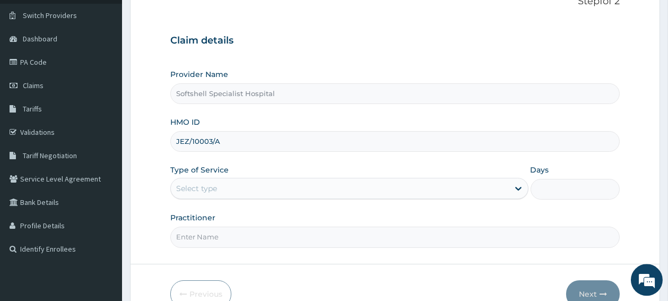
scroll to position [84, 0]
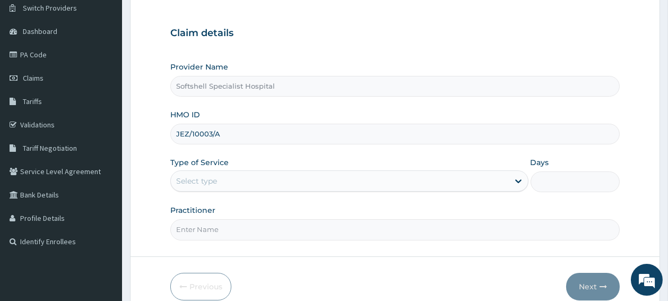
type input "JEZ/10003/A"
click at [314, 177] on div "Select type" at bounding box center [340, 180] width 338 height 17
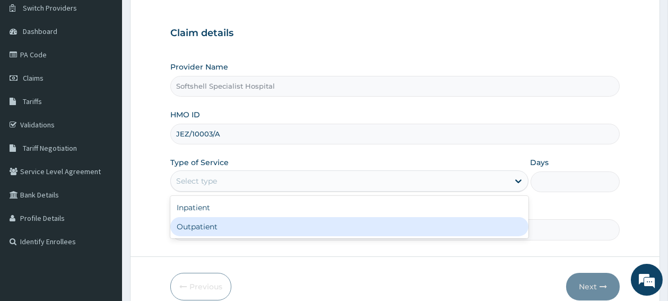
click at [267, 225] on div "Outpatient" at bounding box center [349, 226] width 358 height 19
type input "1"
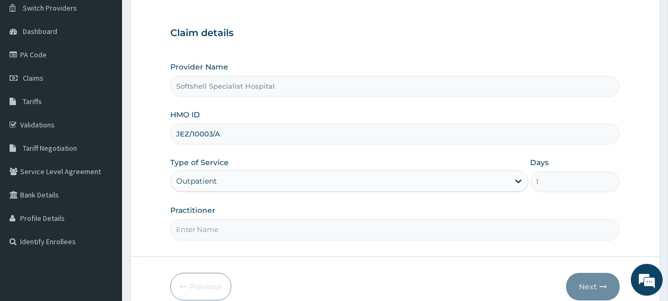
click at [267, 225] on input "Practitioner" at bounding box center [394, 229] width 449 height 21
type input "[PERSON_NAME]"
click at [584, 285] on button "Next" at bounding box center [593, 287] width 54 height 28
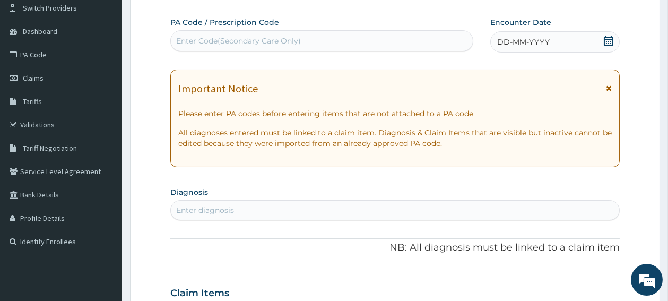
click at [275, 40] on div "Enter Code(Secondary Care Only)" at bounding box center [238, 41] width 125 height 11
paste input "JEZ/10003/A"
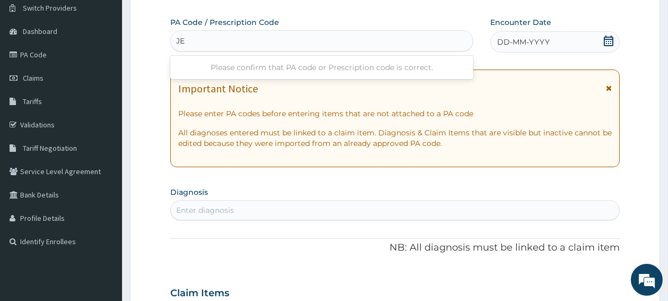
type input "J"
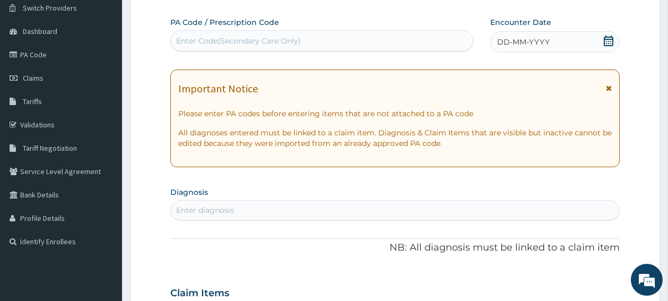
click at [223, 41] on div "Enter Code(Secondary Care Only)" at bounding box center [238, 41] width 125 height 11
paste input "PA/D356CD"
type input "PA/D356CD"
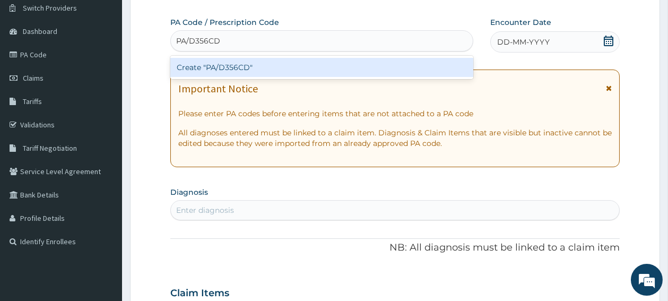
click at [219, 72] on div "Create "PA/D356CD"" at bounding box center [321, 67] width 303 height 19
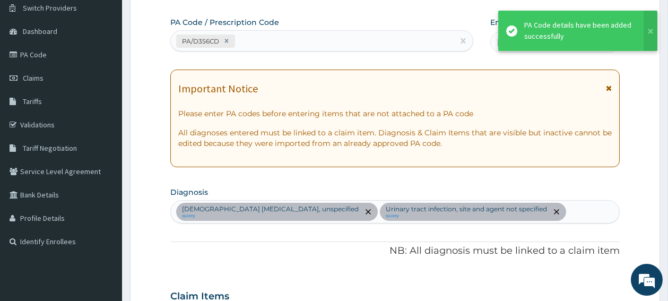
scroll to position [327, 0]
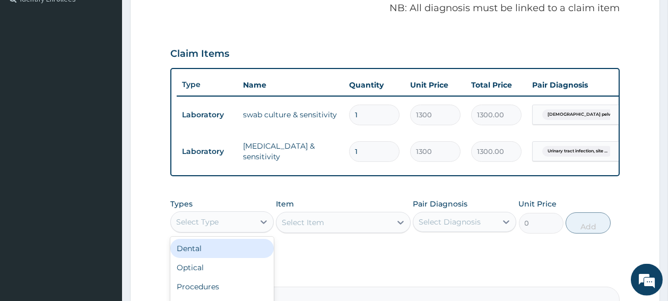
click at [236, 230] on div "Select Type" at bounding box center [212, 221] width 83 height 17
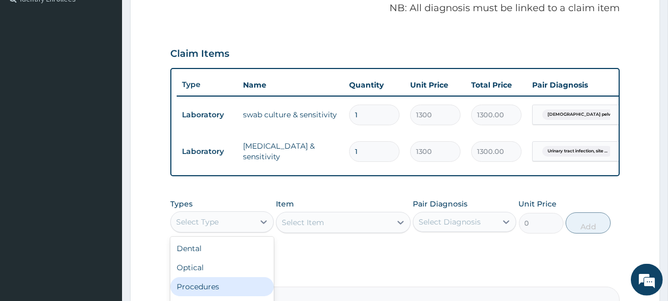
click at [223, 296] on div "Procedures" at bounding box center [221, 286] width 103 height 19
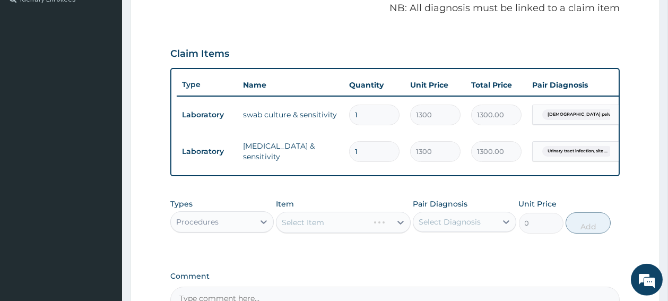
click at [325, 233] on div "Select Item" at bounding box center [343, 222] width 135 height 21
click at [351, 228] on div "Select Item" at bounding box center [333, 222] width 115 height 17
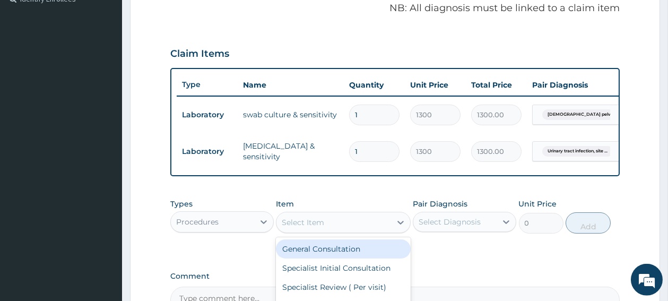
click at [322, 256] on div "General Consultation" at bounding box center [343, 248] width 135 height 19
type input "1800"
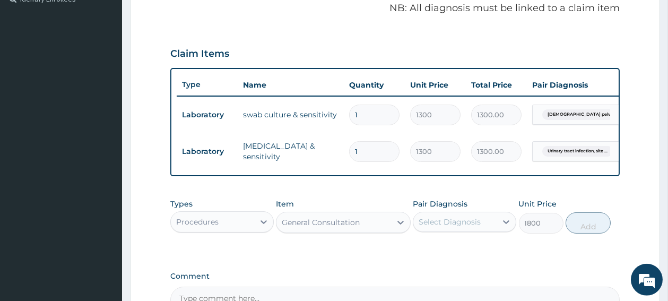
click at [448, 227] on div "Select Diagnosis" at bounding box center [450, 221] width 62 height 11
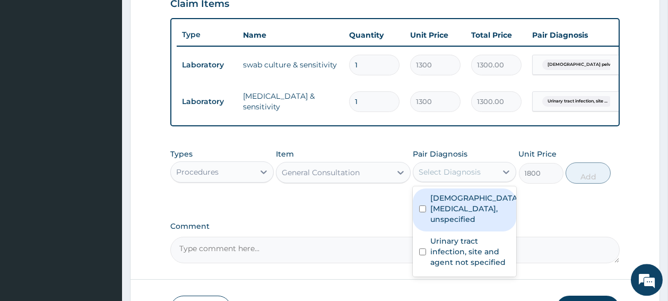
scroll to position [412, 0]
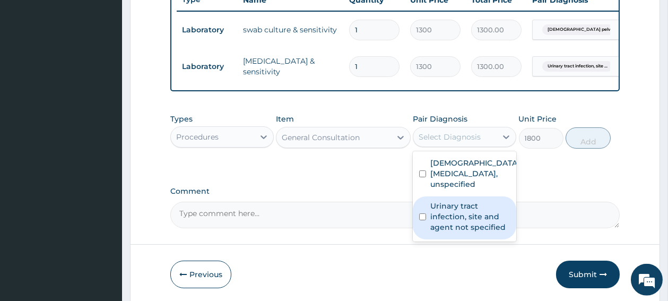
click at [425, 220] on input "checkbox" at bounding box center [422, 216] width 7 height 7
checkbox input "true"
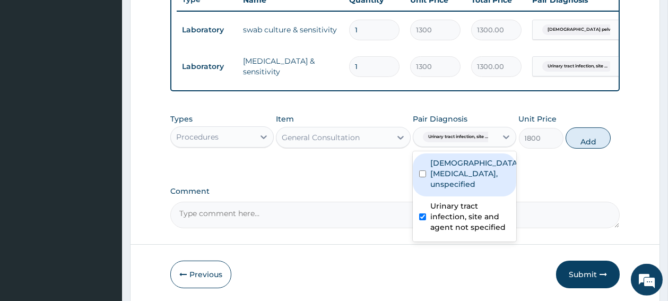
click at [423, 177] on input "checkbox" at bounding box center [422, 173] width 7 height 7
checkbox input "true"
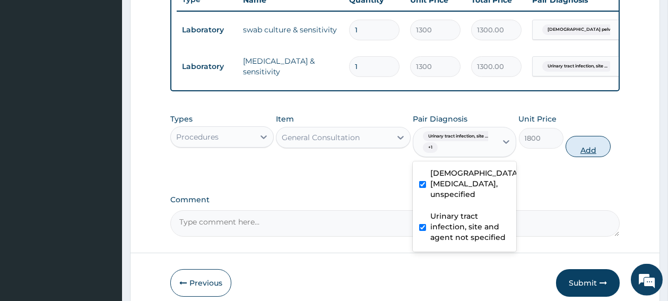
click at [598, 157] on button "Add" at bounding box center [588, 146] width 45 height 21
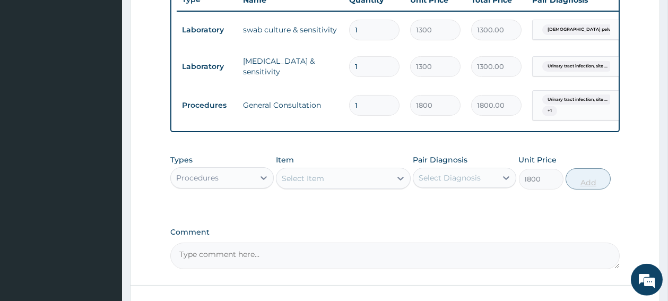
type input "0"
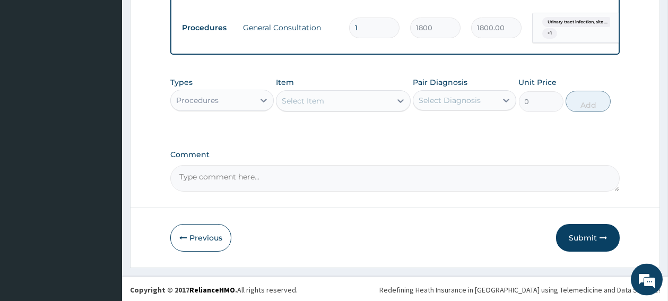
scroll to position [497, 0]
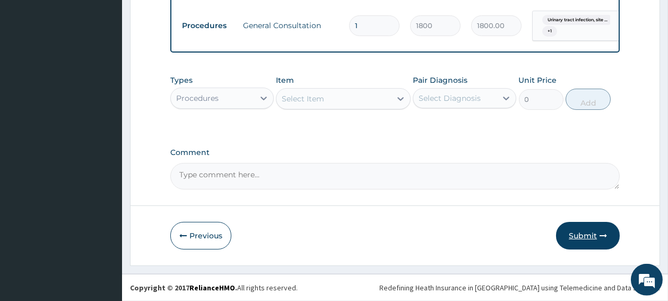
click at [583, 240] on button "Submit" at bounding box center [588, 236] width 64 height 28
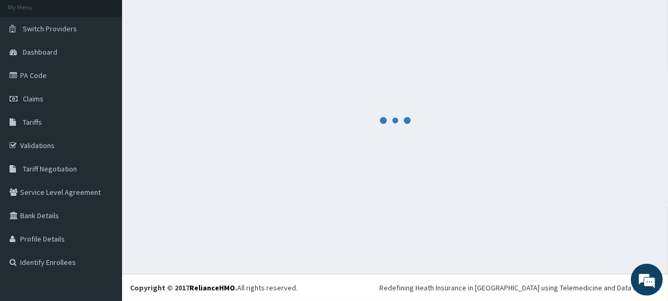
scroll to position [64, 0]
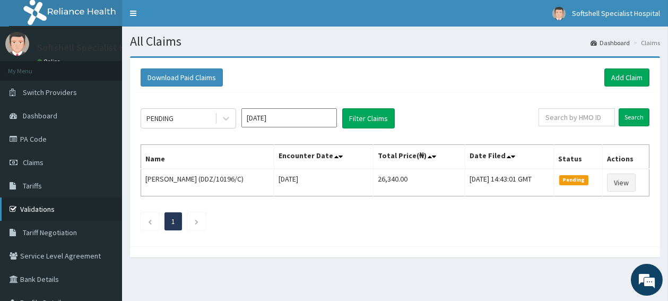
click at [54, 205] on link "Validations" at bounding box center [61, 208] width 122 height 23
click at [624, 78] on link "Add Claim" at bounding box center [626, 77] width 45 height 18
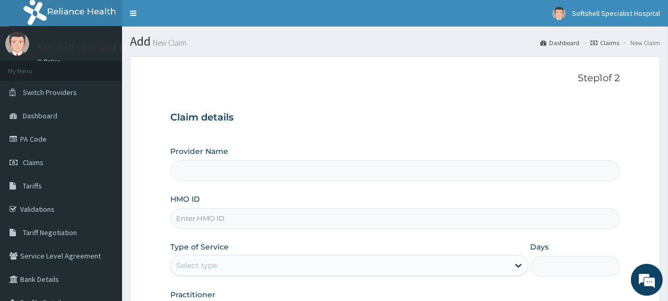
click at [223, 219] on input "HMO ID" at bounding box center [394, 218] width 449 height 21
paste input "SLB/10662/D"
type input "SLB/10662/D"
type input "Softshell Specialist Hospital"
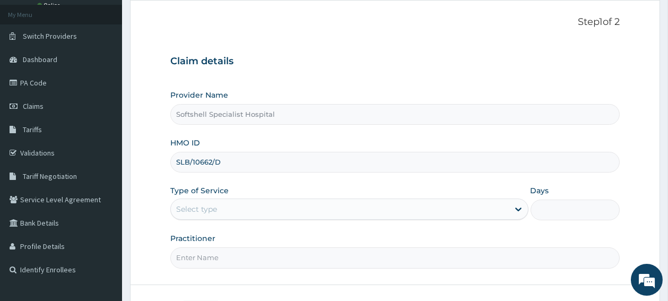
scroll to position [84, 0]
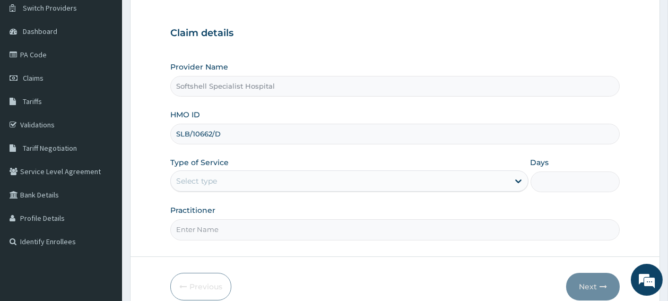
type input "SLB/10662/D"
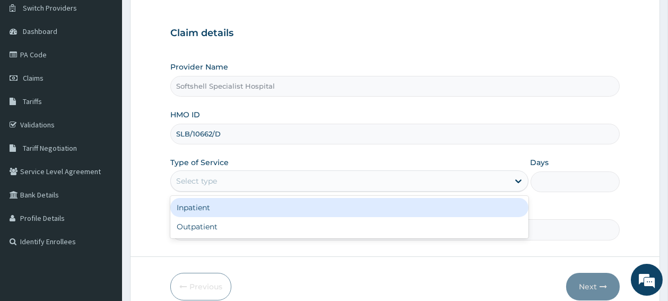
click at [243, 182] on div "Select type" at bounding box center [340, 180] width 338 height 17
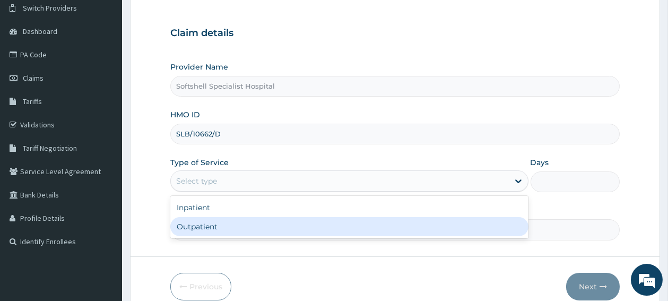
click at [224, 229] on div "Outpatient" at bounding box center [349, 226] width 358 height 19
type input "1"
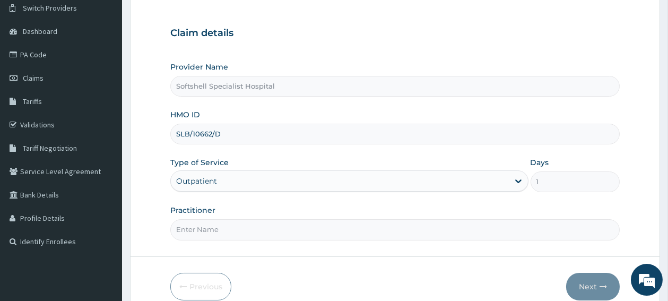
click at [224, 229] on input "Practitioner" at bounding box center [394, 229] width 449 height 21
type input "[PERSON_NAME]"
click at [666, 297] on section "Step 1 of 2 Claim details Provider Name Softshell Specialist Hospital HMO ID SL…" at bounding box center [395, 144] width 546 height 360
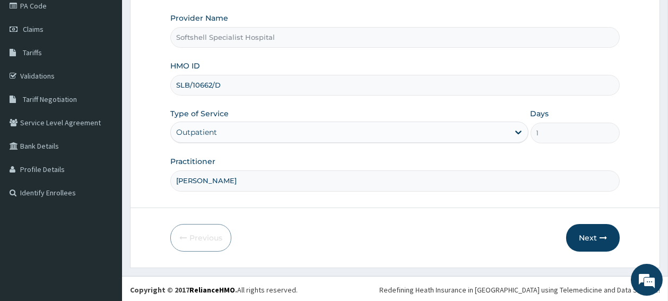
scroll to position [134, 0]
click at [588, 234] on button "Next" at bounding box center [593, 237] width 54 height 28
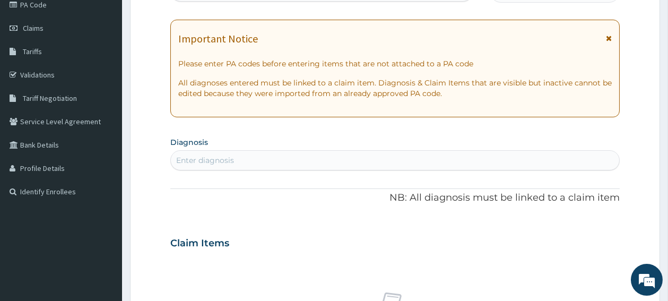
click at [241, 158] on div "Enter diagnosis" at bounding box center [395, 160] width 448 height 17
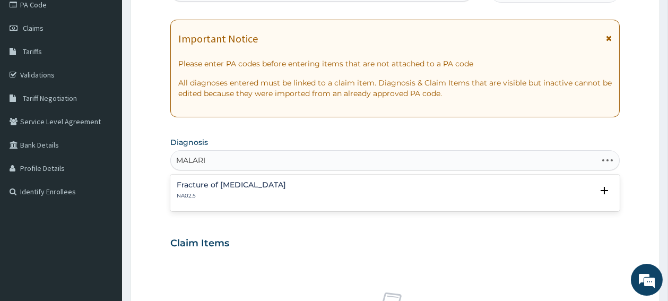
type input "[MEDICAL_DATA]"
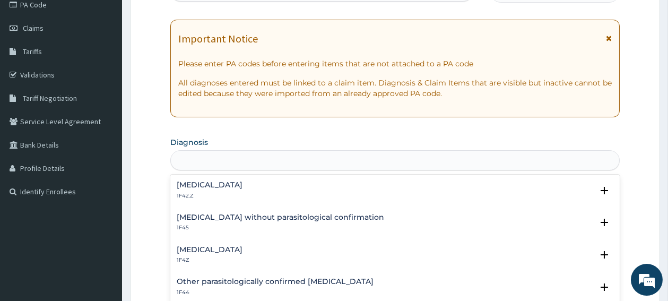
click at [241, 158] on div "[MEDICAL_DATA]" at bounding box center [395, 160] width 448 height 17
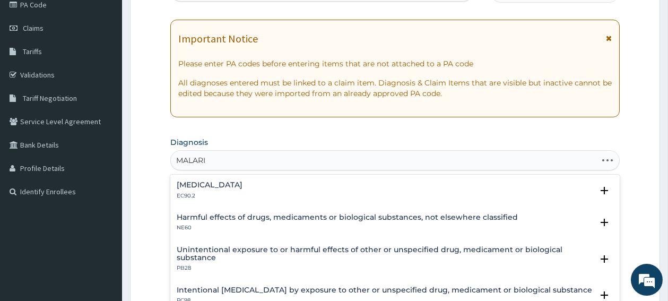
type input "[MEDICAL_DATA]"
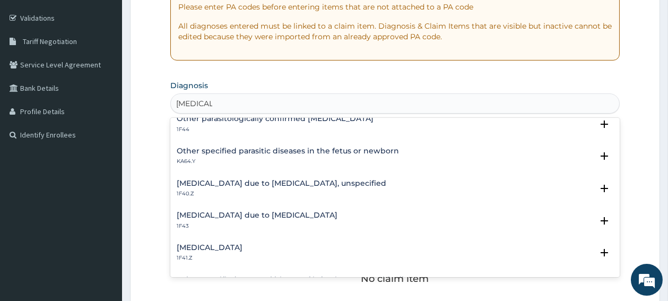
scroll to position [113, 0]
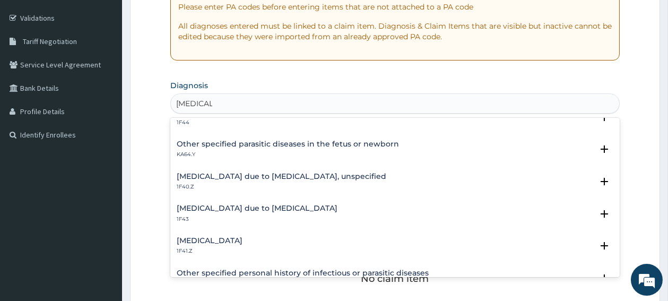
click at [256, 176] on h4 "[MEDICAL_DATA] due to [MEDICAL_DATA], unspecified" at bounding box center [282, 176] width 210 height 8
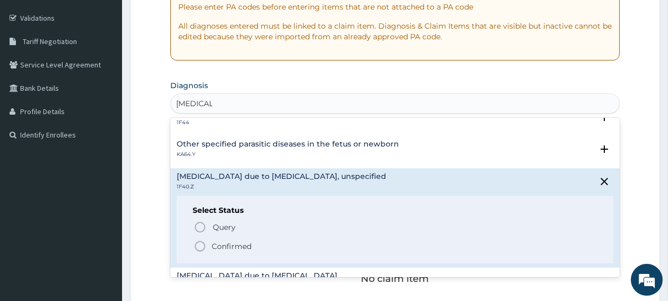
click at [203, 243] on icon "status option filled" at bounding box center [200, 246] width 13 height 13
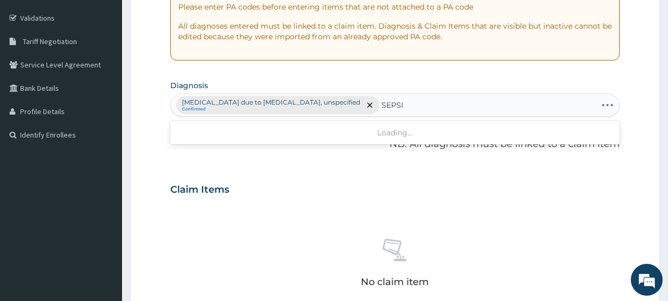
type input "[MEDICAL_DATA]"
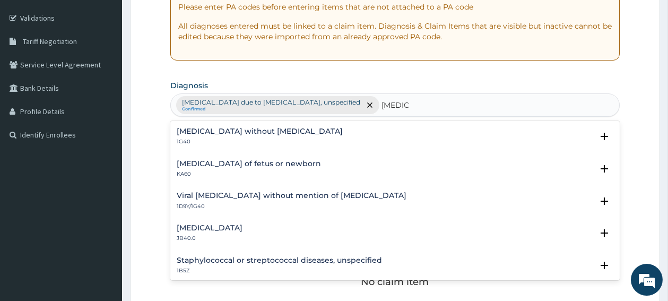
click at [202, 130] on h4 "[MEDICAL_DATA] without [MEDICAL_DATA]" at bounding box center [260, 131] width 166 height 8
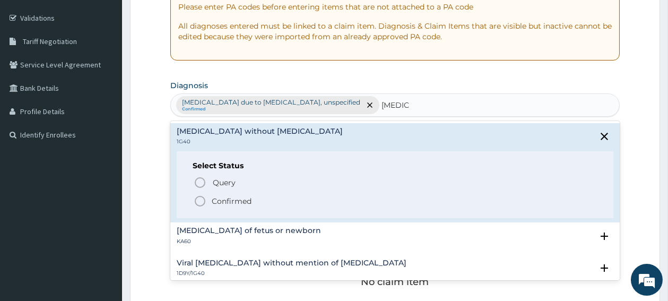
click at [197, 201] on icon "status option filled" at bounding box center [200, 201] width 13 height 13
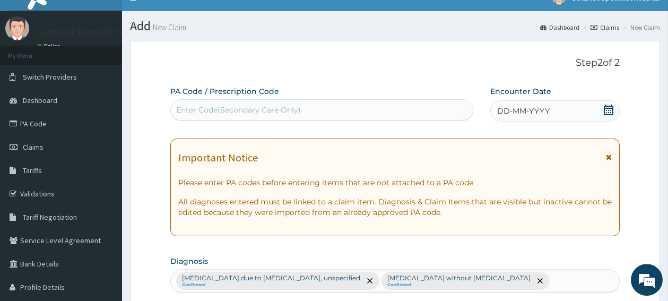
scroll to position [0, 0]
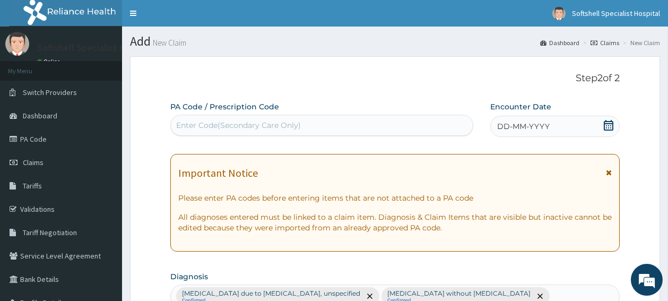
click at [606, 128] on icon at bounding box center [609, 125] width 10 height 11
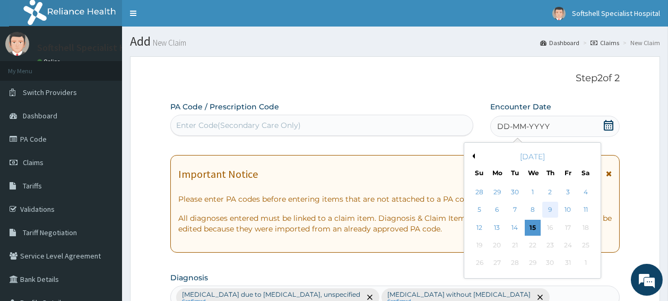
click at [549, 209] on div "9" at bounding box center [550, 210] width 16 height 16
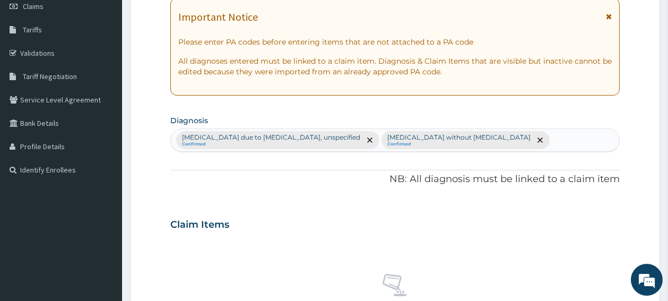
scroll to position [169, 0]
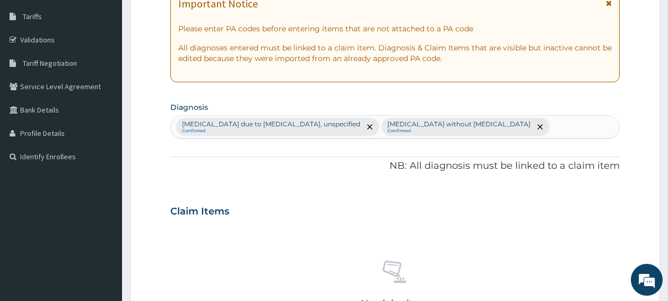
click at [667, 295] on section "Step 2 of 2 PA Code / Prescription Code Enter Code(Secondary Care Only) Encount…" at bounding box center [395, 223] width 546 height 689
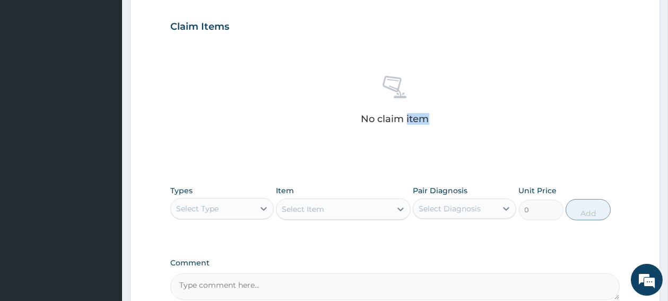
scroll to position [367, 0]
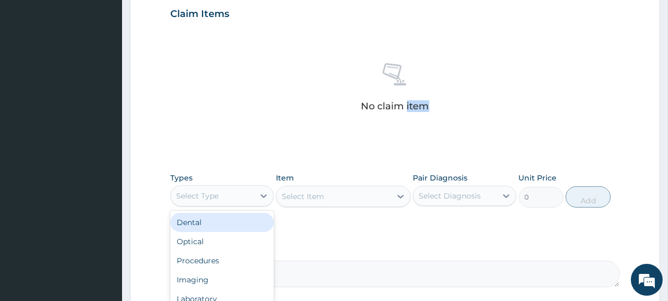
click at [248, 187] on div "Select Type" at bounding box center [212, 195] width 83 height 17
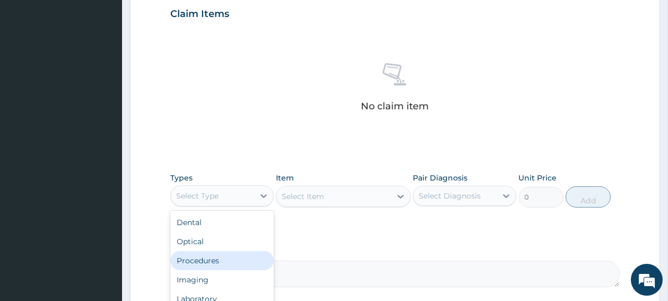
click at [233, 263] on div "Procedures" at bounding box center [221, 260] width 103 height 19
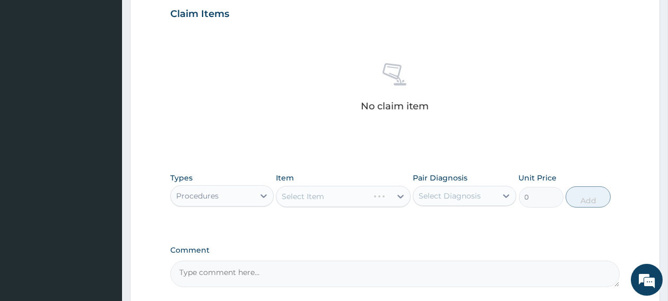
click at [335, 195] on div "Select Item" at bounding box center [343, 196] width 135 height 21
click at [335, 195] on div "Select Item" at bounding box center [333, 196] width 115 height 17
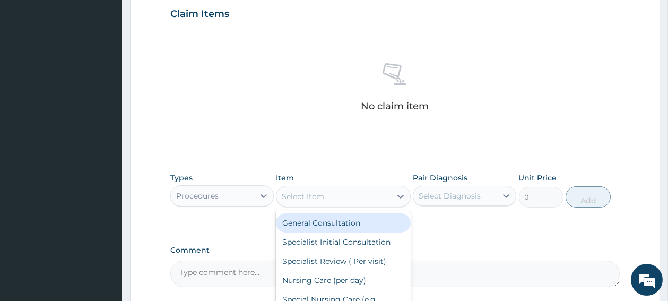
click at [323, 220] on div "General Consultation" at bounding box center [343, 222] width 135 height 19
type input "1800"
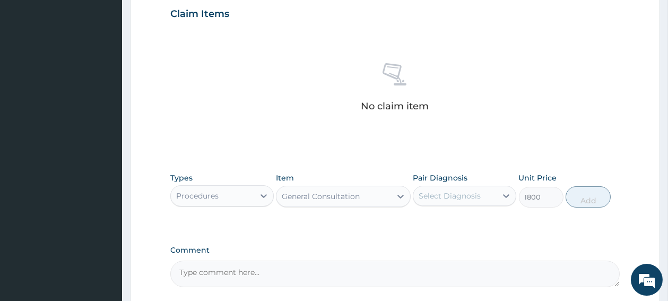
click at [438, 195] on div "Select Diagnosis" at bounding box center [450, 195] width 62 height 11
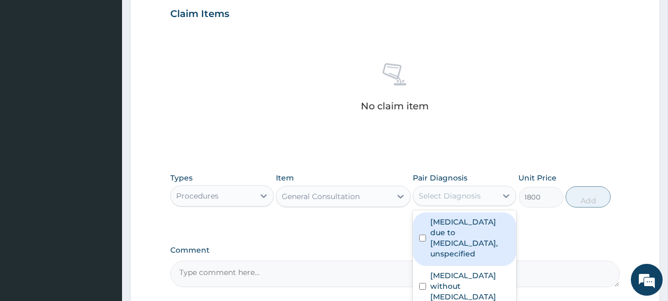
click at [424, 237] on input "checkbox" at bounding box center [422, 237] width 7 height 7
checkbox input "true"
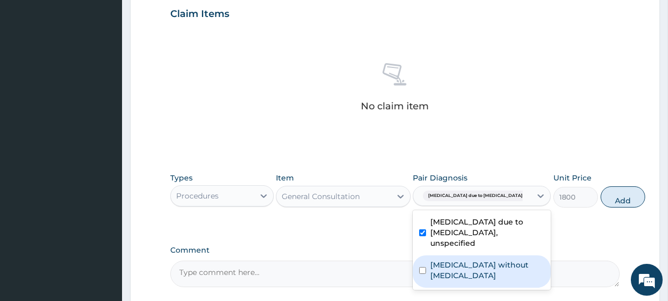
click at [423, 274] on input "checkbox" at bounding box center [422, 270] width 7 height 7
checkbox input "true"
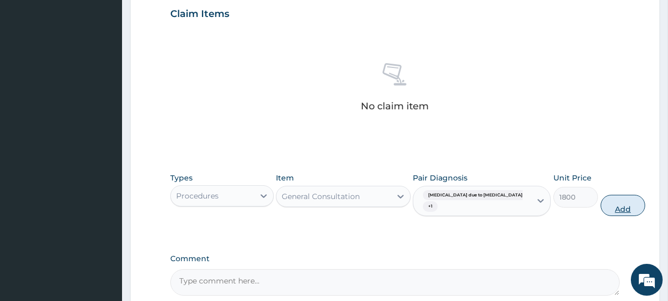
click at [601, 204] on button "Add" at bounding box center [623, 205] width 45 height 21
type input "0"
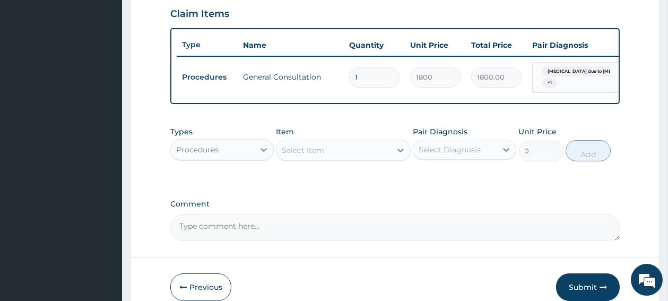
click at [331, 159] on div "Select Item" at bounding box center [333, 150] width 115 height 17
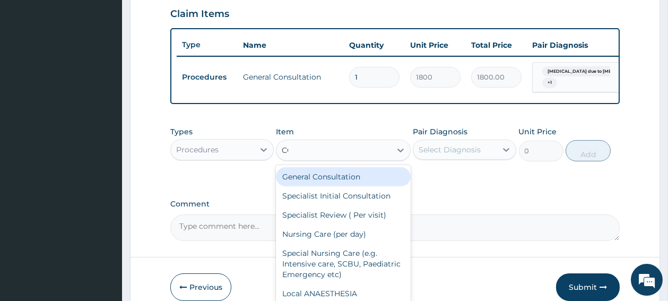
type input "C"
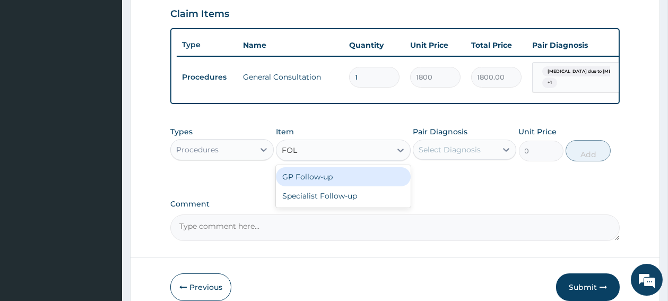
type input "FOLL"
click at [323, 183] on div "GP Follow-up" at bounding box center [343, 176] width 135 height 19
type input "1000"
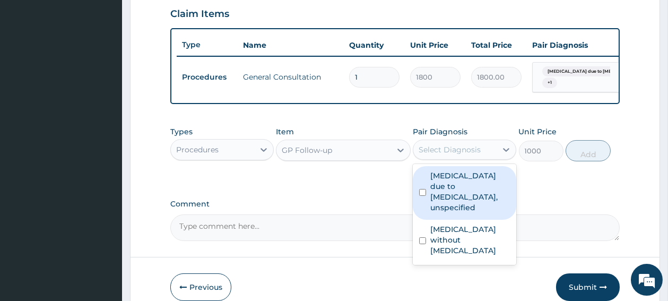
click at [471, 155] on div "Select Diagnosis" at bounding box center [450, 149] width 62 height 11
click at [425, 196] on input "checkbox" at bounding box center [422, 192] width 7 height 7
checkbox input "true"
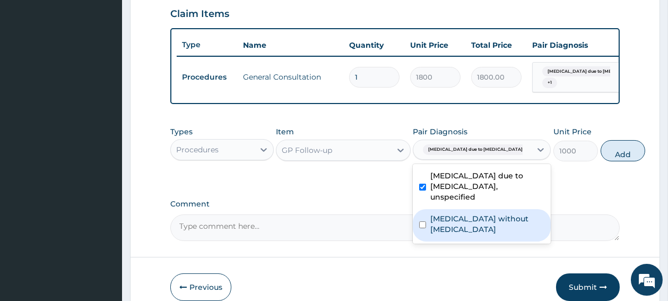
click at [422, 228] on input "checkbox" at bounding box center [422, 224] width 7 height 7
checkbox input "true"
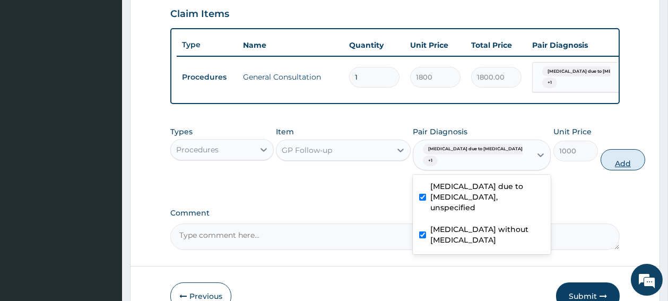
click at [601, 163] on button "Add" at bounding box center [623, 159] width 45 height 21
type input "0"
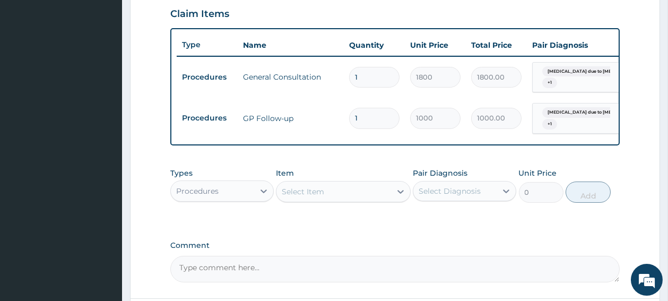
scroll to position [0, 77]
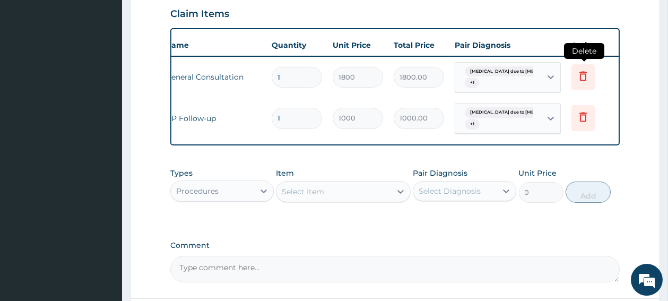
click at [584, 76] on icon at bounding box center [583, 76] width 13 height 13
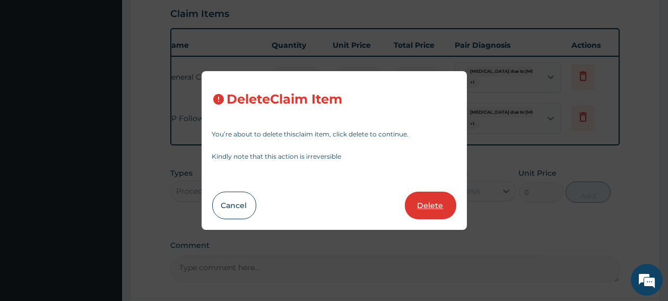
click at [435, 219] on button "Delete" at bounding box center [430, 206] width 51 height 28
type input "1000"
type input "1000.00"
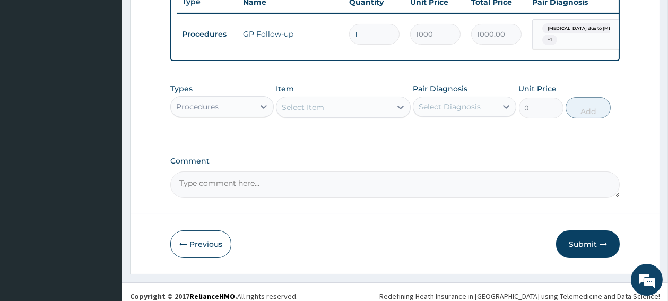
scroll to position [426, 0]
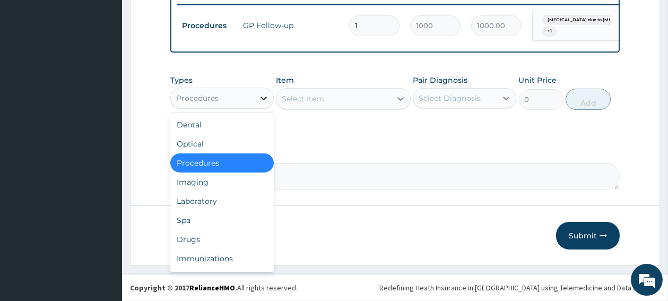
click at [258, 100] on icon at bounding box center [263, 98] width 11 height 11
click at [199, 199] on div "Laboratory" at bounding box center [221, 201] width 103 height 19
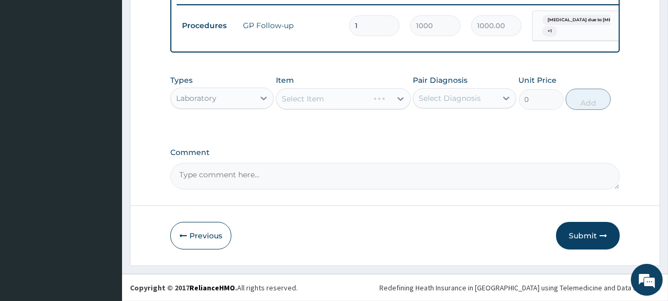
click at [328, 98] on div "Select Item" at bounding box center [343, 98] width 135 height 21
click at [328, 98] on div "Select Item" at bounding box center [333, 98] width 115 height 17
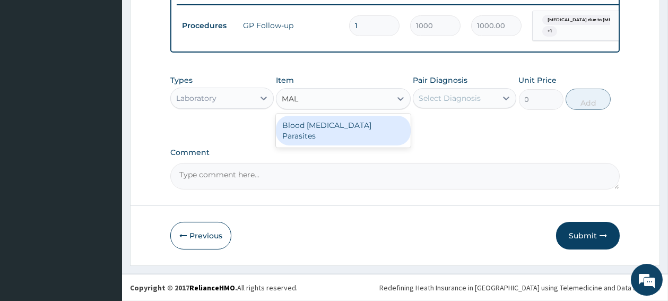
type input "MALA"
click at [319, 131] on div "Blood [MEDICAL_DATA] Parasites" at bounding box center [343, 131] width 135 height 30
type input "700"
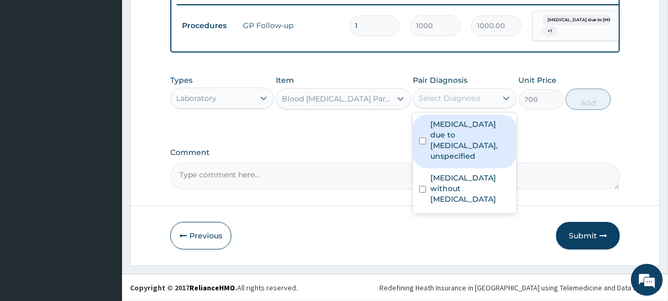
click at [466, 93] on div "Select Diagnosis" at bounding box center [450, 98] width 62 height 11
click at [420, 140] on input "checkbox" at bounding box center [422, 140] width 7 height 7
checkbox input "true"
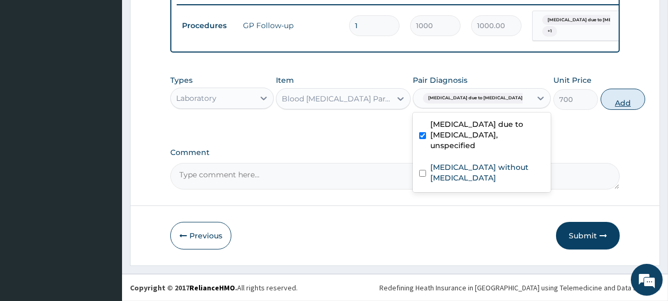
click at [601, 98] on button "Add" at bounding box center [623, 99] width 45 height 21
type input "0"
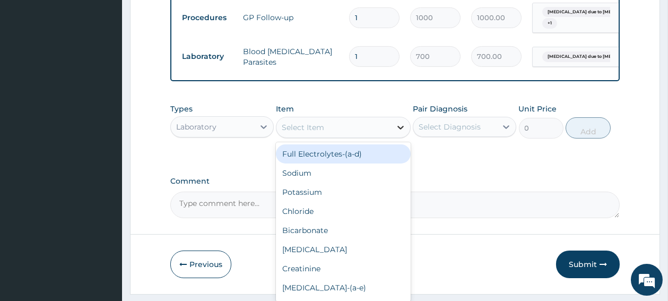
click at [393, 133] on div at bounding box center [400, 127] width 19 height 19
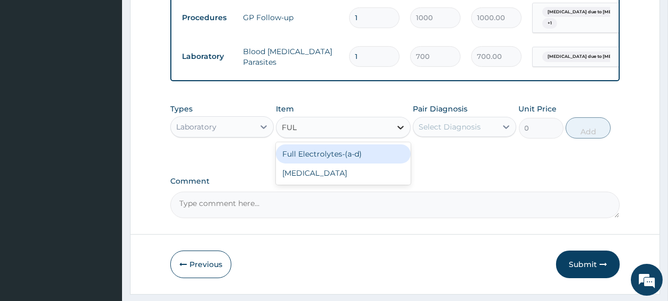
type input "FULL"
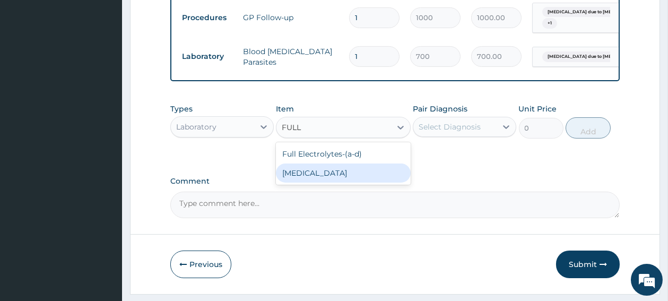
click at [314, 183] on div "[MEDICAL_DATA]" at bounding box center [343, 172] width 135 height 19
type input "2000"
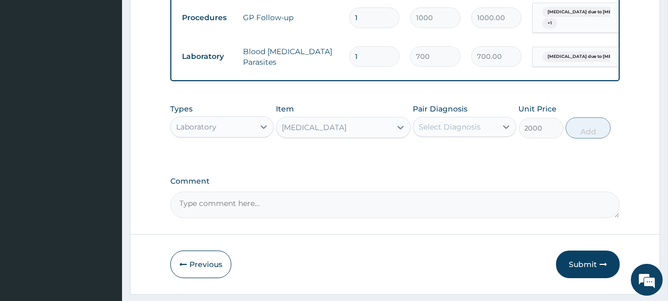
click at [458, 132] on div "Select Diagnosis" at bounding box center [450, 126] width 62 height 11
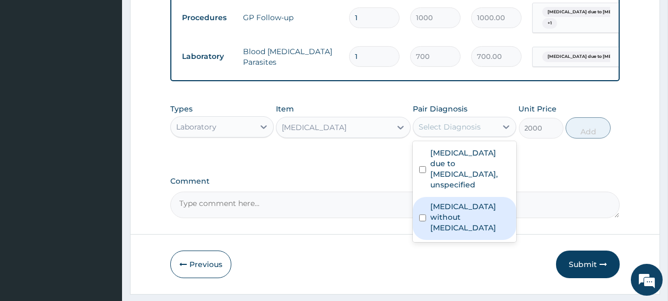
click at [423, 221] on input "checkbox" at bounding box center [422, 217] width 7 height 7
checkbox input "true"
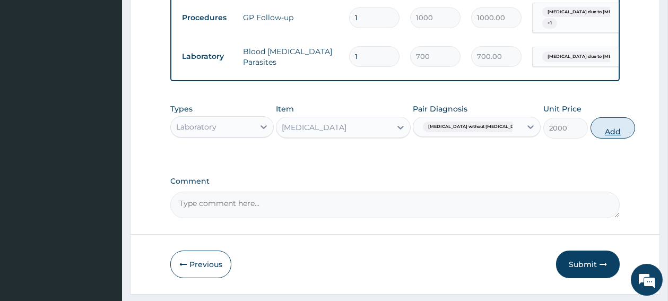
click at [592, 136] on button "Add" at bounding box center [612, 127] width 45 height 21
type input "0"
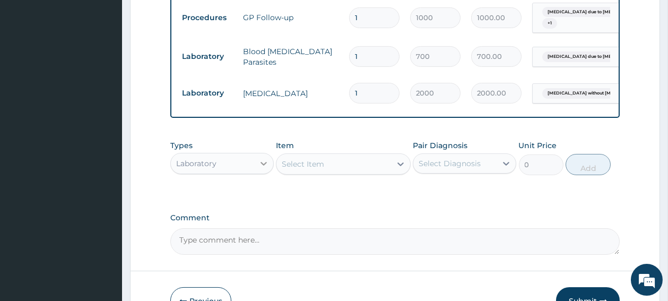
click at [255, 168] on div at bounding box center [263, 163] width 19 height 19
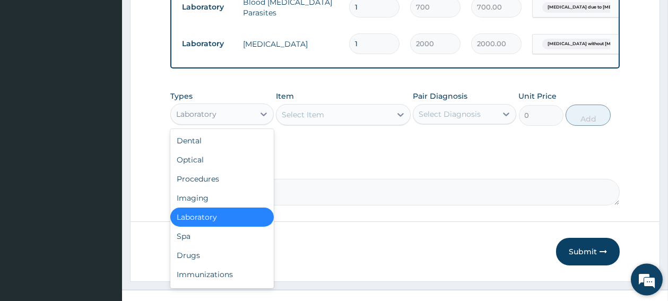
scroll to position [483, 0]
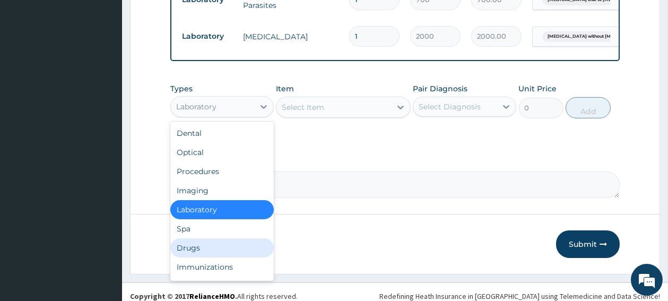
click at [221, 251] on div "Drugs" at bounding box center [221, 247] width 103 height 19
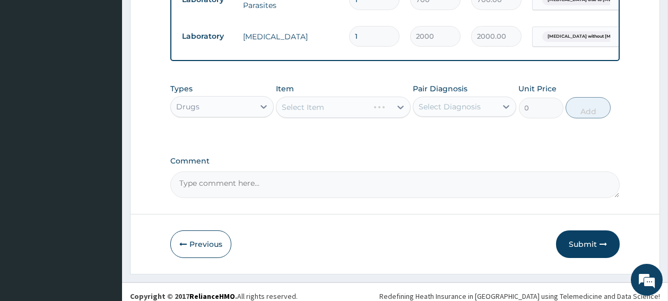
click at [325, 114] on div "Select Item" at bounding box center [343, 107] width 135 height 21
click at [325, 114] on div "Select Item" at bounding box center [333, 107] width 115 height 17
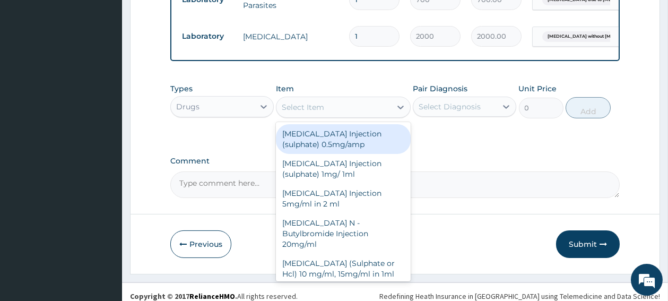
click at [325, 114] on div "Select Item" at bounding box center [333, 107] width 115 height 17
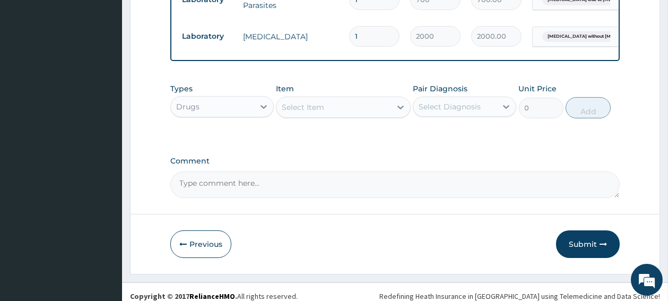
click at [325, 114] on div "Select Item" at bounding box center [333, 107] width 115 height 17
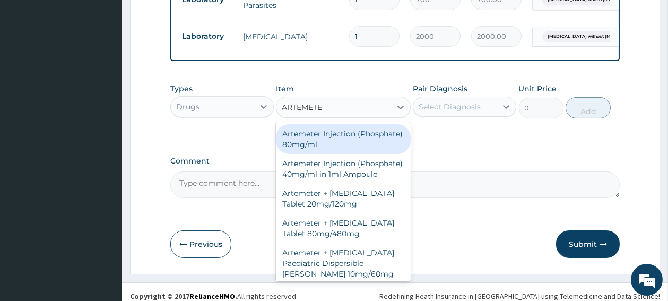
type input "ARTEMETER"
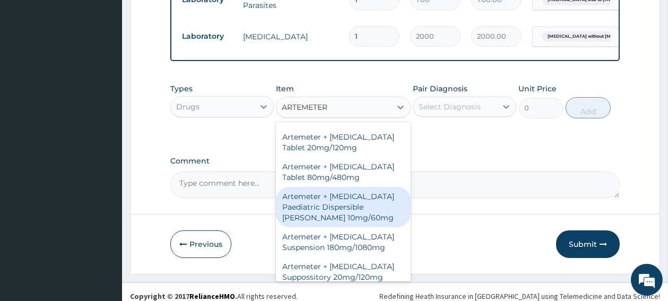
scroll to position [74, 0]
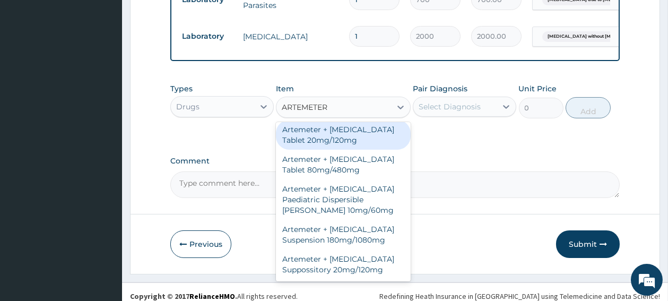
click at [326, 143] on div "Artemeter + [MEDICAL_DATA] Tablet 20mg/120mg" at bounding box center [343, 135] width 135 height 30
type input "1500"
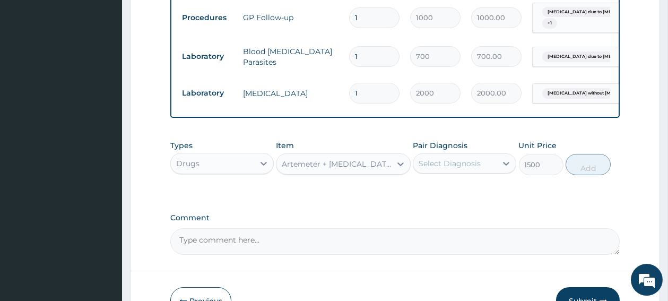
scroll to position [398, 0]
